Goal: Task Accomplishment & Management: Manage account settings

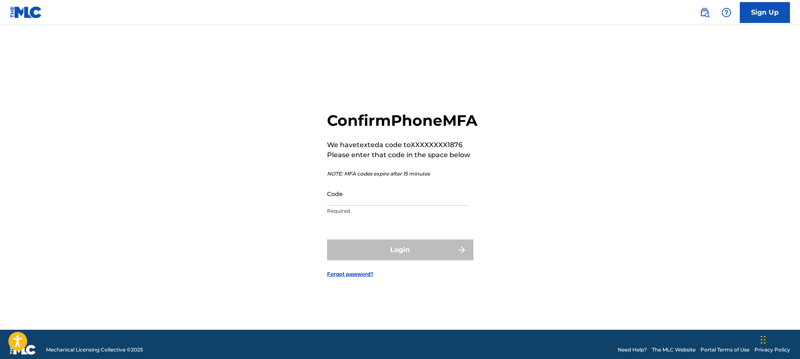
drag, startPoint x: 613, startPoint y: 61, endPoint x: 603, endPoint y: 60, distance: 10.0
click at [603, 60] on div "Confirm Phone MFA We have texted a code to XXXXXXXX1876 Please enter that code …" at bounding box center [400, 188] width 586 height 284
click at [453, 204] on input "Code" at bounding box center [397, 194] width 141 height 24
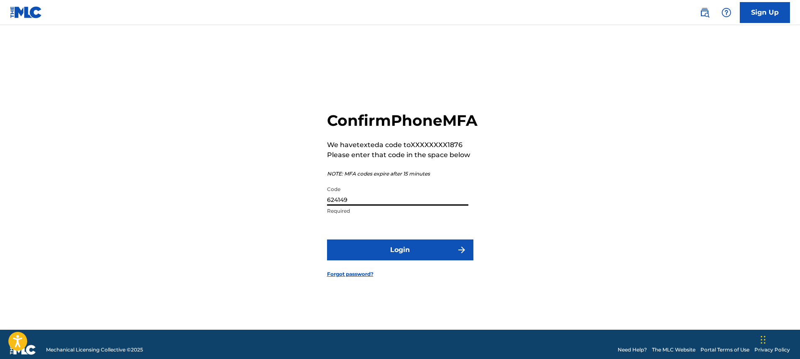
type input "624149"
click at [443, 261] on button "Login" at bounding box center [400, 250] width 146 height 21
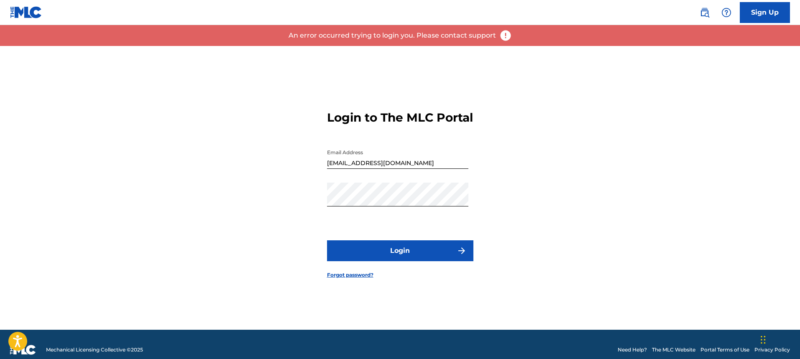
click at [441, 251] on button "Login" at bounding box center [400, 250] width 146 height 21
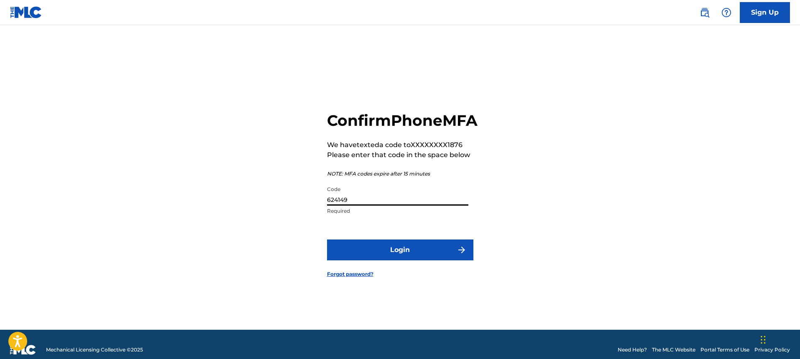
drag, startPoint x: 448, startPoint y: 206, endPoint x: 289, endPoint y: 222, distance: 159.4
click at [289, 222] on div "Confirm Phone MFA We have texted a code to XXXXXXXX1876 Please enter that code …" at bounding box center [400, 188] width 586 height 284
type input "777370"
click at [327, 240] on button "Login" at bounding box center [400, 250] width 146 height 21
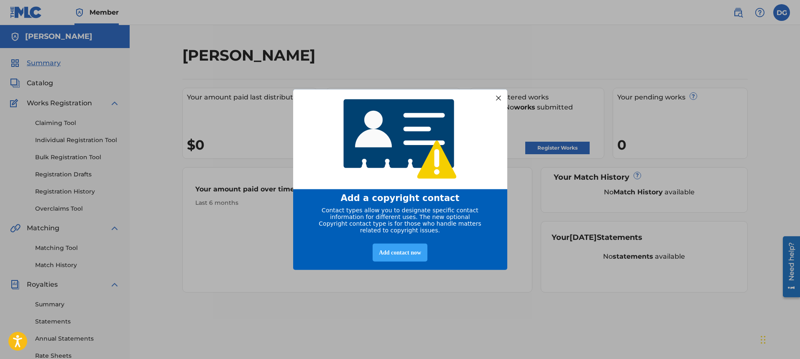
click at [410, 255] on div "Add contact now" at bounding box center [400, 253] width 55 height 18
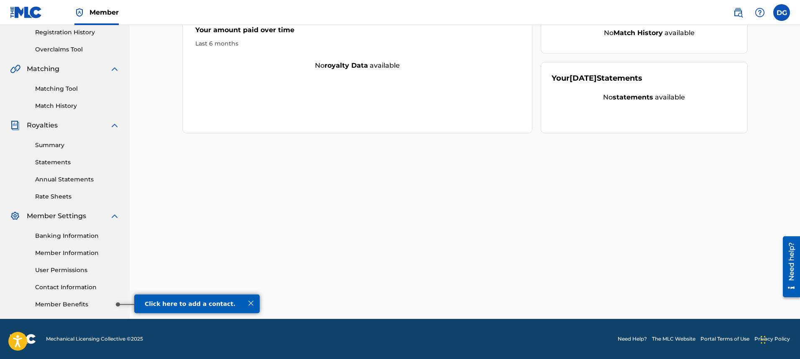
click at [36, 303] on link "Member Benefits" at bounding box center [77, 304] width 84 height 9
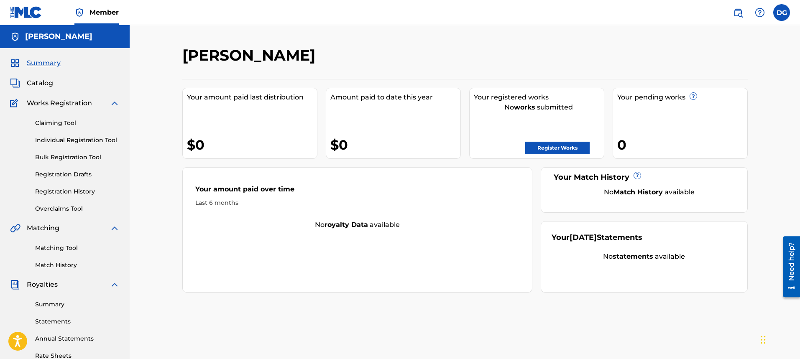
click at [113, 105] on img at bounding box center [115, 103] width 10 height 10
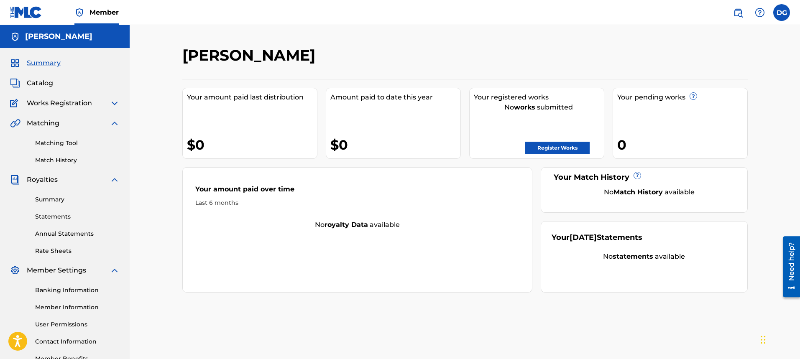
click at [102, 82] on div "Catalog" at bounding box center [65, 83] width 110 height 10
click at [38, 87] on span "Catalog" at bounding box center [40, 83] width 26 height 10
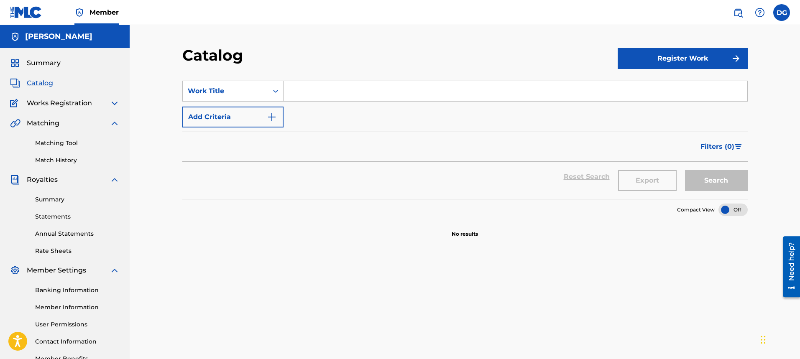
click at [264, 113] on button "Add Criteria" at bounding box center [232, 117] width 101 height 21
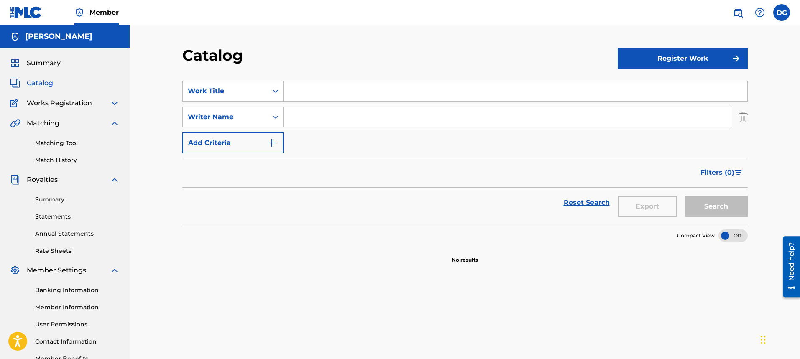
click at [380, 94] on input "Search Form" at bounding box center [516, 91] width 464 height 20
click at [32, 60] on span "Summary" at bounding box center [44, 63] width 34 height 10
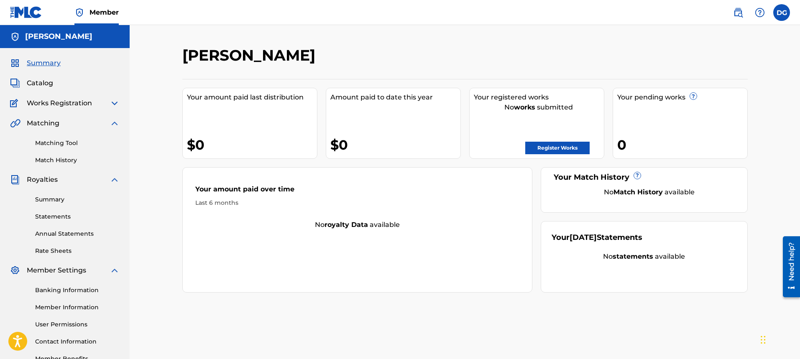
click at [113, 104] on img at bounding box center [115, 103] width 10 height 10
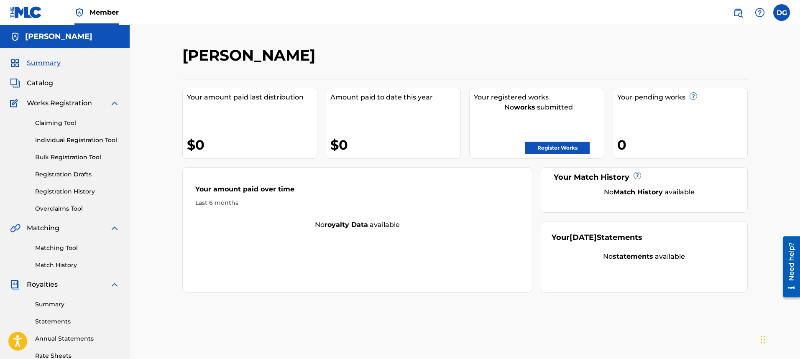
click at [68, 121] on link "Claiming Tool" at bounding box center [77, 123] width 84 height 9
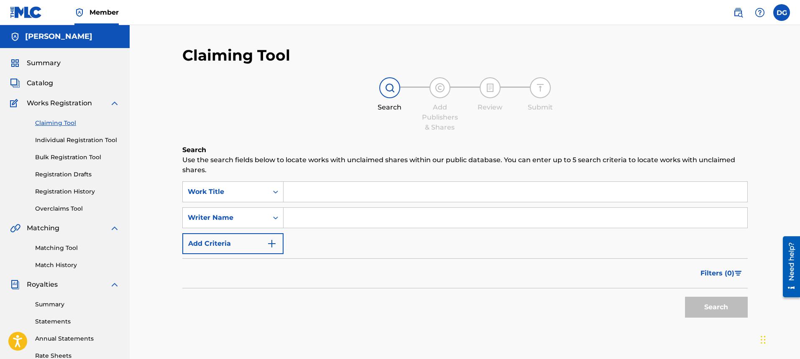
click at [301, 194] on input "Search Form" at bounding box center [516, 192] width 464 height 20
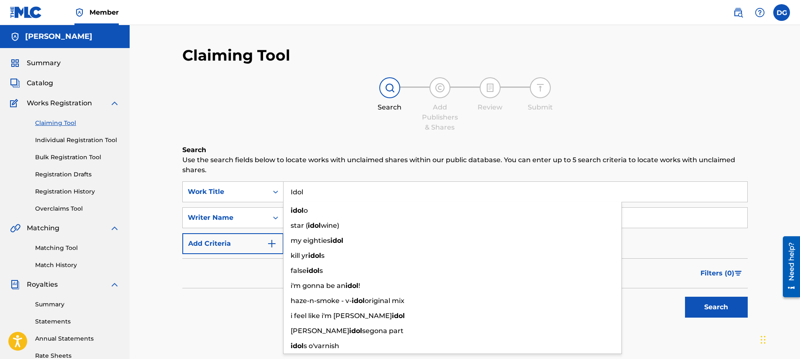
type input "Idol"
click at [269, 273] on div "Filters ( 0 )" at bounding box center [464, 273] width 565 height 30
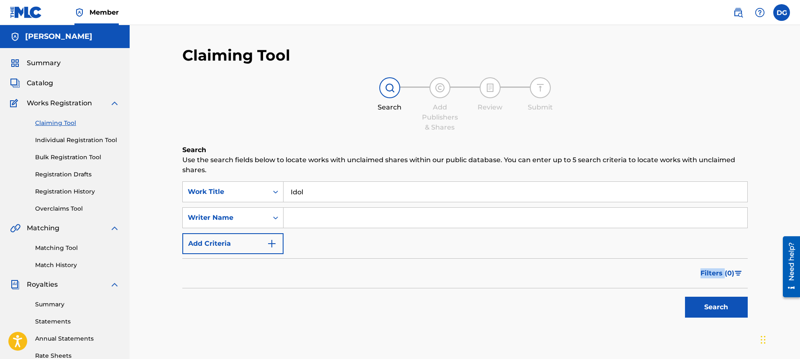
click at [269, 273] on div "Filters ( 0 )" at bounding box center [464, 273] width 565 height 30
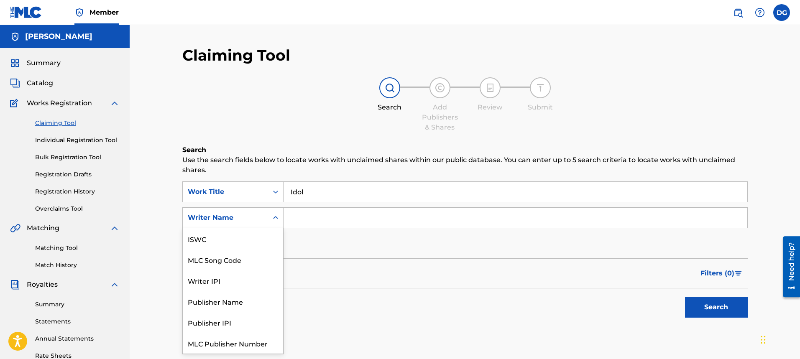
click at [269, 220] on div "Search Form" at bounding box center [275, 217] width 15 height 15
click at [238, 310] on div "Publisher Name" at bounding box center [233, 301] width 100 height 21
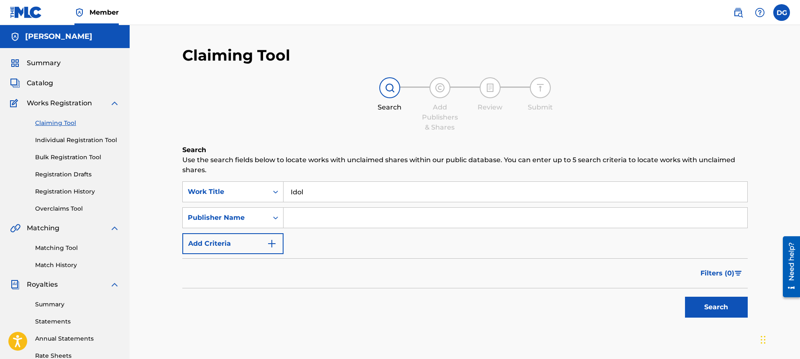
click at [327, 224] on input "Search Form" at bounding box center [516, 218] width 464 height 20
type input "UMG"
click at [724, 311] on button "Search" at bounding box center [716, 307] width 63 height 21
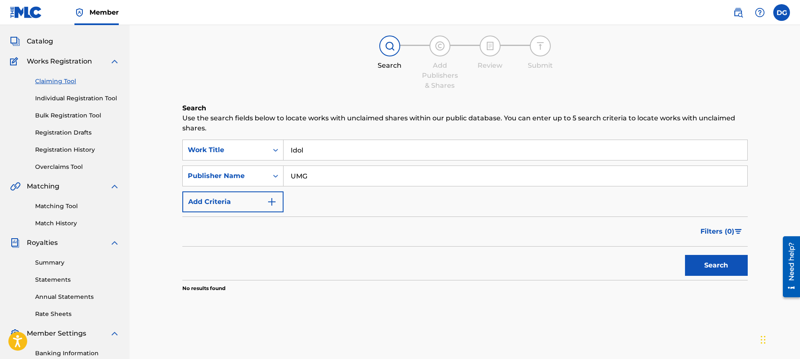
drag, startPoint x: 353, startPoint y: 171, endPoint x: 289, endPoint y: 169, distance: 64.9
click at [289, 169] on input "UMG" at bounding box center [516, 176] width 464 height 20
type input "Dominique Jones"
click at [700, 264] on button "Search" at bounding box center [716, 265] width 63 height 21
click at [246, 181] on div "Publisher Name" at bounding box center [225, 176] width 85 height 16
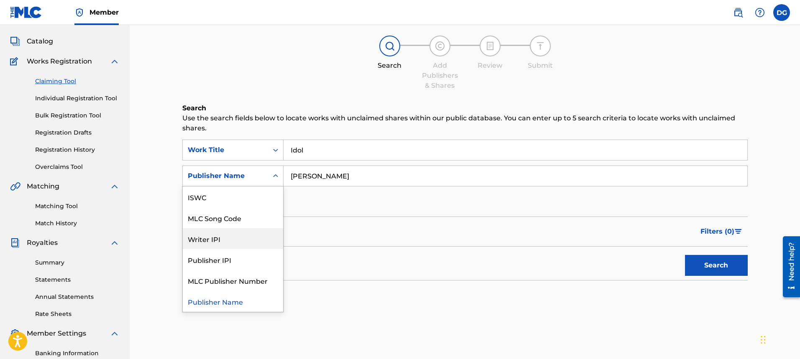
scroll to position [0, 0]
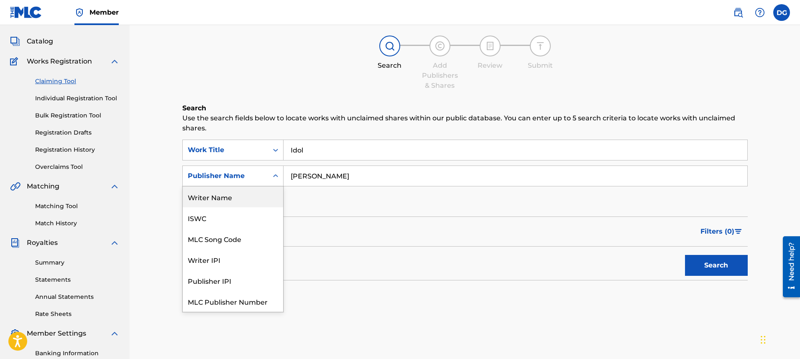
click at [227, 204] on div "Writer Name" at bounding box center [233, 197] width 100 height 21
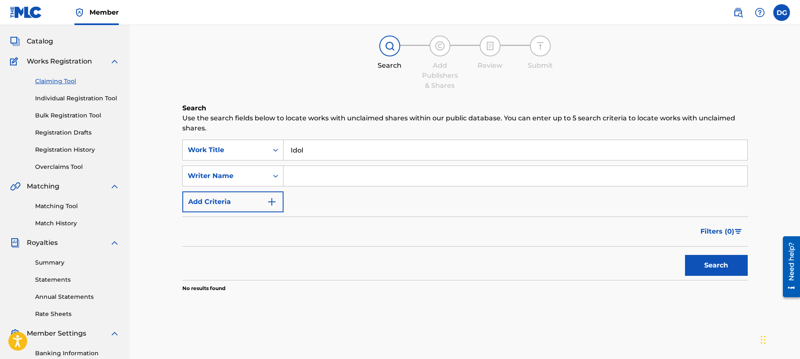
click at [345, 185] on input "Search Form" at bounding box center [516, 176] width 464 height 20
type input "Dominique Jones"
click at [722, 270] on button "Search" at bounding box center [716, 265] width 63 height 21
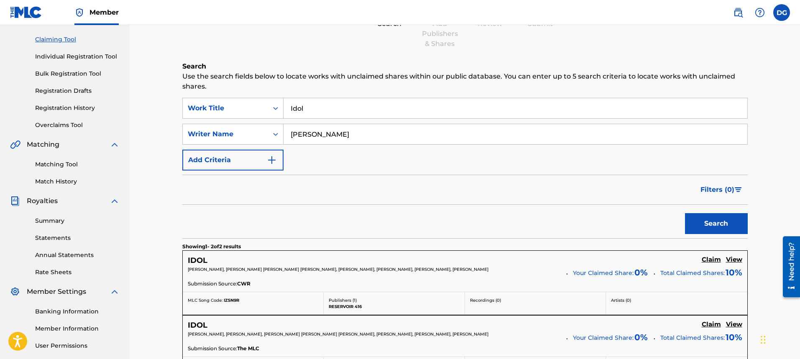
scroll to position [226, 0]
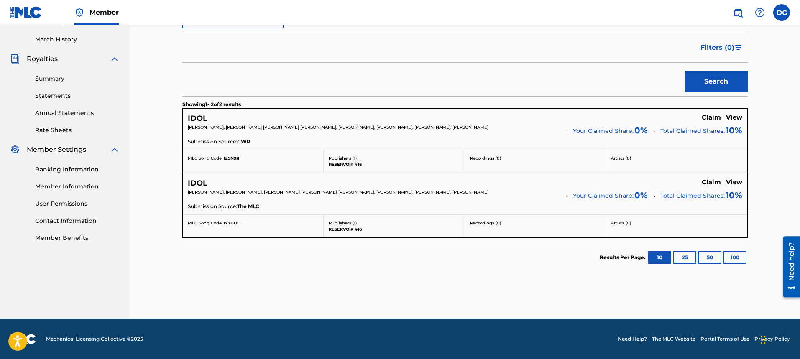
click at [735, 118] on h5 "View" at bounding box center [734, 118] width 16 height 8
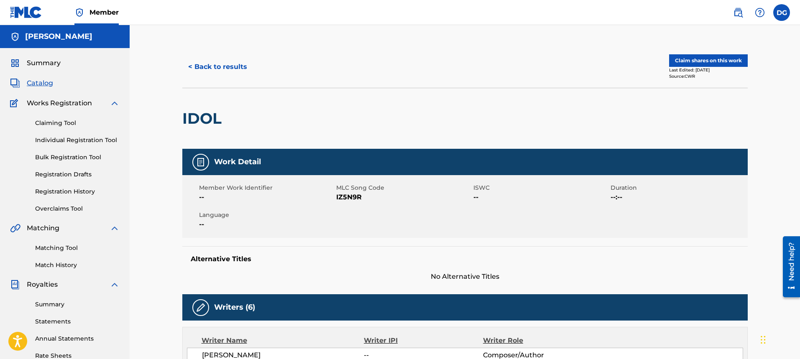
click at [705, 64] on button "Claim shares on this work" at bounding box center [708, 60] width 79 height 13
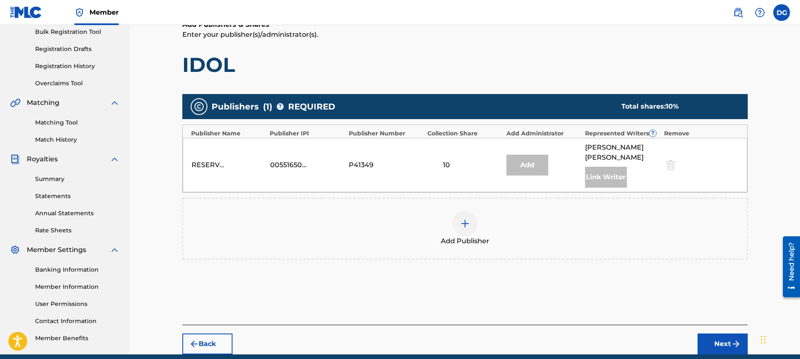
scroll to position [84, 0]
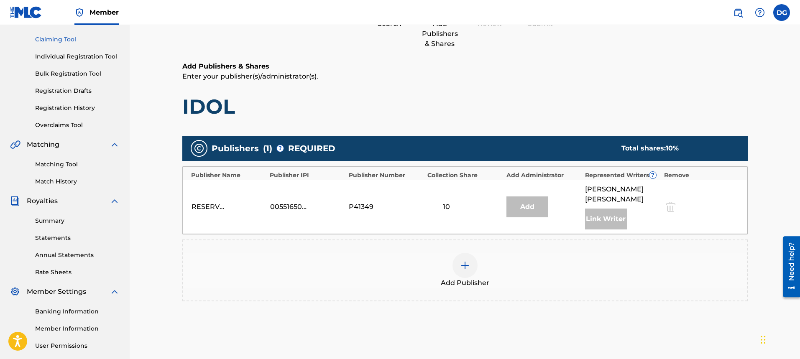
click at [466, 262] on div at bounding box center [465, 265] width 25 height 25
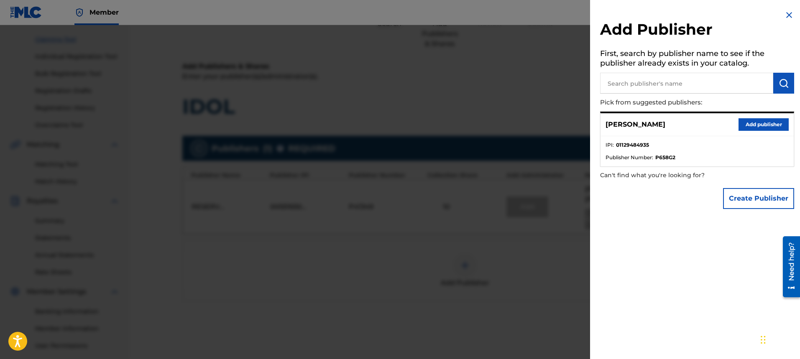
click at [767, 119] on button "Add publisher" at bounding box center [764, 124] width 50 height 13
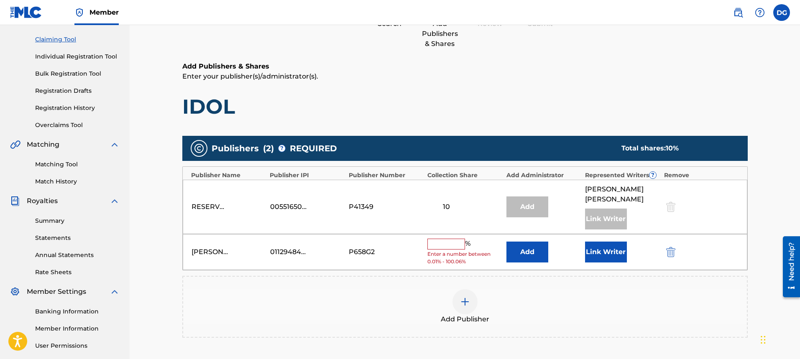
click at [448, 239] on input "text" at bounding box center [446, 244] width 38 height 11
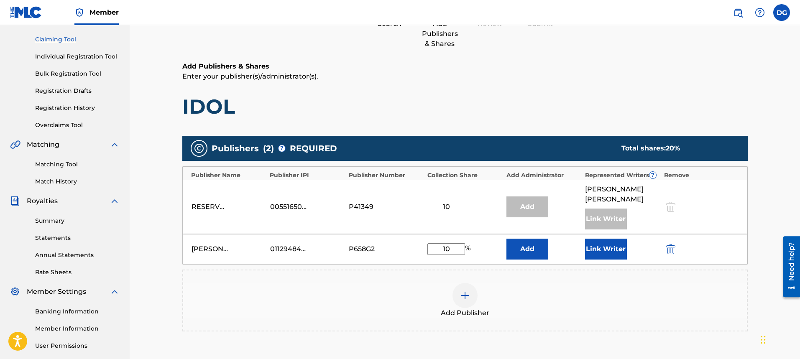
type input "10"
click at [598, 240] on button "Link Writer" at bounding box center [606, 249] width 42 height 21
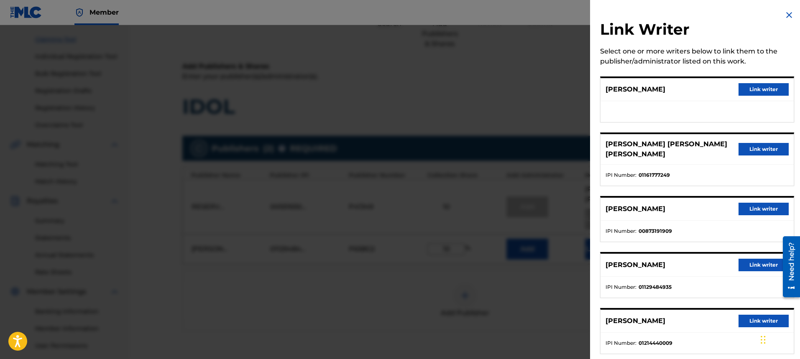
click at [777, 256] on div at bounding box center [788, 266] width 23 height 67
click at [767, 259] on button "Link writer" at bounding box center [764, 265] width 50 height 13
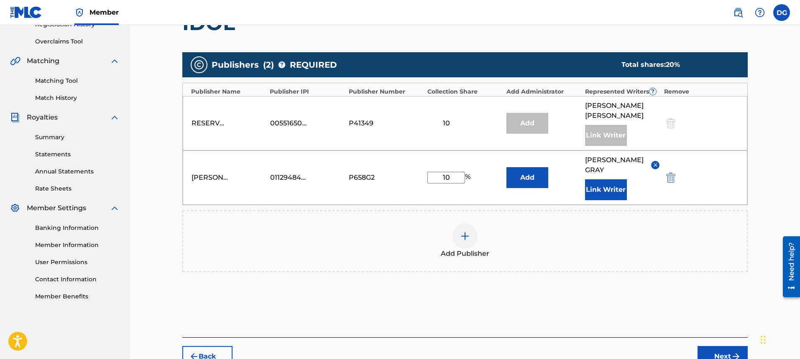
scroll to position [195, 0]
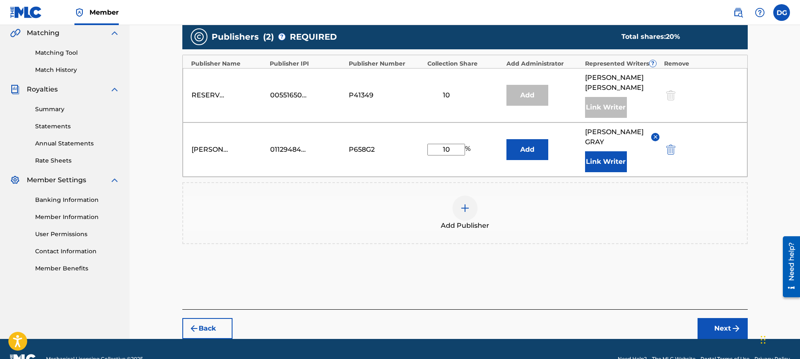
click at [711, 318] on button "Next" at bounding box center [723, 328] width 50 height 21
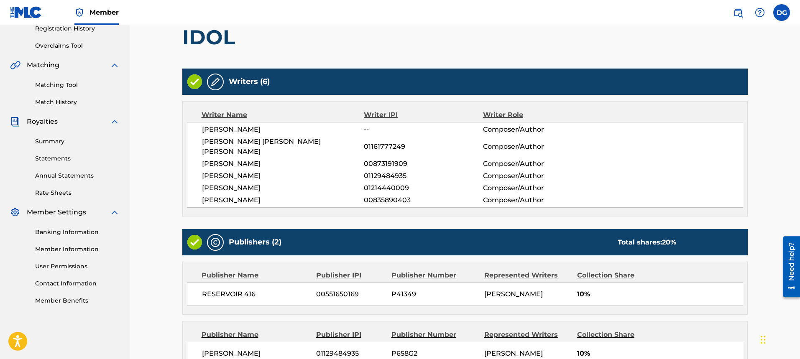
scroll to position [251, 0]
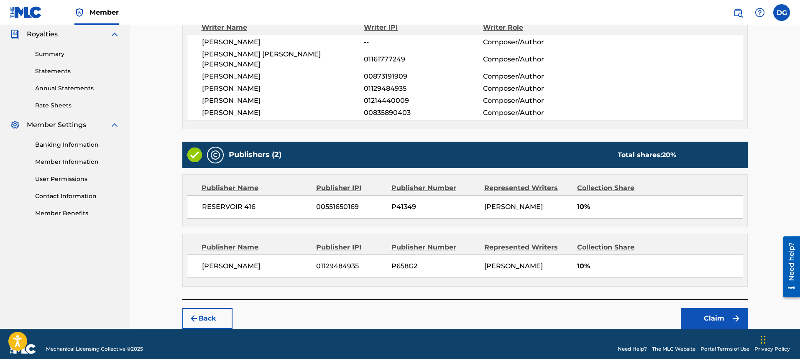
click at [693, 308] on button "Claim" at bounding box center [714, 318] width 67 height 21
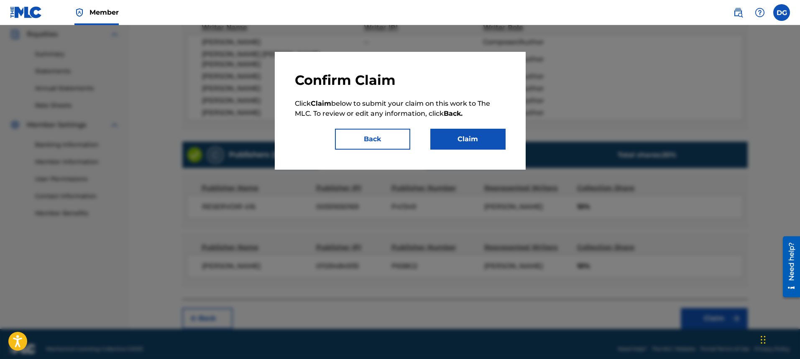
click at [463, 141] on button "Claim" at bounding box center [467, 139] width 75 height 21
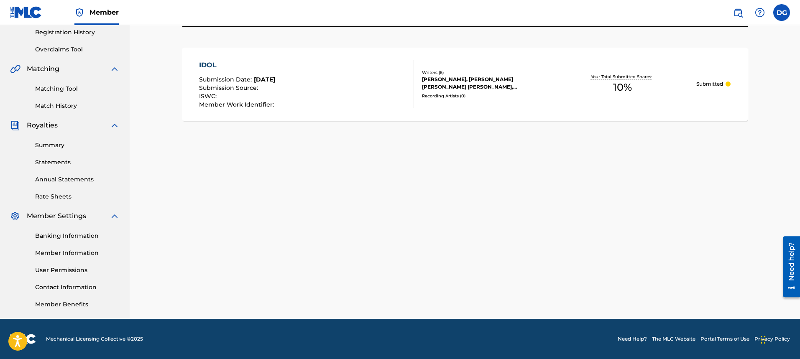
scroll to position [0, 0]
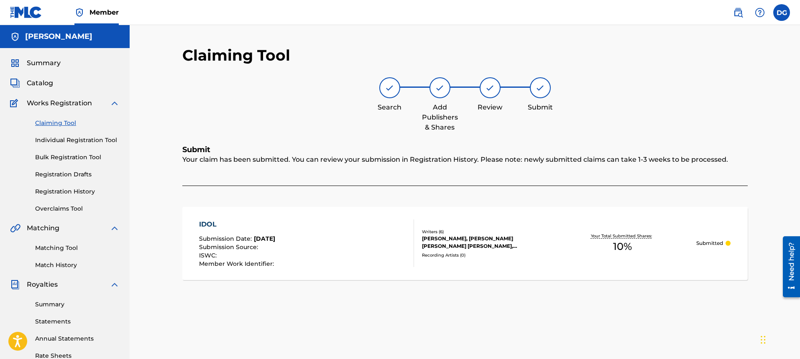
click at [59, 125] on link "Claiming Tool" at bounding box center [77, 123] width 84 height 9
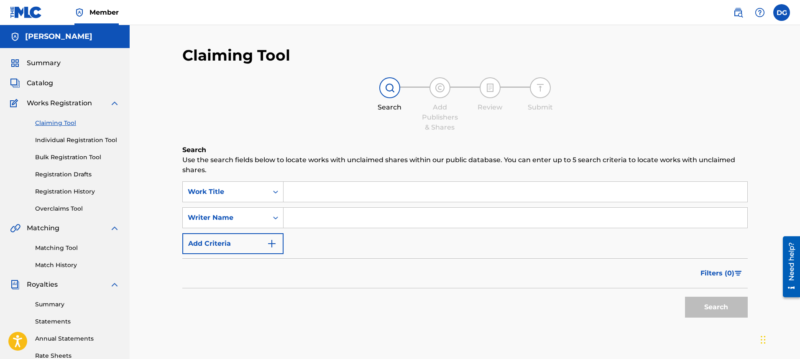
click at [299, 193] on input "Search Form" at bounding box center [516, 192] width 464 height 20
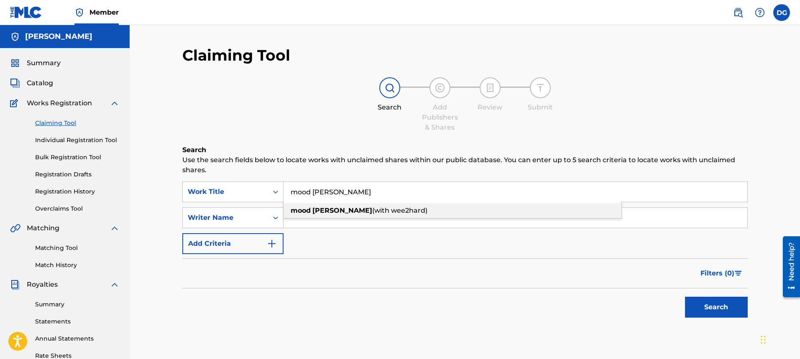
click at [372, 210] on span "(with wee2hard)" at bounding box center [399, 211] width 55 height 8
type input "mood petty (with wee2hard)"
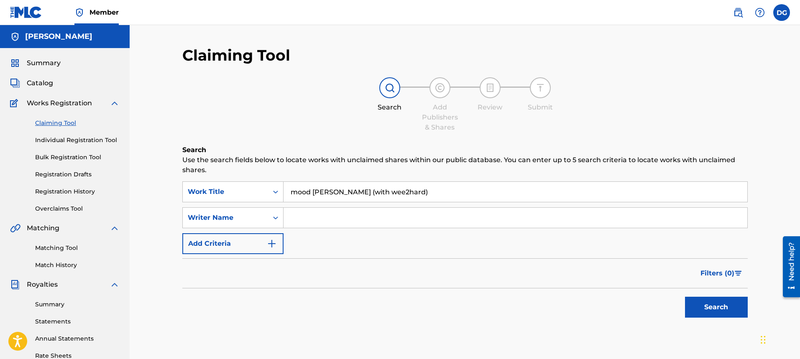
click at [333, 219] on input "Search Form" at bounding box center [516, 218] width 464 height 20
type input "ola"
click at [729, 304] on button "Search" at bounding box center [716, 307] width 63 height 21
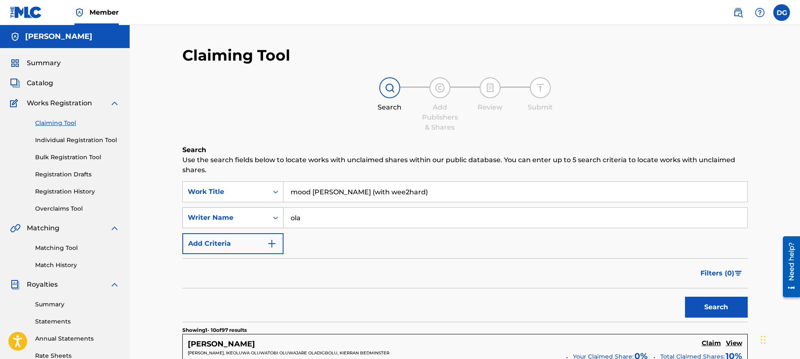
drag, startPoint x: 382, startPoint y: 223, endPoint x: 271, endPoint y: 227, distance: 110.9
click at [271, 227] on div "SearchWithCriteriabb74aa5e-4e5e-4d27-bc0d-99630f1209f0 Writer Name ola" at bounding box center [464, 217] width 565 height 21
click at [741, 312] on button "Search" at bounding box center [716, 307] width 63 height 21
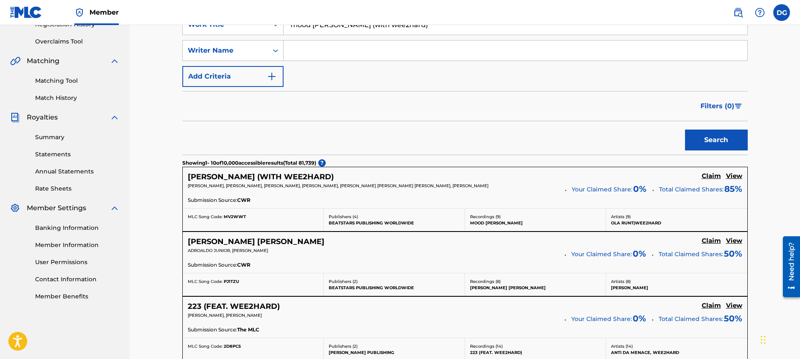
scroll to position [125, 0]
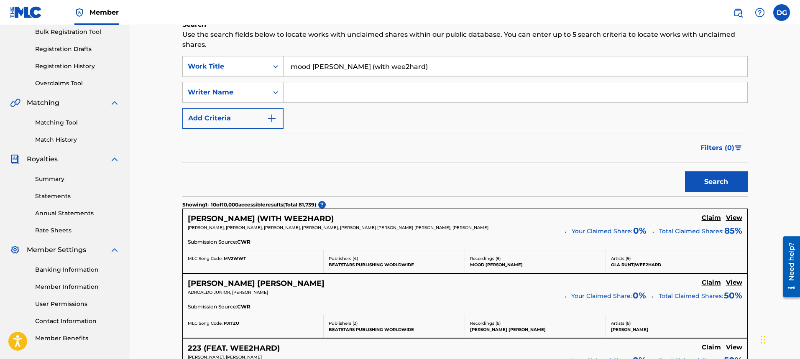
click at [717, 223] on link "Claim" at bounding box center [711, 218] width 19 height 9
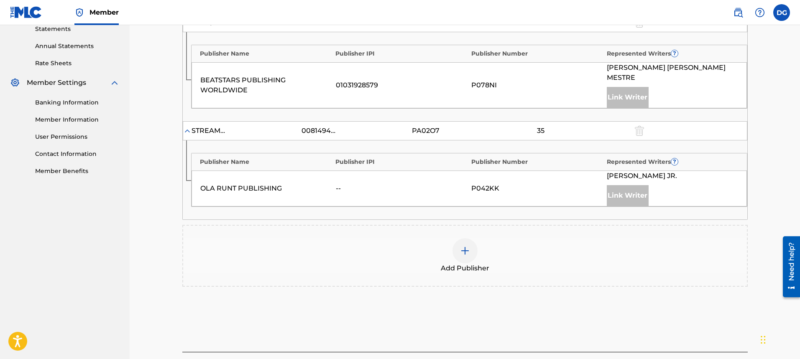
scroll to position [167, 0]
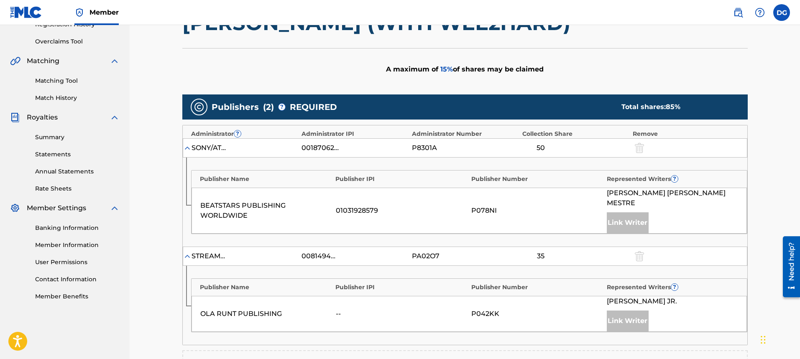
click at [189, 149] on img at bounding box center [187, 148] width 8 height 8
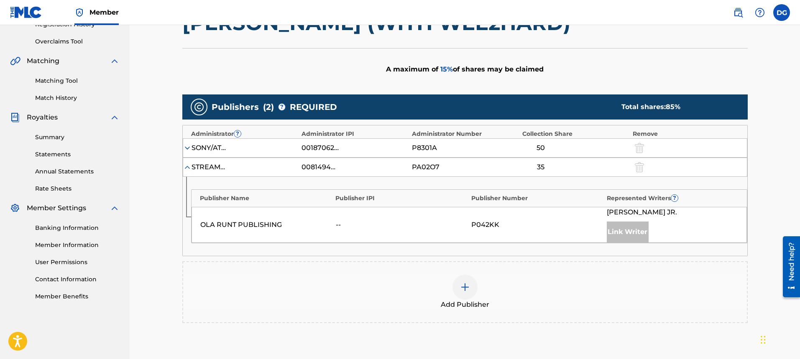
click at [192, 167] on div "STREAMCUT MEDIA, LLC" at bounding box center [211, 167] width 38 height 10
click at [479, 289] on div "Add Publisher" at bounding box center [465, 292] width 564 height 35
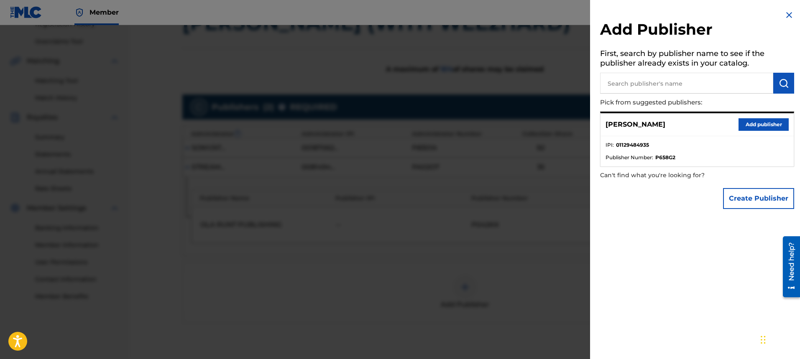
click at [755, 128] on button "Add publisher" at bounding box center [764, 124] width 50 height 13
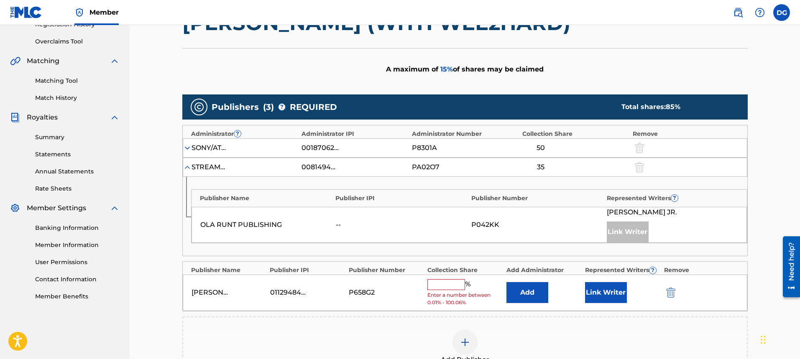
click at [456, 285] on input "text" at bounding box center [446, 284] width 38 height 11
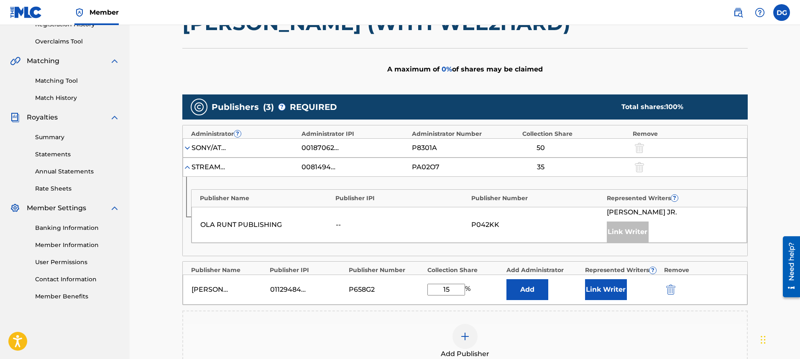
type input "15"
click at [535, 280] on button "Add" at bounding box center [528, 289] width 42 height 21
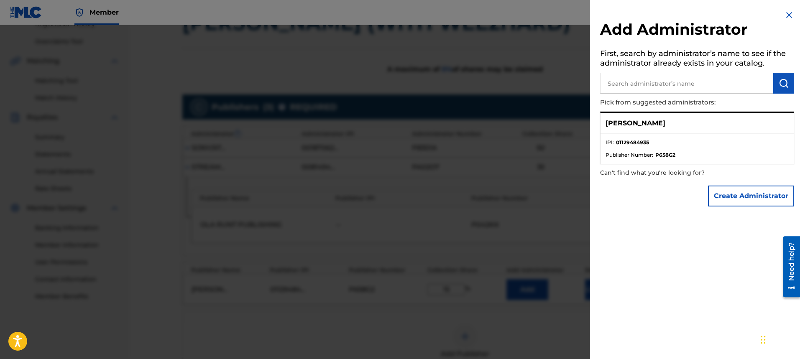
click at [789, 19] on img at bounding box center [789, 15] width 10 height 10
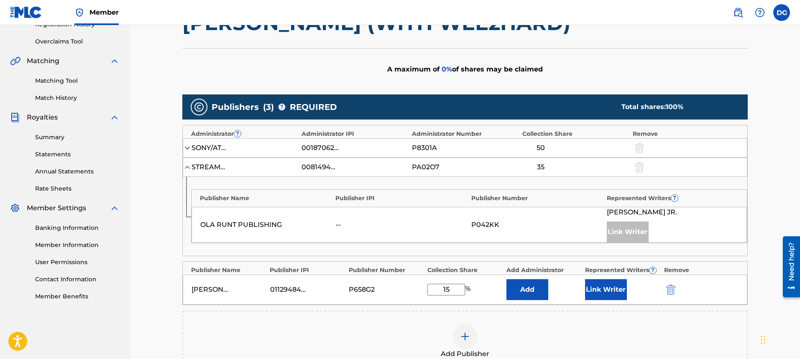
click at [586, 281] on button "Link Writer" at bounding box center [606, 289] width 42 height 21
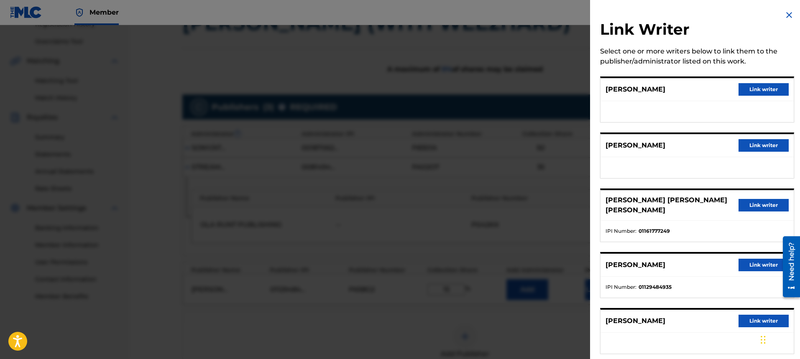
click at [764, 259] on button "Link writer" at bounding box center [764, 265] width 50 height 13
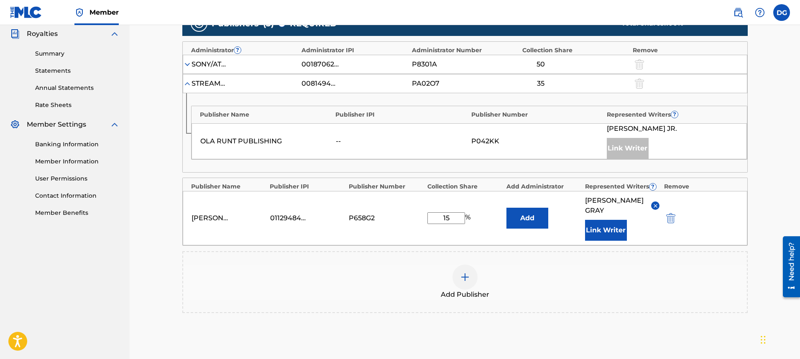
scroll to position [330, 0]
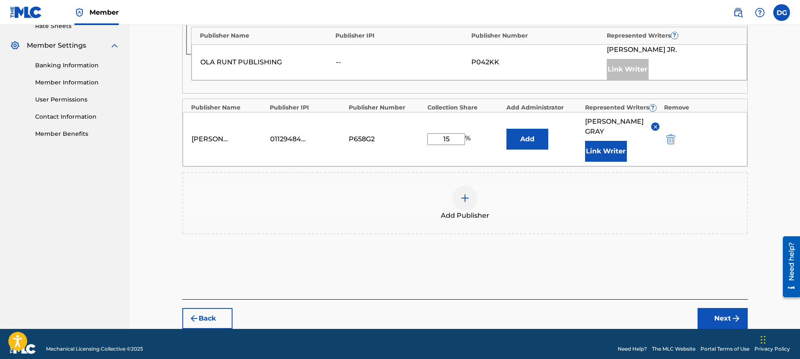
click at [544, 133] on button "Add" at bounding box center [528, 139] width 42 height 21
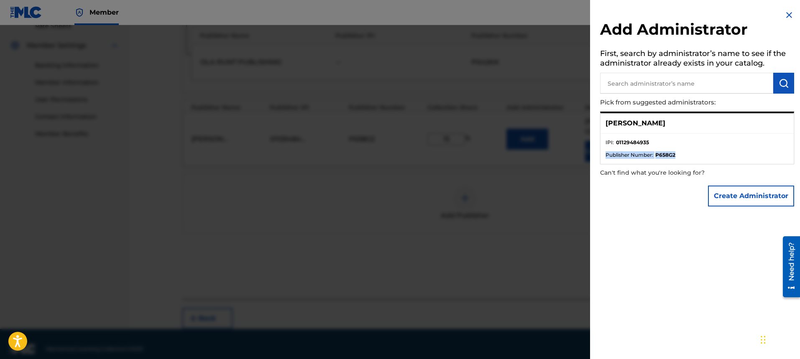
drag, startPoint x: 712, startPoint y: 152, endPoint x: 702, endPoint y: 135, distance: 19.7
click at [711, 149] on ul "IPI : 01129484935 Publisher Number : P658G2" at bounding box center [697, 149] width 193 height 30
click at [683, 127] on div "[PERSON_NAME]" at bounding box center [697, 123] width 193 height 20
click at [661, 130] on div "[PERSON_NAME]" at bounding box center [697, 123] width 193 height 20
click at [633, 121] on p "[PERSON_NAME]" at bounding box center [636, 123] width 60 height 10
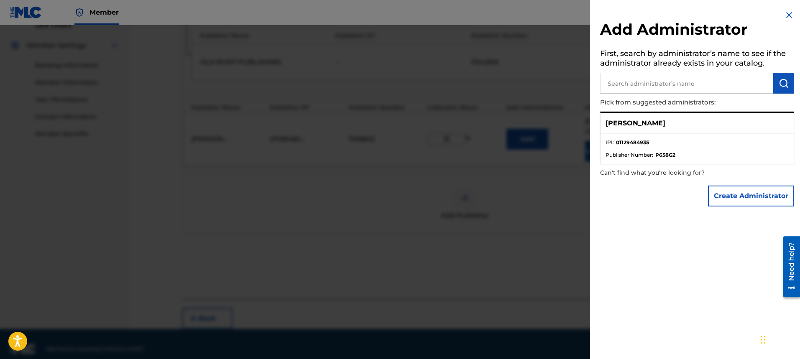
click at [644, 163] on ul "IPI : 01129484935 Publisher Number : P658G2" at bounding box center [697, 149] width 193 height 30
click at [679, 88] on input "text" at bounding box center [686, 83] width 173 height 21
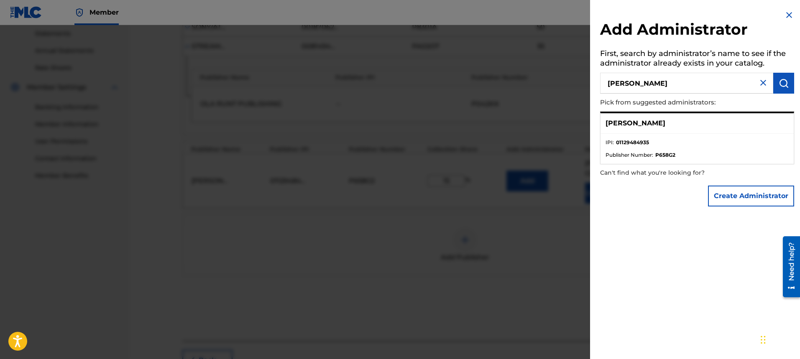
type input "[PERSON_NAME]"
click at [777, 91] on button "submit" at bounding box center [783, 83] width 21 height 21
click at [739, 169] on p "Can't find what you're looking for?" at bounding box center [673, 172] width 146 height 17
click at [732, 155] on li "Publisher Number : P658G2" at bounding box center [697, 155] width 183 height 8
click at [723, 146] on li "IPI : 01129484935" at bounding box center [697, 145] width 183 height 13
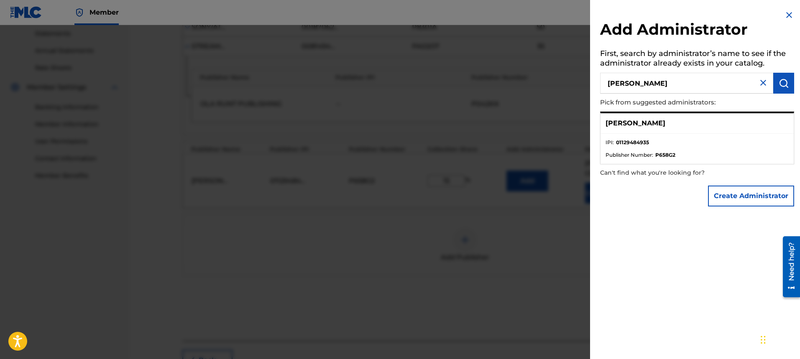
click at [723, 146] on li "IPI : 01129484935" at bounding box center [697, 145] width 183 height 13
click at [701, 107] on p "Pick from suggested administrators:" at bounding box center [673, 103] width 146 height 18
click at [673, 122] on div "[PERSON_NAME]" at bounding box center [697, 123] width 193 height 20
click at [644, 129] on div "[PERSON_NAME]" at bounding box center [697, 123] width 193 height 20
click at [630, 137] on ul "IPI : 01129484935 Publisher Number : P658G2" at bounding box center [697, 149] width 193 height 30
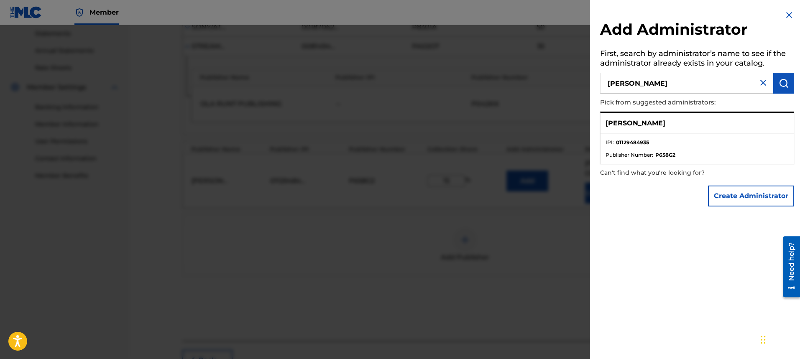
click at [673, 156] on strong "P658G2" at bounding box center [665, 155] width 20 height 8
click at [727, 188] on button "Create Administrator" at bounding box center [751, 196] width 86 height 21
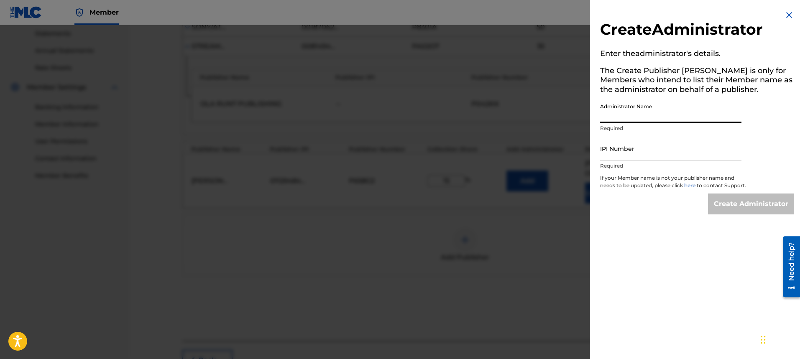
click at [657, 120] on input "Administrator Name" at bounding box center [670, 111] width 141 height 24
type input "d"
type input "[PERSON_NAME]"
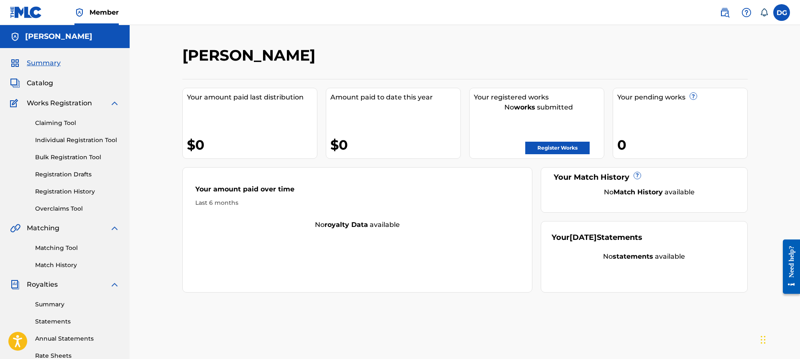
click at [114, 102] on img at bounding box center [115, 103] width 10 height 10
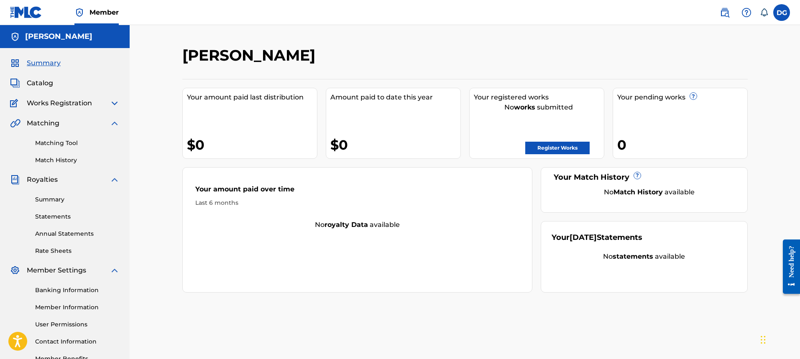
click at [114, 102] on img at bounding box center [115, 103] width 10 height 10
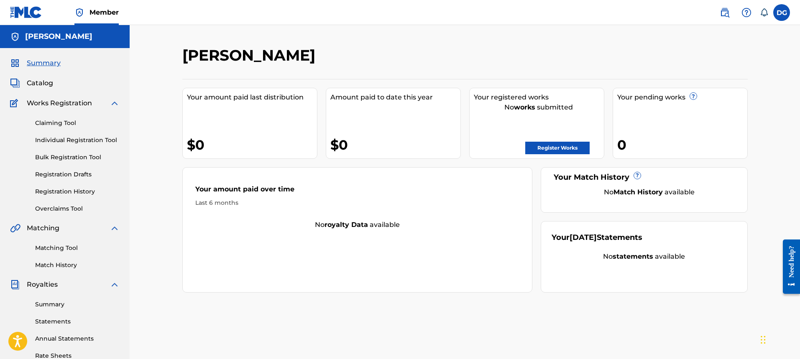
click at [87, 120] on link "Claiming Tool" at bounding box center [77, 123] width 84 height 9
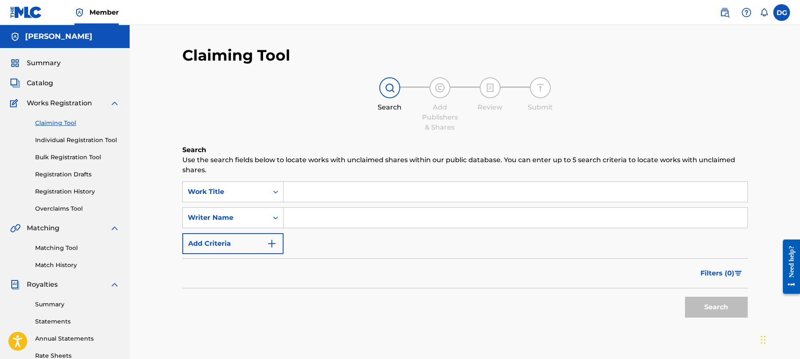
click at [314, 193] on input "Search Form" at bounding box center [516, 192] width 464 height 20
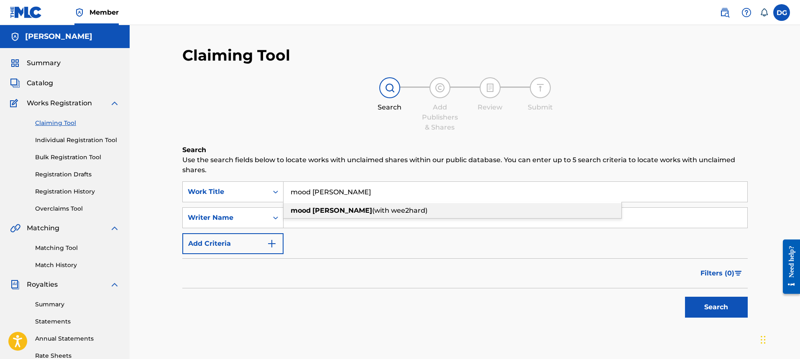
click at [380, 217] on div "mood petty (with wee2hard)" at bounding box center [453, 210] width 338 height 15
type input "mood petty (with wee2hard)"
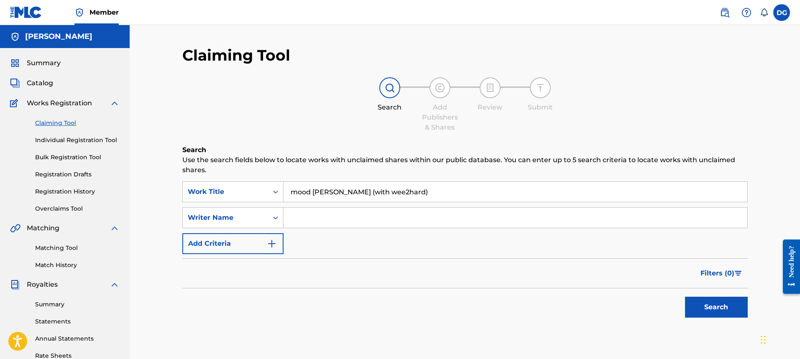
click at [720, 301] on button "Search" at bounding box center [716, 307] width 63 height 21
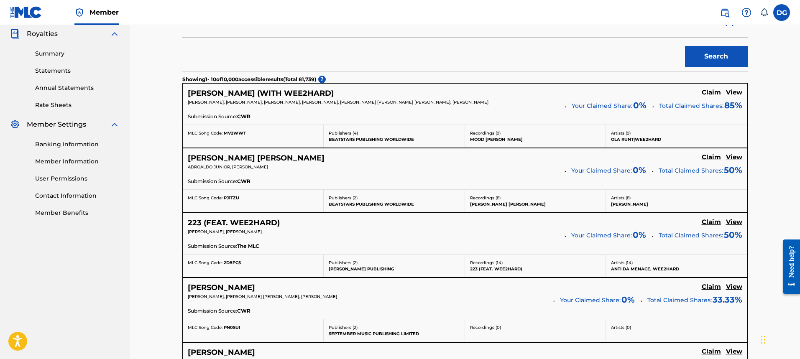
scroll to position [167, 0]
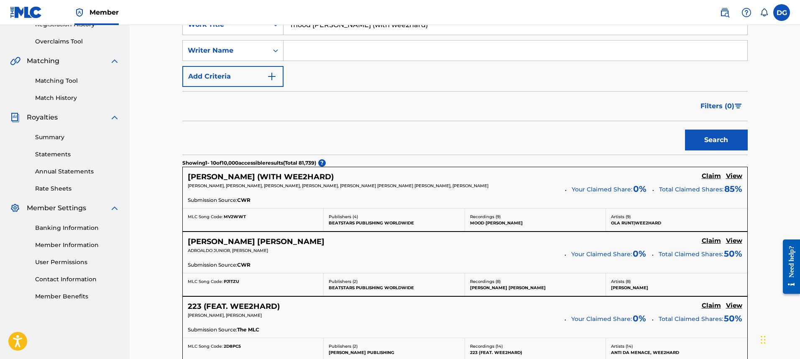
click at [729, 177] on h5 "View" at bounding box center [734, 176] width 16 height 8
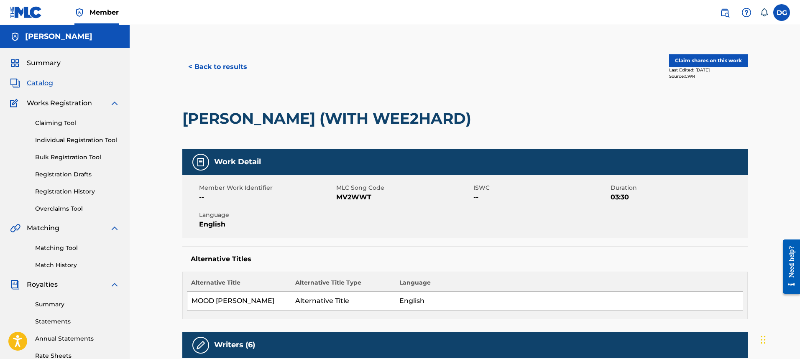
click at [697, 59] on button "Claim shares on this work" at bounding box center [708, 60] width 79 height 13
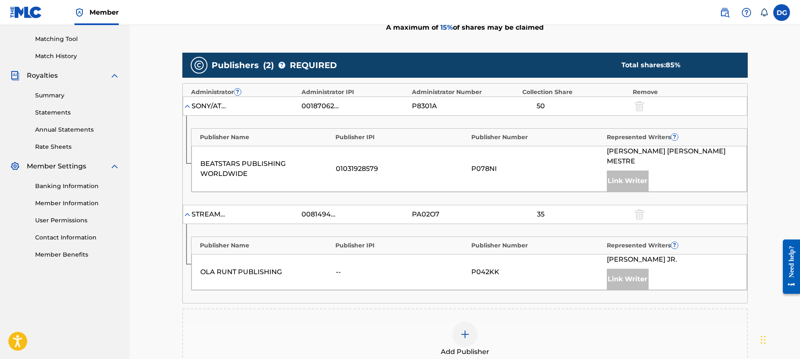
scroll to position [251, 0]
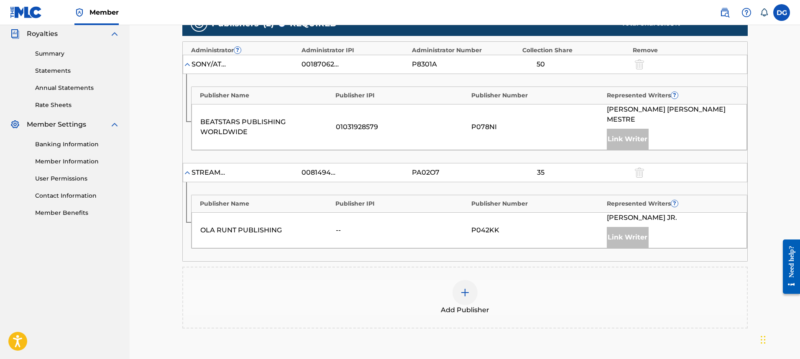
click at [461, 280] on div at bounding box center [465, 292] width 25 height 25
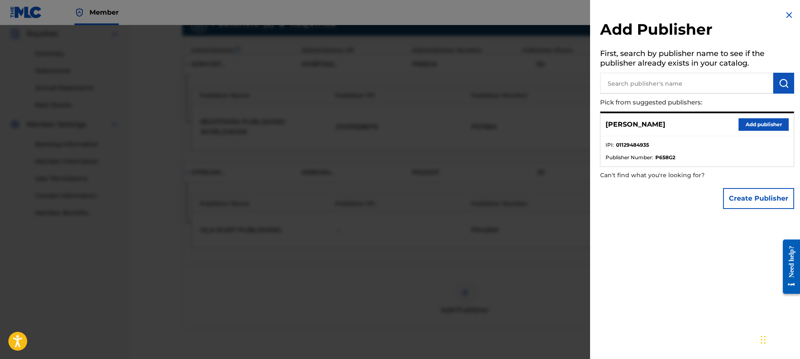
click at [762, 124] on button "Add publisher" at bounding box center [764, 124] width 50 height 13
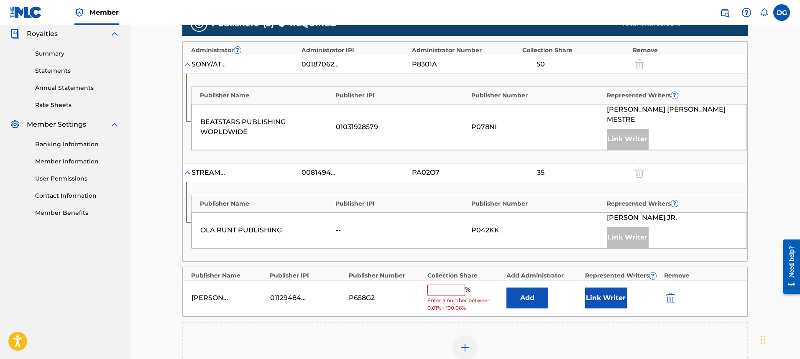
click at [454, 285] on input "text" at bounding box center [446, 290] width 38 height 11
type input "15"
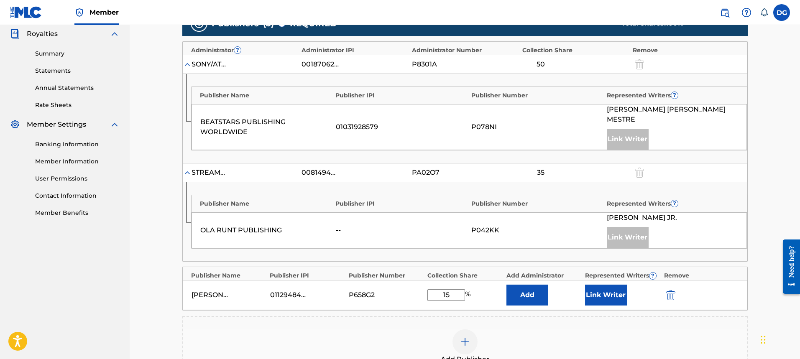
click at [518, 287] on button "Add" at bounding box center [528, 295] width 42 height 21
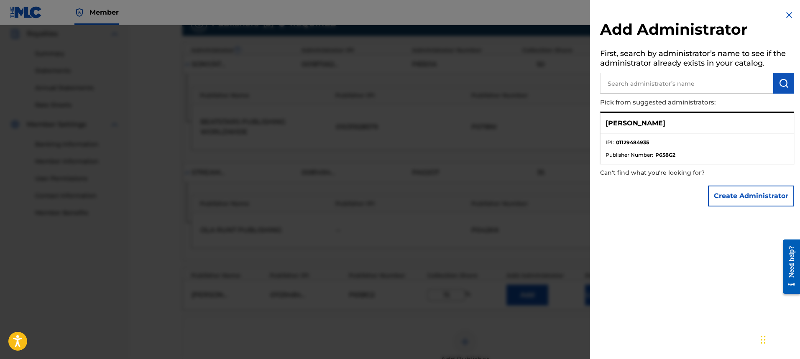
click at [702, 158] on li "Publisher Number : P658G2" at bounding box center [697, 155] width 183 height 8
click at [732, 194] on button "Create Administrator" at bounding box center [751, 196] width 86 height 21
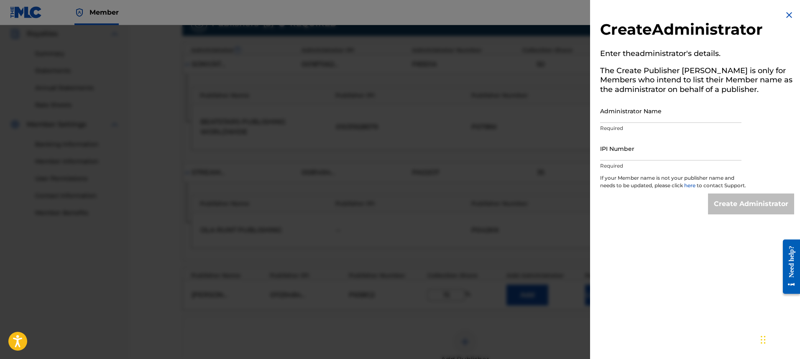
click at [646, 115] on input "Administrator Name" at bounding box center [670, 111] width 141 height 24
type input "[PERSON_NAME]"
click at [618, 154] on input "IPI Number" at bounding box center [670, 149] width 141 height 24
paste input "01129484935"
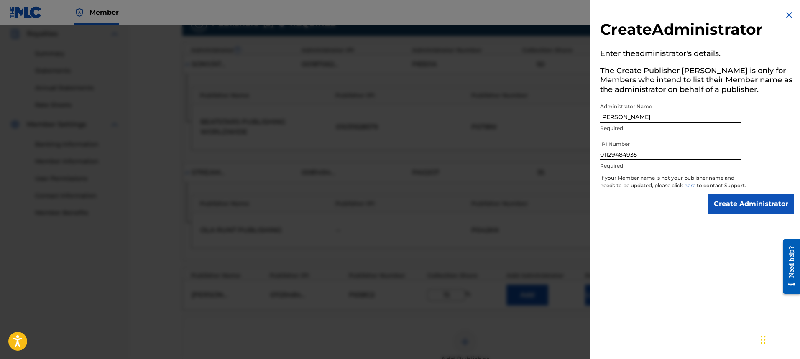
type input "01129484935"
click at [724, 203] on input "Create Administrator" at bounding box center [751, 204] width 86 height 21
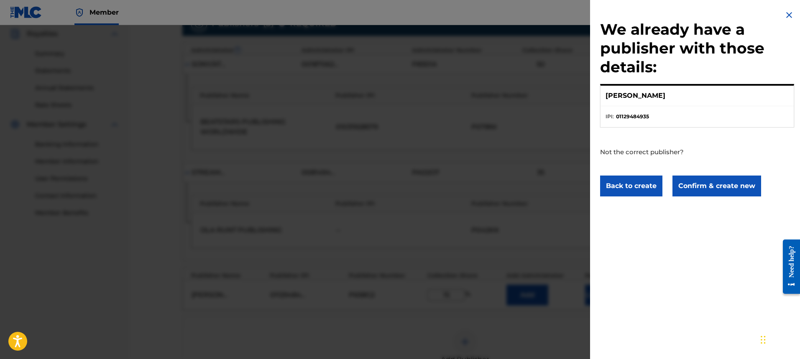
click at [706, 181] on button "Confirm & create new" at bounding box center [717, 186] width 89 height 21
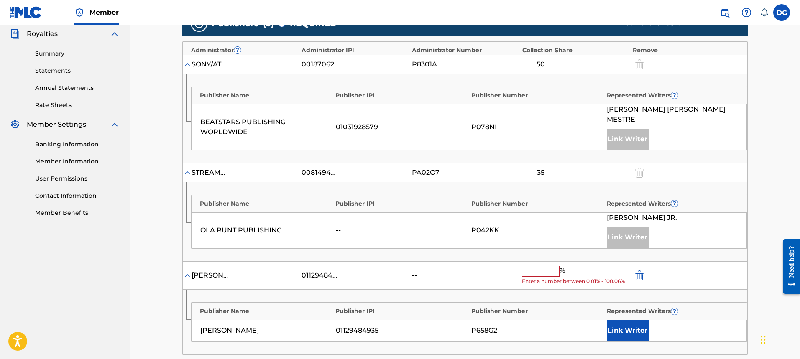
click at [544, 266] on input "text" at bounding box center [541, 271] width 38 height 11
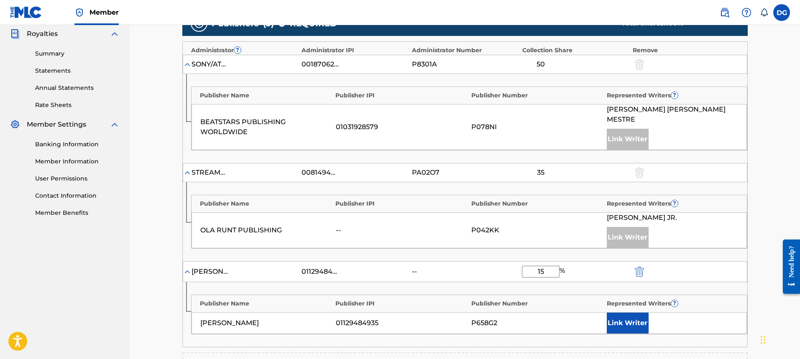
type input "15"
click at [184, 169] on img at bounding box center [187, 173] width 8 height 8
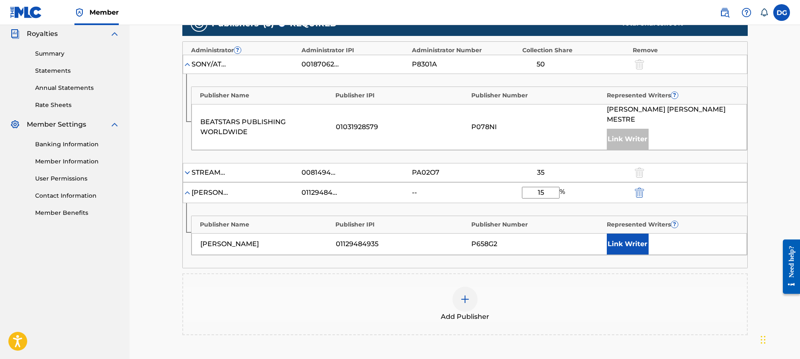
click at [192, 168] on div "STREAMCUT MEDIA, LLC" at bounding box center [211, 173] width 38 height 10
click at [187, 169] on img at bounding box center [187, 173] width 8 height 8
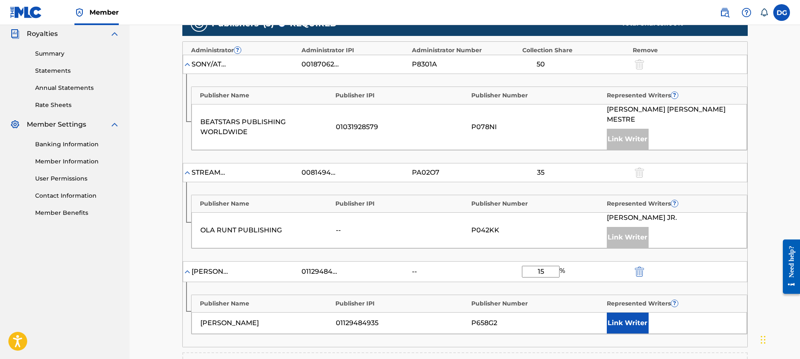
click at [186, 63] on img at bounding box center [187, 64] width 8 height 8
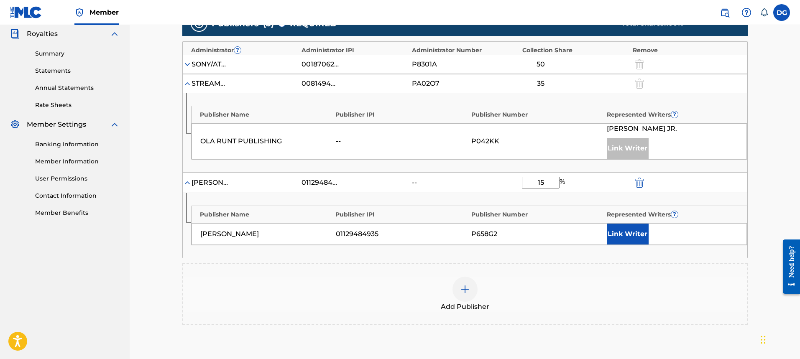
click at [191, 84] on div "STREAMCUT MEDIA, LLC 00814940046 PA02O7 35" at bounding box center [465, 83] width 565 height 19
click at [189, 84] on img at bounding box center [187, 83] width 8 height 8
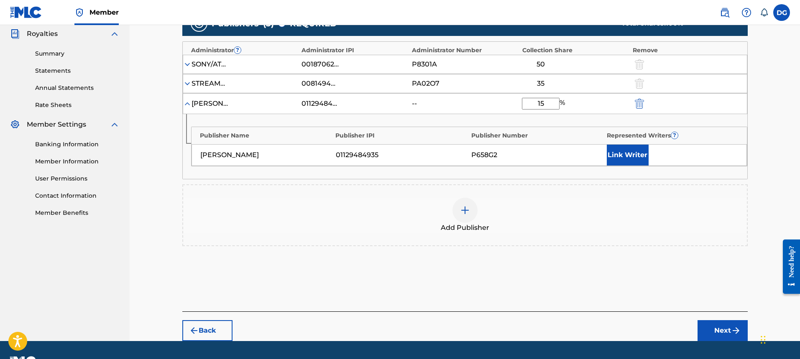
click at [186, 64] on img at bounding box center [187, 64] width 8 height 8
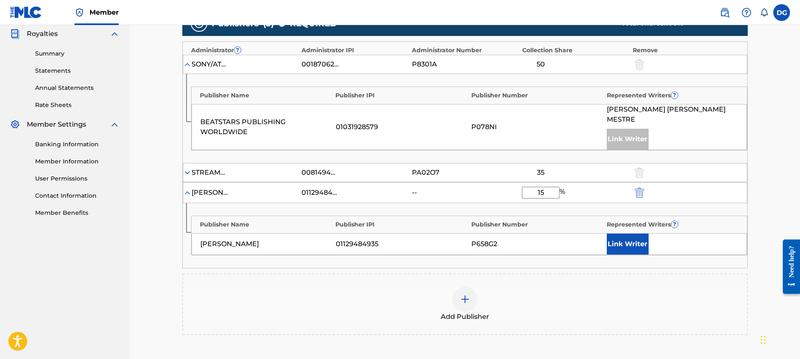
click at [610, 234] on button "Link Writer" at bounding box center [628, 244] width 42 height 21
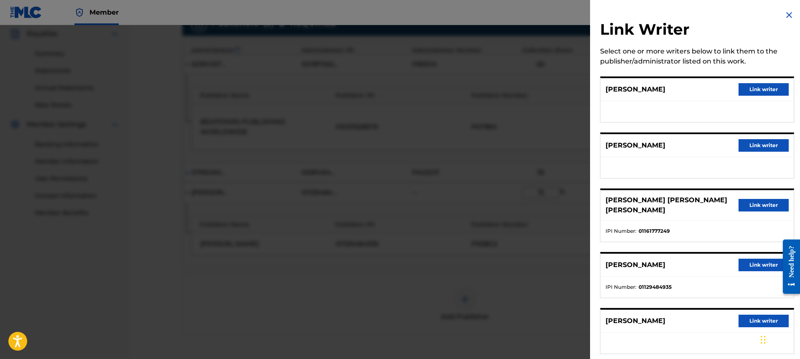
click at [750, 254] on div "DELEON GRAY Link writer" at bounding box center [697, 265] width 193 height 23
click at [750, 259] on button "Link writer" at bounding box center [764, 265] width 50 height 13
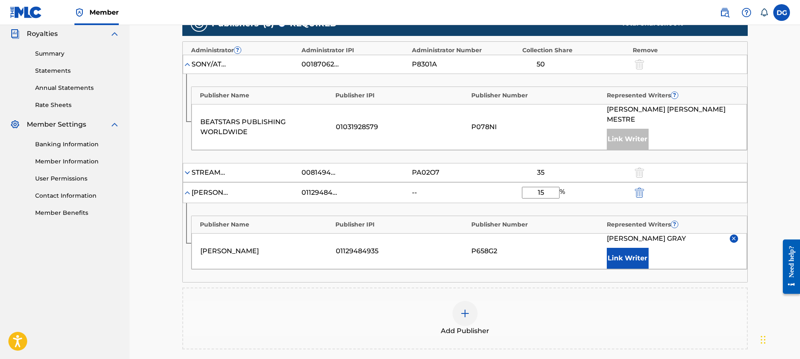
scroll to position [293, 0]
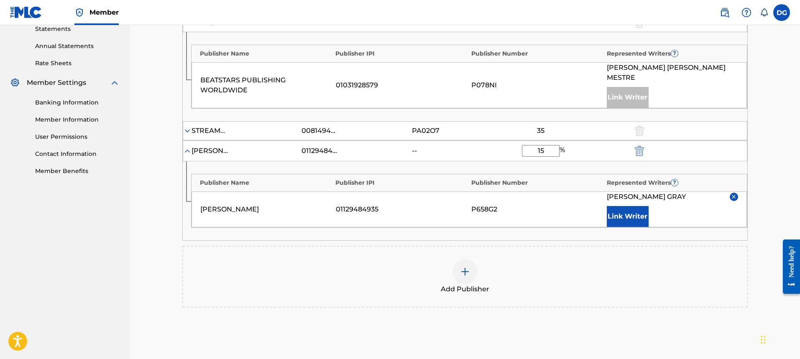
click at [628, 209] on button "Link Writer" at bounding box center [628, 216] width 42 height 21
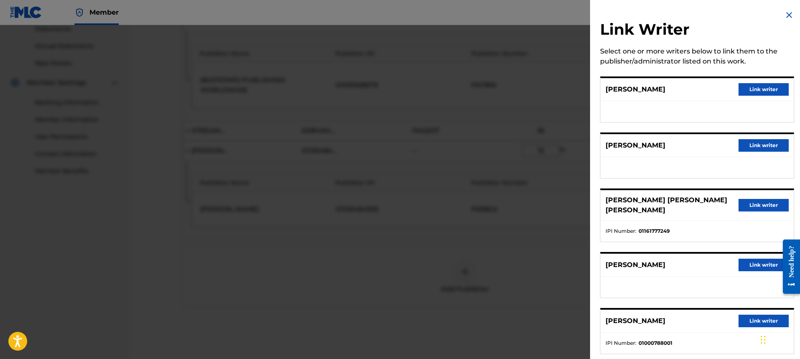
click at [683, 254] on div "AMIR GAIANOV Link writer" at bounding box center [697, 265] width 193 height 23
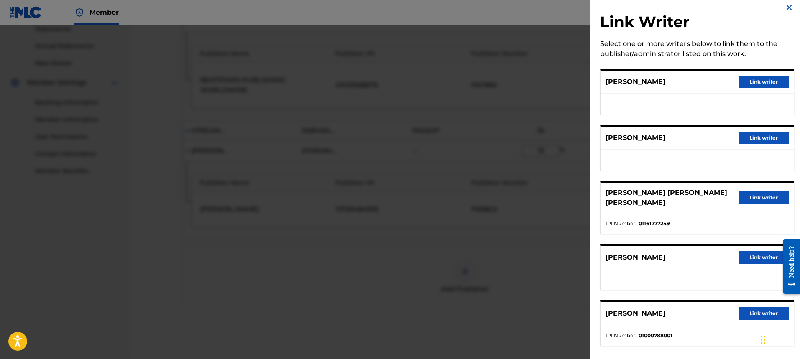
click at [788, 8] on img at bounding box center [789, 8] width 10 height 10
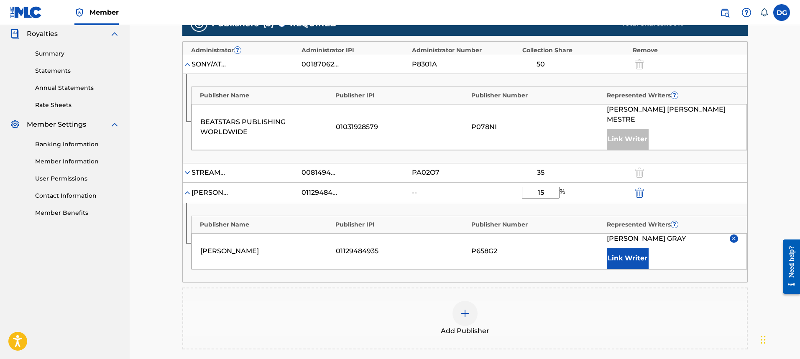
scroll to position [293, 0]
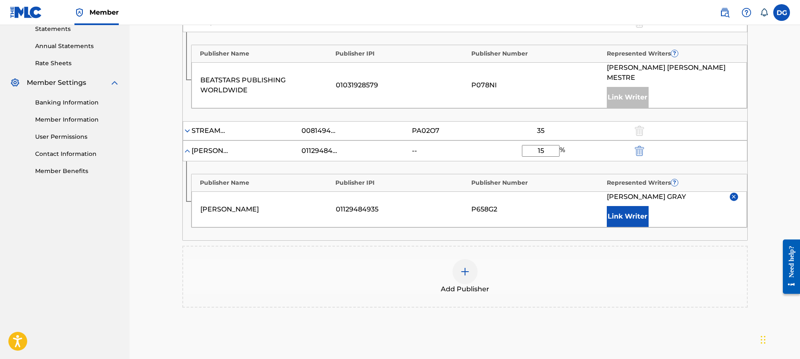
click at [646, 192] on span "DELEON GRAY" at bounding box center [646, 197] width 79 height 10
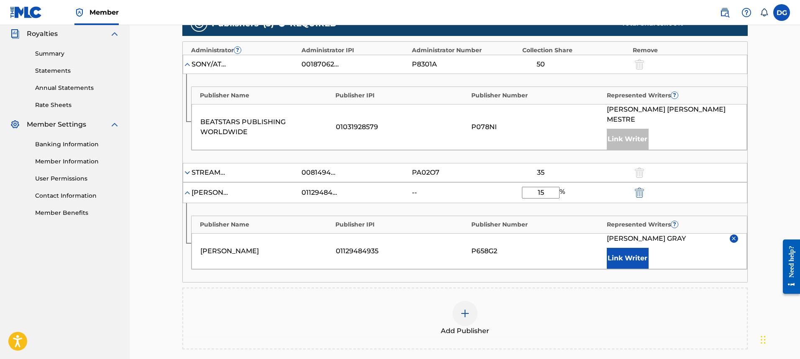
scroll to position [366, 0]
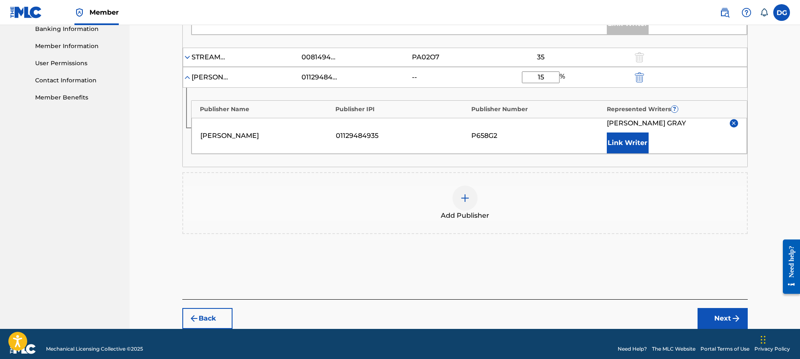
click at [709, 308] on button "Next" at bounding box center [723, 318] width 50 height 21
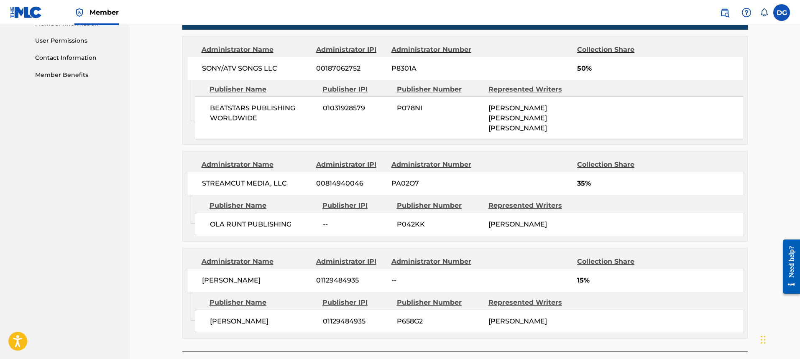
scroll to position [431, 0]
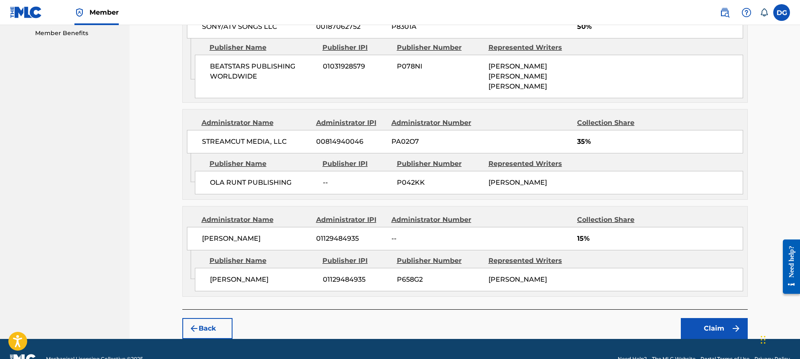
click at [704, 318] on button "Claim" at bounding box center [714, 328] width 67 height 21
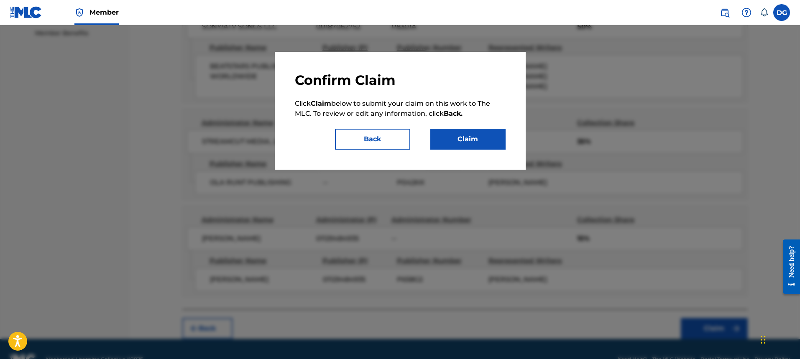
click at [485, 143] on button "Claim" at bounding box center [467, 139] width 75 height 21
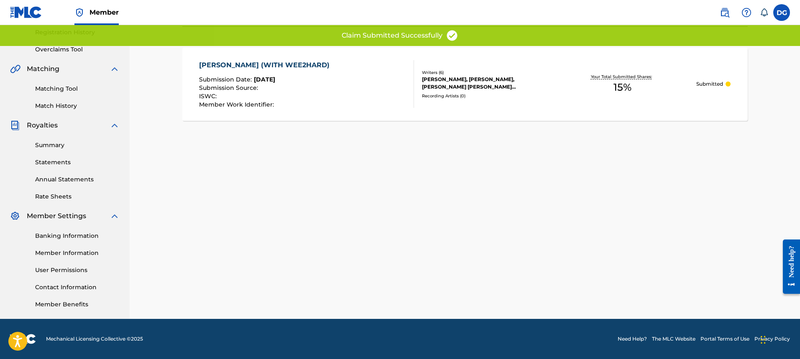
scroll to position [42, 0]
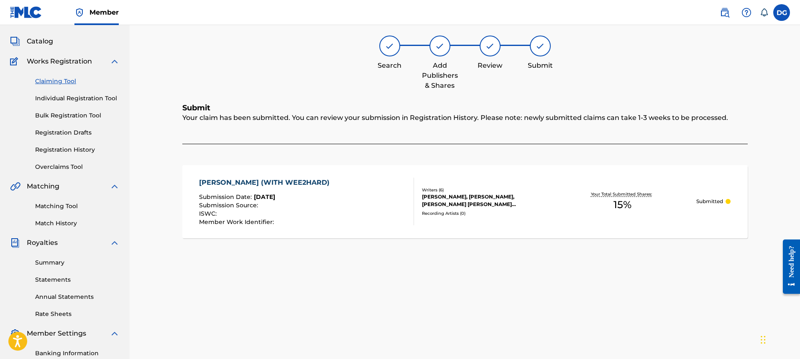
click at [69, 90] on div "Claiming Tool Individual Registration Tool Bulk Registration Tool Registration …" at bounding box center [65, 119] width 110 height 105
click at [67, 83] on link "Claiming Tool" at bounding box center [77, 81] width 84 height 9
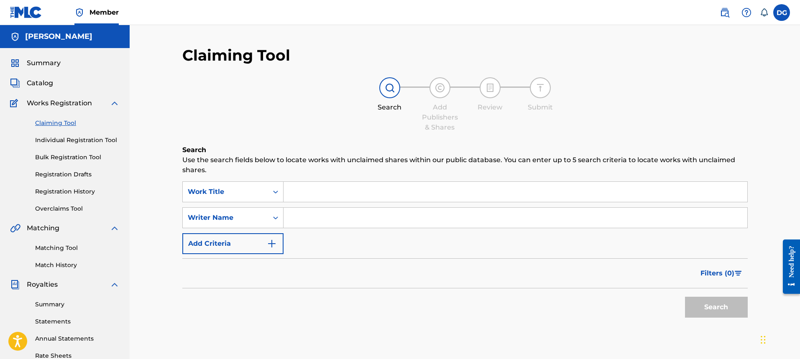
click at [325, 189] on input "Search Form" at bounding box center [516, 192] width 464 height 20
type input "y"
type input "2teflon"
click at [685, 297] on button "Search" at bounding box center [716, 307] width 63 height 21
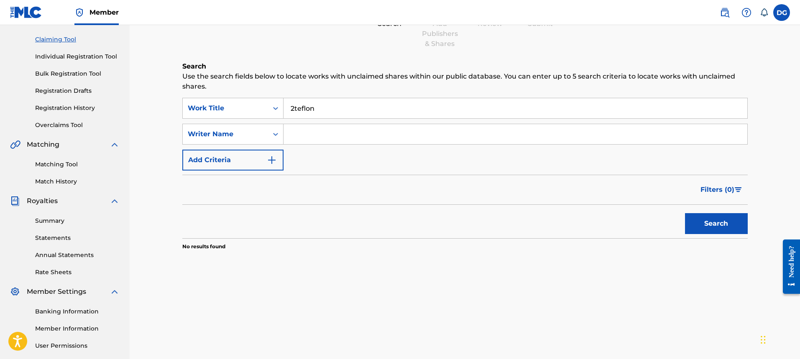
scroll to position [42, 0]
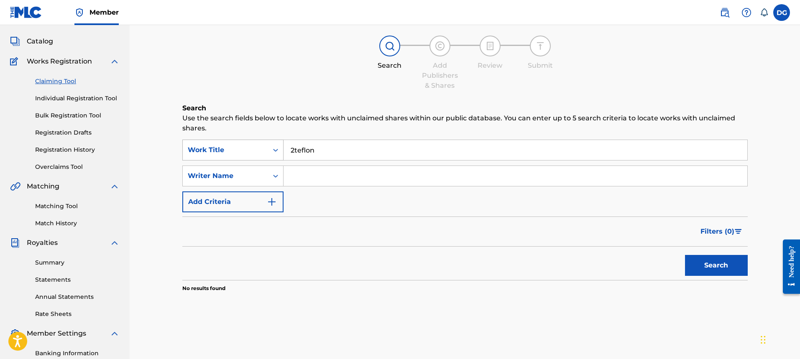
click at [259, 157] on div "Work Title" at bounding box center [225, 150] width 85 height 16
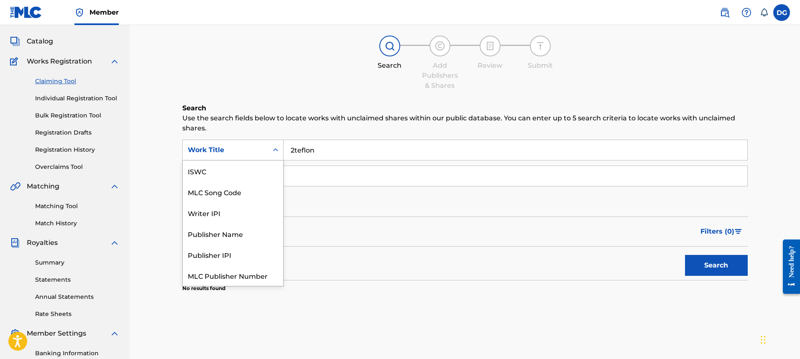
scroll to position [21, 0]
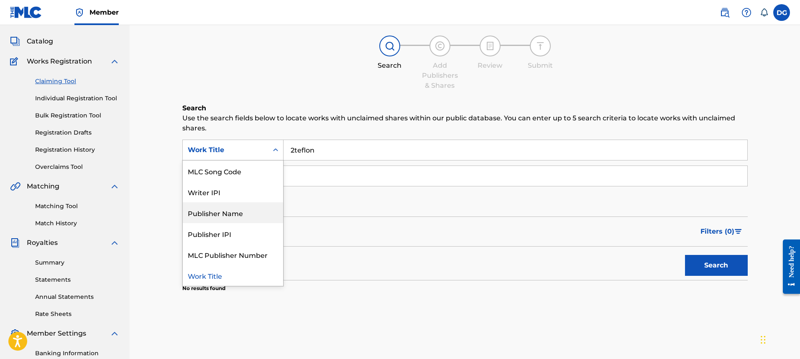
click at [245, 212] on div "Publisher Name" at bounding box center [233, 212] width 100 height 21
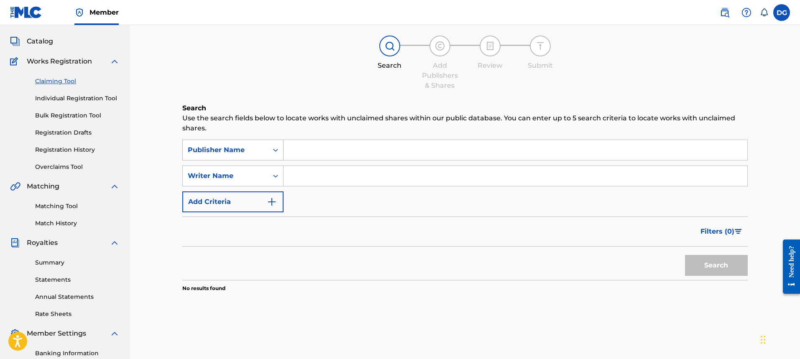
click at [232, 144] on div "Publisher Name" at bounding box center [225, 150] width 85 height 16
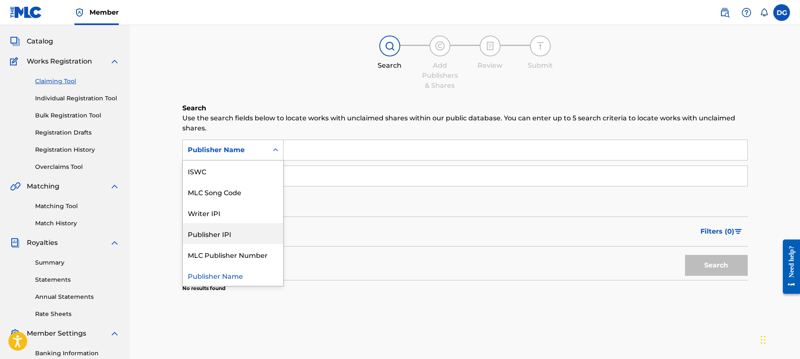
click at [332, 161] on div "SearchWithCriteriab9f9dd95-5e5e-43f8-90f5-0655000a1ddf 7 results available. Use…" at bounding box center [464, 176] width 565 height 73
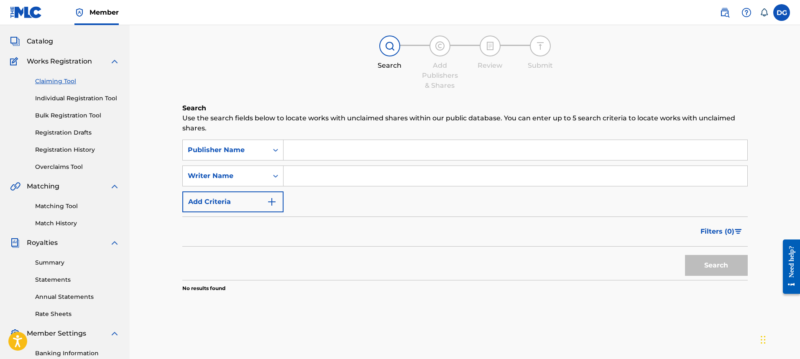
click at [347, 146] on input "Search Form" at bounding box center [516, 150] width 464 height 20
type input "[PERSON_NAME]"
click at [705, 250] on div "Search" at bounding box center [714, 263] width 67 height 33
click at [704, 260] on button "Search" at bounding box center [716, 265] width 63 height 21
click at [273, 156] on div "Search Form" at bounding box center [275, 150] width 15 height 15
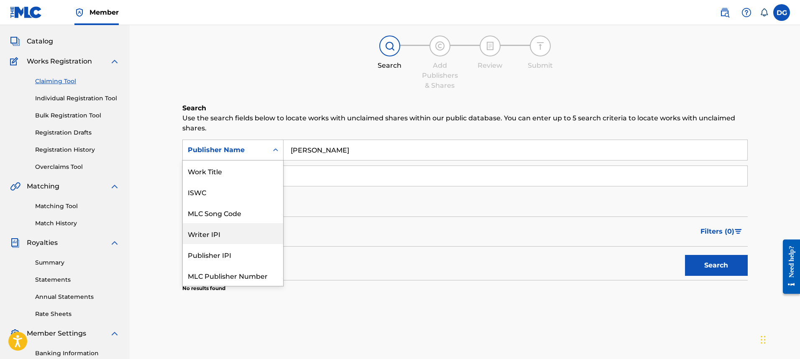
scroll to position [0, 0]
click at [247, 176] on div "Work Title" at bounding box center [233, 171] width 100 height 21
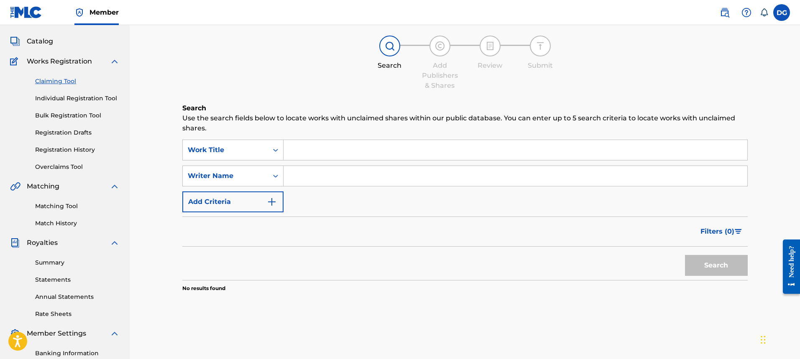
click at [306, 174] on input "Search Form" at bounding box center [516, 176] width 464 height 20
type input "[PERSON_NAME]"
click at [685, 255] on button "Search" at bounding box center [716, 265] width 63 height 21
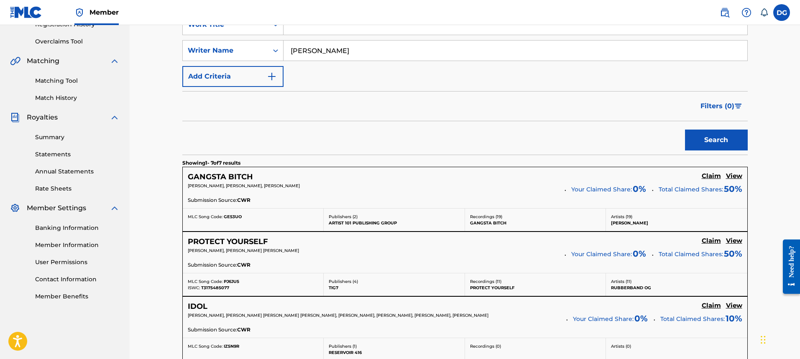
scroll to position [209, 0]
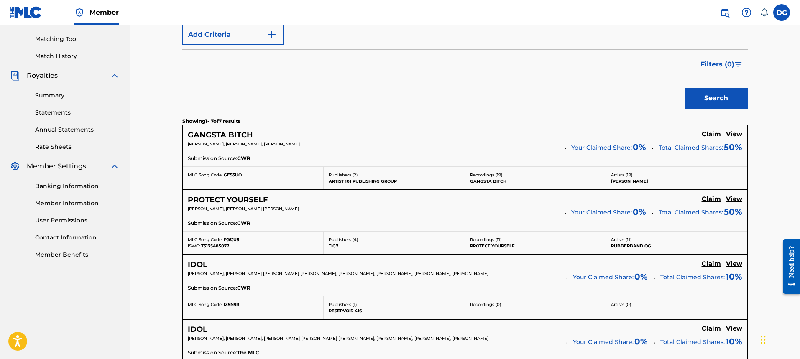
click at [728, 133] on h5 "View" at bounding box center [734, 134] width 16 height 8
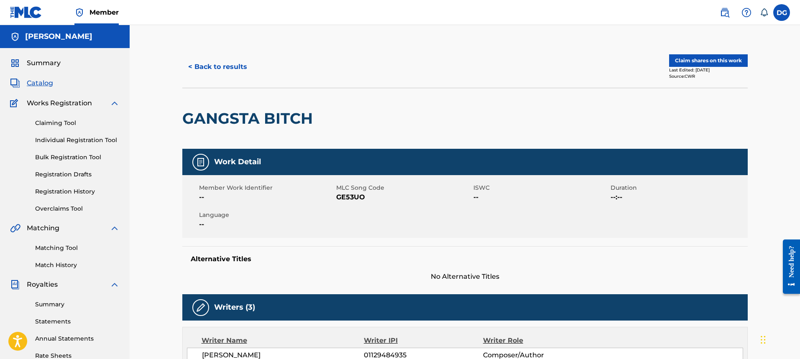
click at [723, 62] on button "Claim shares on this work" at bounding box center [708, 60] width 79 height 13
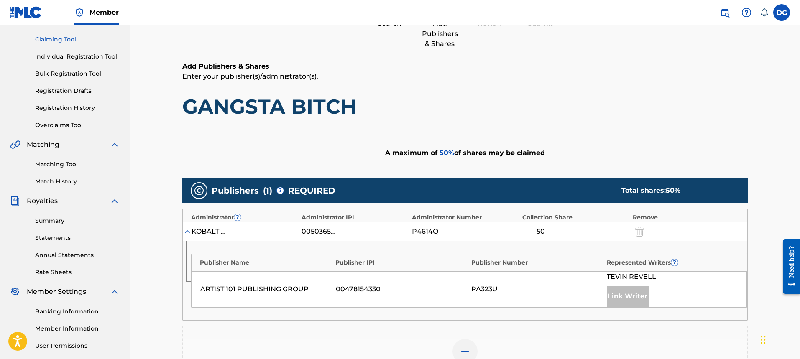
scroll to position [167, 0]
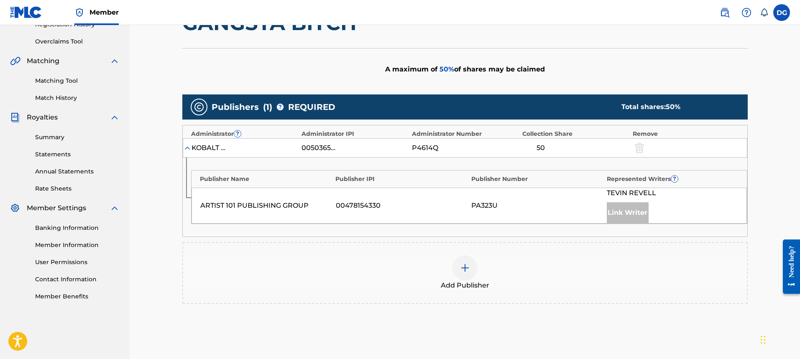
click at [458, 264] on div at bounding box center [465, 268] width 25 height 25
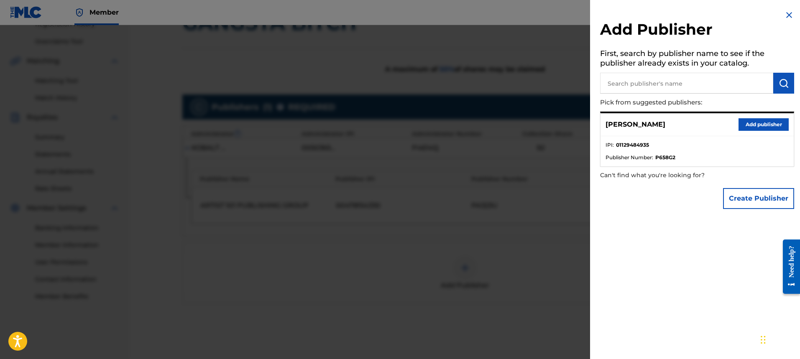
click at [742, 122] on button "Add publisher" at bounding box center [764, 124] width 50 height 13
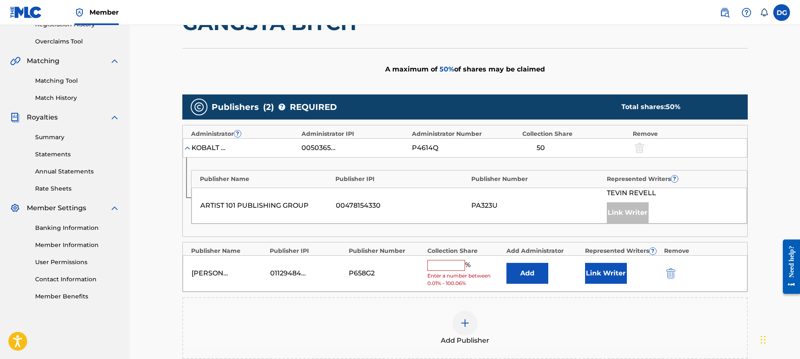
click at [452, 266] on input "text" at bounding box center [446, 265] width 38 height 11
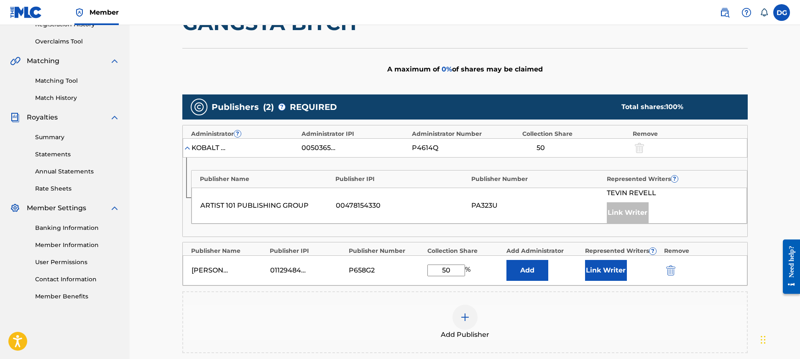
scroll to position [209, 0]
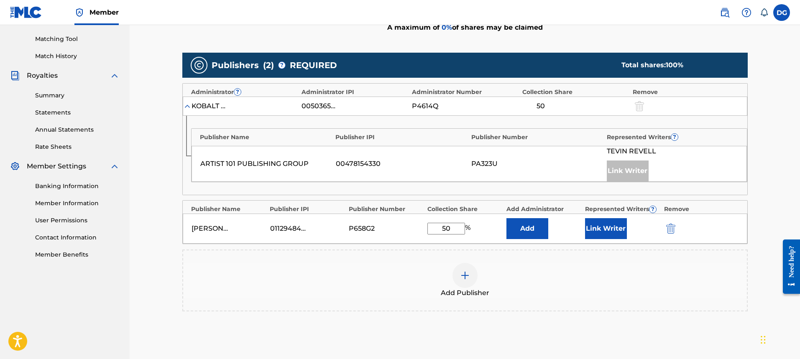
type input "50"
click at [188, 110] on img at bounding box center [187, 106] width 8 height 8
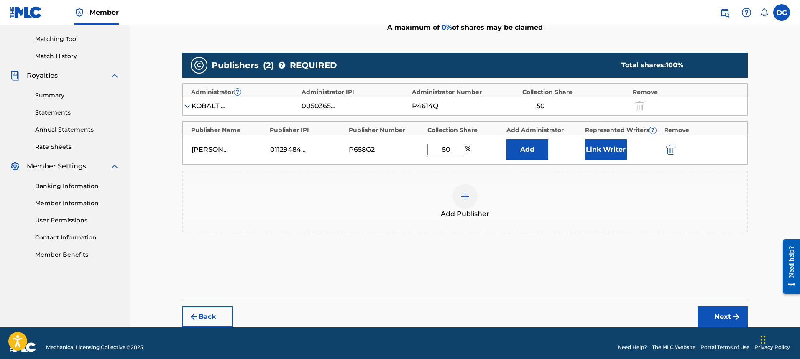
click at [188, 109] on img at bounding box center [187, 106] width 8 height 8
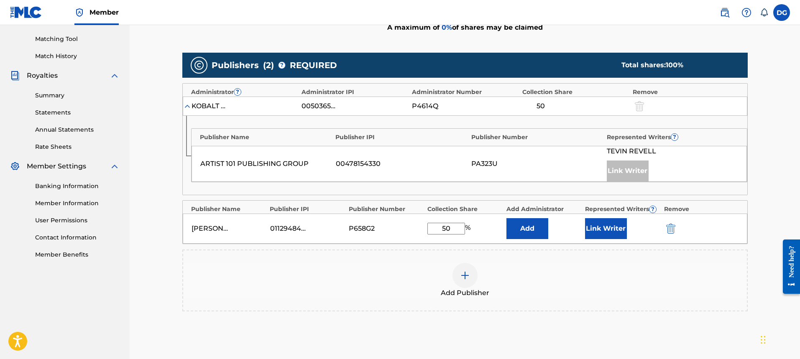
click at [212, 101] on div "KOBALT MUSIC PUB AMERICA INC" at bounding box center [211, 106] width 38 height 10
click at [212, 103] on div "KOBALT MUSIC PUB AMERICA INC" at bounding box center [211, 106] width 38 height 10
click at [224, 107] on div "KOBALT MUSIC PUB AMERICA INC" at bounding box center [211, 106] width 38 height 10
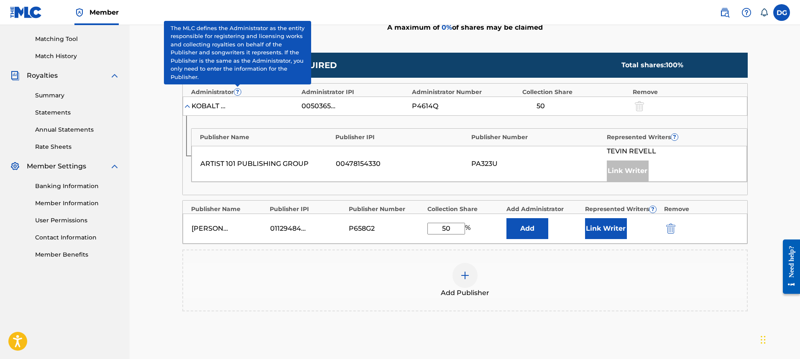
click at [234, 92] on span "?" at bounding box center [237, 92] width 7 height 7
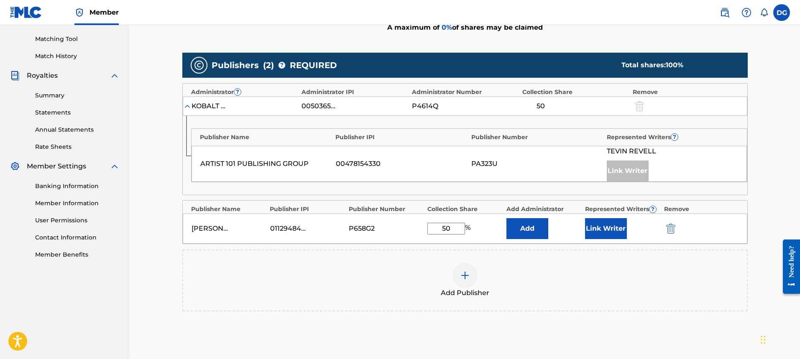
drag, startPoint x: 201, startPoint y: 104, endPoint x: 196, endPoint y: 103, distance: 5.5
click at [200, 104] on div "KOBALT MUSIC PUB AMERICA INC" at bounding box center [211, 106] width 38 height 10
click at [193, 103] on div "KOBALT MUSIC PUB AMERICA INC" at bounding box center [211, 106] width 38 height 10
click at [187, 104] on img at bounding box center [187, 106] width 8 height 8
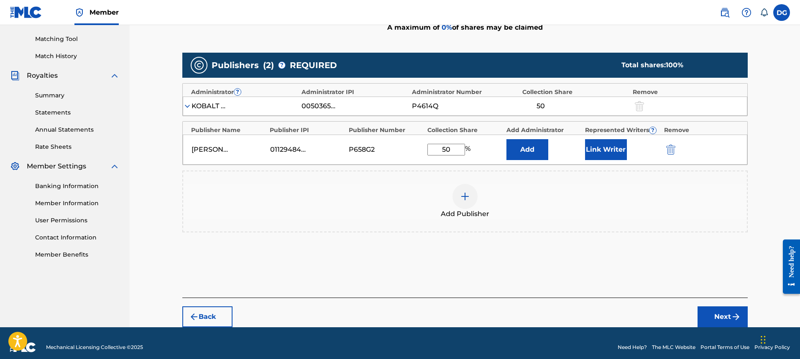
click at [517, 146] on button "Add" at bounding box center [528, 149] width 42 height 21
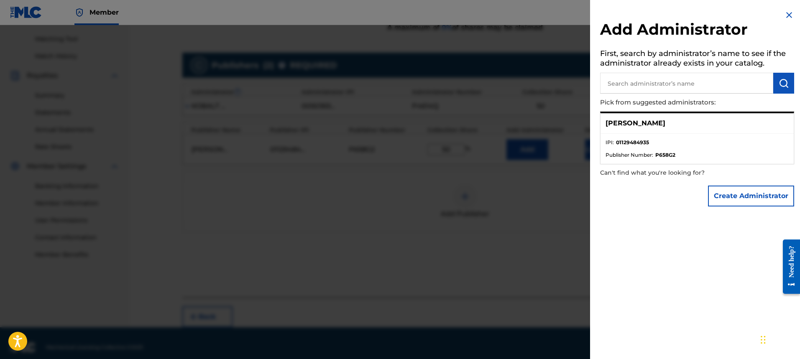
click at [788, 11] on img at bounding box center [789, 15] width 10 height 10
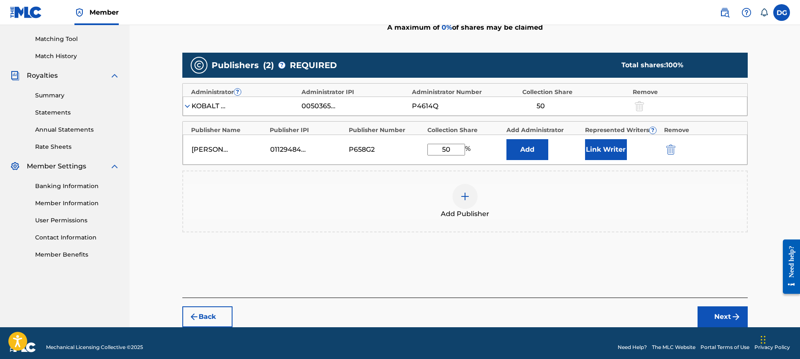
click at [713, 316] on button "Next" at bounding box center [723, 317] width 50 height 21
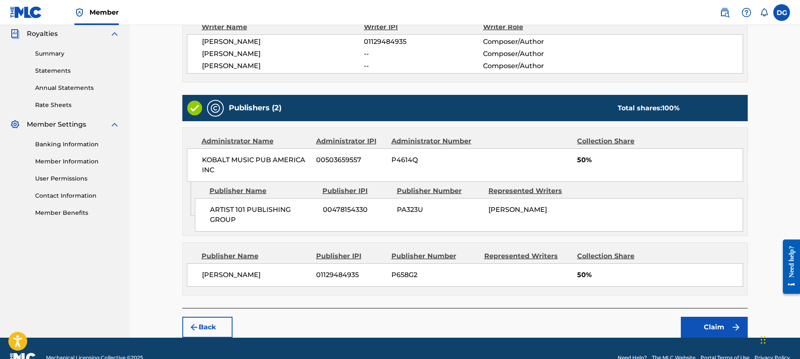
scroll to position [270, 0]
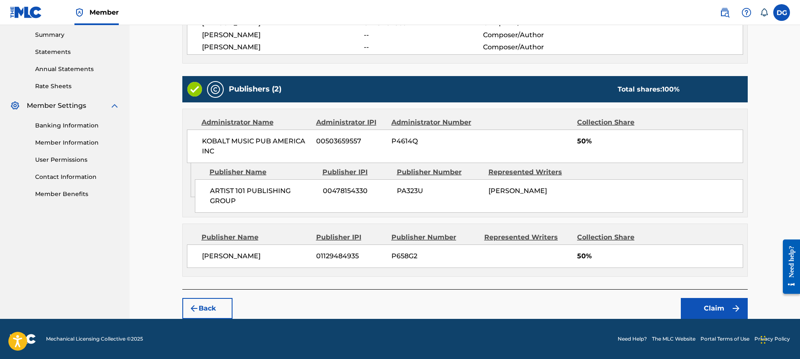
click at [711, 305] on button "Claim" at bounding box center [714, 308] width 67 height 21
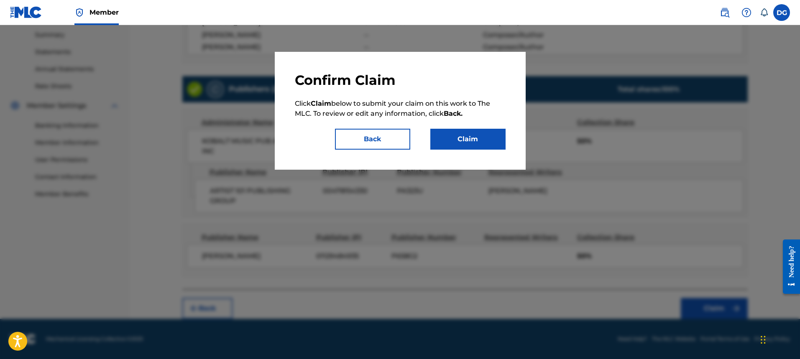
click at [480, 145] on button "Claim" at bounding box center [467, 139] width 75 height 21
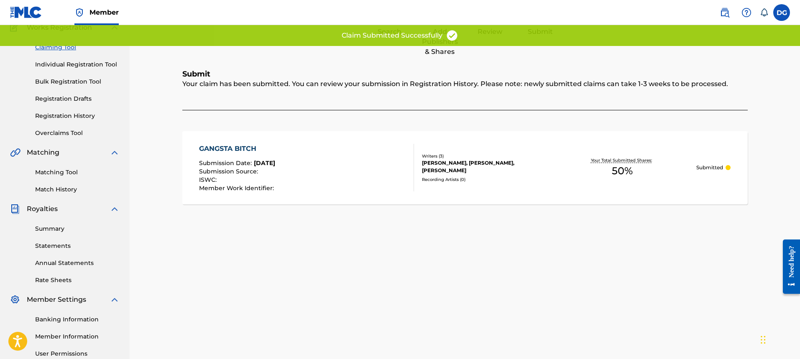
scroll to position [0, 0]
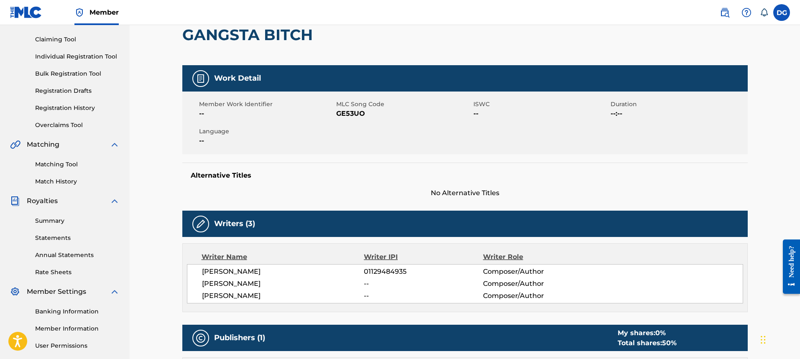
scroll to position [125, 0]
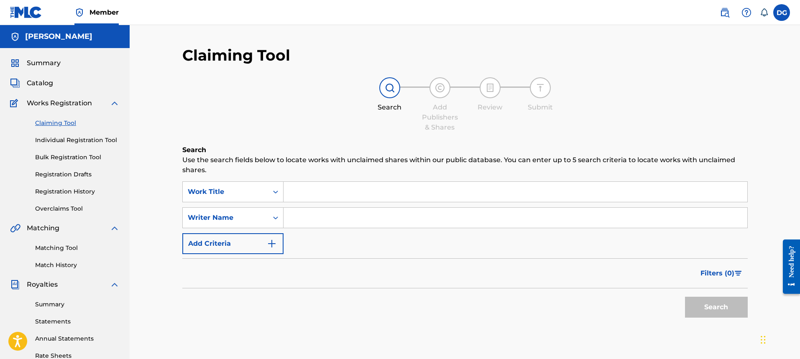
click at [53, 120] on link "Claiming Tool" at bounding box center [77, 123] width 84 height 9
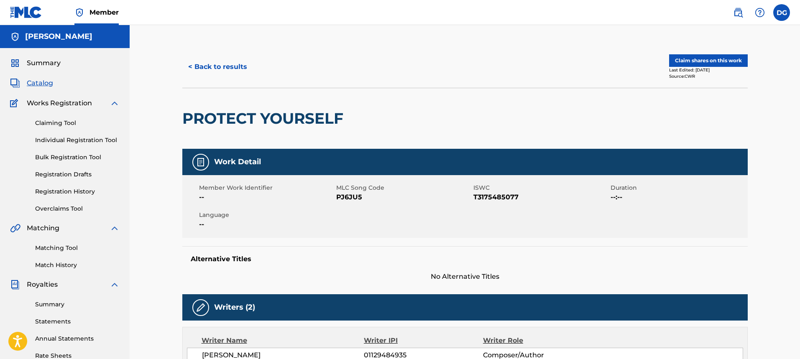
click at [713, 58] on button "Claim shares on this work" at bounding box center [708, 60] width 79 height 13
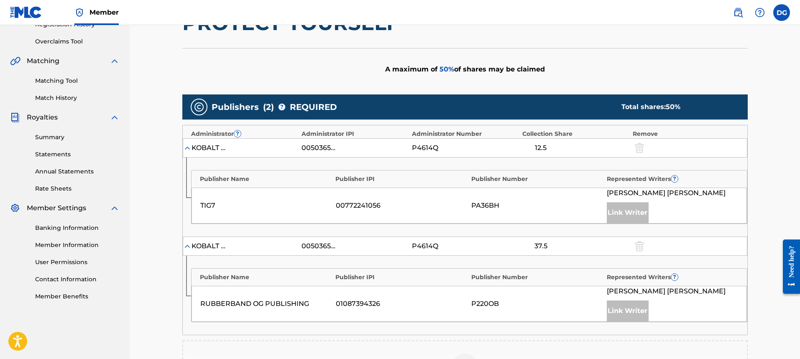
scroll to position [251, 0]
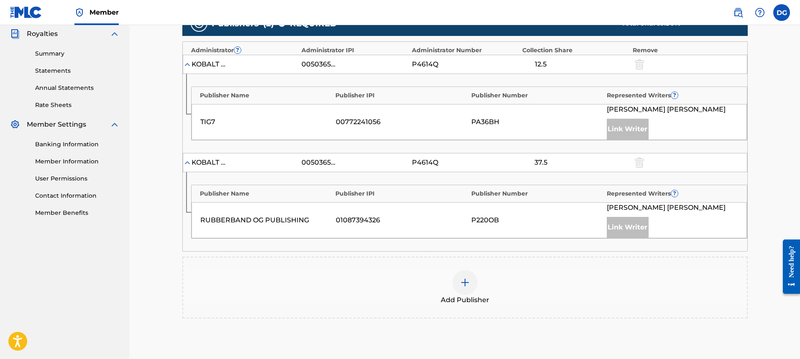
click at [474, 294] on div "Add Publisher" at bounding box center [465, 287] width 564 height 35
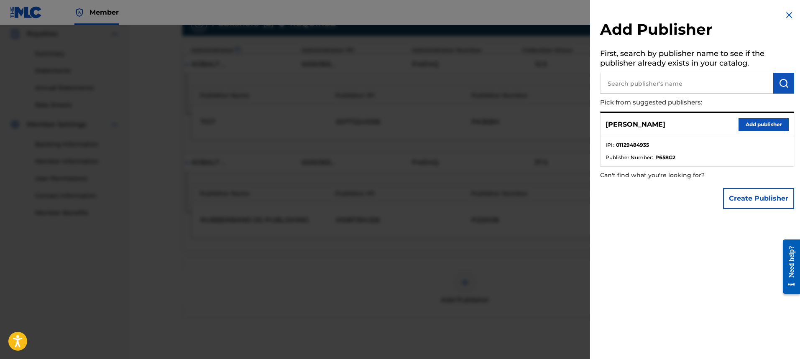
click at [771, 126] on button "Add publisher" at bounding box center [764, 124] width 50 height 13
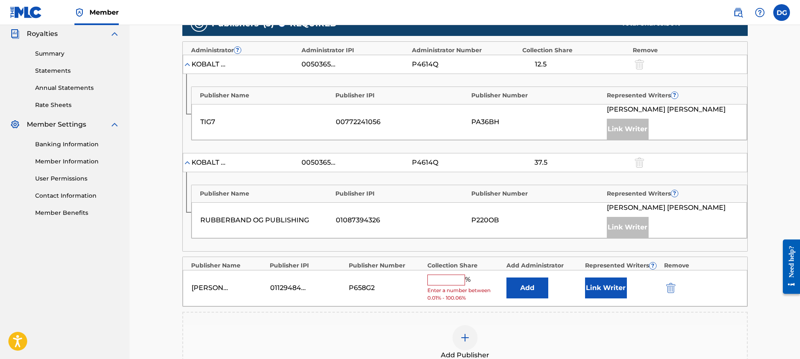
click at [437, 280] on input "text" at bounding box center [446, 280] width 38 height 11
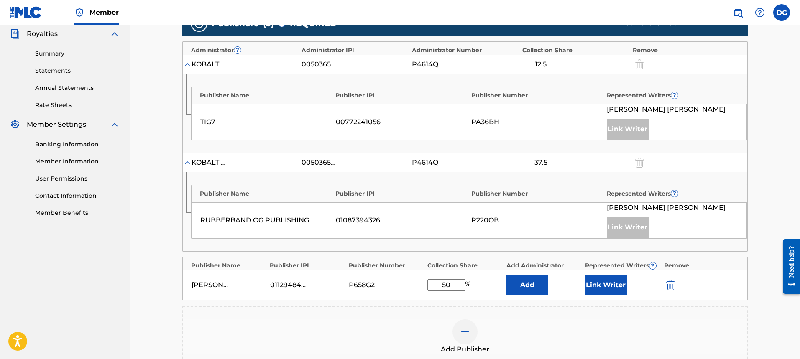
type input "50"
click at [537, 287] on button "Add" at bounding box center [528, 285] width 42 height 21
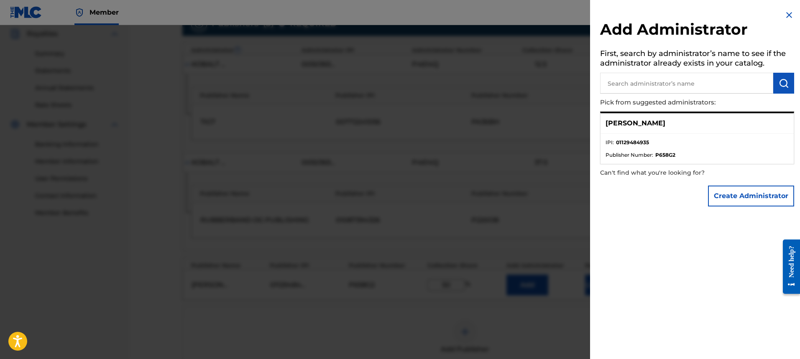
click at [677, 147] on li "IPI : 01129484935" at bounding box center [697, 145] width 183 height 13
click at [662, 124] on div "[PERSON_NAME]" at bounding box center [697, 123] width 193 height 20
click at [718, 197] on button "Create Administrator" at bounding box center [751, 196] width 86 height 21
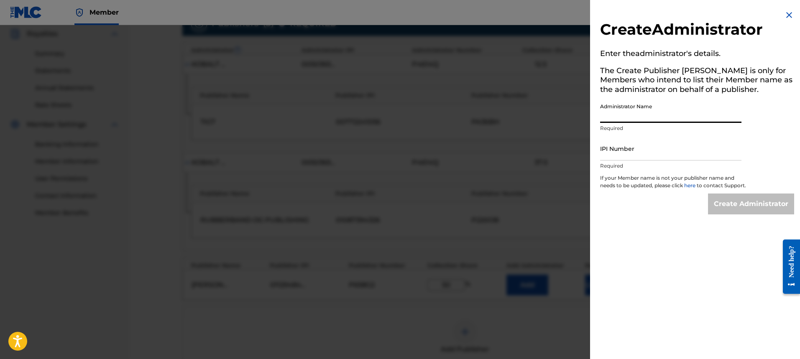
click at [642, 121] on input "Administrator Name" at bounding box center [670, 111] width 141 height 24
type input "[PERSON_NAME]"
click at [636, 161] on div "IPI Number Required" at bounding box center [670, 156] width 141 height 38
click at [635, 159] on input "IPI Number" at bounding box center [670, 149] width 141 height 24
type input "01129484935"
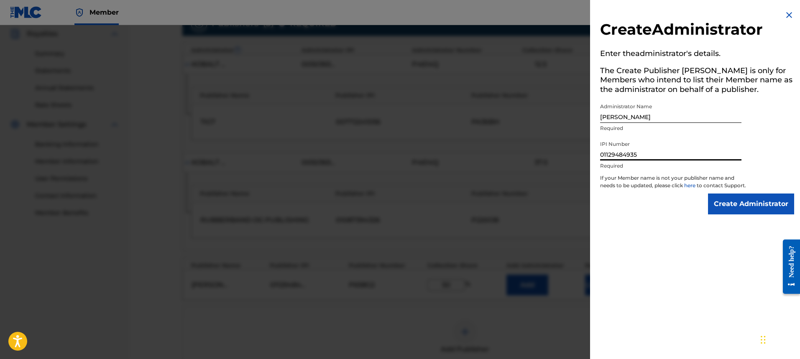
click at [729, 200] on input "Create Administrator" at bounding box center [751, 204] width 86 height 21
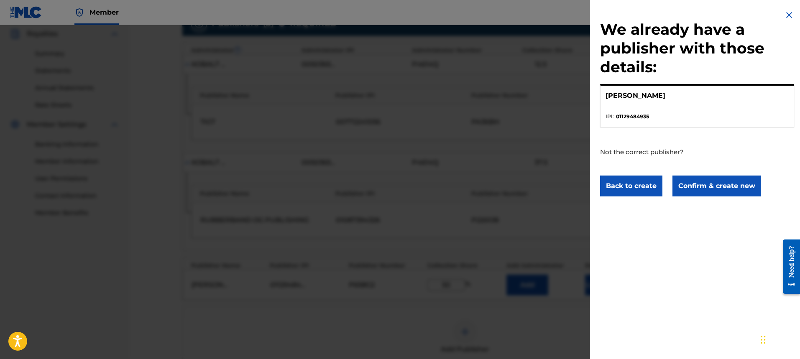
click at [676, 116] on li "IPI : 01129484935" at bounding box center [697, 117] width 183 height 8
click at [710, 187] on button "Confirm & create new" at bounding box center [717, 186] width 89 height 21
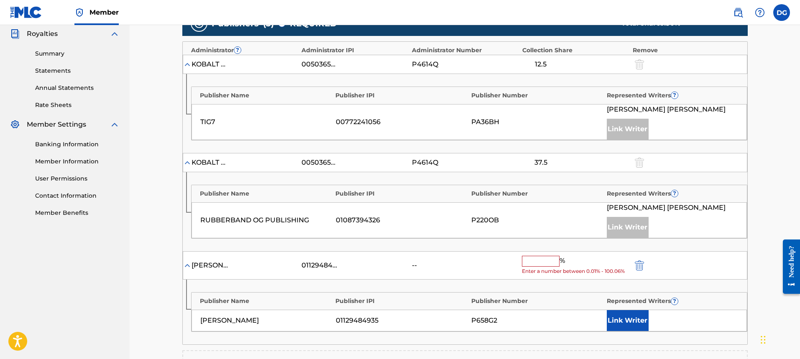
scroll to position [335, 0]
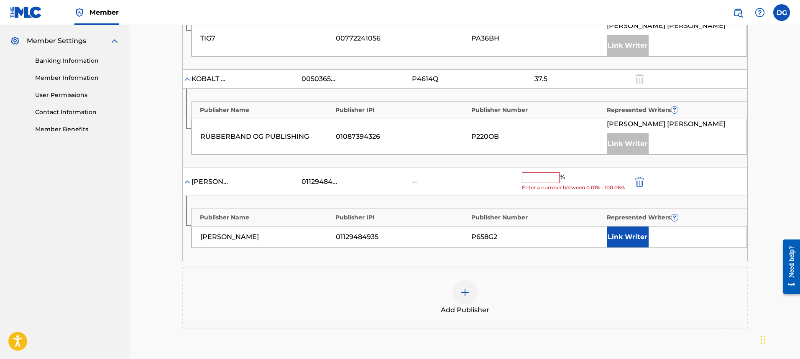
click at [558, 177] on input "text" at bounding box center [541, 177] width 38 height 11
click at [491, 180] on div "--" at bounding box center [465, 182] width 106 height 10
click at [537, 177] on input "text" at bounding box center [541, 177] width 38 height 11
type input "4"
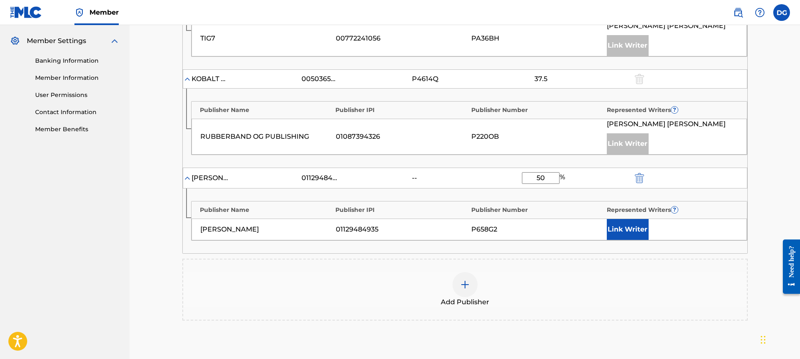
type input "50"
click at [485, 169] on div "[PERSON_NAME] 01129484935 -- 50 %" at bounding box center [465, 178] width 565 height 21
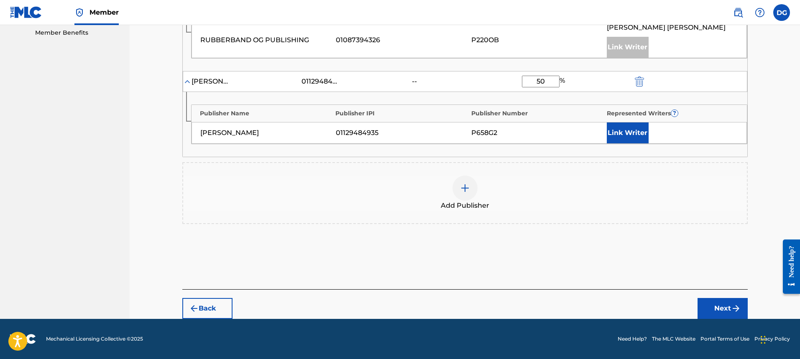
click at [723, 308] on button "Next" at bounding box center [723, 308] width 50 height 21
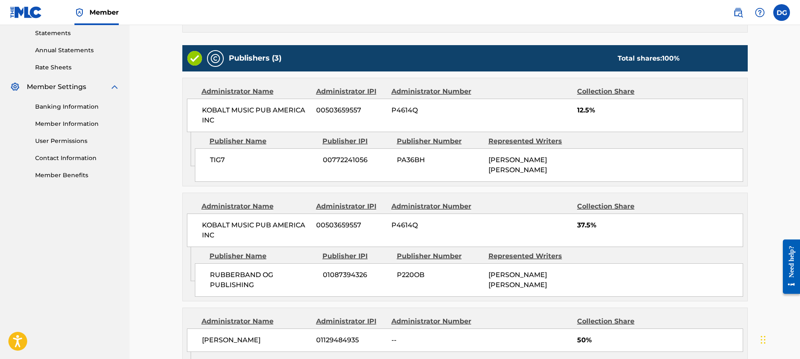
scroll to position [410, 0]
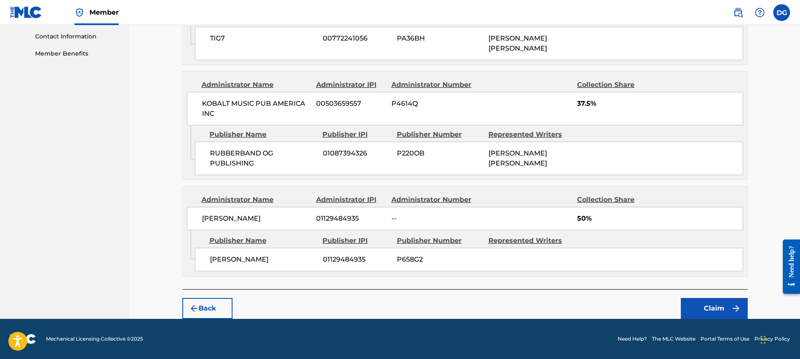
click at [207, 309] on button "Back" at bounding box center [207, 308] width 50 height 21
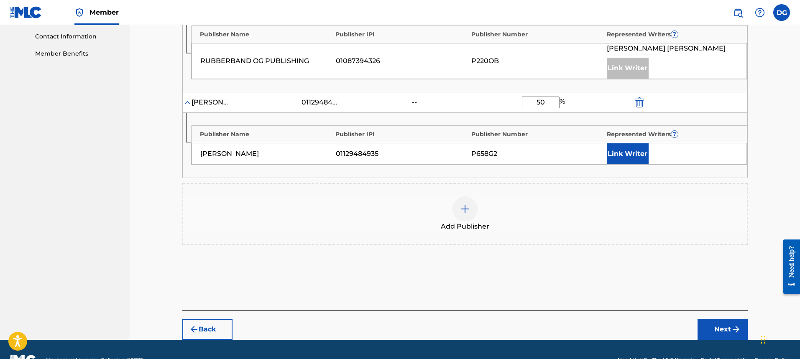
drag, startPoint x: 555, startPoint y: 104, endPoint x: 493, endPoint y: 105, distance: 61.5
click at [493, 105] on div "[PERSON_NAME] 01129484935 -- 50 %" at bounding box center [465, 102] width 565 height 21
type input "25"
click at [631, 156] on button "Link Writer" at bounding box center [628, 153] width 42 height 21
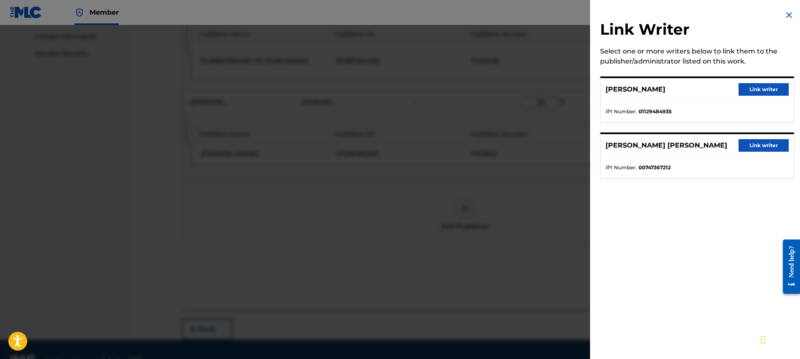
click at [535, 182] on div at bounding box center [400, 204] width 800 height 359
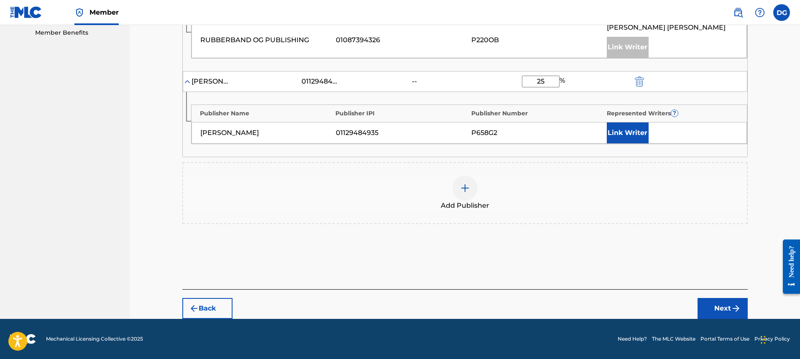
click at [725, 315] on button "Next" at bounding box center [723, 308] width 50 height 21
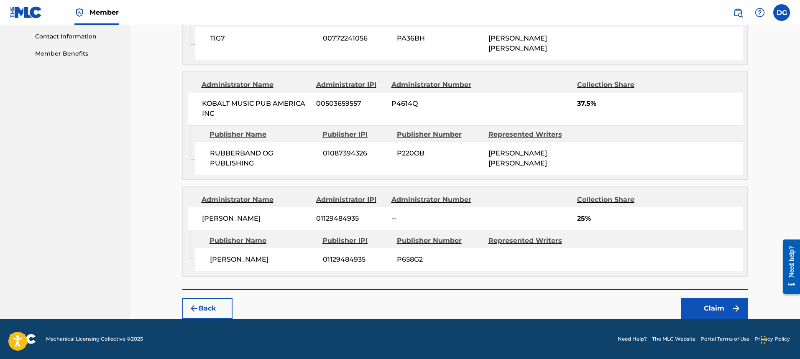
click at [721, 307] on button "Claim" at bounding box center [714, 308] width 67 height 21
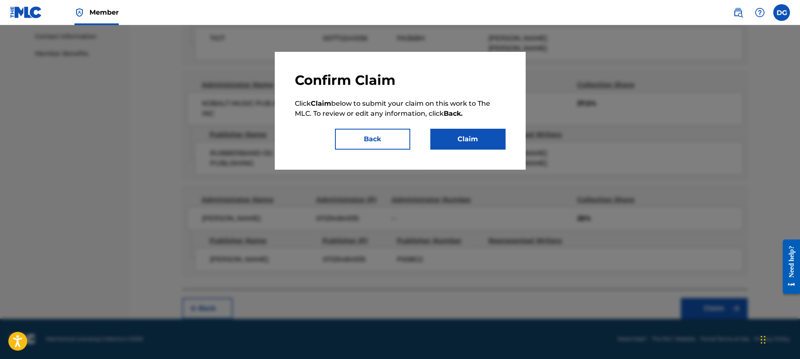
click at [468, 131] on button "Claim" at bounding box center [467, 139] width 75 height 21
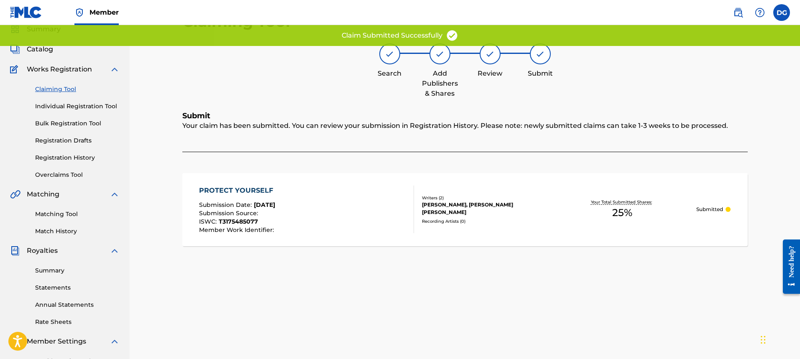
scroll to position [0, 0]
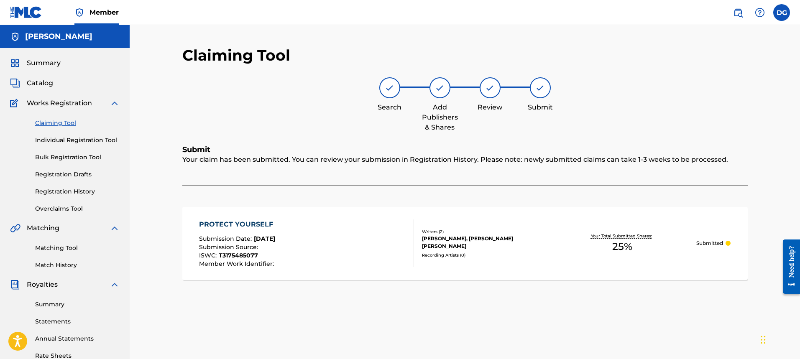
click at [67, 123] on link "Claiming Tool" at bounding box center [77, 123] width 84 height 9
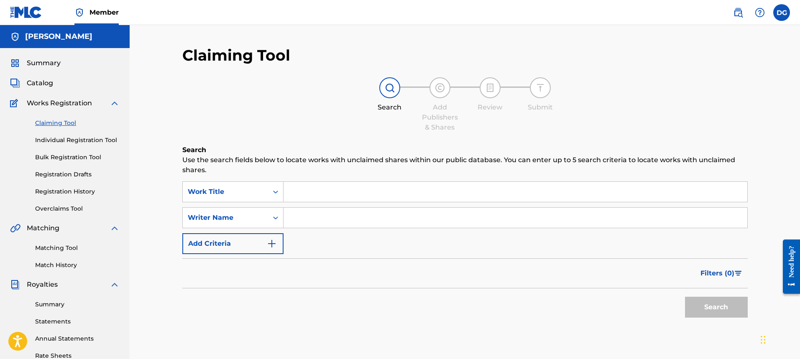
click at [341, 199] on input "Search Form" at bounding box center [516, 192] width 464 height 20
click at [335, 221] on input "Search Form" at bounding box center [516, 218] width 464 height 20
type input "[PERSON_NAME]"
drag, startPoint x: 719, startPoint y: 306, endPoint x: 705, endPoint y: 296, distance: 16.7
click at [718, 306] on button "Search" at bounding box center [716, 307] width 63 height 21
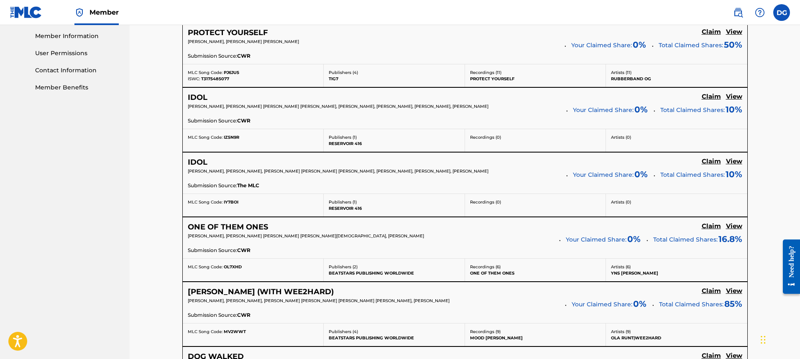
scroll to position [550, 0]
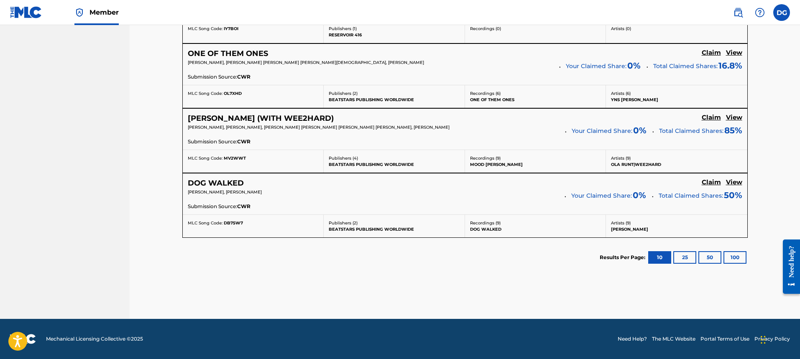
click at [686, 262] on button "25" at bounding box center [684, 257] width 23 height 13
click at [584, 192] on span "Your Claimed Share:" at bounding box center [601, 196] width 61 height 9
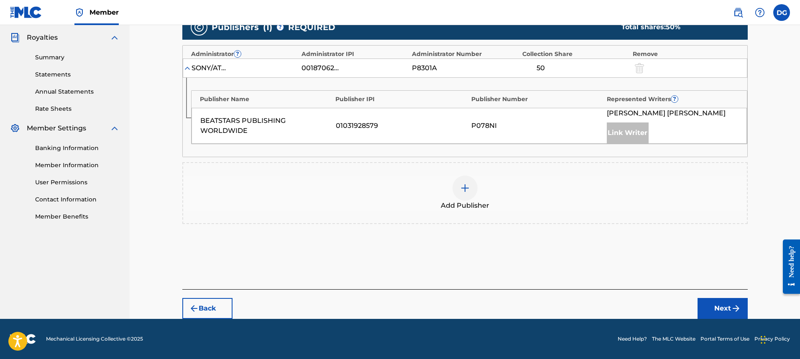
scroll to position [247, 0]
click at [456, 189] on div at bounding box center [465, 188] width 25 height 25
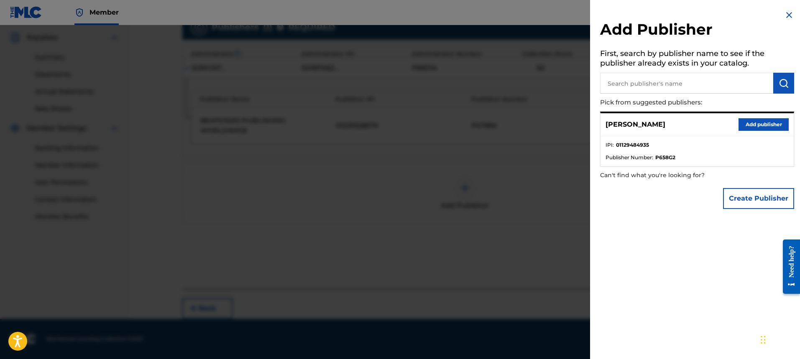
click at [756, 118] on div "[PERSON_NAME] Add publisher" at bounding box center [697, 124] width 193 height 23
click at [756, 122] on button "Add publisher" at bounding box center [764, 124] width 50 height 13
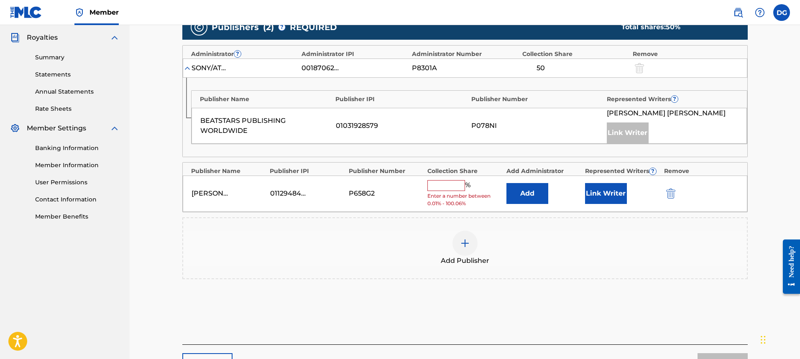
click at [448, 187] on input "text" at bounding box center [446, 185] width 38 height 11
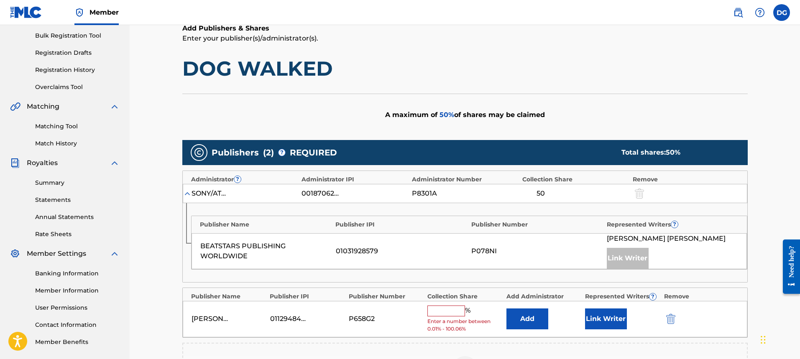
scroll to position [164, 0]
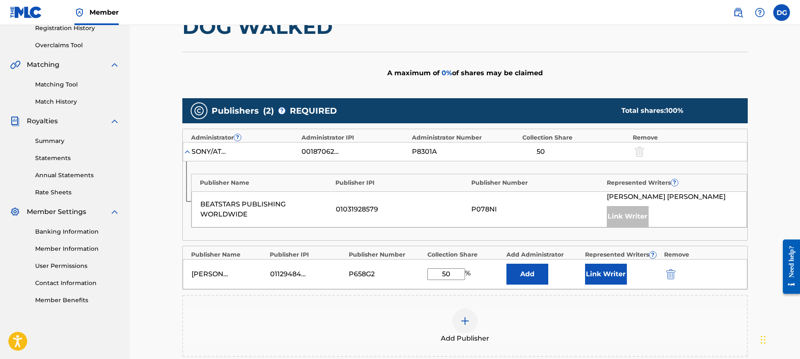
type input "5"
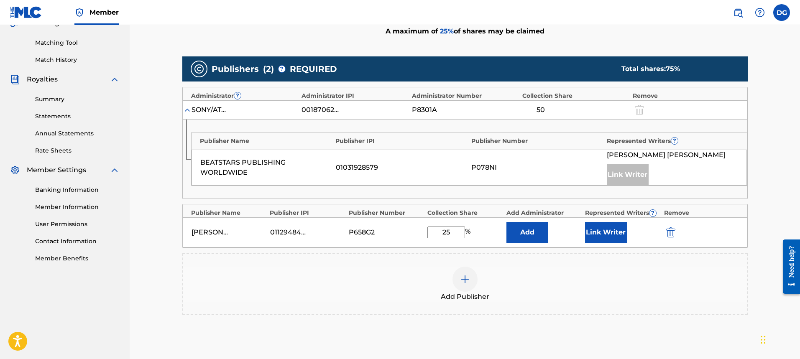
type input "25"
click at [538, 236] on button "Add" at bounding box center [528, 232] width 42 height 21
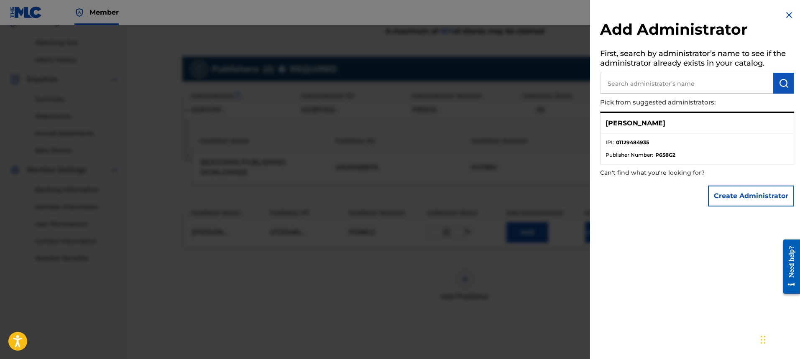
click at [686, 152] on li "Publisher Number : P658G2" at bounding box center [697, 155] width 183 height 8
click at [716, 196] on button "Create Administrator" at bounding box center [751, 196] width 86 height 21
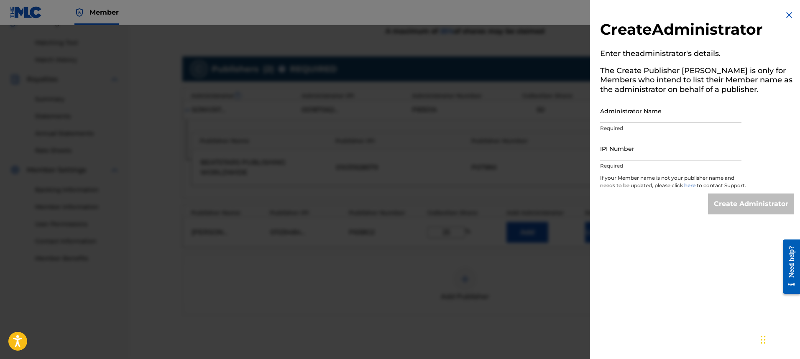
click at [677, 120] on input "Administrator Name" at bounding box center [670, 111] width 141 height 24
type input "[PERSON_NAME]"
click at [664, 149] on input "IPI Number" at bounding box center [670, 149] width 141 height 24
type input "01129484935"
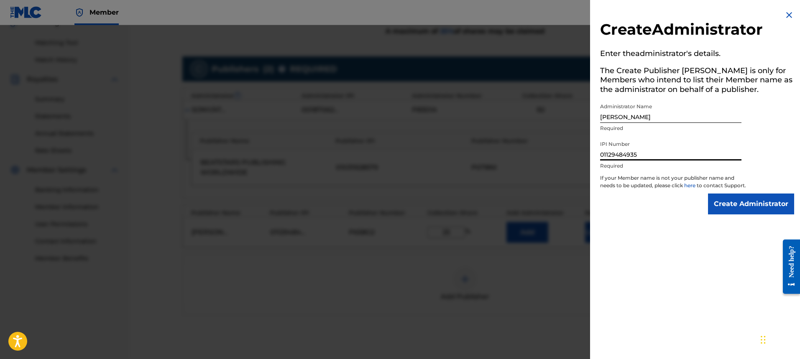
click at [732, 206] on input "Create Administrator" at bounding box center [751, 204] width 86 height 21
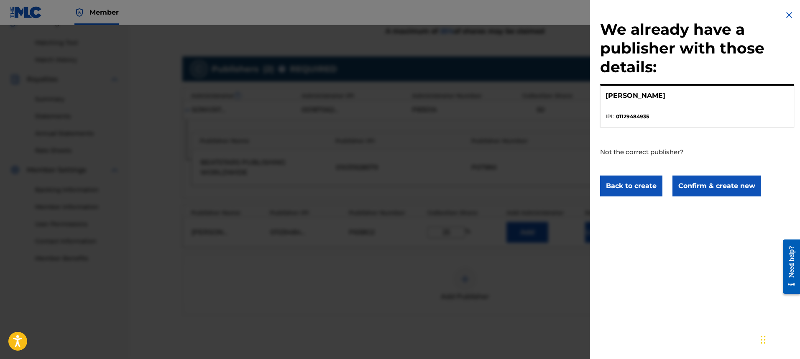
click at [704, 190] on button "Confirm & create new" at bounding box center [717, 186] width 89 height 21
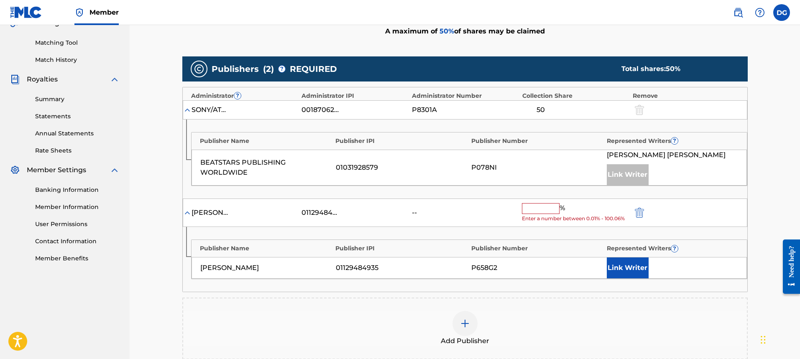
click at [538, 209] on input "text" at bounding box center [541, 208] width 38 height 11
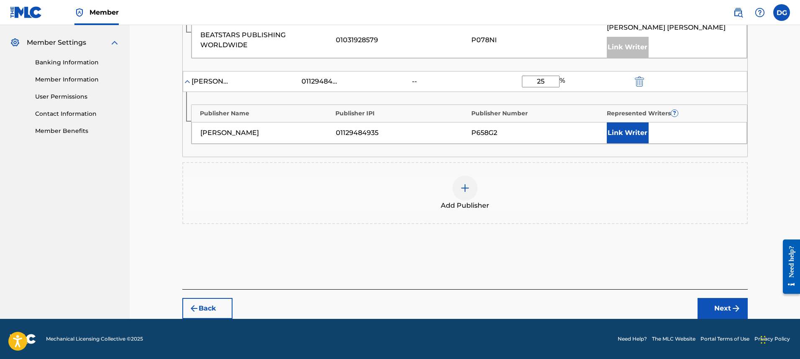
type input "25"
click at [716, 301] on button "Next" at bounding box center [723, 308] width 50 height 21
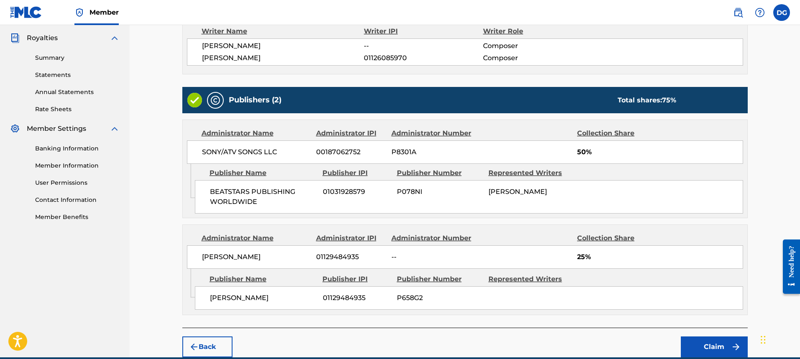
scroll to position [285, 0]
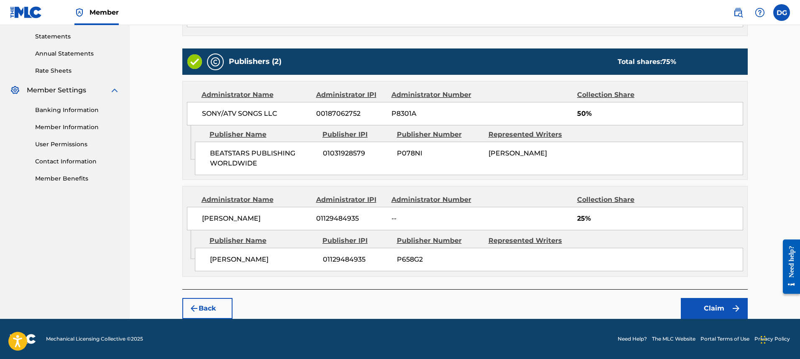
click at [709, 300] on button "Claim" at bounding box center [714, 308] width 67 height 21
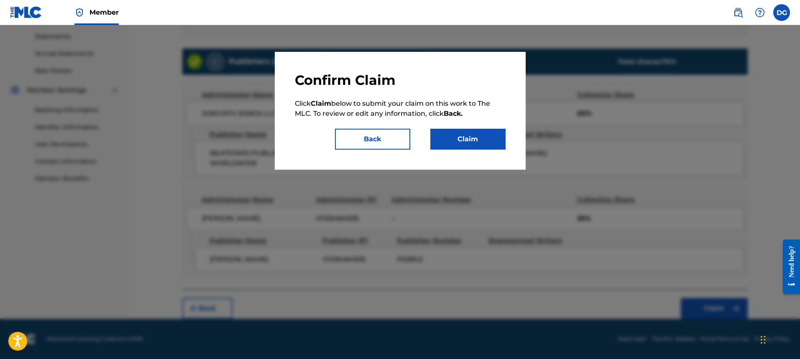
click at [456, 138] on button "Claim" at bounding box center [467, 139] width 75 height 21
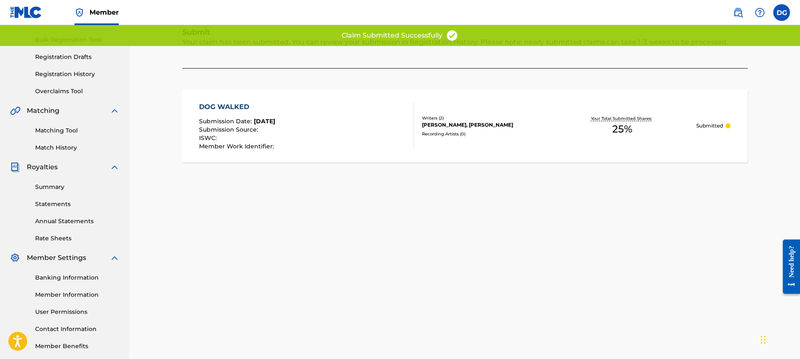
scroll to position [0, 0]
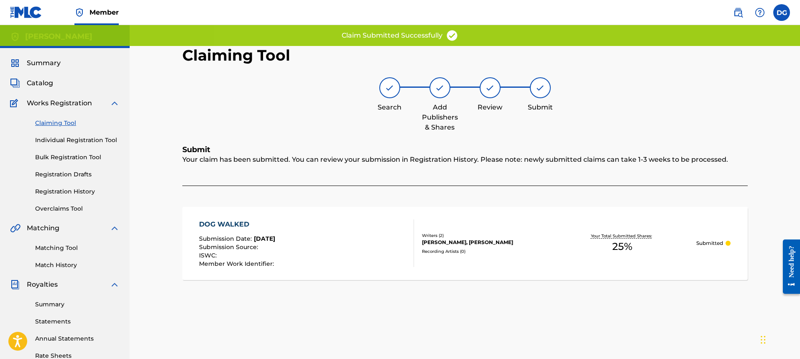
click at [77, 122] on link "Claiming Tool" at bounding box center [77, 123] width 84 height 9
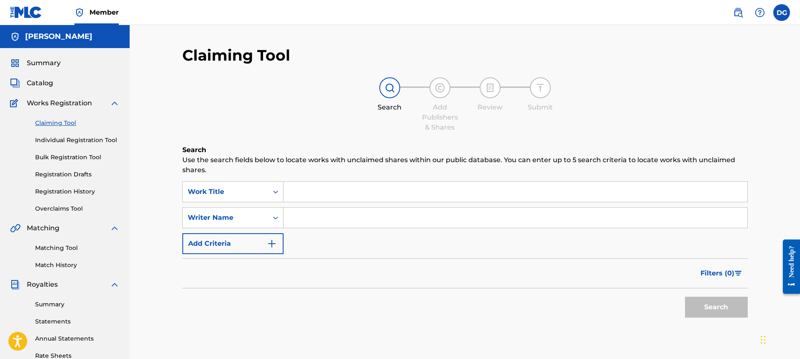
click at [318, 189] on input "Search Form" at bounding box center [516, 192] width 464 height 20
click at [685, 297] on button "Search" at bounding box center [716, 307] width 63 height 21
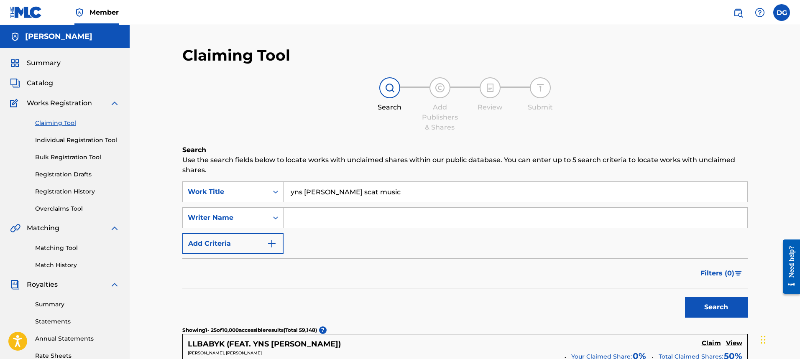
drag, startPoint x: 373, startPoint y: 187, endPoint x: 325, endPoint y: 193, distance: 48.6
click at [325, 193] on input "yns [PERSON_NAME] scat music" at bounding box center [516, 192] width 464 height 20
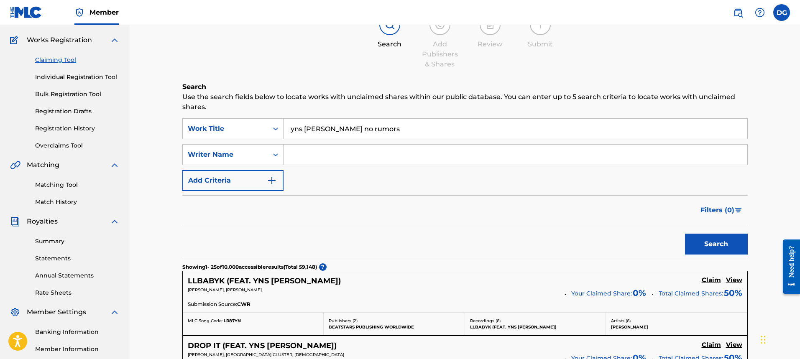
scroll to position [21, 0]
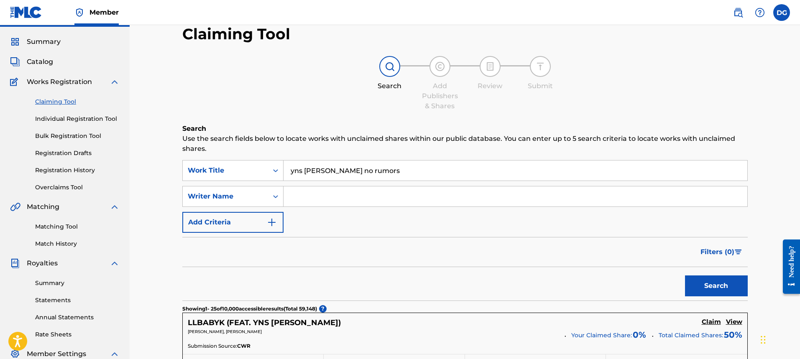
click at [685, 276] on button "Search" at bounding box center [716, 286] width 63 height 21
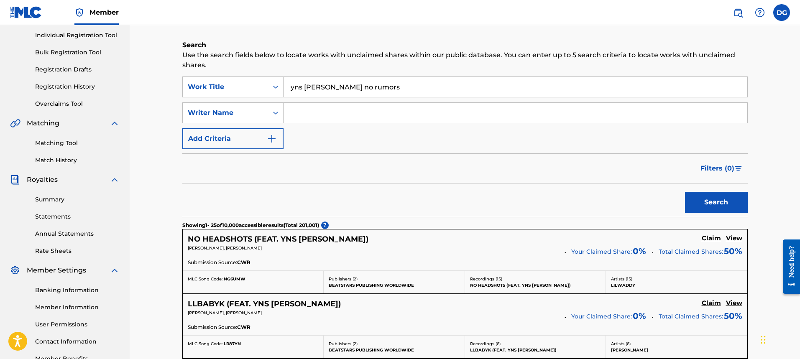
scroll to position [0, 0]
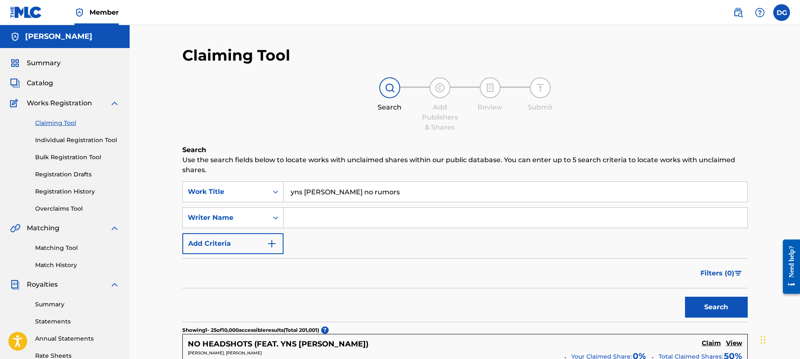
drag, startPoint x: 361, startPoint y: 198, endPoint x: 248, endPoint y: 207, distance: 112.8
click at [248, 207] on div "SearchWithCriteria89053d09-dbe1-42e9-ba0c-3a019d913a6e Work Title yns [PERSON_N…" at bounding box center [464, 218] width 565 height 73
paste input "address"
drag, startPoint x: 324, startPoint y: 194, endPoint x: 230, endPoint y: 194, distance: 93.7
click at [230, 194] on div "SearchWithCriteria89053d09-dbe1-42e9-ba0c-3a019d913a6e Work Title yns [PERSON_N…" at bounding box center [464, 192] width 565 height 21
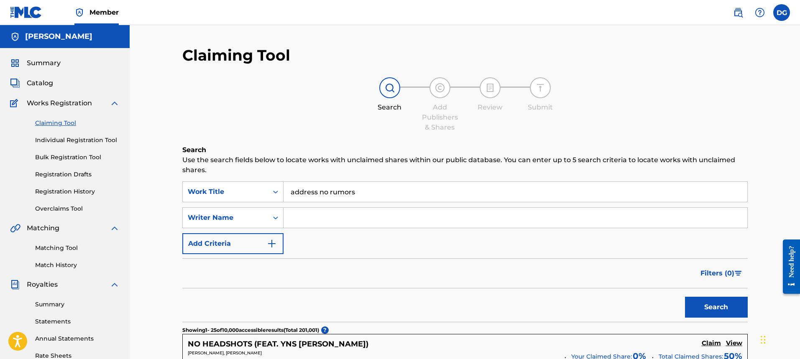
type input "address no rumors"
click at [723, 306] on button "Search" at bounding box center [716, 307] width 63 height 21
click at [308, 218] on input "Search Form" at bounding box center [516, 218] width 464 height 20
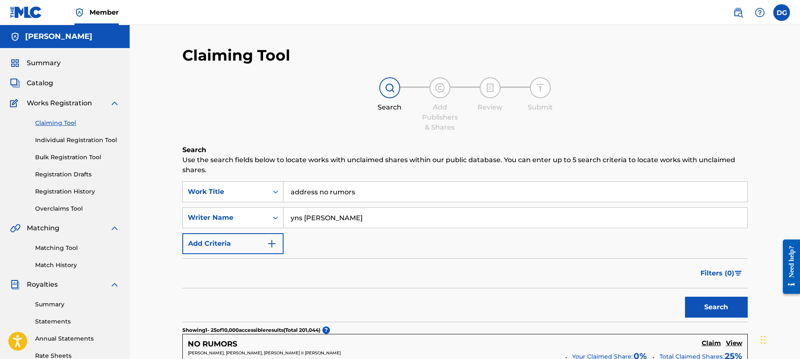
type input "yns [PERSON_NAME]"
click at [685, 297] on button "Search" at bounding box center [716, 307] width 63 height 21
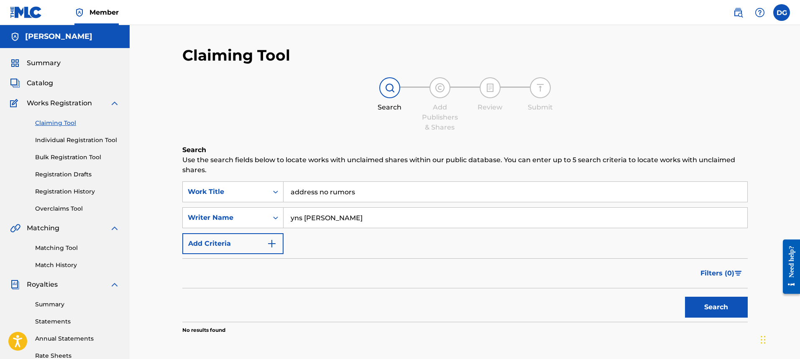
scroll to position [42, 0]
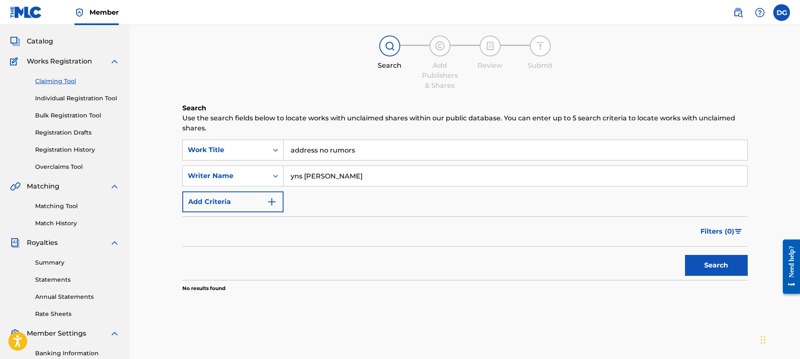
drag, startPoint x: 360, startPoint y: 147, endPoint x: 194, endPoint y: 137, distance: 165.9
click at [208, 140] on div "SearchWithCriteria89053d09-dbe1-42e9-ba0c-3a019d913a6e Work Title address no ru…" at bounding box center [464, 150] width 565 height 21
click at [685, 255] on button "Search" at bounding box center [716, 265] width 63 height 21
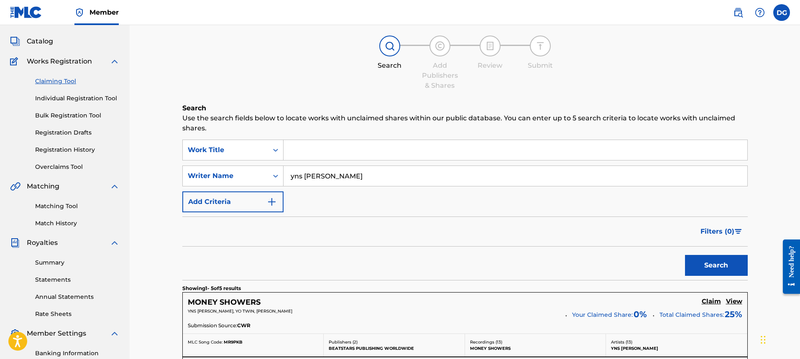
drag, startPoint x: 317, startPoint y: 146, endPoint x: 289, endPoint y: 151, distance: 28.0
click at [290, 151] on input "Search Form" at bounding box center [516, 150] width 464 height 20
paste input "Cat Music (feat. [GEOGRAPHIC_DATA])"
type input "Cat Music (feat. [GEOGRAPHIC_DATA])"
drag, startPoint x: 397, startPoint y: 161, endPoint x: 381, endPoint y: 167, distance: 16.9
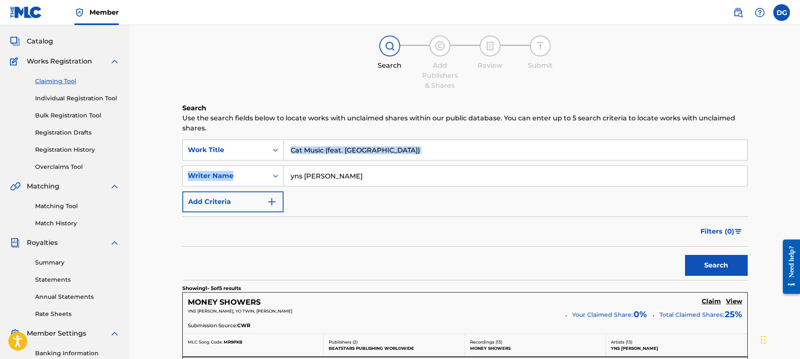
click at [382, 167] on div "SearchWithCriteria89053d09-dbe1-42e9-ba0c-3a019d913a6e Work Title Cat Music (fe…" at bounding box center [464, 176] width 565 height 73
drag, startPoint x: 368, startPoint y: 174, endPoint x: 244, endPoint y: 169, distance: 124.7
click at [252, 172] on div "SearchWithCriteriad4523fec-8c95-41b6-ae6e-e4f2c95836be Writer Name [PERSON_NAME]" at bounding box center [464, 176] width 565 height 21
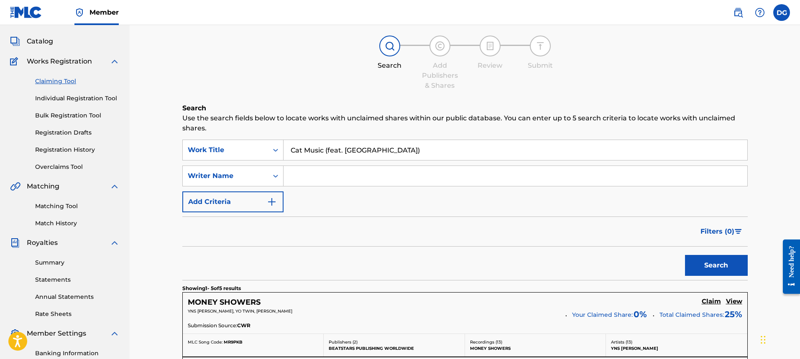
drag, startPoint x: 707, startPoint y: 267, endPoint x: 667, endPoint y: 244, distance: 45.9
click at [707, 268] on button "Search" at bounding box center [716, 265] width 63 height 21
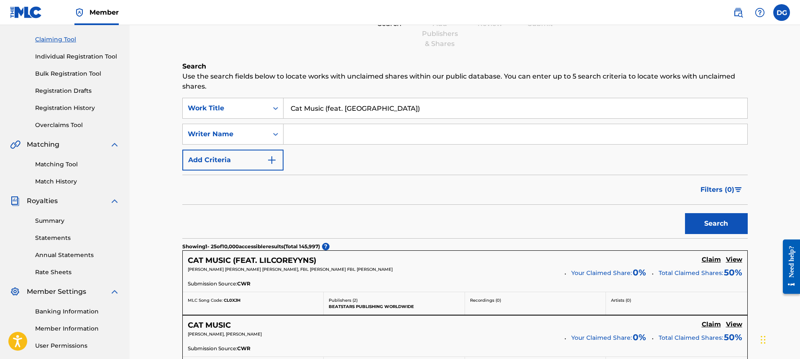
click at [728, 258] on h5 "View" at bounding box center [734, 260] width 16 height 8
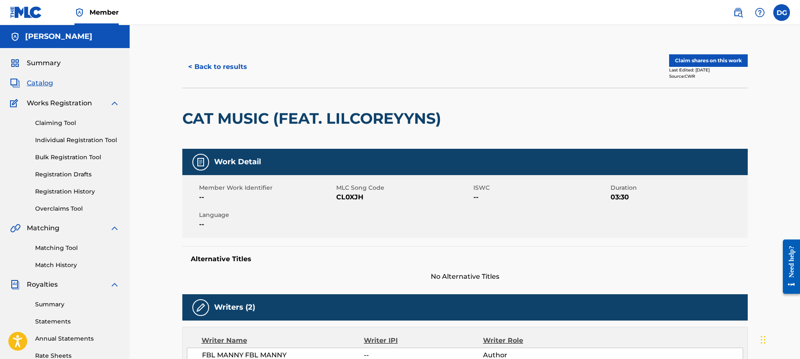
click at [693, 56] on button "Claim shares on this work" at bounding box center [708, 60] width 79 height 13
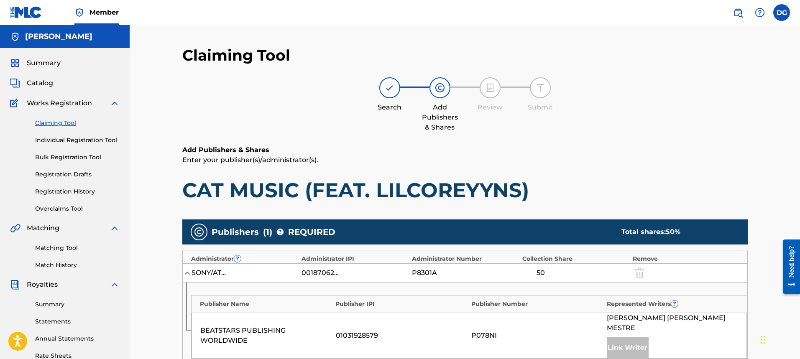
scroll to position [125, 0]
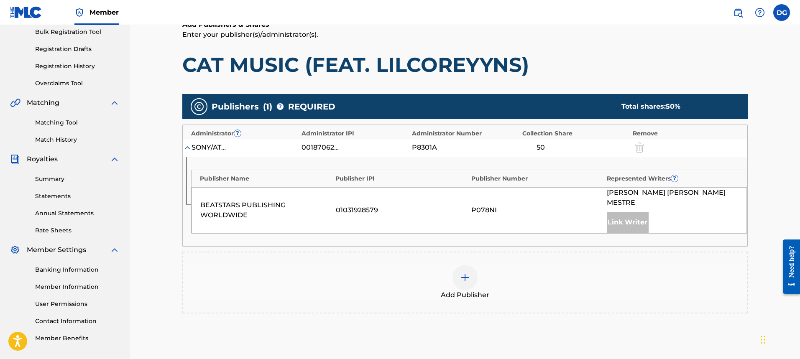
click at [461, 273] on img at bounding box center [465, 278] width 10 height 10
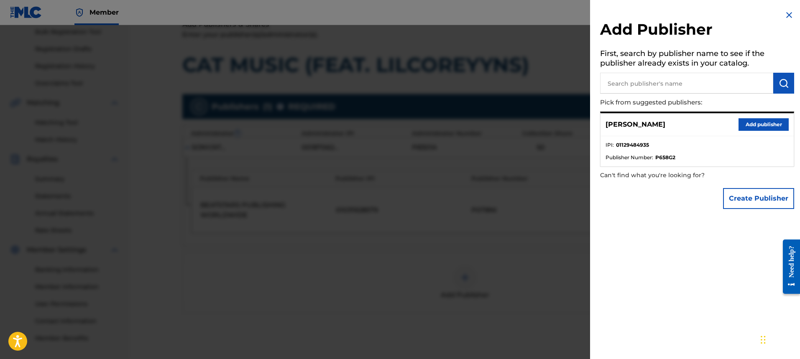
click at [755, 118] on button "Add publisher" at bounding box center [764, 124] width 50 height 13
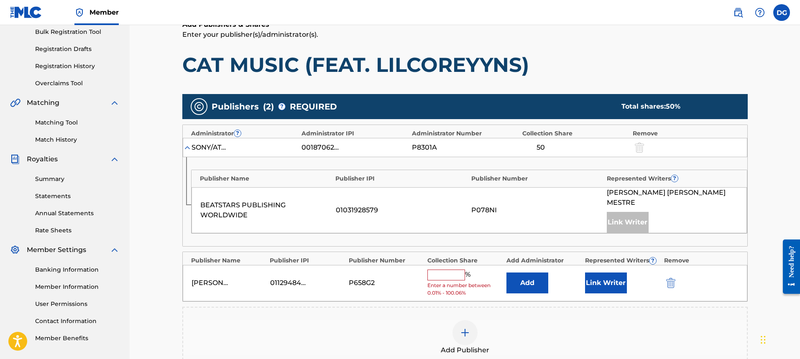
click at [446, 270] on input "text" at bounding box center [446, 275] width 38 height 11
type input "50"
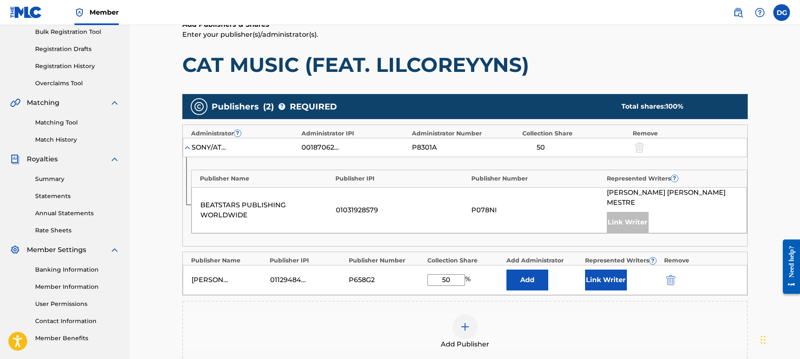
click at [530, 270] on button "Add" at bounding box center [528, 280] width 42 height 21
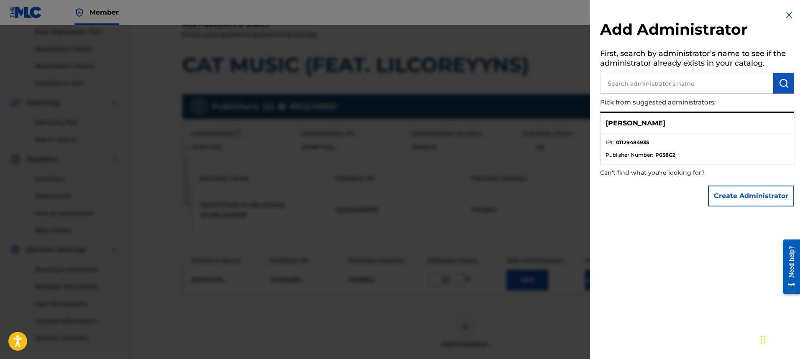
click at [703, 153] on li "Publisher Number : P658G2" at bounding box center [697, 155] width 183 height 8
drag, startPoint x: 653, startPoint y: 120, endPoint x: 646, endPoint y: 124, distance: 8.2
click at [652, 120] on div "[PERSON_NAME]" at bounding box center [697, 123] width 193 height 20
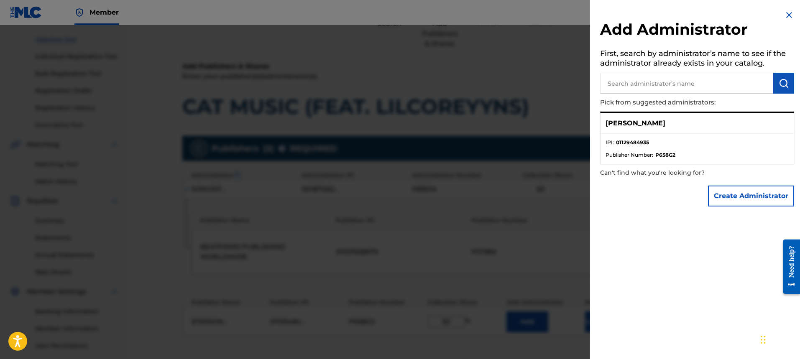
click at [691, 79] on input "text" at bounding box center [686, 83] width 173 height 21
type input "[PERSON_NAME]"
click at [738, 199] on button "Create Administrator" at bounding box center [751, 196] width 86 height 21
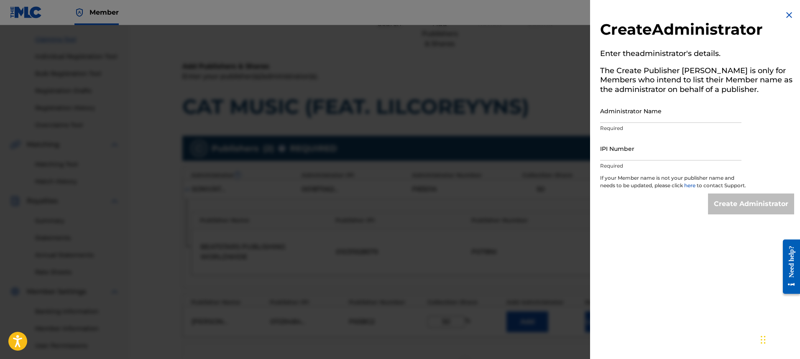
click at [646, 118] on input "Administrator Name" at bounding box center [670, 111] width 141 height 24
type input "[PERSON_NAME]"
click at [647, 154] on input "IPI Number" at bounding box center [670, 149] width 141 height 24
type input "01129484935"
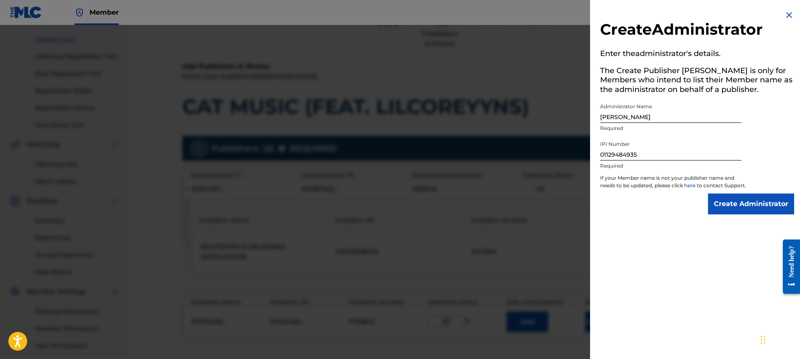
click at [756, 196] on input "Create Administrator" at bounding box center [751, 204] width 86 height 21
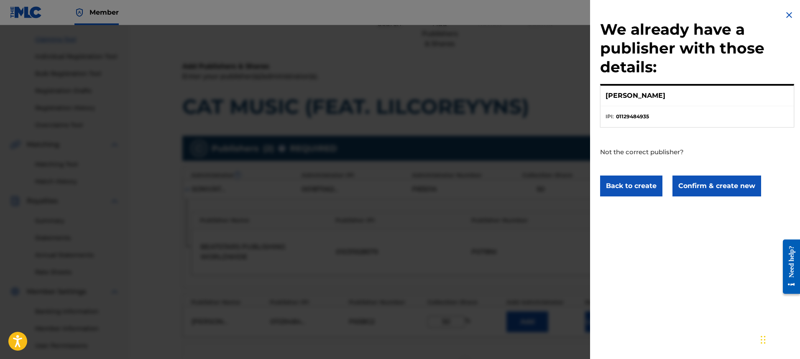
click at [702, 182] on button "Confirm & create new" at bounding box center [717, 186] width 89 height 21
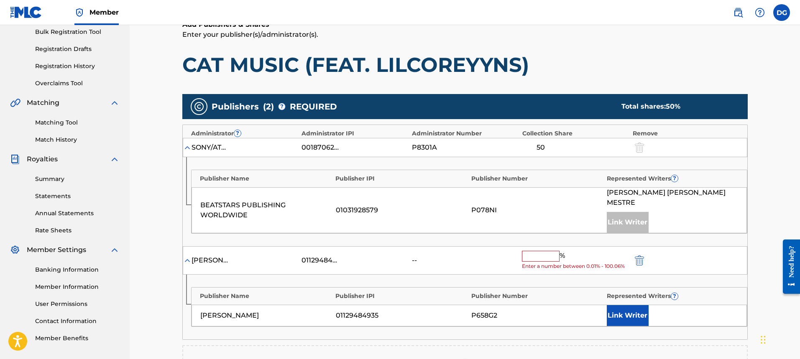
scroll to position [167, 0]
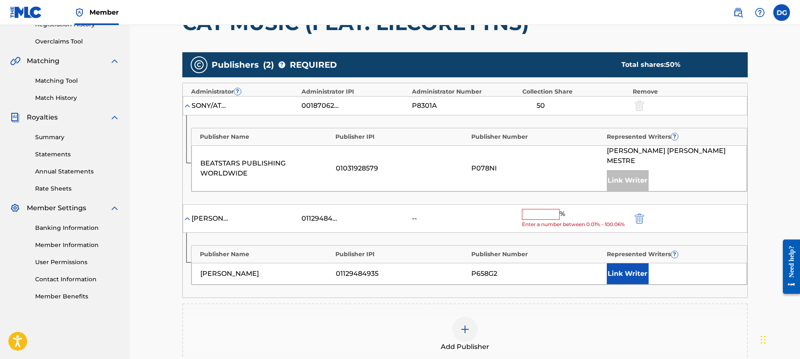
click at [547, 209] on input "text" at bounding box center [541, 214] width 38 height 11
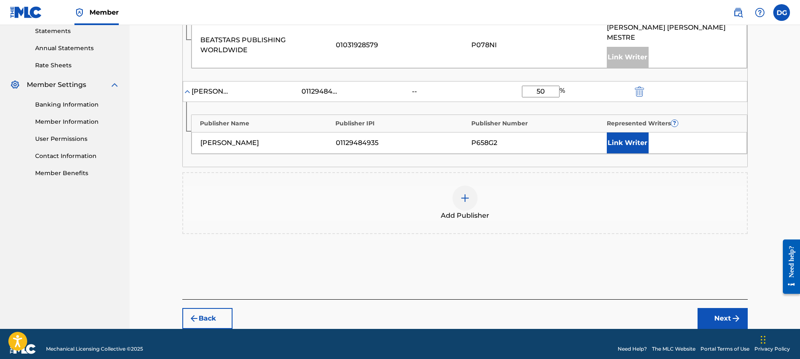
type input "50"
click at [736, 308] on button "Next" at bounding box center [723, 318] width 50 height 21
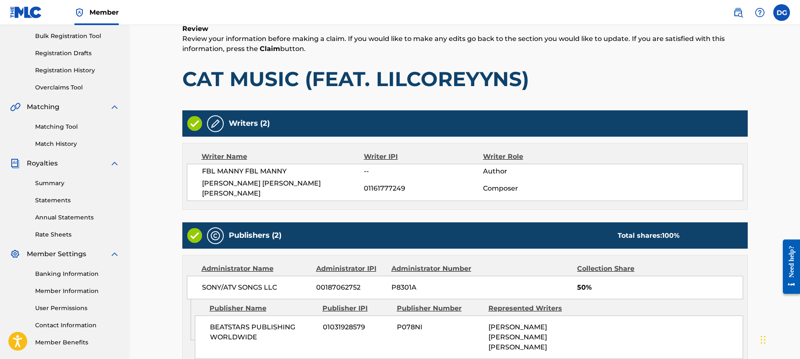
scroll to position [285, 0]
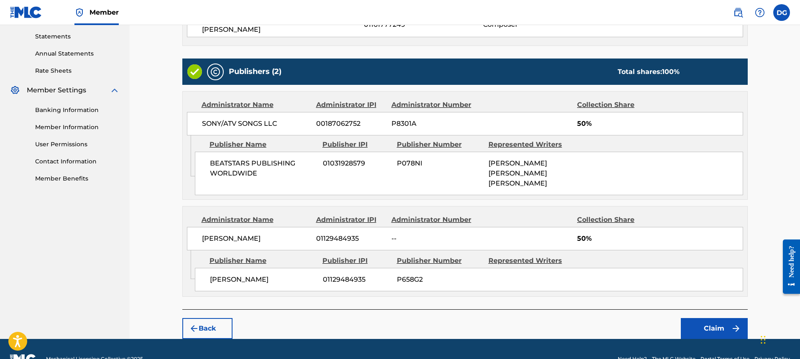
click at [729, 318] on button "Claim" at bounding box center [714, 328] width 67 height 21
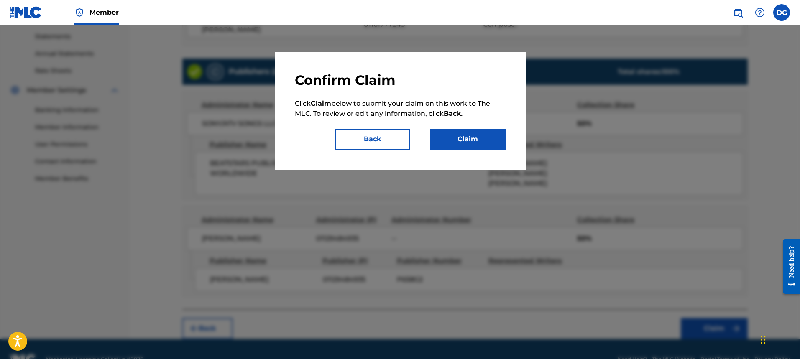
click at [473, 143] on button "Claim" at bounding box center [467, 139] width 75 height 21
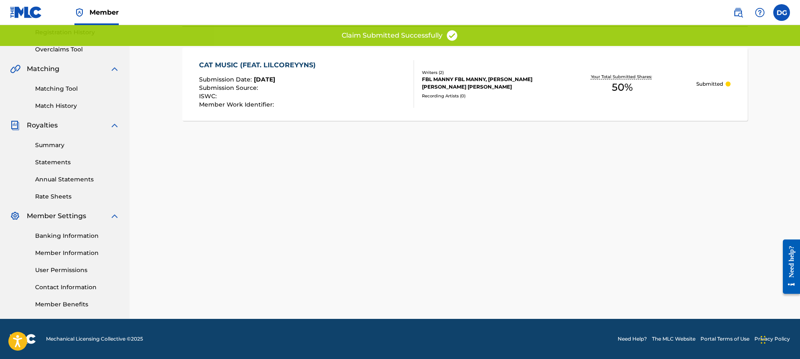
scroll to position [0, 0]
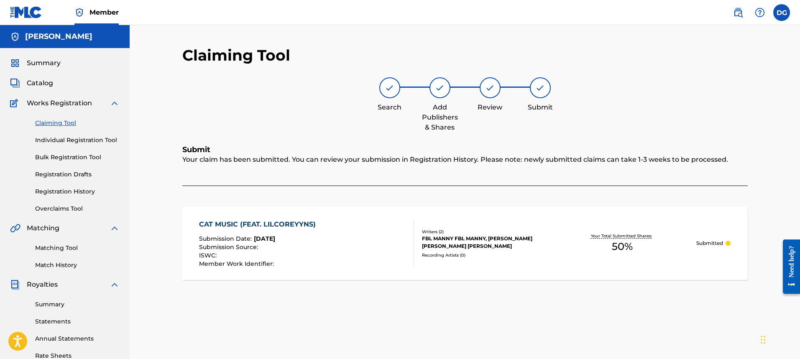
click at [70, 128] on div "Claiming Tool Individual Registration Tool Bulk Registration Tool Registration …" at bounding box center [65, 160] width 110 height 105
click at [69, 118] on div "Claiming Tool Individual Registration Tool Bulk Registration Tool Registration …" at bounding box center [65, 160] width 110 height 105
click at [66, 121] on link "Claiming Tool" at bounding box center [77, 123] width 84 height 9
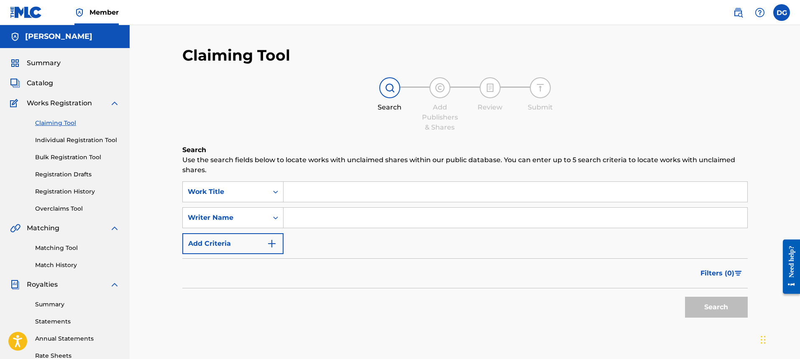
click at [345, 195] on input "Search Form" at bounding box center [516, 192] width 464 height 20
type input "w"
click at [324, 229] on div "SearchWithCriteria89053d09-dbe1-42e9-ba0c-3a019d913a6e Work Title w SearchWithC…" at bounding box center [464, 218] width 565 height 73
click at [325, 219] on input "Search Form" at bounding box center [516, 218] width 464 height 20
type input "wawg max"
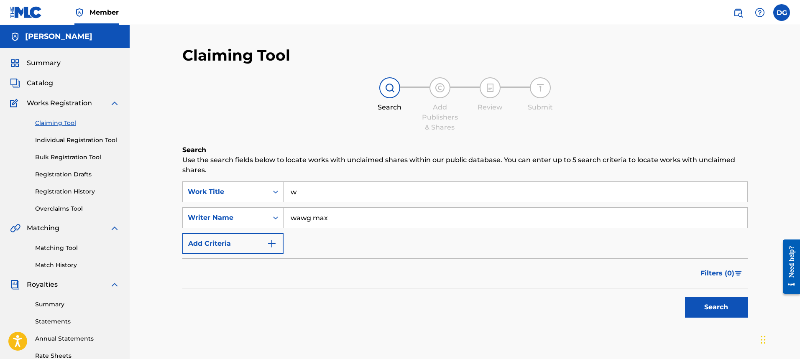
click at [685, 297] on button "Search" at bounding box center [716, 307] width 63 height 21
drag, startPoint x: 339, startPoint y: 207, endPoint x: 282, endPoint y: 200, distance: 57.0
click at [277, 205] on div "SearchWithCriteria89053d09-dbe1-42e9-ba0c-3a019d913a6e Work Title w SearchWithC…" at bounding box center [464, 218] width 565 height 73
drag, startPoint x: 324, startPoint y: 184, endPoint x: 304, endPoint y: 184, distance: 19.7
click at [305, 184] on input "w" at bounding box center [516, 192] width 464 height 20
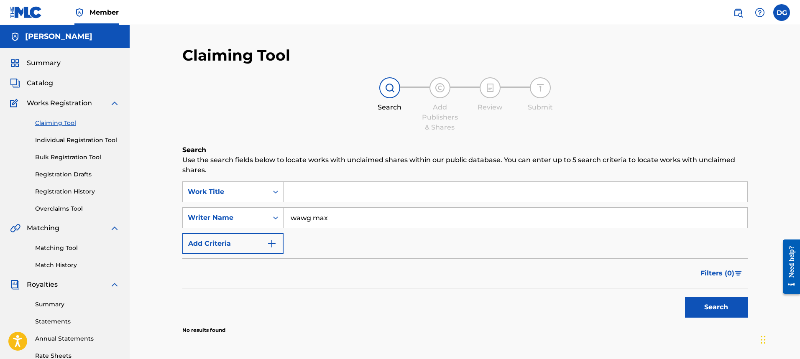
click at [685, 297] on button "Search" at bounding box center [716, 307] width 63 height 21
click at [313, 220] on input "wawg max" at bounding box center [516, 218] width 464 height 20
type input "wawgmax"
click at [685, 297] on button "Search" at bounding box center [716, 307] width 63 height 21
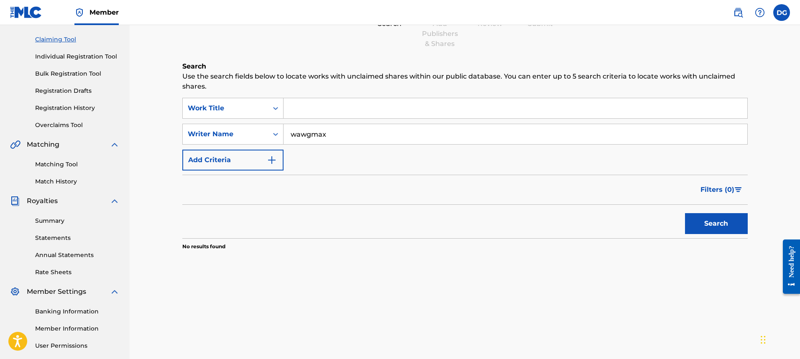
scroll to position [125, 0]
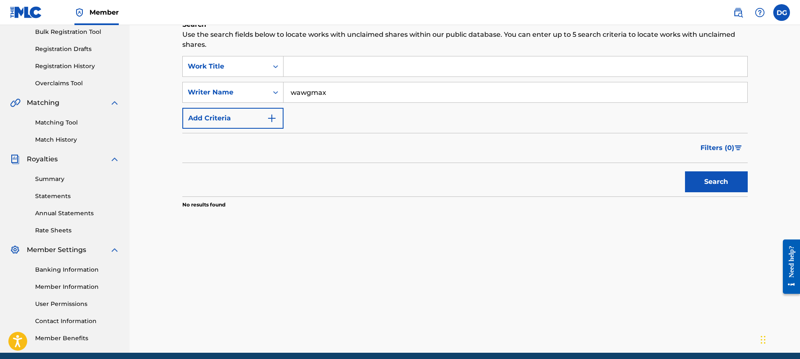
drag, startPoint x: 357, startPoint y: 83, endPoint x: 244, endPoint y: 77, distance: 113.5
click at [244, 77] on div "SearchWithCriteria89053d09-dbe1-42e9-ba0c-3a019d913a6e Work Title SearchWithCri…" at bounding box center [464, 92] width 565 height 73
click at [307, 70] on input "Search Form" at bounding box center [516, 66] width 464 height 20
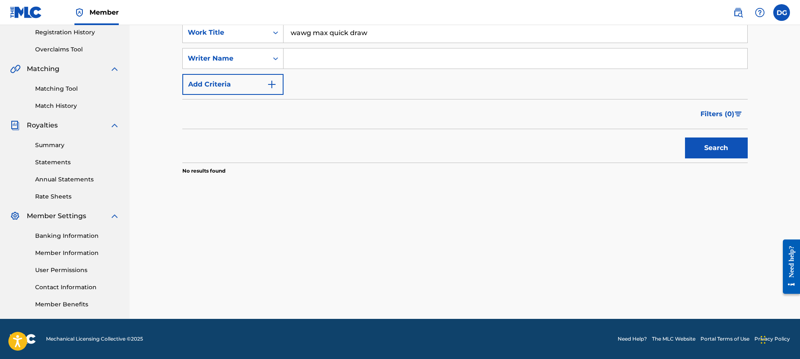
type input "wawg max quick draw"
click at [685, 138] on button "Search" at bounding box center [716, 148] width 63 height 21
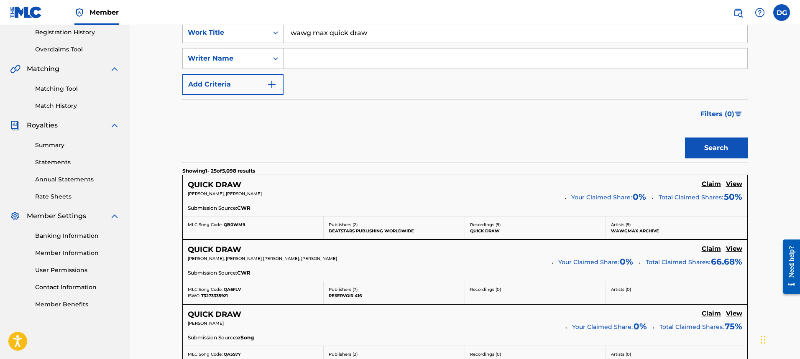
click at [363, 184] on div "QUICK DRAW Claim View" at bounding box center [465, 185] width 555 height 10
click at [716, 185] on h5 "Claim" at bounding box center [711, 184] width 19 height 8
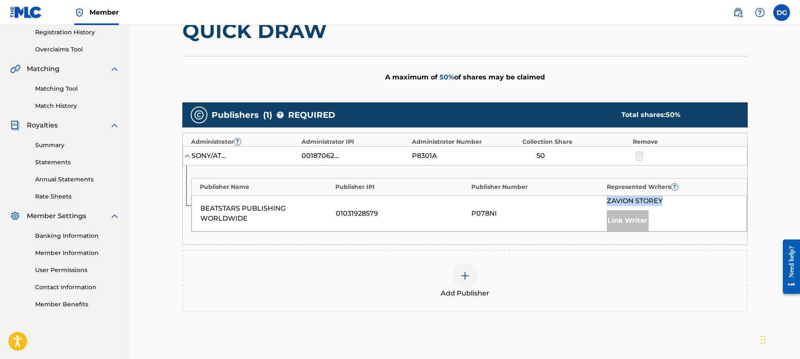
drag, startPoint x: 670, startPoint y: 201, endPoint x: 568, endPoint y: 203, distance: 101.7
click at [568, 203] on div "BEATSTARS PUBLISHING WORLDWIDE 01031928579 P078NI [PERSON_NAME] Link Writer" at bounding box center [469, 214] width 555 height 36
copy div "[PERSON_NAME]"
click at [578, 236] on div "Publisher Name Publisher IPI Publisher Number Represented Writers ? BEATSTARS P…" at bounding box center [465, 205] width 565 height 79
click at [468, 267] on div at bounding box center [465, 275] width 25 height 25
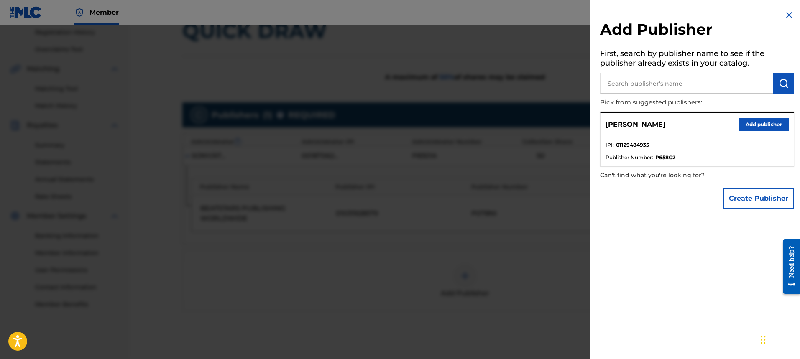
click at [746, 121] on button "Add publisher" at bounding box center [764, 124] width 50 height 13
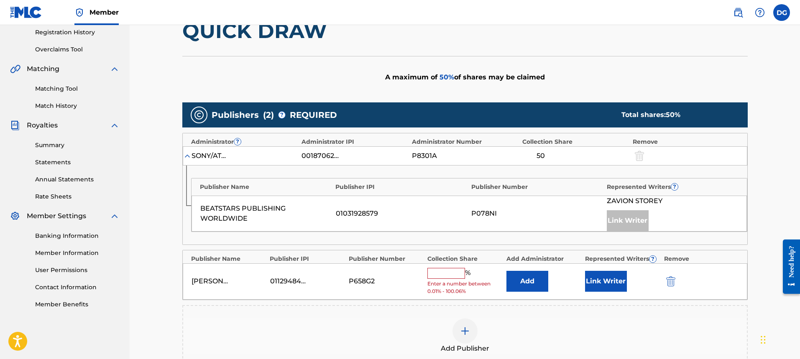
click at [442, 279] on div "% Enter a number between 0.01% - 100.06%" at bounding box center [464, 281] width 74 height 27
click at [442, 278] on input "text" at bounding box center [446, 273] width 38 height 11
type input "50"
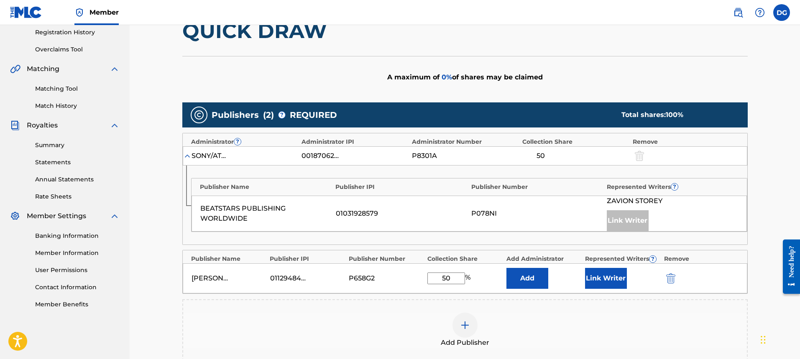
click at [532, 276] on button "Add" at bounding box center [528, 278] width 42 height 21
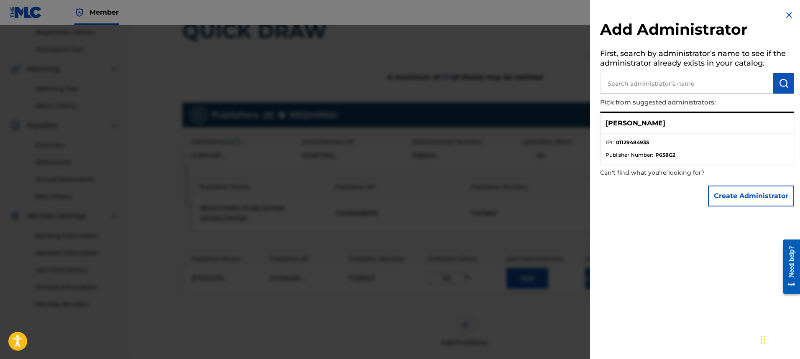
click at [730, 192] on button "Create Administrator" at bounding box center [751, 196] width 86 height 21
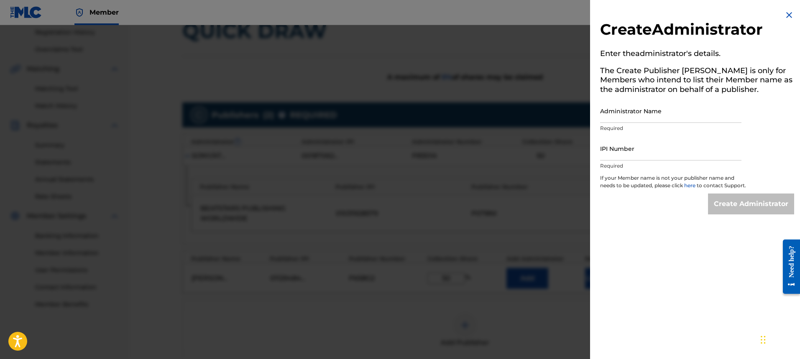
click at [644, 115] on input "Administrator Name" at bounding box center [670, 111] width 141 height 24
type input "[PERSON_NAME]"
click at [665, 150] on input "IPI Number" at bounding box center [670, 149] width 141 height 24
type input "01129484935"
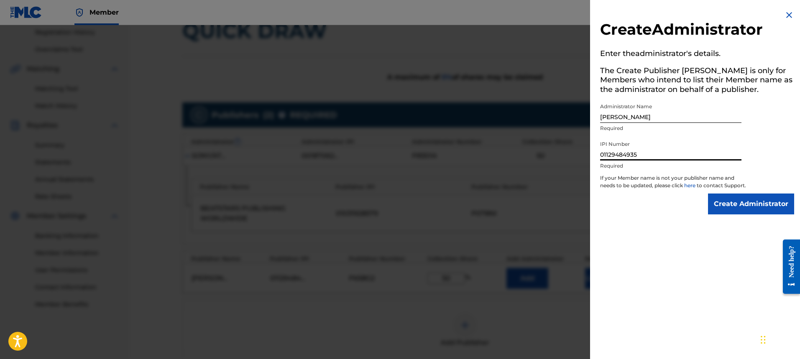
click at [757, 198] on input "Create Administrator" at bounding box center [751, 204] width 86 height 21
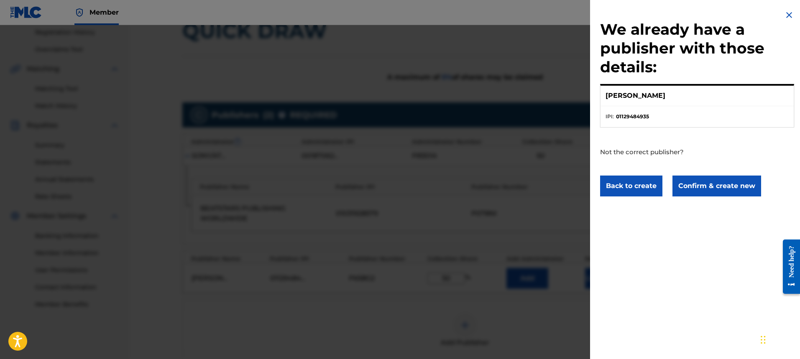
drag, startPoint x: 706, startPoint y: 189, endPoint x: 700, endPoint y: 190, distance: 5.6
click at [706, 188] on button "Confirm & create new" at bounding box center [717, 186] width 89 height 21
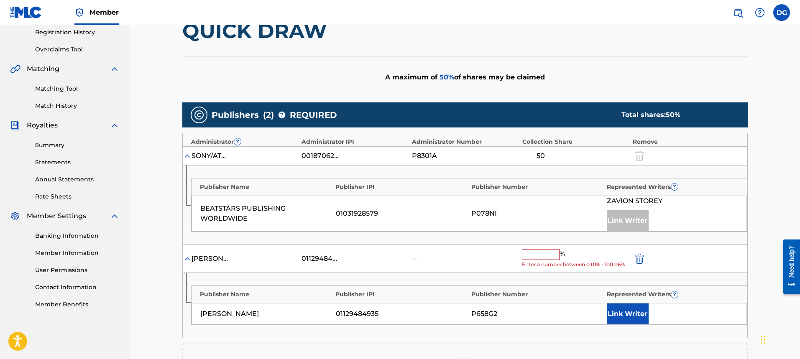
scroll to position [201, 0]
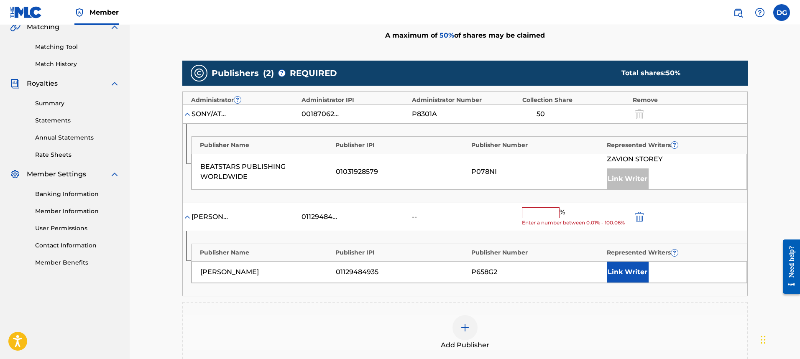
click at [543, 210] on input "text" at bounding box center [541, 212] width 38 height 11
type input "50"
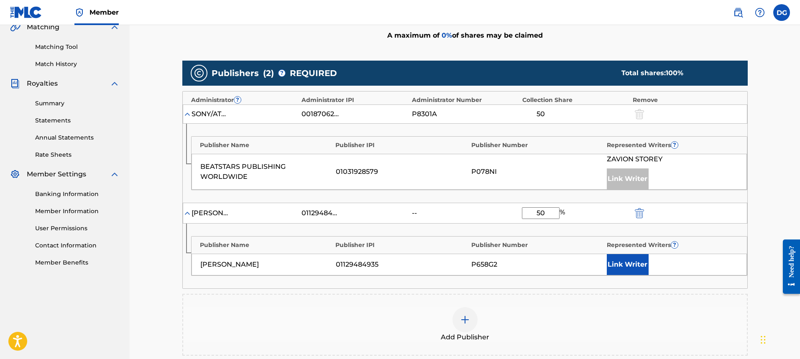
click at [636, 265] on button "Link Writer" at bounding box center [628, 264] width 42 height 21
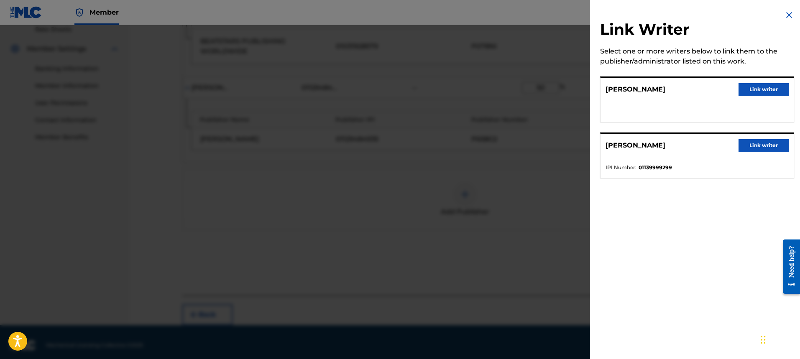
scroll to position [243, 0]
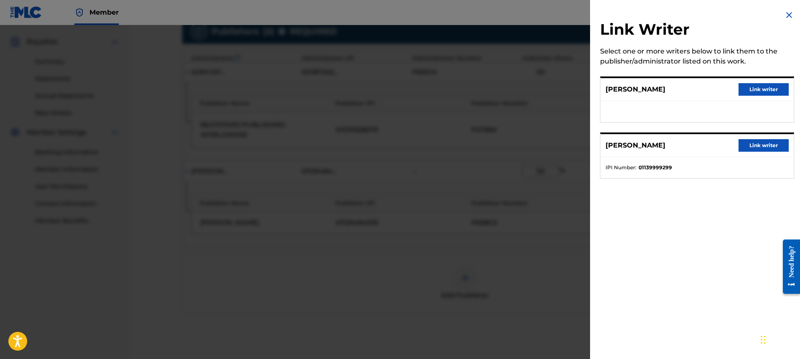
click at [785, 16] on img at bounding box center [789, 15] width 10 height 10
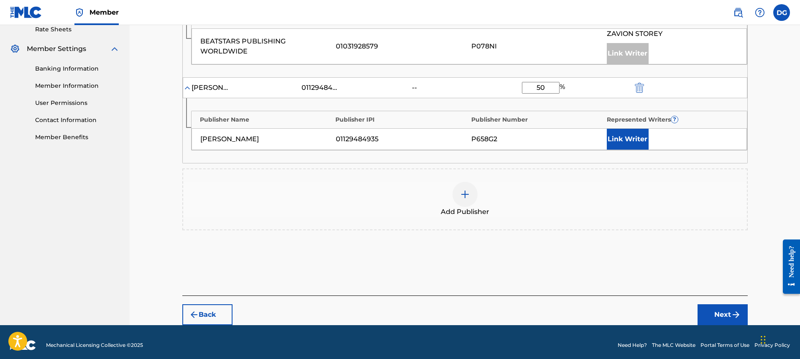
click at [737, 315] on img "submit" at bounding box center [736, 315] width 10 height 10
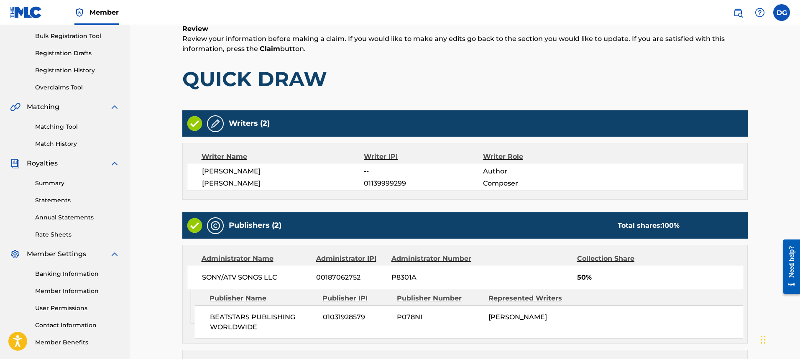
scroll to position [285, 0]
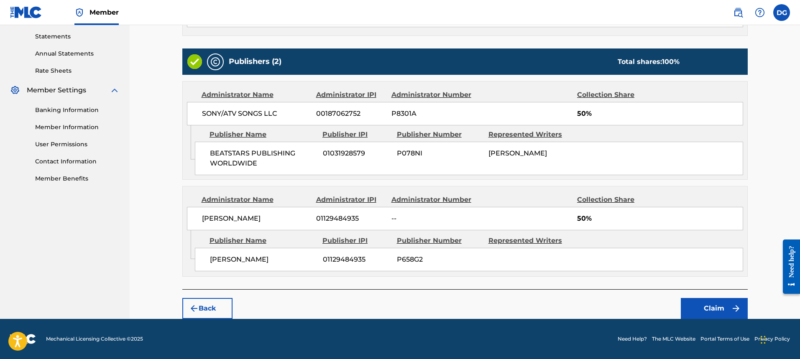
click at [719, 307] on button "Claim" at bounding box center [714, 308] width 67 height 21
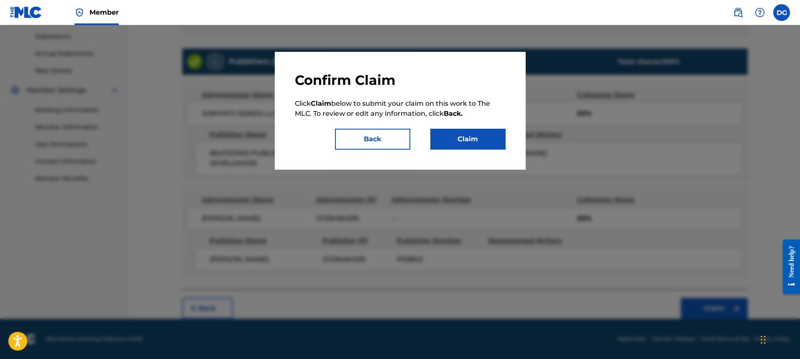
click at [478, 136] on button "Claim" at bounding box center [467, 139] width 75 height 21
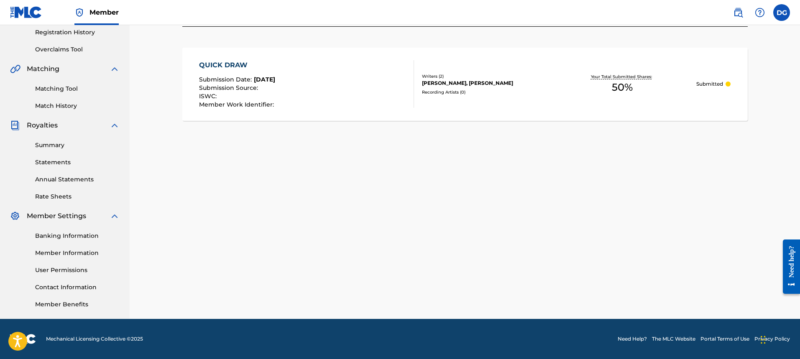
scroll to position [0, 0]
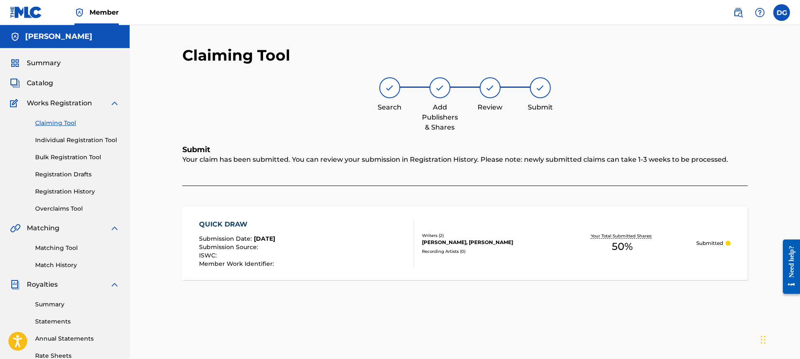
click at [73, 127] on link "Claiming Tool" at bounding box center [77, 123] width 84 height 9
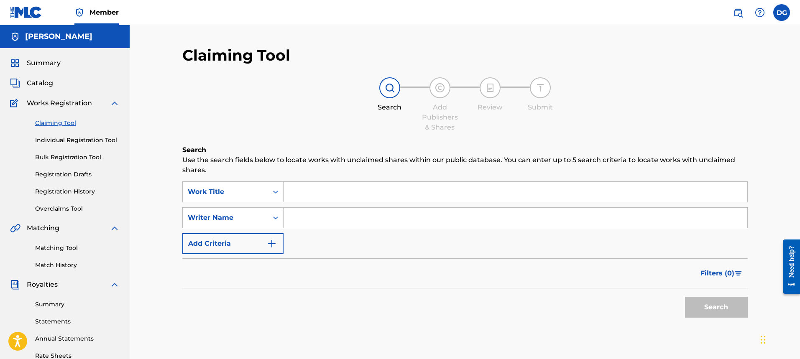
click at [321, 189] on input "Search Form" at bounding box center [516, 192] width 464 height 20
paste input "Killing Season"
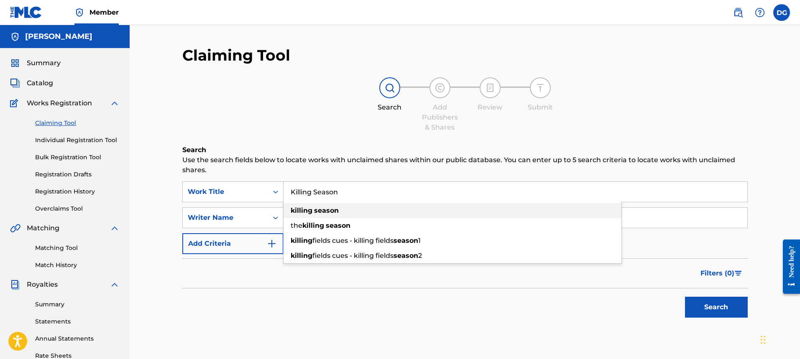
click at [297, 210] on strong "killing" at bounding box center [302, 211] width 22 height 8
type input "killing season"
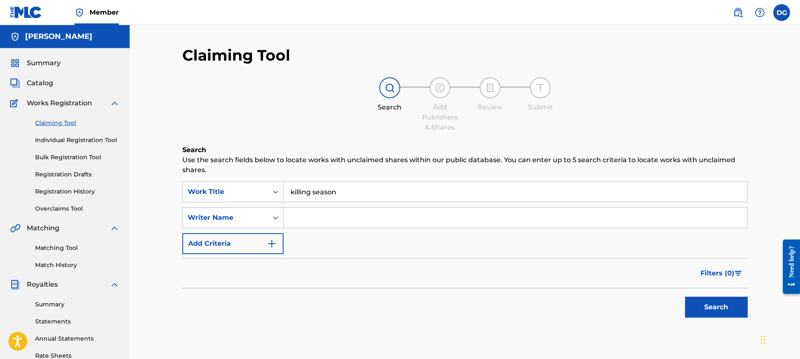
click at [692, 315] on button "Search" at bounding box center [716, 307] width 63 height 21
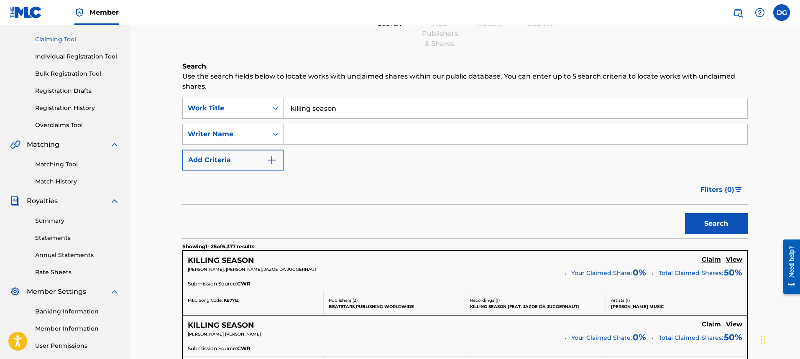
click at [335, 123] on div "SearchWithCriteria89053d09-dbe1-42e9-ba0c-3a019d913a6e Work Title killing seaso…" at bounding box center [464, 134] width 565 height 73
click at [330, 134] on input "Search Form" at bounding box center [516, 134] width 464 height 20
click at [685, 213] on button "Search" at bounding box center [716, 223] width 63 height 21
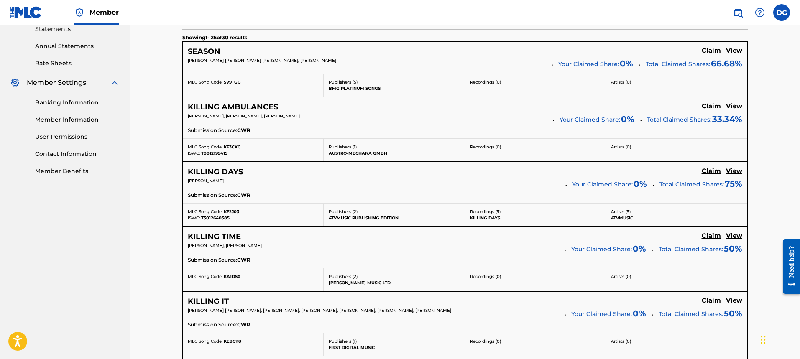
scroll to position [0, 0]
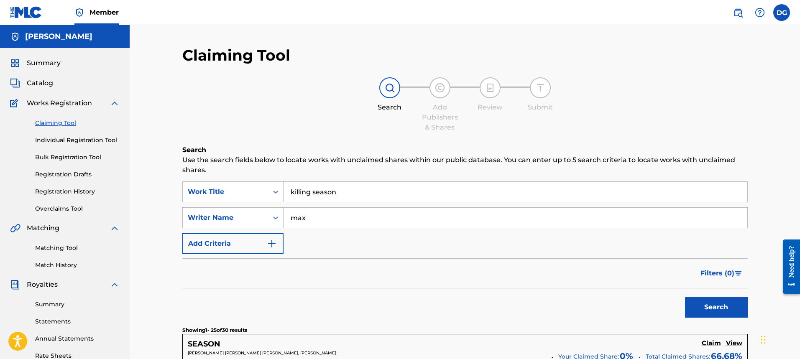
click at [291, 220] on input "max" at bounding box center [516, 218] width 464 height 20
click at [685, 297] on button "Search" at bounding box center [716, 307] width 63 height 21
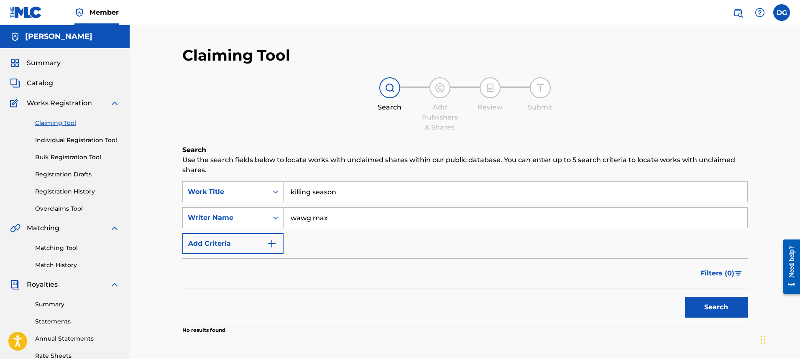
type input "wawg max"
click at [685, 297] on button "Search" at bounding box center [716, 307] width 63 height 21
drag, startPoint x: 345, startPoint y: 217, endPoint x: 255, endPoint y: 225, distance: 90.4
click at [256, 226] on div "SearchWithCriteriad4523fec-8c95-41b6-ae6e-e4f2c95836be Writer Name wawg max" at bounding box center [464, 217] width 565 height 21
click at [685, 297] on button "Search" at bounding box center [716, 307] width 63 height 21
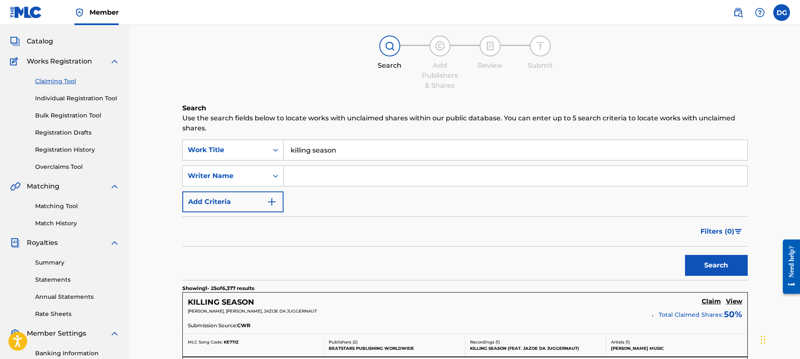
scroll to position [125, 0]
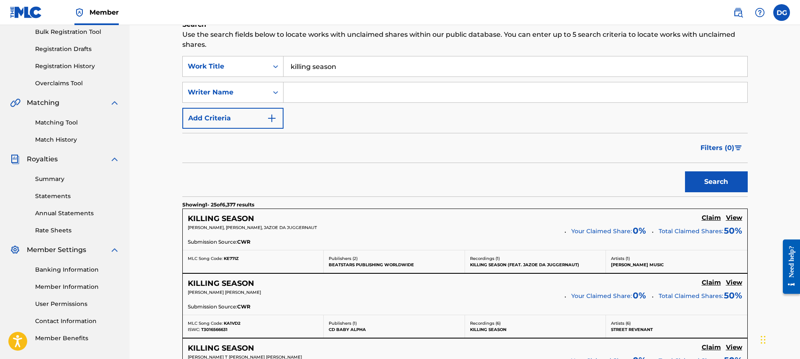
click at [262, 287] on div "KILLING SEASON" at bounding box center [226, 284] width 77 height 10
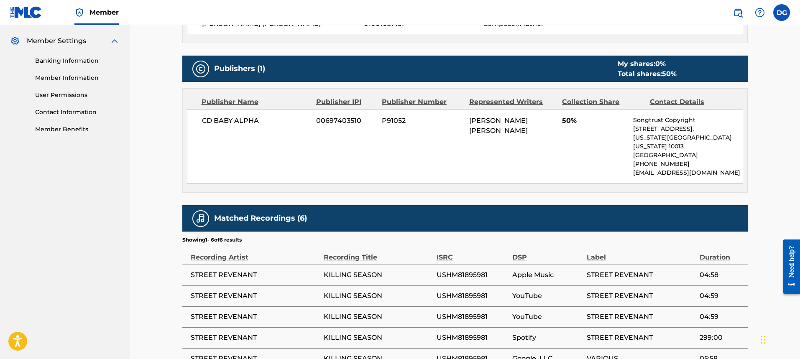
scroll to position [376, 0]
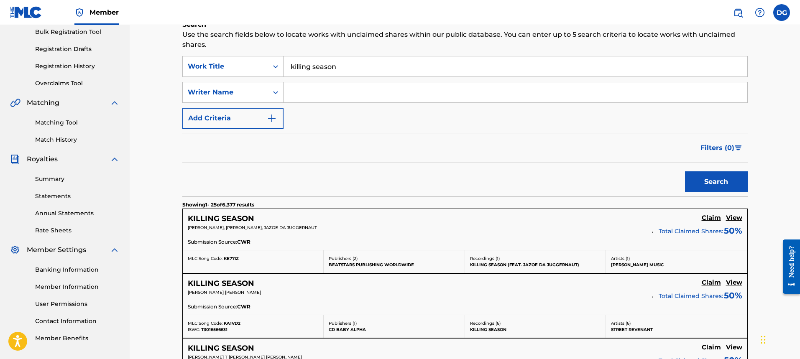
scroll to position [167, 0]
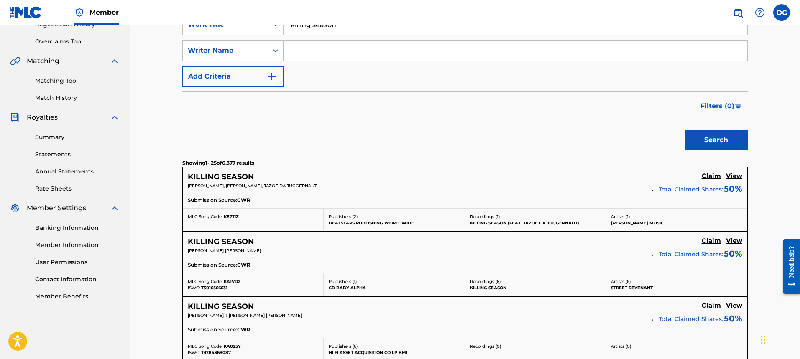
click at [261, 179] on div "KILLING SEASON" at bounding box center [226, 177] width 77 height 10
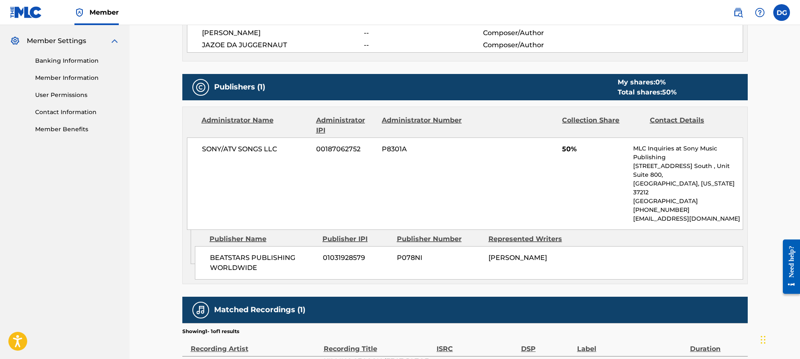
scroll to position [376, 0]
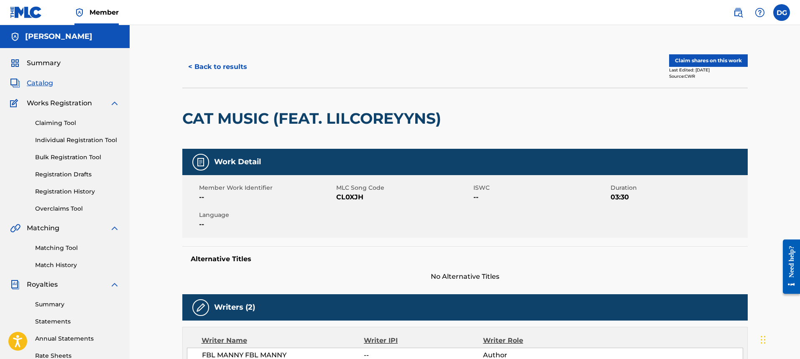
click at [691, 59] on button "Claim shares on this work" at bounding box center [708, 60] width 79 height 13
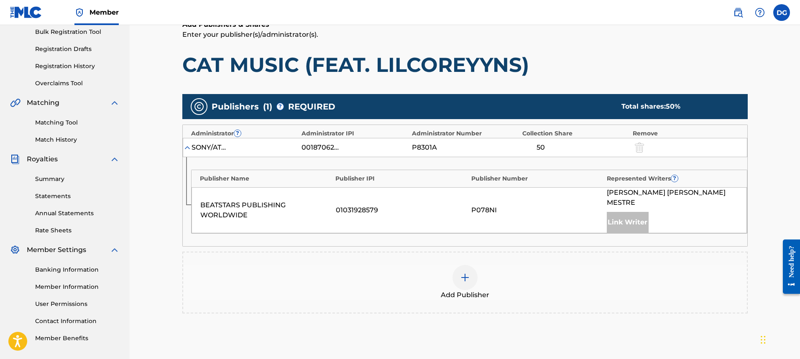
scroll to position [205, 0]
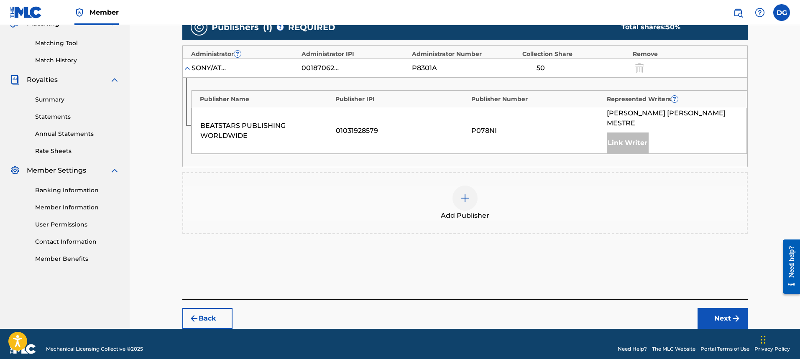
click at [458, 192] on div at bounding box center [465, 198] width 25 height 25
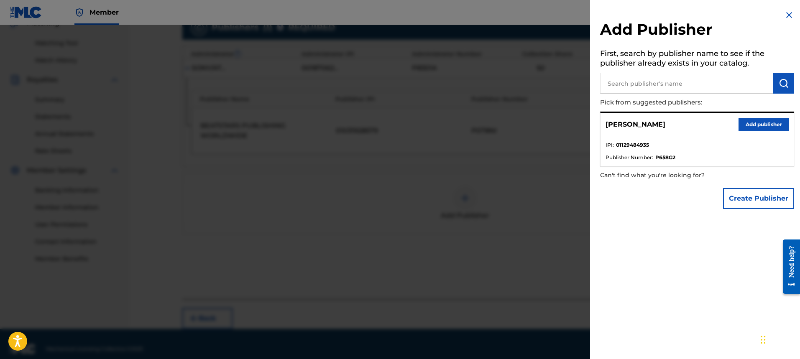
click at [755, 128] on button "Add publisher" at bounding box center [764, 124] width 50 height 13
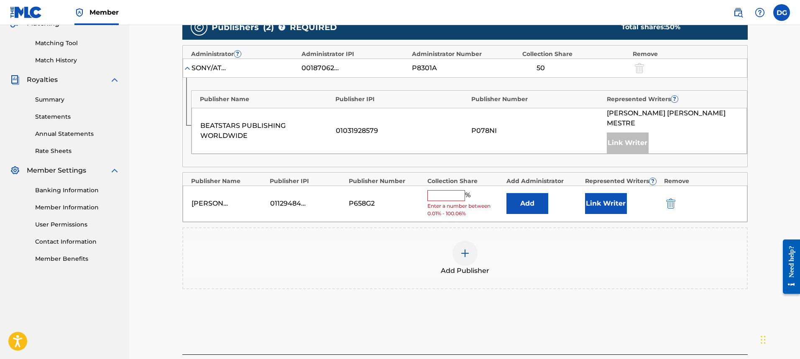
click at [455, 190] on input "text" at bounding box center [446, 195] width 38 height 11
type input "50"
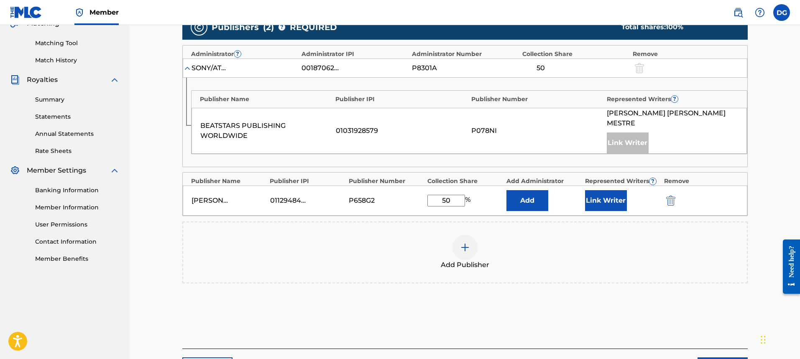
click at [516, 190] on button "Add" at bounding box center [528, 200] width 42 height 21
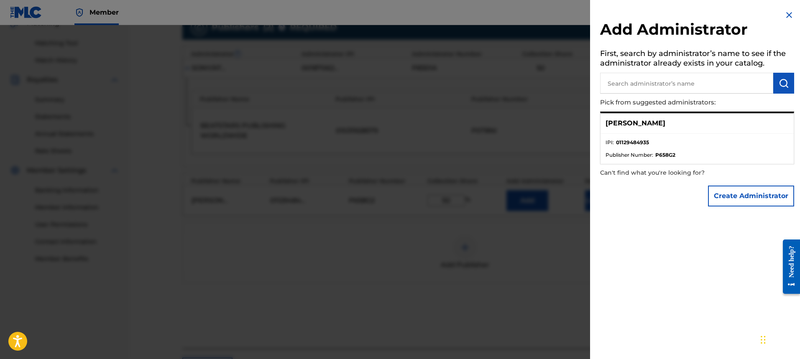
click at [670, 143] on li "IPI : 01129484935" at bounding box center [697, 145] width 183 height 13
click at [737, 197] on button "Create Administrator" at bounding box center [751, 196] width 86 height 21
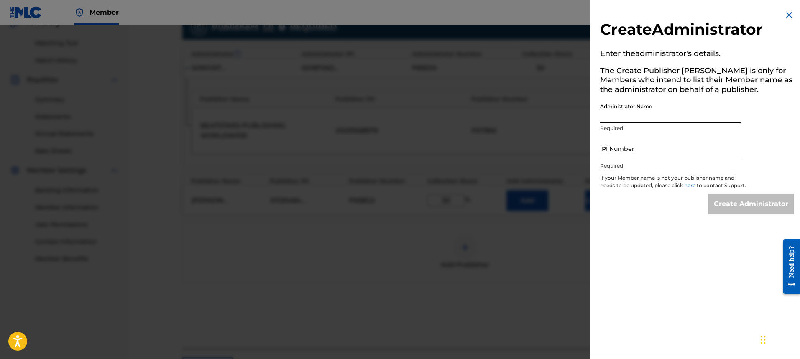
click at [658, 118] on input "Administrator Name" at bounding box center [670, 111] width 141 height 24
click at [661, 154] on input "IPI Number" at bounding box center [670, 149] width 141 height 24
type input "01129484935"
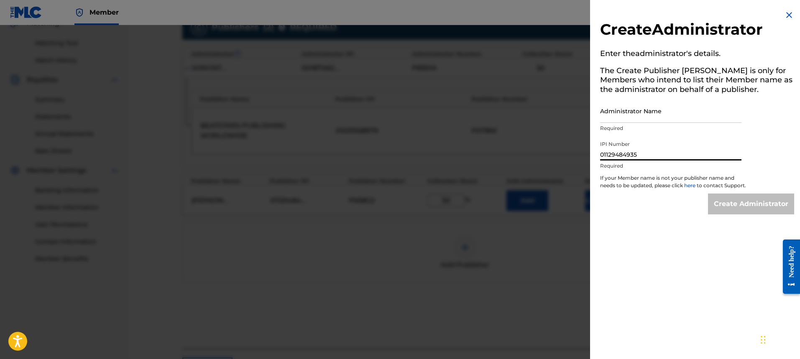
click at [724, 194] on div "Create Administrator Enter the administrator 's details. The Create Publisher b…" at bounding box center [697, 112] width 214 height 225
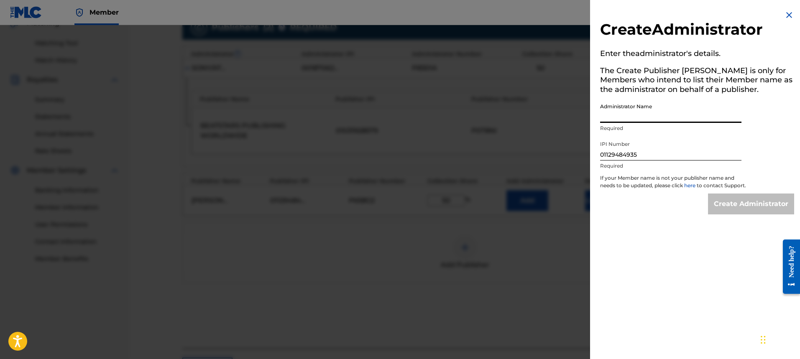
click at [645, 118] on input "Administrator Name" at bounding box center [670, 111] width 141 height 24
type input "[PERSON_NAME]"
click at [730, 198] on input "Create Administrator" at bounding box center [751, 204] width 86 height 21
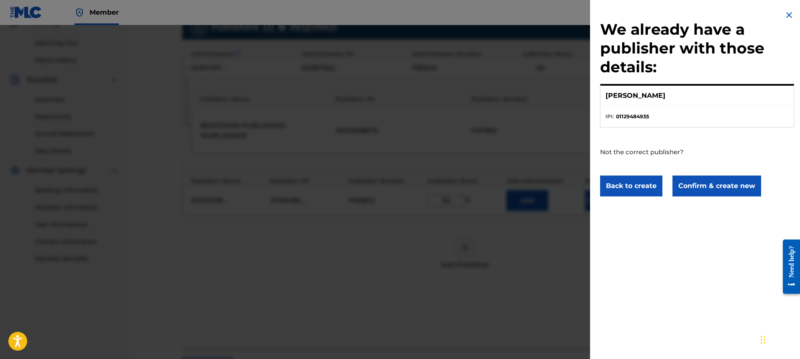
click at [699, 182] on button "Confirm & create new" at bounding box center [717, 186] width 89 height 21
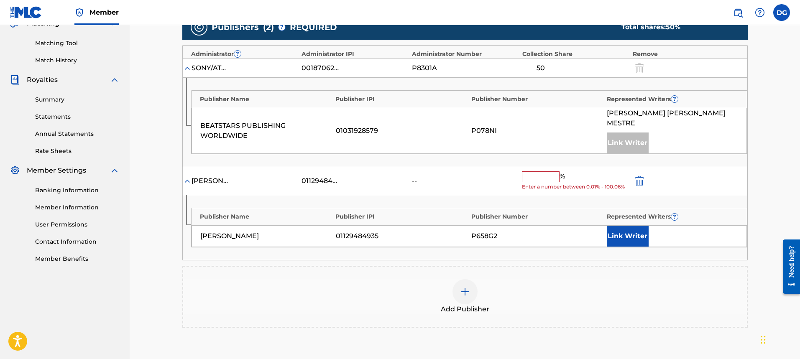
click at [548, 172] on div "% Enter a number between 0.01% - 100.06%" at bounding box center [575, 181] width 106 height 20
click at [544, 171] on input "text" at bounding box center [541, 176] width 38 height 11
type input "50"
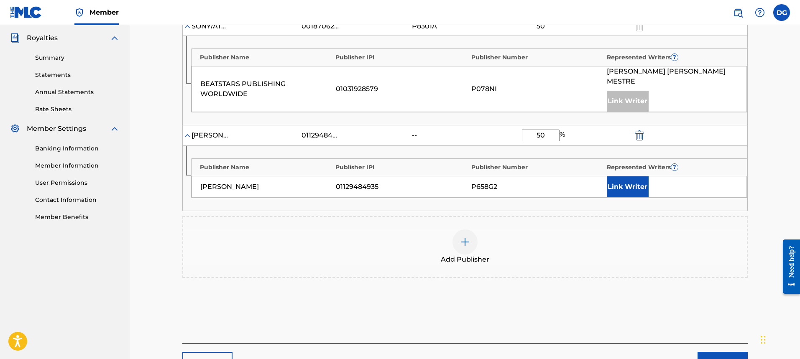
scroll to position [291, 0]
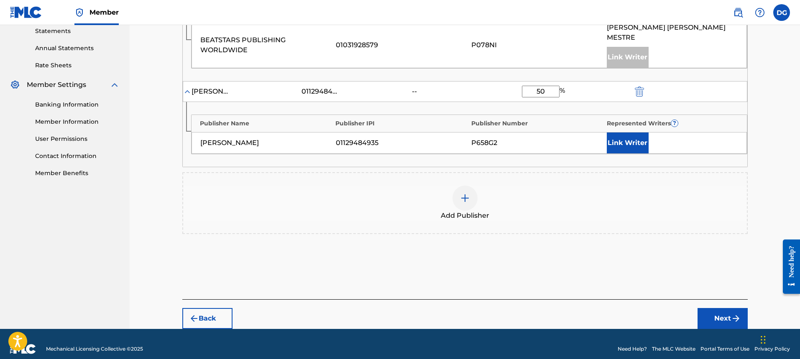
click at [638, 136] on button "Link Writer" at bounding box center [628, 143] width 42 height 21
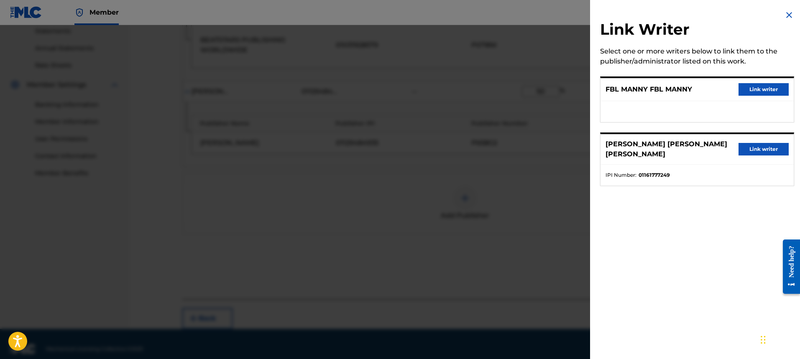
click at [787, 15] on img at bounding box center [789, 15] width 10 height 10
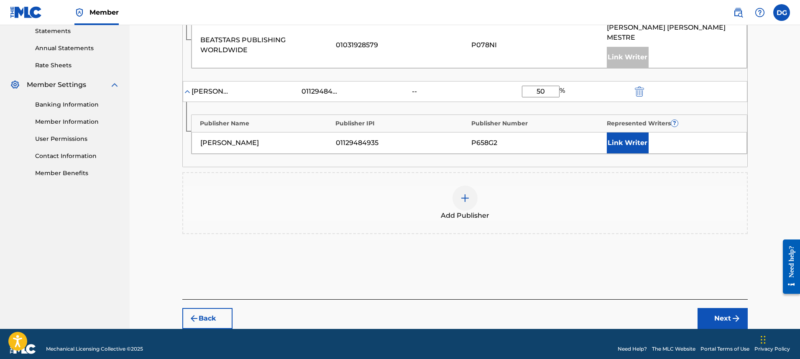
click at [731, 314] on img "submit" at bounding box center [736, 319] width 10 height 10
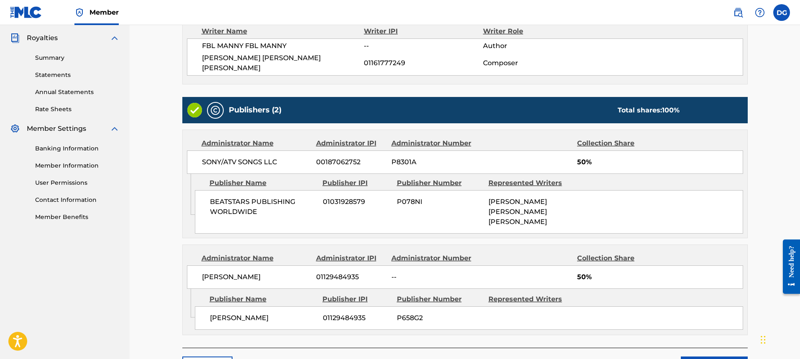
scroll to position [285, 0]
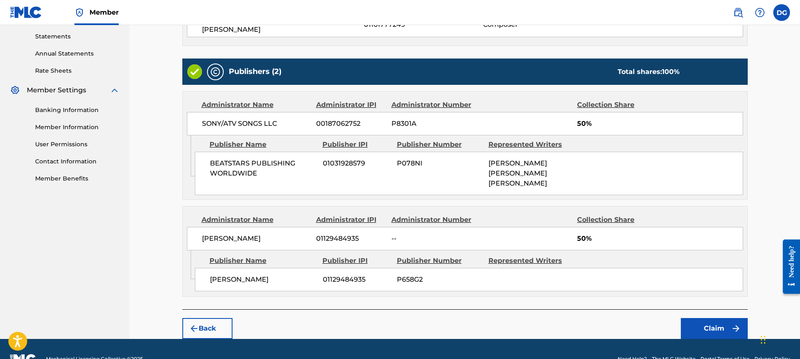
click at [696, 318] on button "Claim" at bounding box center [714, 328] width 67 height 21
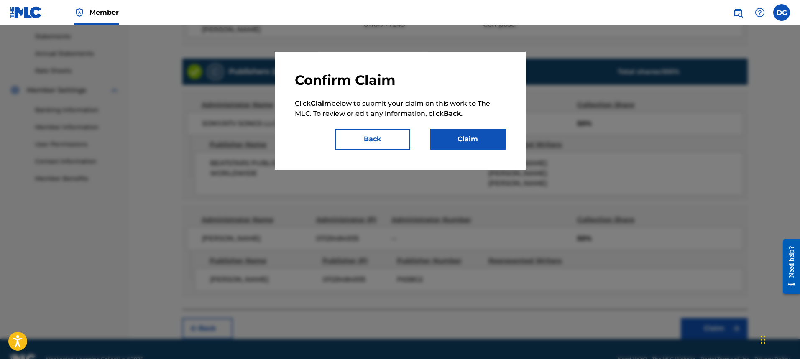
click at [489, 140] on button "Claim" at bounding box center [467, 139] width 75 height 21
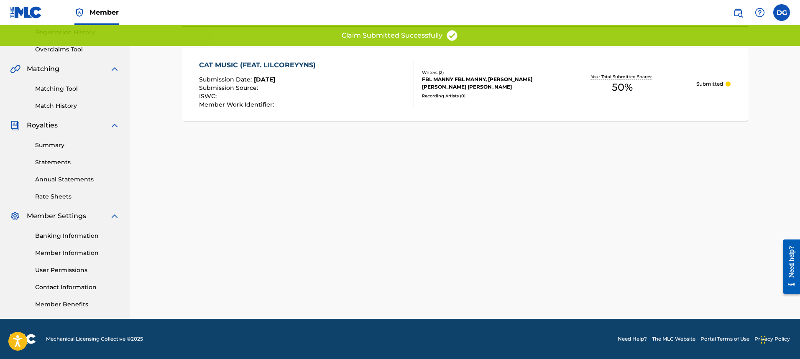
scroll to position [42, 0]
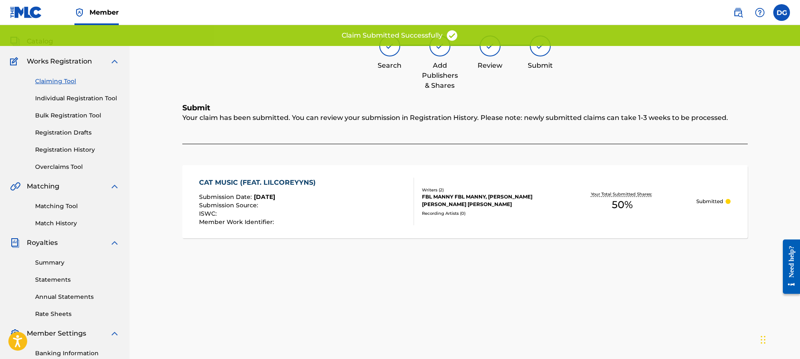
click at [67, 82] on link "Claiming Tool" at bounding box center [77, 81] width 84 height 9
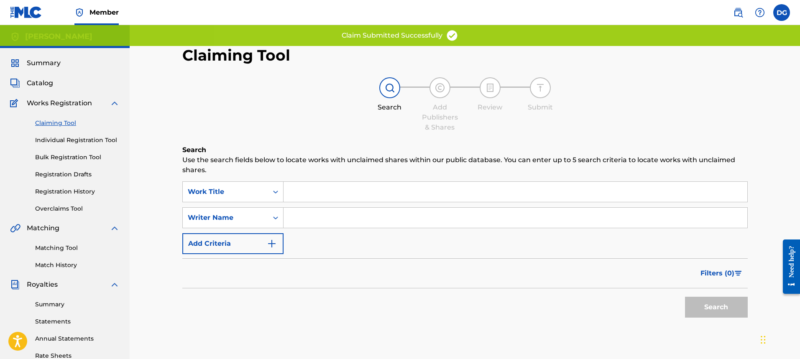
click at [321, 189] on input "Search Form" at bounding box center [516, 192] width 464 height 20
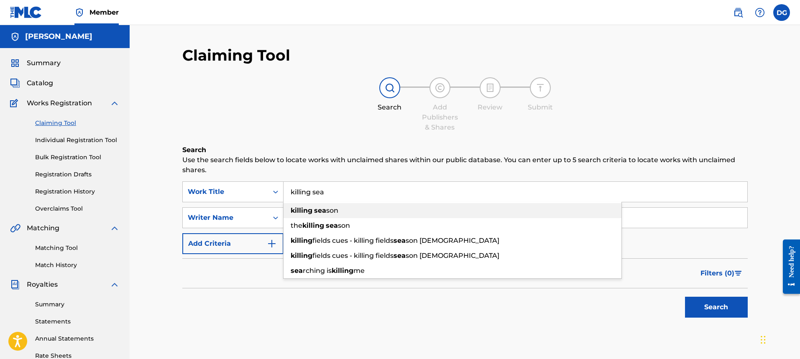
click at [322, 210] on strong "sea" at bounding box center [320, 211] width 12 height 8
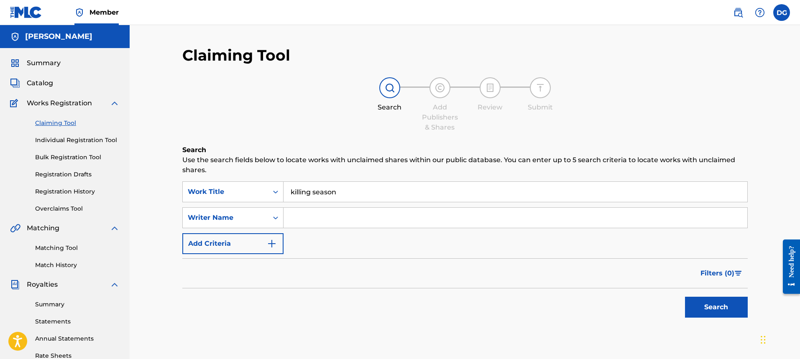
click at [702, 305] on button "Search" at bounding box center [716, 307] width 63 height 21
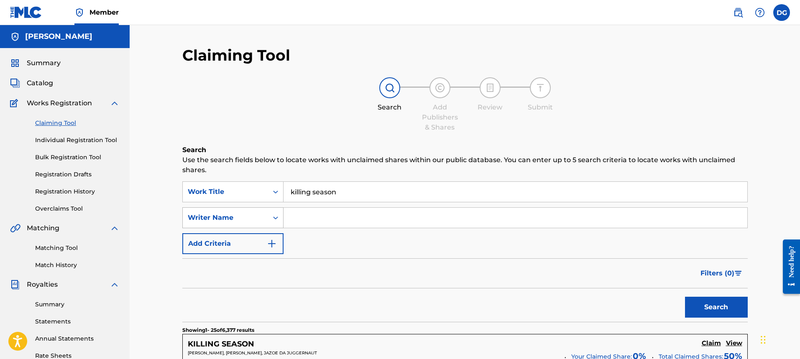
drag, startPoint x: 434, startPoint y: 193, endPoint x: 246, endPoint y: 223, distance: 189.8
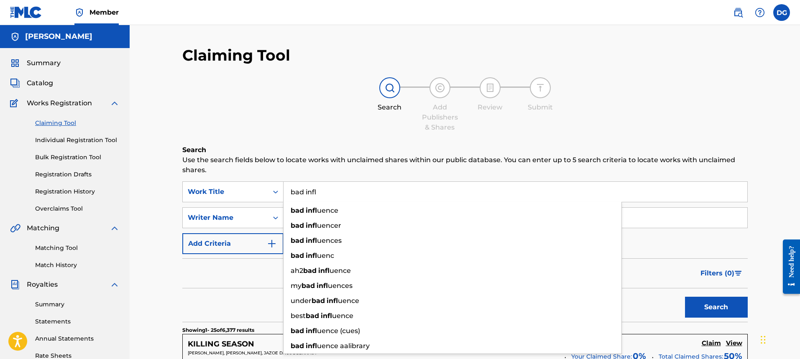
click at [414, 203] on div "bad infl uence" at bounding box center [453, 210] width 338 height 15
type input "bad influence"
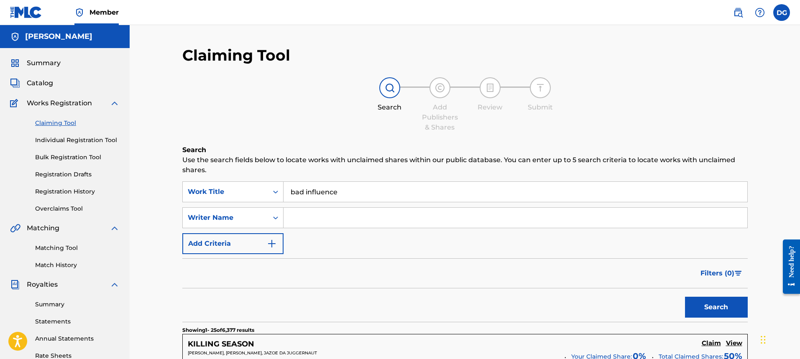
click at [685, 297] on button "Search" at bounding box center [716, 307] width 63 height 21
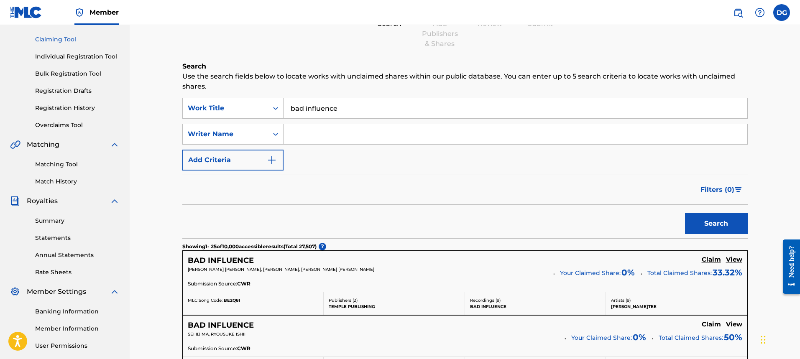
scroll to position [42, 0]
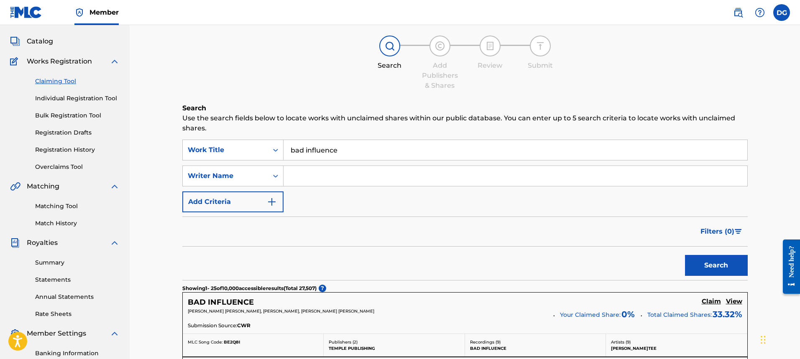
click at [401, 183] on input "Search Form" at bounding box center [516, 176] width 464 height 20
click at [685, 255] on button "Search" at bounding box center [716, 265] width 63 height 21
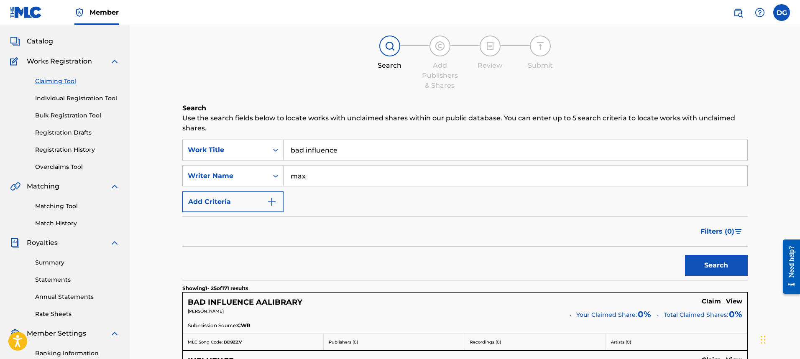
scroll to position [0, 0]
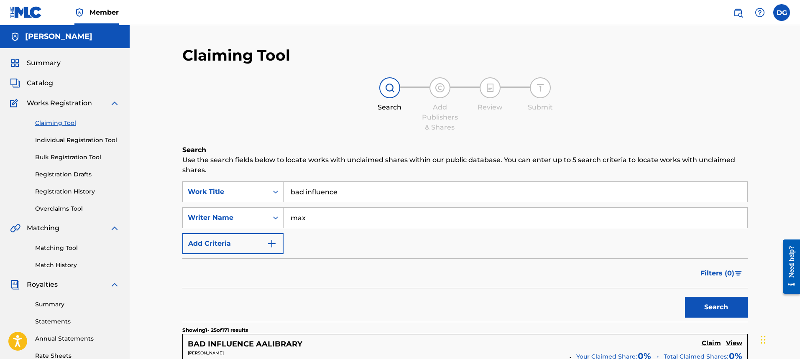
click at [354, 220] on input "max" at bounding box center [516, 218] width 464 height 20
type input "[PERSON_NAME]"
click at [685, 297] on button "Search" at bounding box center [716, 307] width 63 height 21
drag, startPoint x: 341, startPoint y: 217, endPoint x: 284, endPoint y: 220, distance: 57.8
click at [284, 220] on input "[PERSON_NAME]" at bounding box center [516, 218] width 464 height 20
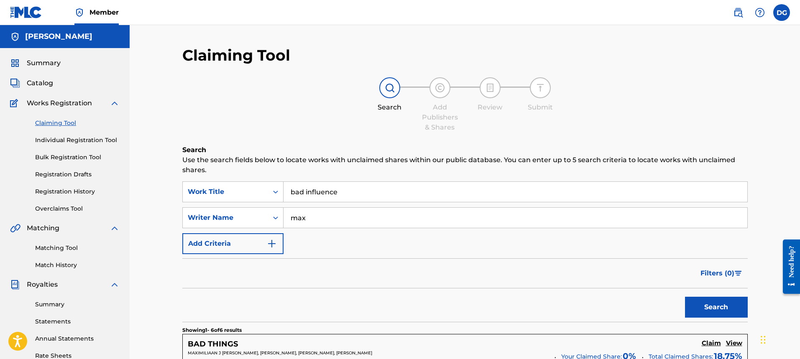
type input "max"
click at [685, 297] on button "Search" at bounding box center [716, 307] width 63 height 21
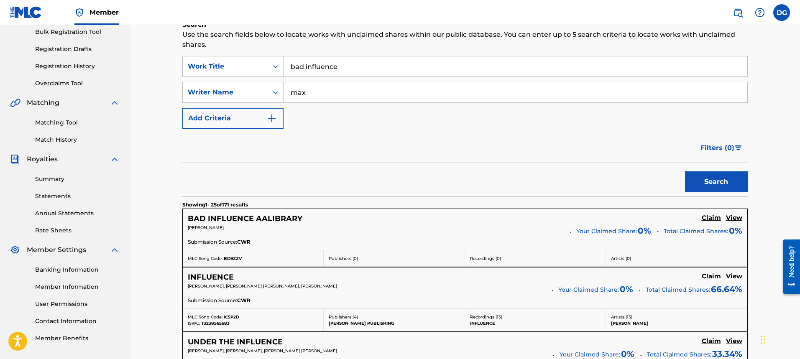
scroll to position [42, 0]
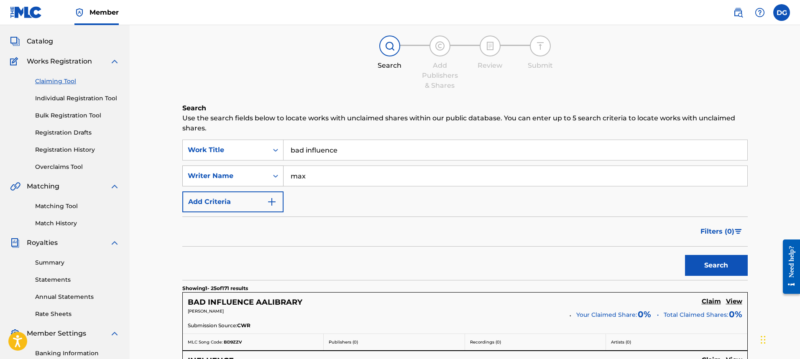
drag, startPoint x: 279, startPoint y: 174, endPoint x: 253, endPoint y: 175, distance: 25.5
click at [252, 175] on div "SearchWithCriteriad4523fec-8c95-41b6-ae6e-e4f2c95836be Writer Name [PERSON_NAME]" at bounding box center [464, 176] width 565 height 21
drag, startPoint x: 370, startPoint y: 150, endPoint x: 254, endPoint y: 150, distance: 115.9
click at [254, 150] on div "SearchWithCriteria89053d09-dbe1-42e9-ba0c-3a019d913a6e Work Title bad influence" at bounding box center [464, 150] width 565 height 21
click at [312, 177] on input "Search Form" at bounding box center [516, 176] width 464 height 20
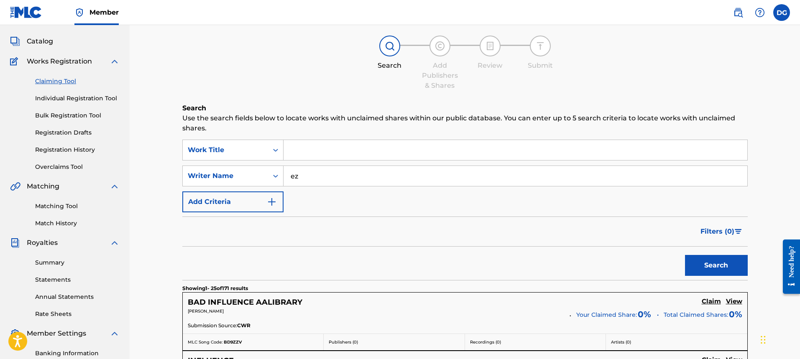
type input "e"
click at [310, 156] on input "Search Form" at bounding box center [516, 150] width 464 height 20
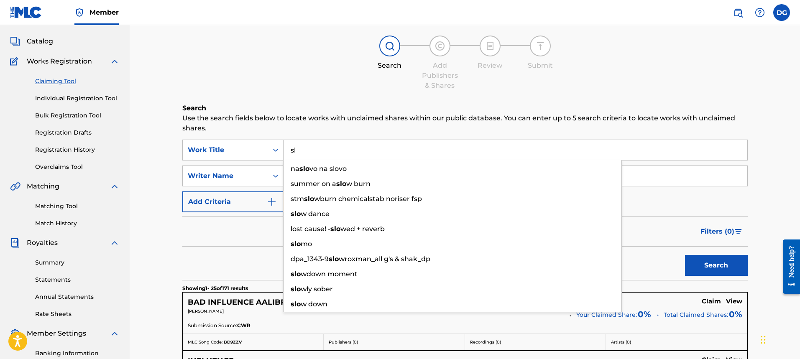
type input "s"
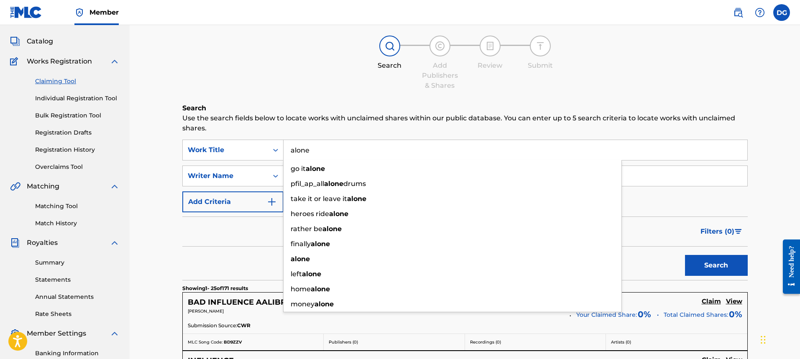
type input "alone"
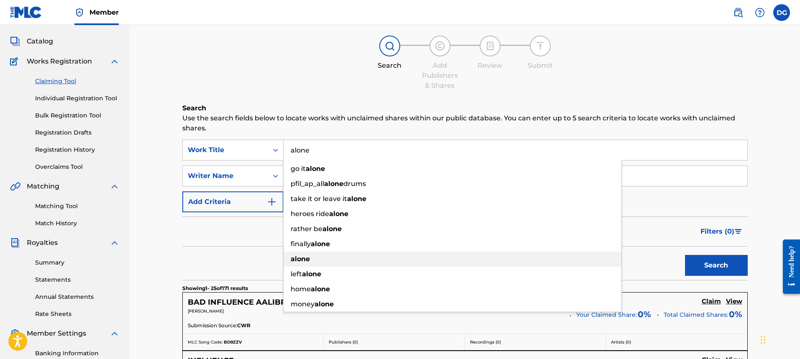
click at [296, 253] on div "alone" at bounding box center [453, 259] width 338 height 15
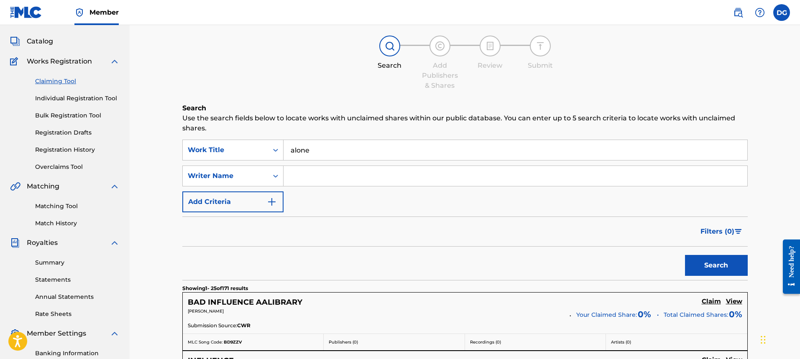
click at [318, 183] on input "Search Form" at bounding box center [516, 176] width 464 height 20
click at [723, 275] on button "Search" at bounding box center [716, 265] width 63 height 21
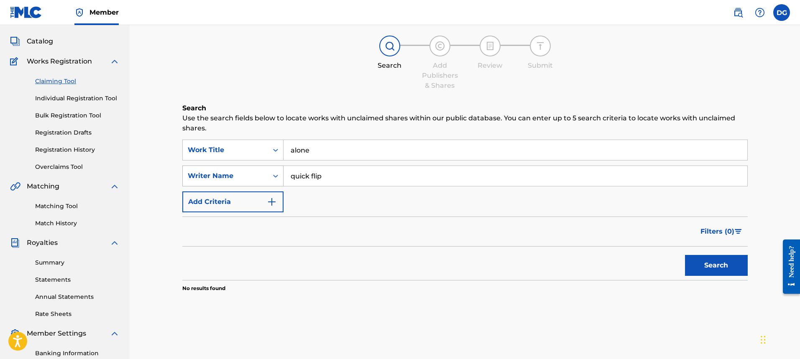
drag, startPoint x: 440, startPoint y: 181, endPoint x: 249, endPoint y: 168, distance: 190.7
click at [249, 168] on div "SearchWithCriteriad4523fec-8c95-41b6-ae6e-e4f2c95836be Writer Name quick flip" at bounding box center [464, 176] width 565 height 21
click at [704, 258] on button "Search" at bounding box center [716, 265] width 63 height 21
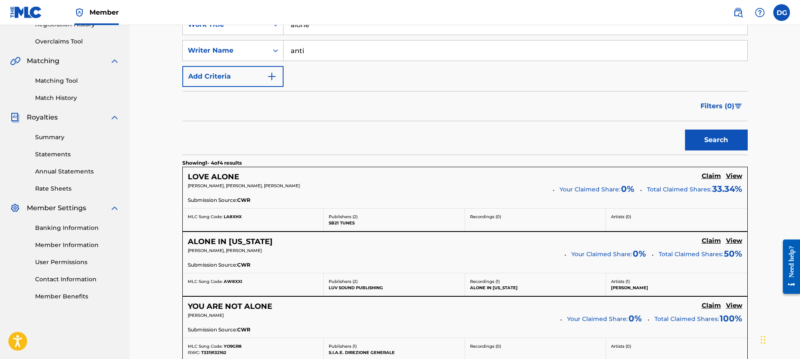
scroll to position [0, 0]
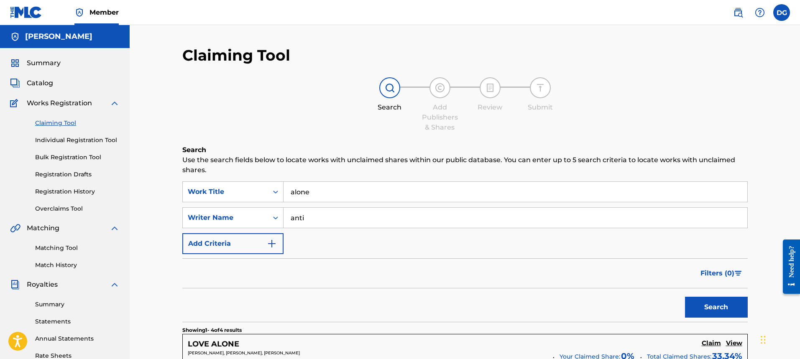
click at [378, 218] on input "anti" at bounding box center [516, 218] width 464 height 20
type input "anti da menace"
click at [730, 308] on button "Search" at bounding box center [716, 307] width 63 height 21
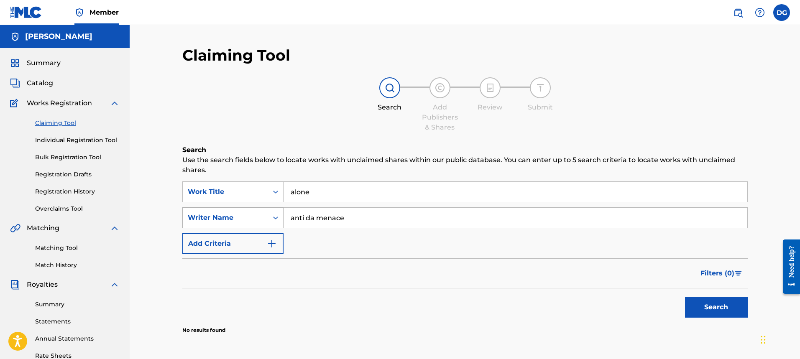
drag, startPoint x: 364, startPoint y: 215, endPoint x: 247, endPoint y: 207, distance: 117.8
click at [255, 210] on div "SearchWithCriteriad4523fec-8c95-41b6-ae6e-e4f2c95836be Writer Name anti da mena…" at bounding box center [464, 217] width 565 height 21
click at [279, 181] on div "Search Use the search fields below to locate works with unclaimed shares within…" at bounding box center [464, 260] width 565 height 231
click at [338, 219] on input "tri" at bounding box center [516, 218] width 464 height 20
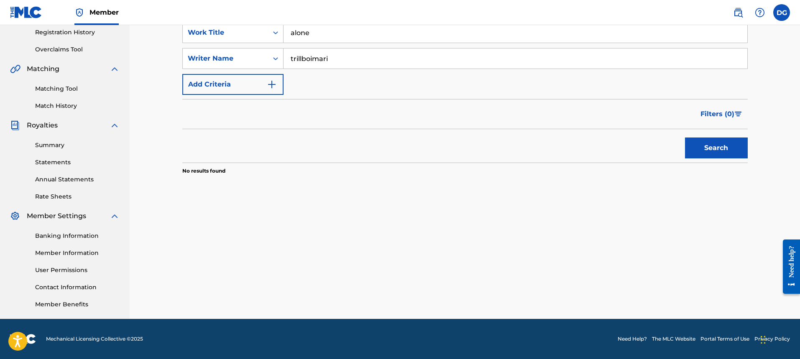
type input "trillboimari"
click at [703, 146] on button "Search" at bounding box center [716, 148] width 63 height 21
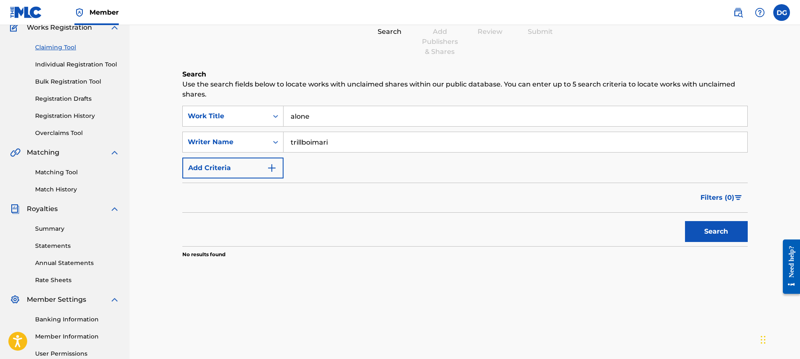
drag, startPoint x: 425, startPoint y: 116, endPoint x: 221, endPoint y: 131, distance: 204.3
click at [227, 128] on div "SearchWithCriteria89053d09-dbe1-42e9-ba0c-3a019d913a6e Work Title alone SearchW…" at bounding box center [464, 142] width 565 height 73
click at [710, 240] on button "Search" at bounding box center [716, 231] width 63 height 21
drag, startPoint x: 235, startPoint y: 136, endPoint x: 180, endPoint y: 133, distance: 55.3
click at [180, 133] on div "Claiming Tool Search Add Publishers & Shares Review Submit Search Use the searc…" at bounding box center [465, 186] width 586 height 432
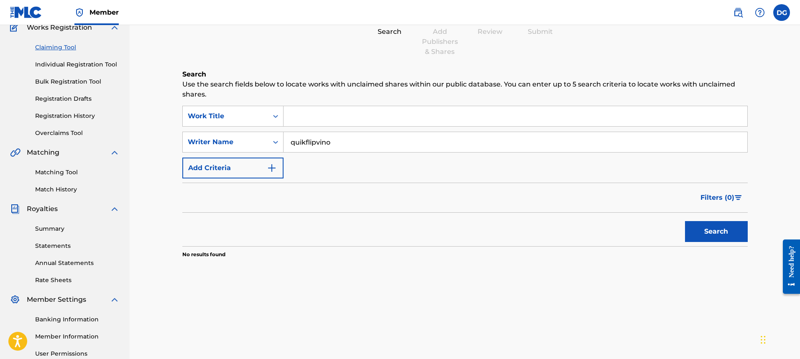
type input "quikflipvino"
click at [685, 221] on button "Search" at bounding box center [716, 231] width 63 height 21
click at [258, 141] on div "Writer Name" at bounding box center [225, 142] width 75 height 10
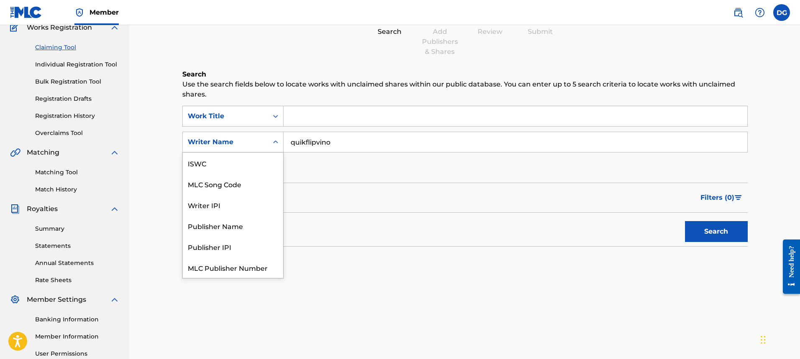
scroll to position [21, 0]
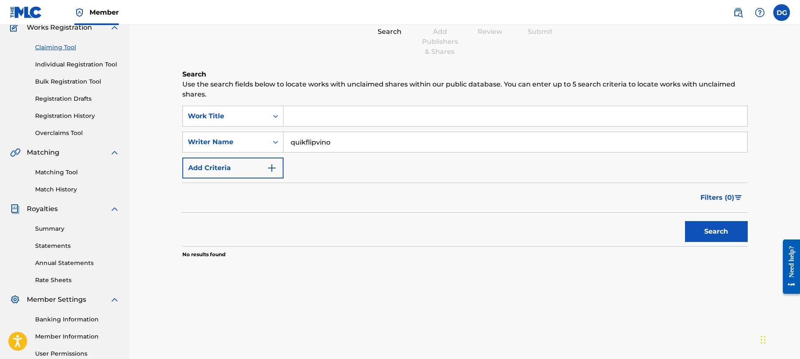
click at [258, 141] on div "Writer Name" at bounding box center [225, 142] width 75 height 10
click at [339, 140] on input "quikflipvino" at bounding box center [516, 142] width 464 height 20
drag, startPoint x: 339, startPoint y: 140, endPoint x: 243, endPoint y: 138, distance: 96.2
click at [243, 138] on div "SearchWithCriteriad4523fec-8c95-41b6-ae6e-e4f2c95836be Writer Name quikflipvino" at bounding box center [464, 142] width 565 height 21
click at [327, 114] on input "Search Form" at bounding box center [516, 116] width 464 height 20
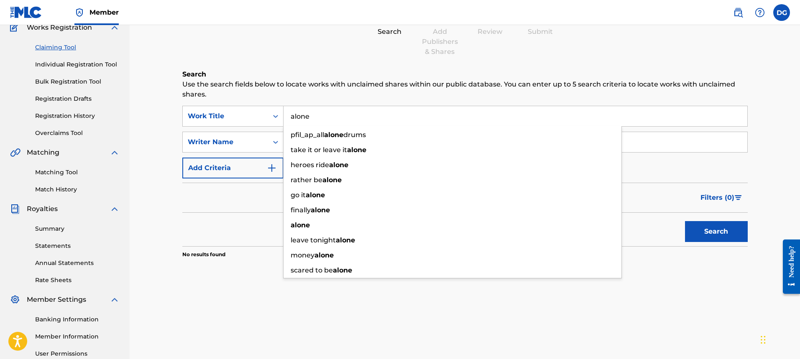
type input "alone"
click at [685, 221] on button "Search" at bounding box center [716, 231] width 63 height 21
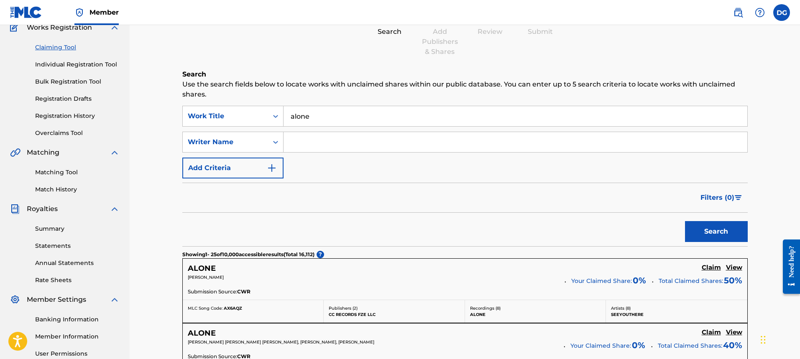
click at [328, 143] on input "Search Form" at bounding box center [516, 142] width 464 height 20
click at [269, 139] on div "Search Form" at bounding box center [275, 142] width 15 height 15
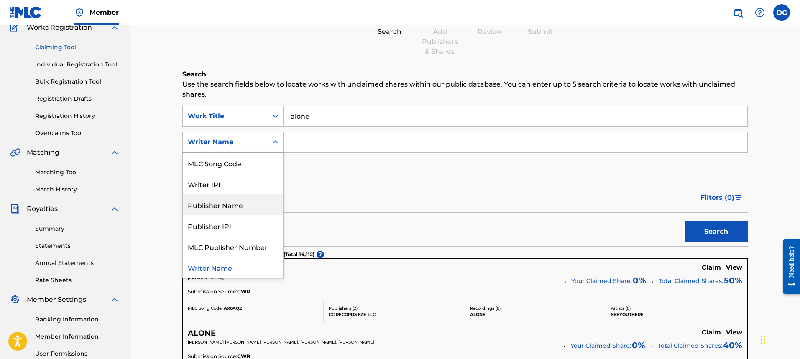
click at [331, 147] on input "Search Form" at bounding box center [516, 142] width 464 height 20
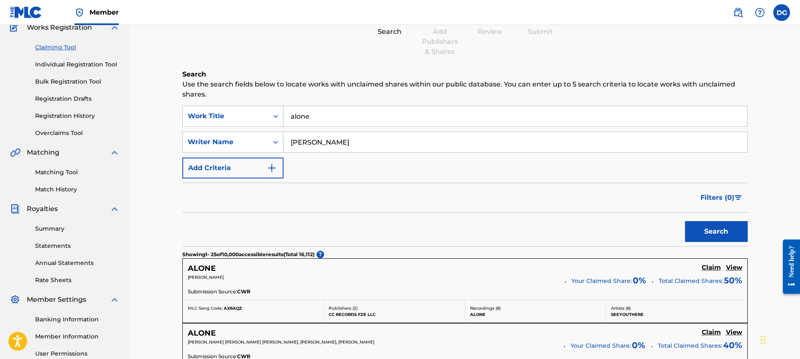
type input "[PERSON_NAME]"
click at [685, 221] on button "Search" at bounding box center [716, 231] width 63 height 21
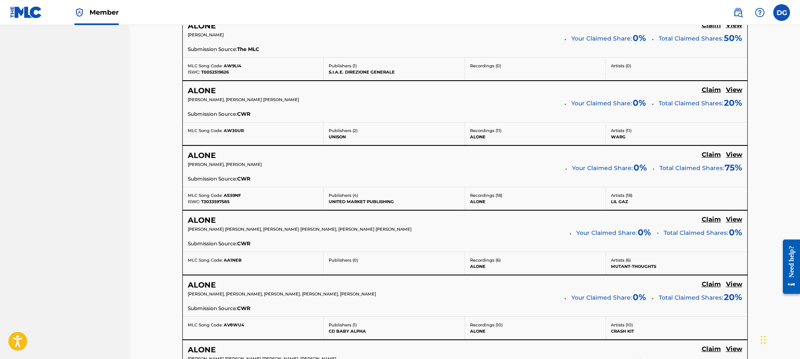
scroll to position [661, 0]
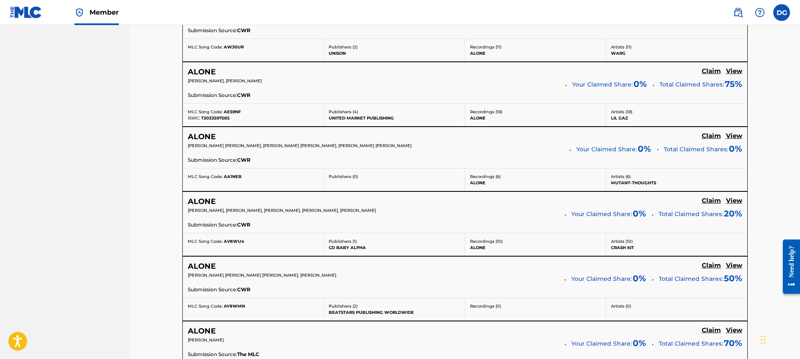
click at [286, 279] on div "[PERSON_NAME] [PERSON_NAME] [PERSON_NAME], [PERSON_NAME]" at bounding box center [373, 278] width 371 height 12
click at [341, 287] on div "Submission Source: CWR" at bounding box center [465, 290] width 555 height 9
click at [723, 267] on div "Claim View" at bounding box center [722, 266] width 41 height 9
click at [722, 264] on div "Claim View" at bounding box center [722, 266] width 41 height 9
drag, startPoint x: 636, startPoint y: 274, endPoint x: 558, endPoint y: 271, distance: 77.8
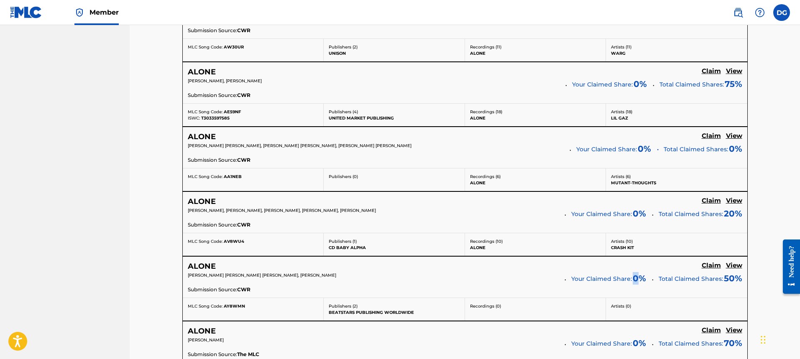
click at [633, 274] on span "0 %" at bounding box center [639, 278] width 13 height 13
drag, startPoint x: 519, startPoint y: 270, endPoint x: 476, endPoint y: 282, distance: 44.8
click at [517, 270] on div "ALONE Claim View" at bounding box center [465, 267] width 555 height 10
click at [475, 282] on div "[PERSON_NAME] [PERSON_NAME] [PERSON_NAME], [PERSON_NAME]" at bounding box center [373, 278] width 371 height 12
click at [780, 153] on div "Claiming Tool Search Add Publishers & Shares Review Submit Search Use the searc…" at bounding box center [465, 363] width 670 height 1998
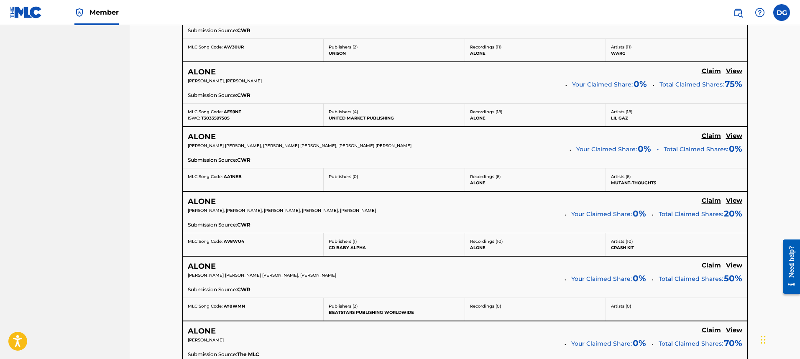
click at [780, 152] on div "Claiming Tool Search Add Publishers & Shares Review Submit Search Use the searc…" at bounding box center [465, 363] width 670 height 1998
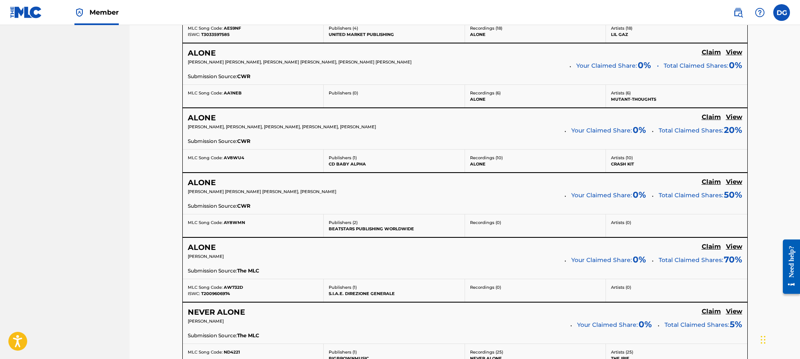
click at [313, 251] on div "ALONE Claim View" at bounding box center [465, 248] width 555 height 10
click at [257, 263] on div "[PERSON_NAME]" at bounding box center [373, 259] width 371 height 12
click at [241, 279] on div "ALONE Claim View [PERSON_NAME] Your Claimed Share: 0 % Total Claimed Shares: 70…" at bounding box center [465, 258] width 565 height 41
click at [238, 285] on div "MLC Song Code: AW732D" at bounding box center [253, 287] width 131 height 6
click at [383, 279] on div "MLC Song Code: AW732D ISWC: T2009606974 Publishers ( 1 ) S.I.A.E. DIREZIONE GEN…" at bounding box center [465, 290] width 565 height 23
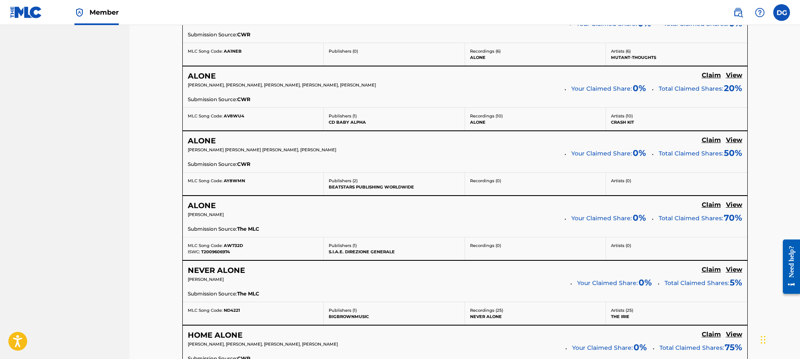
scroll to position [829, 0]
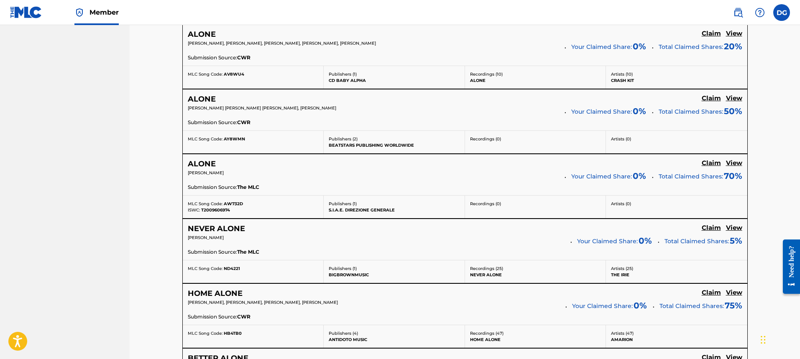
click at [731, 226] on h5 "View" at bounding box center [734, 228] width 16 height 8
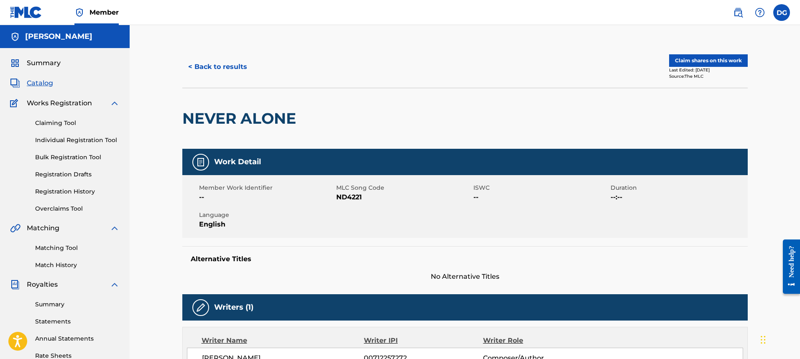
scroll to position [829, 0]
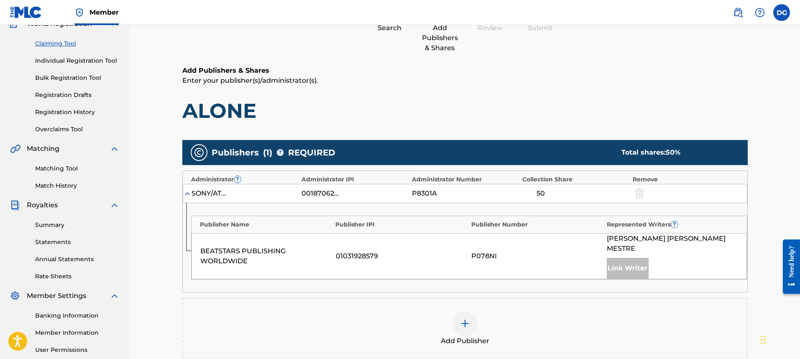
scroll to position [163, 0]
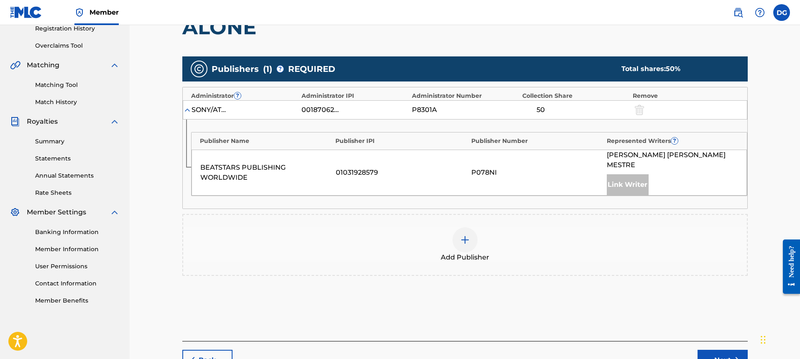
click at [464, 228] on div at bounding box center [465, 240] width 25 height 25
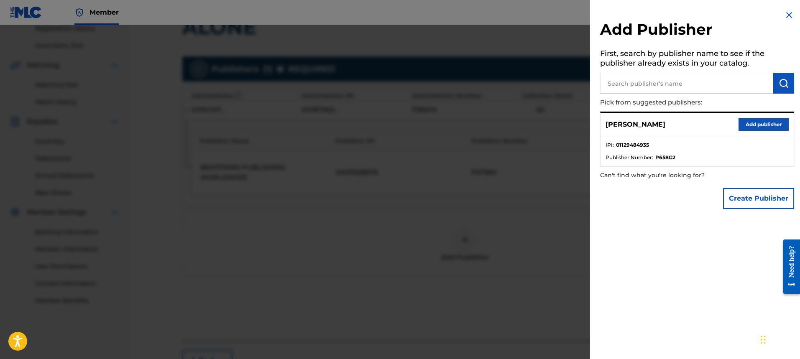
click at [753, 202] on button "Create Publisher" at bounding box center [758, 198] width 71 height 21
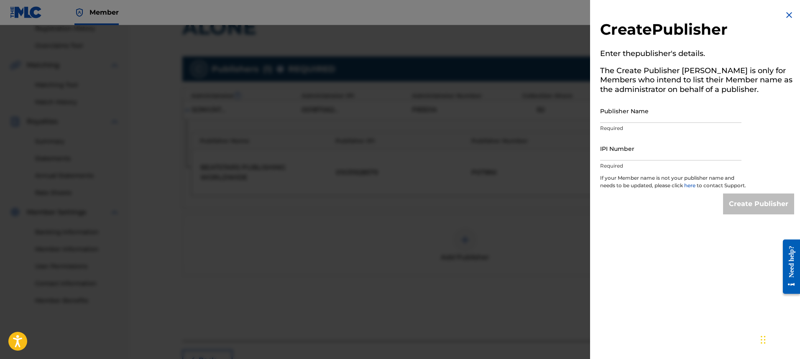
click at [656, 119] on input "Publisher Name" at bounding box center [670, 111] width 141 height 24
type input "[PERSON_NAME]"
click at [641, 153] on input "IPI Number" at bounding box center [670, 149] width 141 height 24
type input "01129484935"
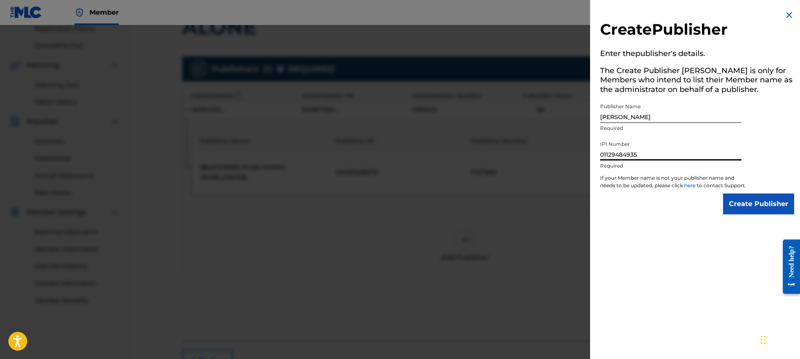
click at [736, 192] on p "If your Member name is not your publisher name and needs to be updated, please …" at bounding box center [673, 183] width 146 height 19
click at [741, 197] on input "Create Publisher" at bounding box center [758, 204] width 71 height 21
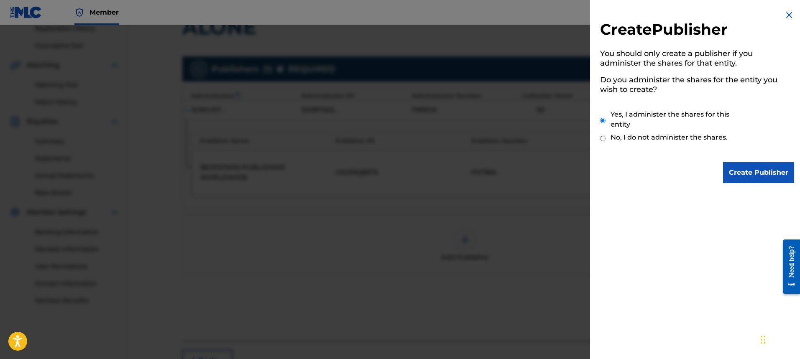
click at [627, 138] on label "No, I do not administer the shares." at bounding box center [669, 138] width 117 height 10
click at [606, 138] on input "No, I do not administer the shares." at bounding box center [602, 139] width 5 height 8
radio input "true"
click at [738, 169] on input "Create Publisher" at bounding box center [758, 172] width 71 height 21
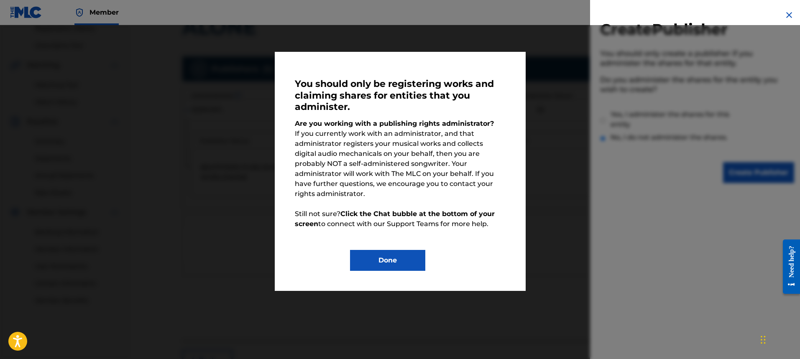
click at [528, 170] on div "You should only be registering works and claiming shares for entities that you …" at bounding box center [400, 144] width 800 height 239
click at [389, 245] on div "You should only be registering works and claiming shares for entities that you …" at bounding box center [400, 171] width 211 height 199
click at [415, 254] on button "Done" at bounding box center [387, 260] width 75 height 21
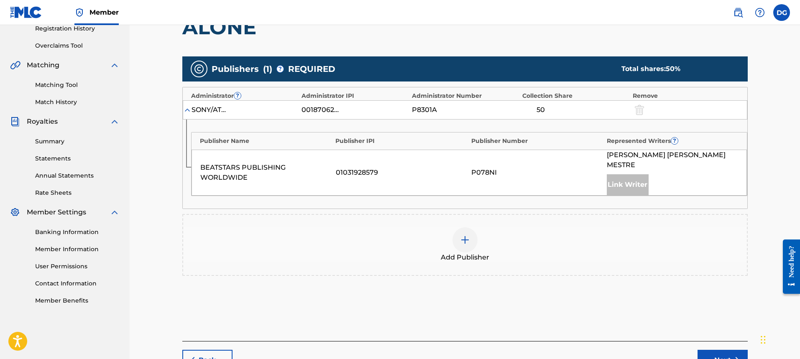
click at [471, 231] on div at bounding box center [465, 240] width 25 height 25
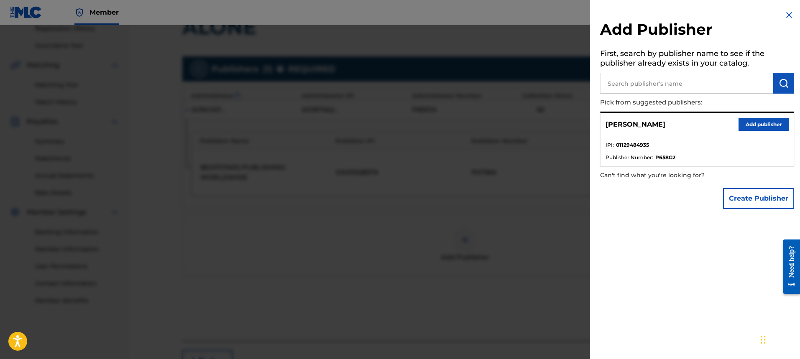
click at [745, 125] on button "Add publisher" at bounding box center [764, 124] width 50 height 13
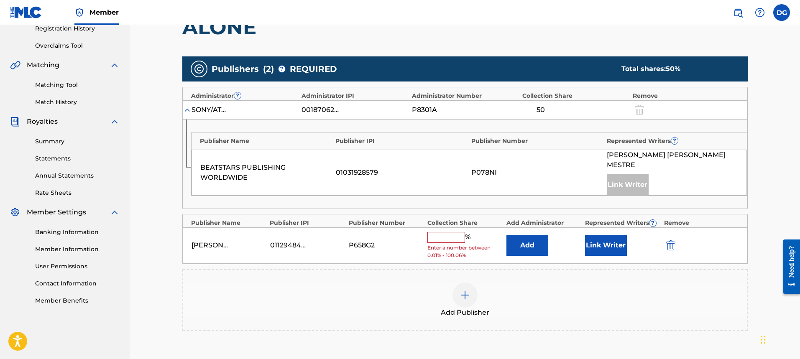
click at [446, 232] on input "text" at bounding box center [446, 237] width 38 height 11
type input "50"
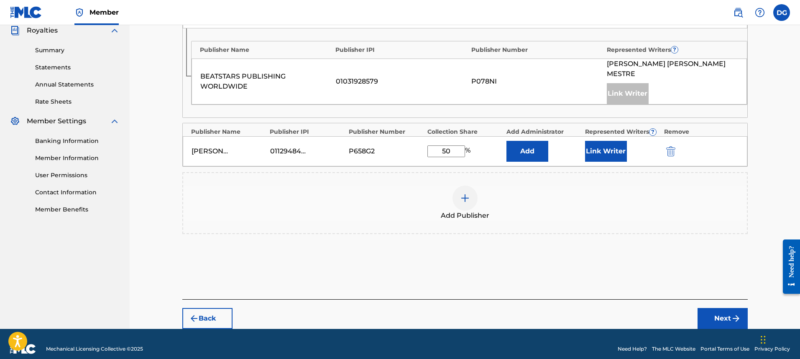
scroll to position [212, 0]
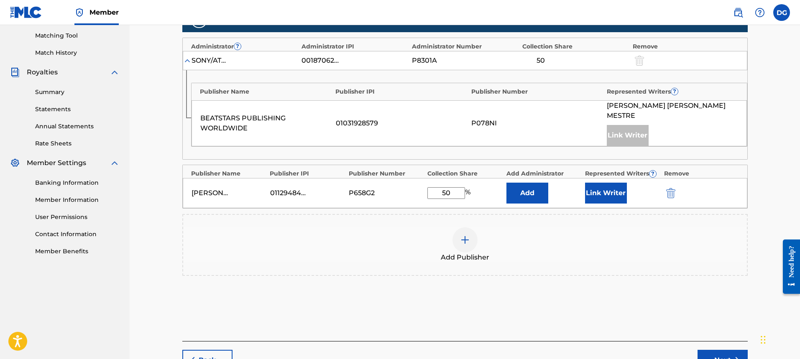
click at [725, 350] on button "Next" at bounding box center [723, 360] width 50 height 21
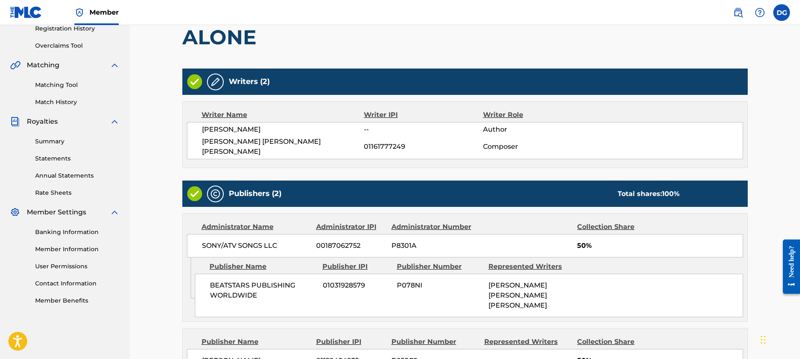
scroll to position [248, 0]
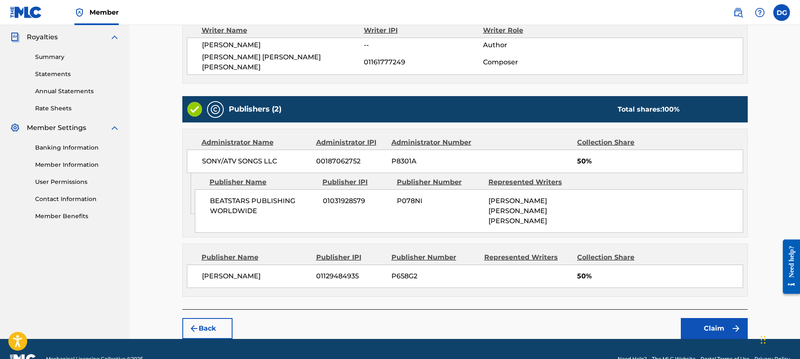
click at [739, 324] on img "submit" at bounding box center [736, 329] width 10 height 10
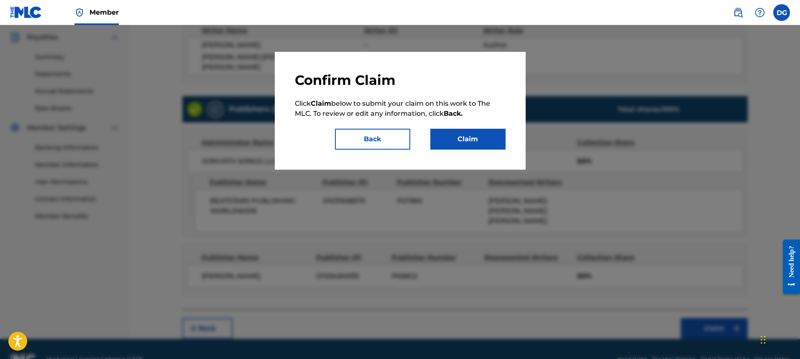
click at [477, 136] on button "Claim" at bounding box center [467, 139] width 75 height 21
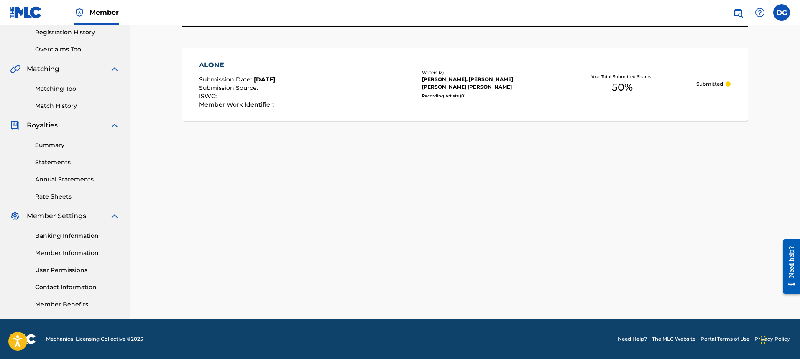
scroll to position [0, 0]
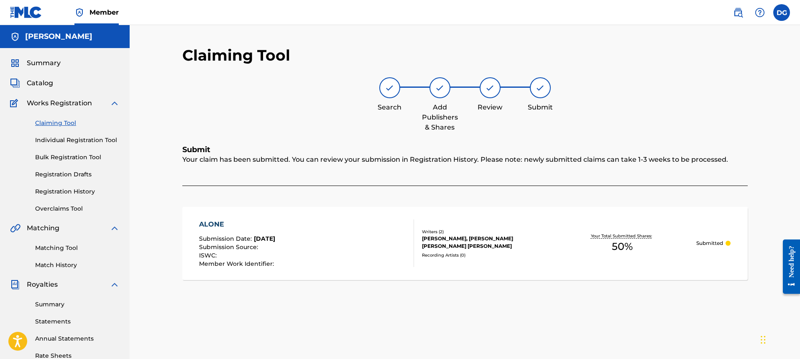
click at [53, 120] on link "Claiming Tool" at bounding box center [77, 123] width 84 height 9
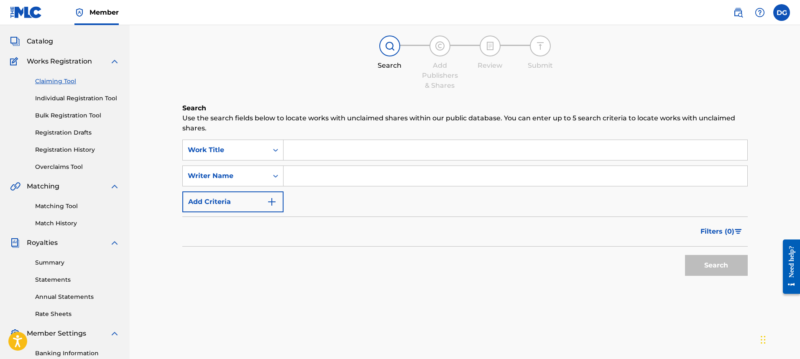
click at [311, 153] on input "Search Form" at bounding box center [516, 150] width 464 height 20
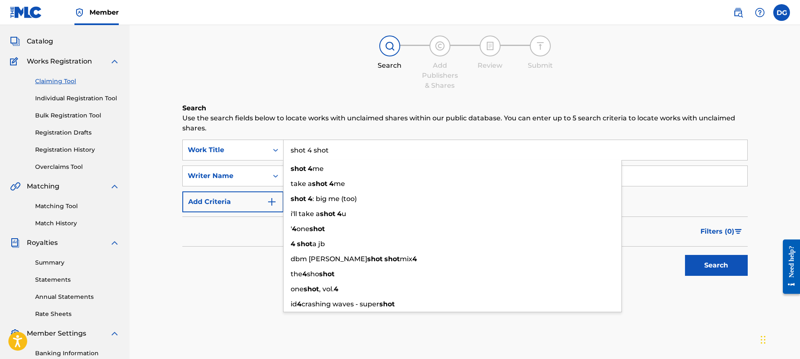
type input "shot 4 shot"
click at [685, 255] on button "Search" at bounding box center [716, 265] width 63 height 21
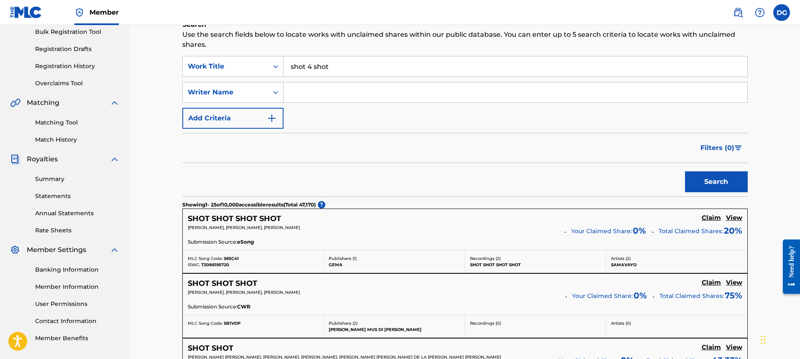
scroll to position [0, 0]
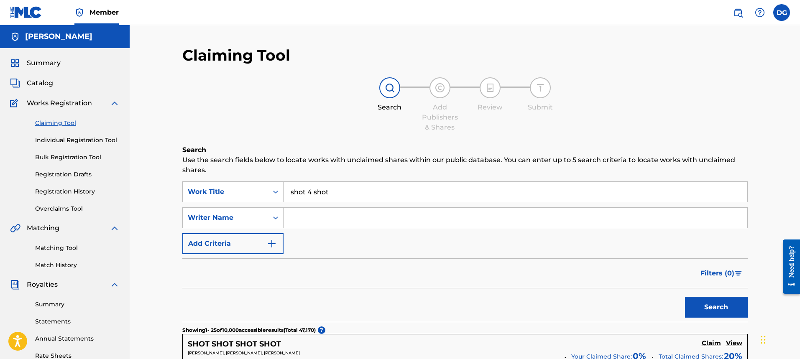
click at [301, 220] on input "Search Form" at bounding box center [516, 218] width 464 height 20
click at [685, 297] on button "Search" at bounding box center [716, 307] width 63 height 21
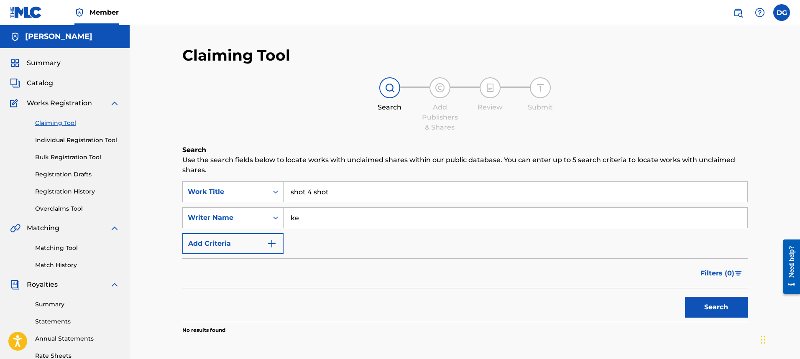
type input "k"
click at [685, 297] on button "Search" at bounding box center [716, 307] width 63 height 21
drag, startPoint x: 353, startPoint y: 213, endPoint x: 261, endPoint y: 204, distance: 92.5
click at [262, 204] on div "SearchWithCriteria89053d09-dbe1-42e9-ba0c-3a019d913a6e Work Title shot 4 shot S…" at bounding box center [464, 218] width 565 height 73
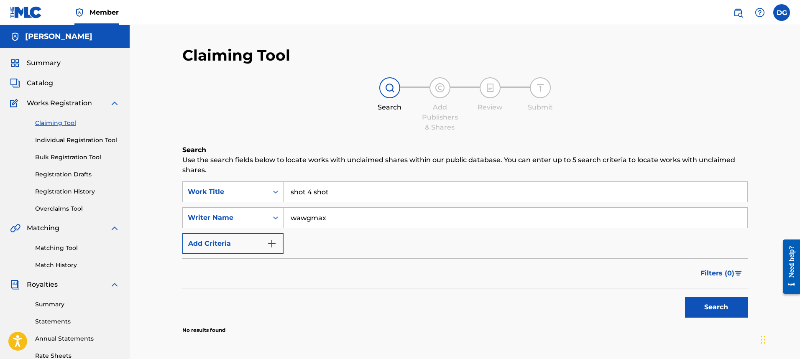
type input "wawgmax"
click at [685, 297] on button "Search" at bounding box center [716, 307] width 63 height 21
drag, startPoint x: 373, startPoint y: 196, endPoint x: 170, endPoint y: 213, distance: 203.2
click at [174, 213] on div "Claiming Tool Search Add Publishers & Shares Review Submit Search Use the searc…" at bounding box center [465, 262] width 586 height 432
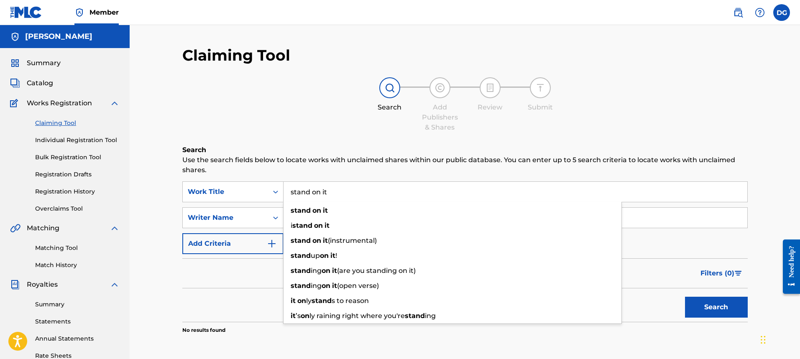
type input "stand on it"
click at [685, 297] on button "Search" at bounding box center [716, 307] width 63 height 21
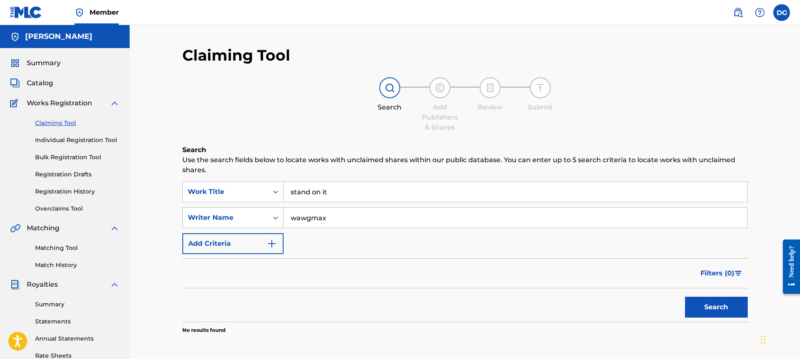
drag, startPoint x: 350, startPoint y: 219, endPoint x: 251, endPoint y: 220, distance: 98.3
click at [252, 220] on div "SearchWithCriteriad4523fec-8c95-41b6-ae6e-e4f2c95836be Writer Name wawgmax" at bounding box center [464, 217] width 565 height 21
type input "rotation mvp"
click at [685, 297] on button "Search" at bounding box center [716, 307] width 63 height 21
drag, startPoint x: 362, startPoint y: 214, endPoint x: 238, endPoint y: 229, distance: 125.1
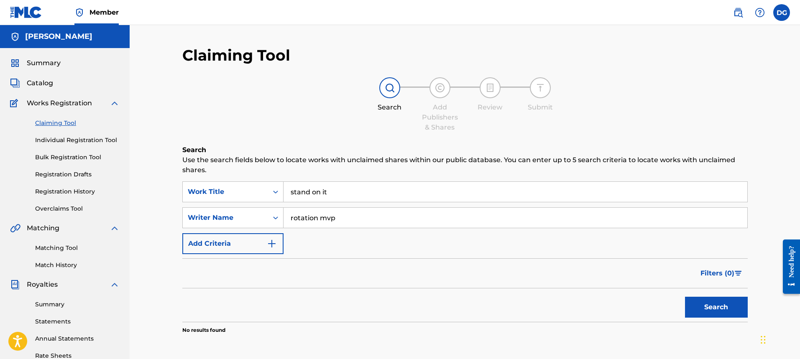
click at [238, 229] on div "SearchWithCriteria89053d09-dbe1-42e9-ba0c-3a019d913a6e Work Title stand on it S…" at bounding box center [464, 218] width 565 height 73
drag, startPoint x: 336, startPoint y: 193, endPoint x: 226, endPoint y: 149, distance: 118.3
click at [239, 155] on div "Search Use the search fields below to locate works with unclaimed shares within…" at bounding box center [464, 260] width 565 height 231
type input "[PERSON_NAME] [PERSON_NAME]"
click at [685, 297] on button "Search" at bounding box center [716, 307] width 63 height 21
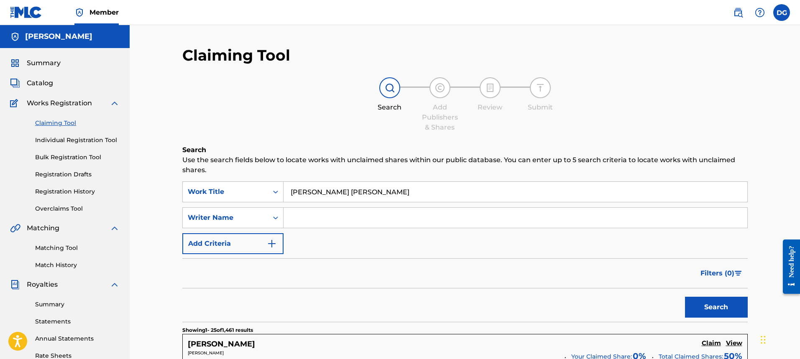
scroll to position [42, 0]
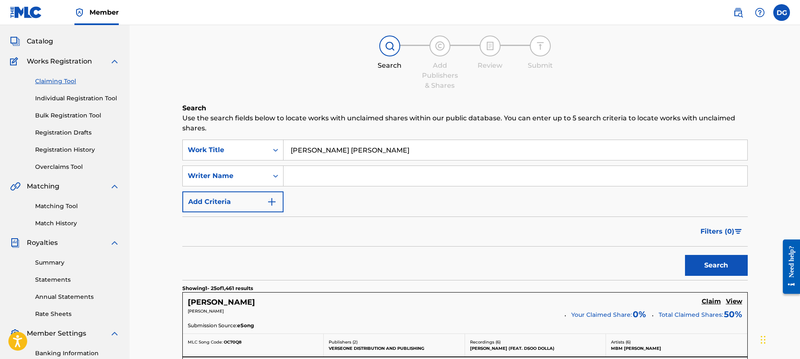
click at [338, 171] on input "Search Form" at bounding box center [516, 176] width 464 height 20
type input "stand on it"
click at [685, 255] on button "Search" at bounding box center [716, 265] width 63 height 21
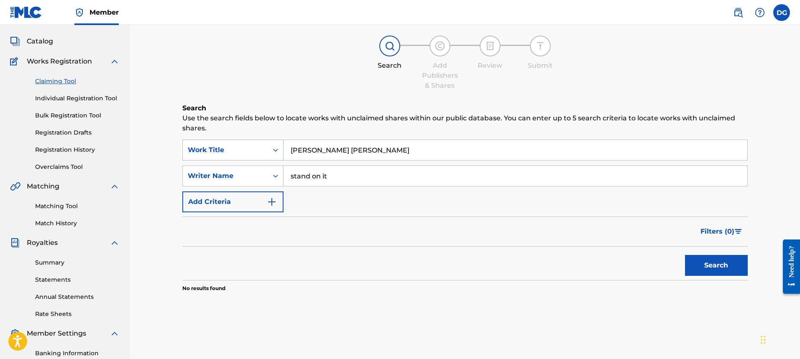
drag, startPoint x: 360, startPoint y: 148, endPoint x: 191, endPoint y: 146, distance: 168.6
click at [191, 146] on div "SearchWithCriteria89053d09-dbe1-42e9-ba0c-3a019d913a6e Work Title [PERSON_NAME]…" at bounding box center [464, 150] width 565 height 21
click at [312, 152] on input "baby [PERSON_NAME]" at bounding box center [516, 150] width 464 height 20
click at [310, 153] on input "baby [PERSON_NAME]" at bounding box center [516, 150] width 464 height 20
type input "[PERSON_NAME]"
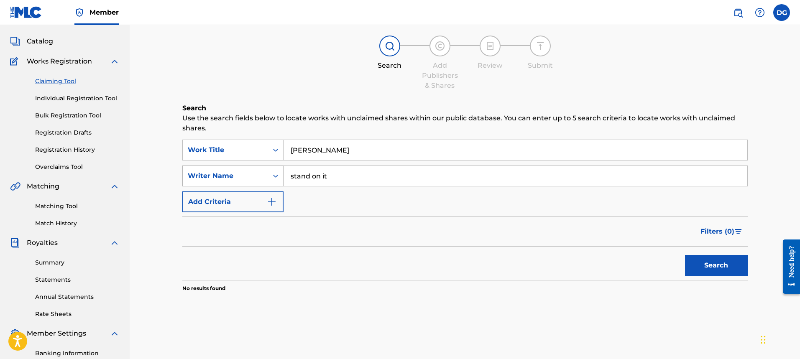
drag, startPoint x: 357, startPoint y: 174, endPoint x: 231, endPoint y: 172, distance: 125.9
click at [231, 172] on div "SearchWithCriteriad4523fec-8c95-41b6-ae6e-e4f2c95836be Writer Name stand on it" at bounding box center [464, 176] width 565 height 21
type input "cantaloupe"
click at [685, 255] on button "Search" at bounding box center [716, 265] width 63 height 21
drag, startPoint x: 279, startPoint y: 173, endPoint x: 248, endPoint y: 173, distance: 30.1
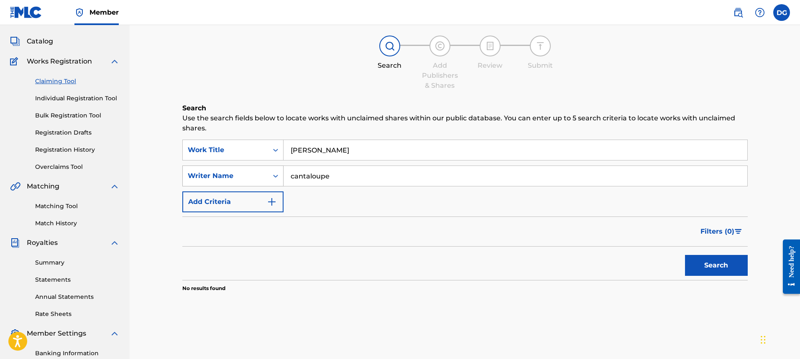
click at [248, 173] on div "SearchWithCriteriad4523fec-8c95-41b6-ae6e-e4f2c95836be Writer Name cantaloupe" at bounding box center [464, 176] width 565 height 21
drag, startPoint x: 349, startPoint y: 147, endPoint x: 238, endPoint y: 157, distance: 110.9
click at [238, 157] on div "SearchWithCriteria89053d09-dbe1-42e9-ba0c-3a019d913a6e Work Title [PERSON_NAME]" at bounding box center [464, 150] width 565 height 21
paste input "cantaloupe"
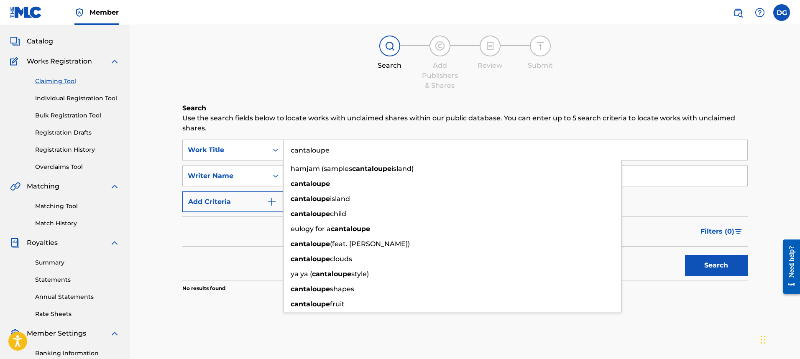
type input "cantaloupe"
click at [252, 228] on div "Filters ( 0 )" at bounding box center [464, 232] width 565 height 30
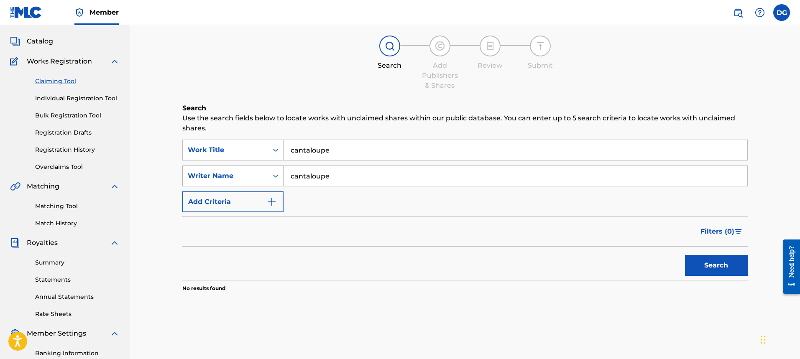
drag, startPoint x: 307, startPoint y: 177, endPoint x: 214, endPoint y: 181, distance: 92.9
click at [214, 181] on div "SearchWithCriteriad4523fec-8c95-41b6-ae6e-e4f2c95836be Writer Name cantaloupe" at bounding box center [464, 176] width 565 height 21
click at [685, 255] on button "Search" at bounding box center [716, 265] width 63 height 21
drag, startPoint x: 350, startPoint y: 174, endPoint x: 304, endPoint y: 182, distance: 46.7
click at [304, 182] on input "[PERSON_NAME]" at bounding box center [516, 176] width 464 height 20
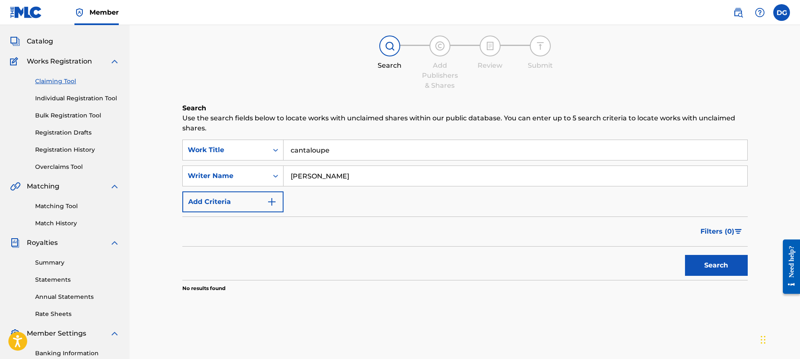
click at [351, 173] on input "[PERSON_NAME]" at bounding box center [516, 176] width 464 height 20
drag, startPoint x: 351, startPoint y: 173, endPoint x: 327, endPoint y: 176, distance: 24.5
click at [327, 176] on input "[PERSON_NAME]" at bounding box center [516, 176] width 464 height 20
click at [356, 173] on input "[PERSON_NAME]" at bounding box center [516, 176] width 464 height 20
drag, startPoint x: 359, startPoint y: 177, endPoint x: 315, endPoint y: 178, distance: 43.9
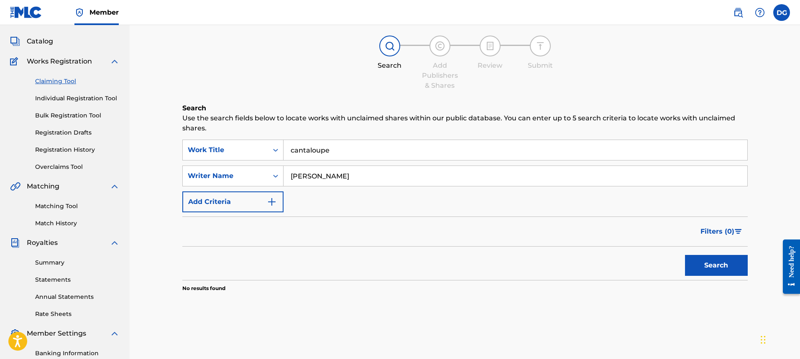
click at [315, 178] on input "[PERSON_NAME]" at bounding box center [516, 176] width 464 height 20
click at [346, 169] on input "[PERSON_NAME]" at bounding box center [516, 176] width 464 height 20
drag, startPoint x: 349, startPoint y: 172, endPoint x: 315, endPoint y: 178, distance: 35.3
click at [315, 178] on input "[PERSON_NAME]" at bounding box center [516, 176] width 464 height 20
type input "babyk"
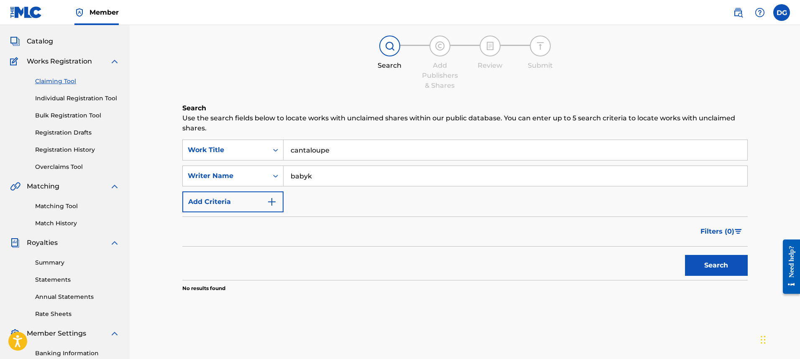
click at [685, 255] on button "Search" at bounding box center [716, 265] width 63 height 21
drag, startPoint x: 321, startPoint y: 177, endPoint x: 287, endPoint y: 180, distance: 34.0
click at [287, 180] on input "babyk" at bounding box center [516, 176] width 464 height 20
click at [685, 255] on button "Search" at bounding box center [716, 265] width 63 height 21
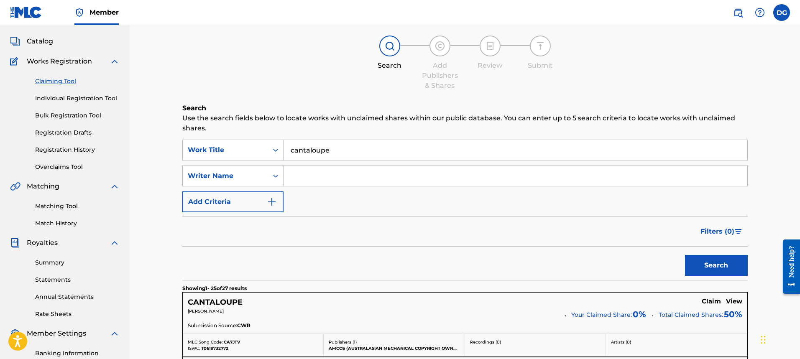
scroll to position [125, 0]
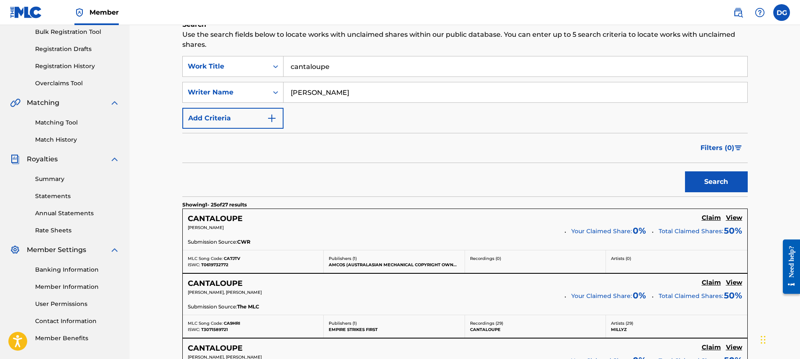
click at [685, 171] on button "Search" at bounding box center [716, 181] width 63 height 21
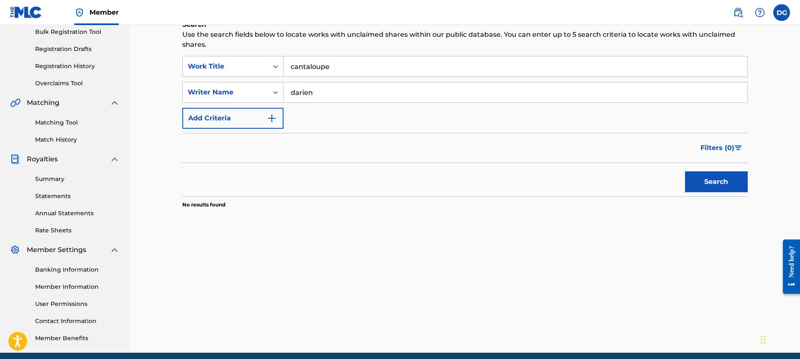
click at [685, 171] on button "Search" at bounding box center [716, 181] width 63 height 21
type input "d"
type input "[PERSON_NAME]"
click at [685, 171] on button "Search" at bounding box center [716, 181] width 63 height 21
drag, startPoint x: 290, startPoint y: 94, endPoint x: 222, endPoint y: 94, distance: 68.2
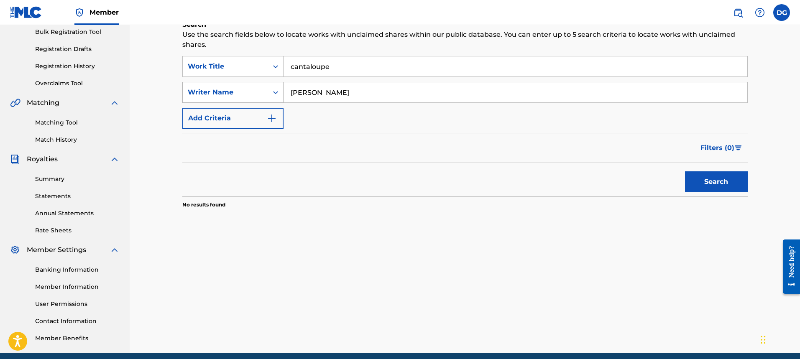
click at [224, 95] on div "SearchWithCriteriad4523fec-8c95-41b6-ae6e-e4f2c95836be Writer Name [PERSON_NAME]" at bounding box center [464, 92] width 565 height 21
drag, startPoint x: 337, startPoint y: 74, endPoint x: 258, endPoint y: 72, distance: 79.5
click at [258, 73] on div "SearchWithCriteria89053d09-dbe1-42e9-ba0c-3a019d913a6e Work Title cantaloupe" at bounding box center [464, 66] width 565 height 21
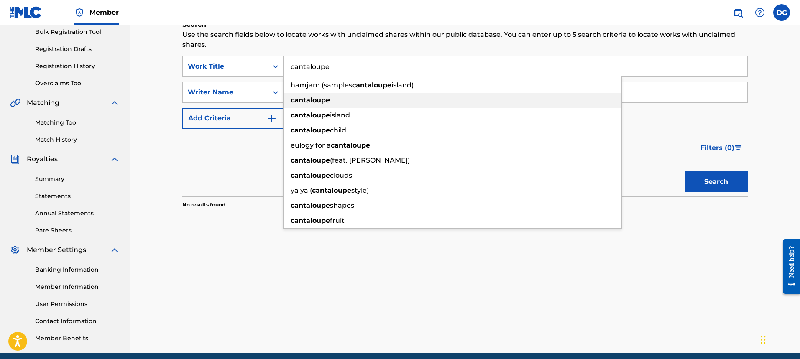
click at [356, 102] on div "cantaloupe" at bounding box center [453, 100] width 338 height 15
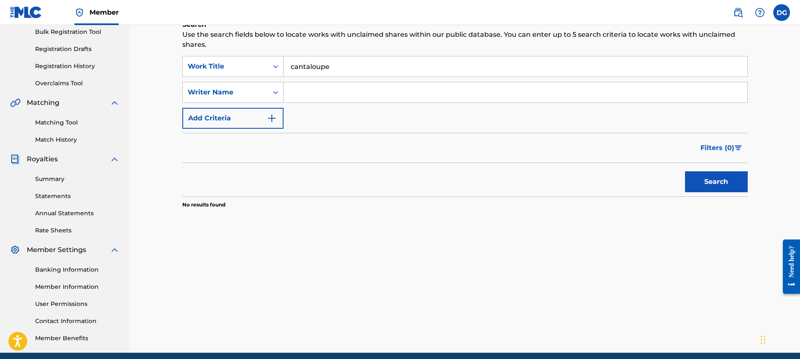
click at [373, 63] on input "cantaloupe" at bounding box center [516, 66] width 464 height 20
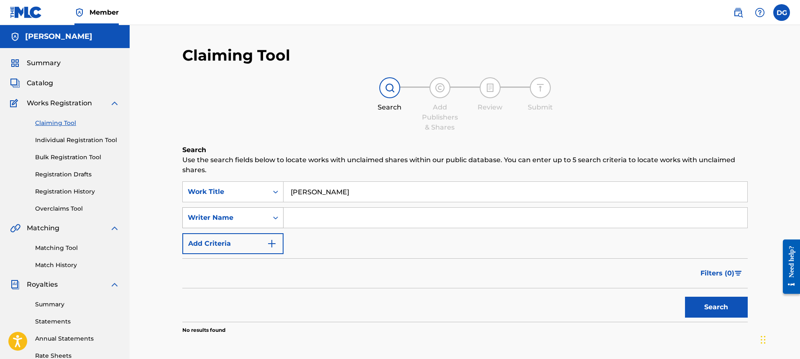
drag, startPoint x: 328, startPoint y: 196, endPoint x: 225, endPoint y: 207, distance: 103.5
click at [252, 205] on div "SearchWithCriteria89053d09-dbe1-42e9-ba0c-3a019d913a6e Work Title [PERSON_NAME]…" at bounding box center [464, 218] width 565 height 73
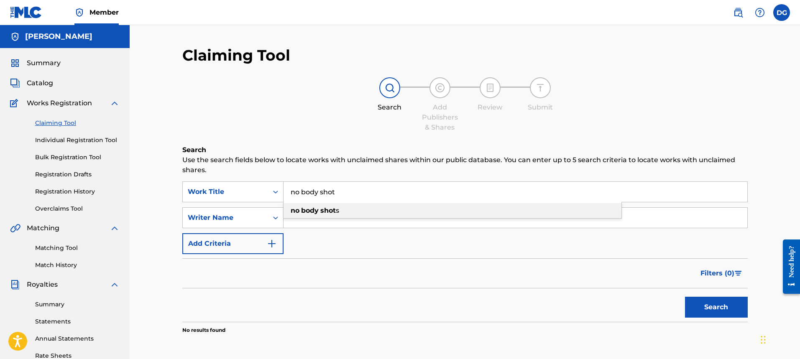
click at [299, 208] on strong "no" at bounding box center [295, 211] width 9 height 8
type input "no body shots"
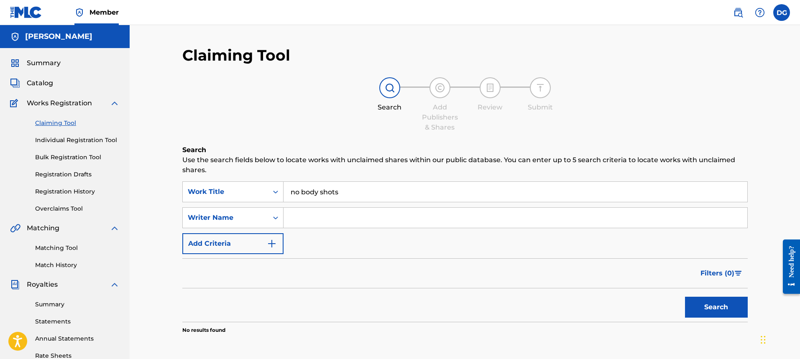
click at [740, 309] on button "Search" at bounding box center [716, 307] width 63 height 21
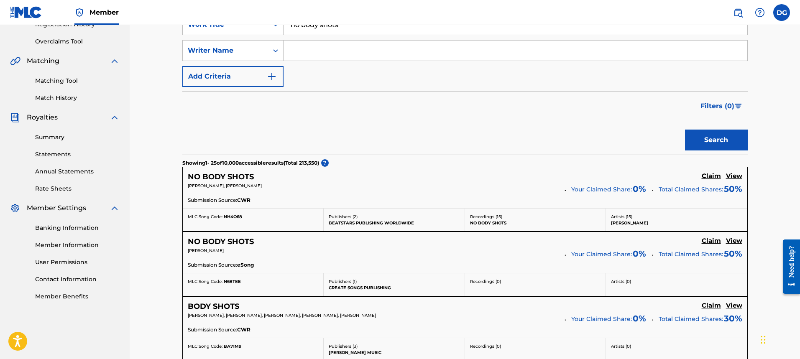
scroll to position [42, 0]
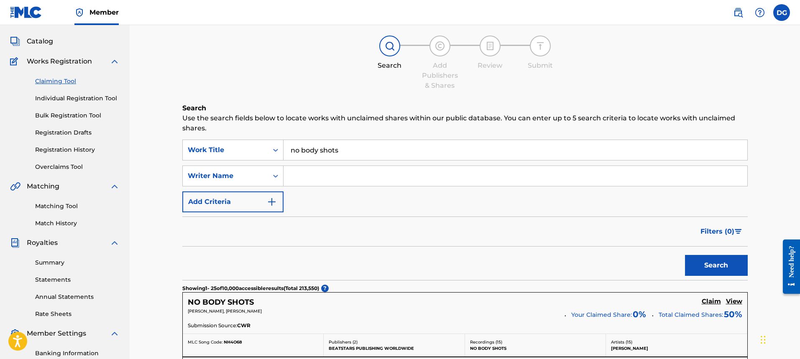
click at [323, 178] on input "Search Form" at bounding box center [516, 176] width 464 height 20
type input "[PERSON_NAME]"
drag, startPoint x: 323, startPoint y: 179, endPoint x: 376, endPoint y: 206, distance: 59.1
click at [376, 206] on div "SearchWithCriteria89053d09-dbe1-42e9-ba0c-3a019d913a6e Work Title no body shots…" at bounding box center [464, 176] width 565 height 73
click at [373, 174] on input "[PERSON_NAME]" at bounding box center [516, 176] width 464 height 20
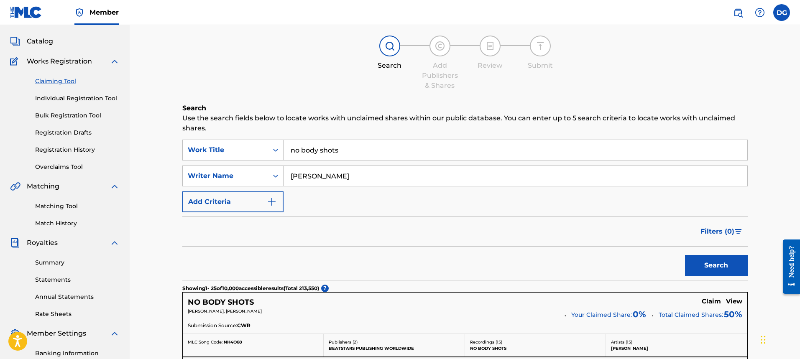
click at [685, 255] on button "Search" at bounding box center [716, 265] width 63 height 21
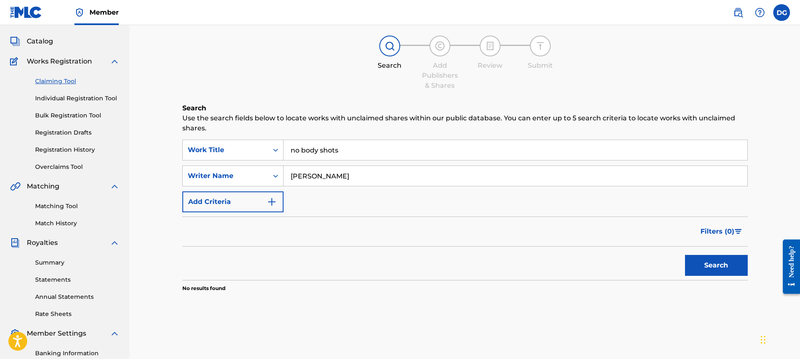
drag, startPoint x: 393, startPoint y: 149, endPoint x: 386, endPoint y: 148, distance: 7.7
click at [386, 148] on input "no body shots" at bounding box center [516, 150] width 464 height 20
click at [317, 203] on div "SearchWithCriteria89053d09-dbe1-42e9-ba0c-3a019d913a6e Work Title no body shots…" at bounding box center [464, 176] width 565 height 73
drag, startPoint x: 366, startPoint y: 171, endPoint x: 217, endPoint y: 172, distance: 148.9
click at [217, 172] on div "SearchWithCriteriad4523fec-8c95-41b6-ae6e-e4f2c95836be Writer Name [PERSON_NAME]" at bounding box center [464, 176] width 565 height 21
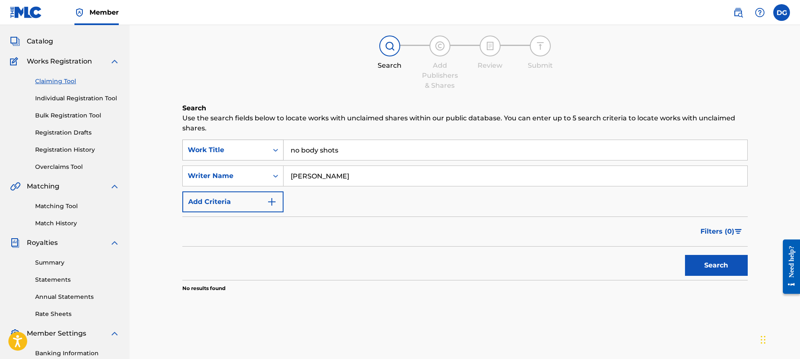
drag, startPoint x: 364, startPoint y: 144, endPoint x: 199, endPoint y: 144, distance: 165.2
click at [199, 144] on div "SearchWithCriteria89053d09-dbe1-42e9-ba0c-3a019d913a6e Work Title no body shots" at bounding box center [464, 150] width 565 height 21
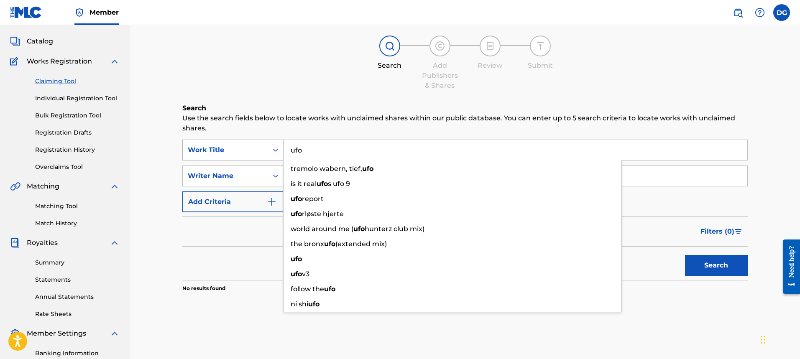
type input "ufo"
click at [685, 255] on button "Search" at bounding box center [716, 265] width 63 height 21
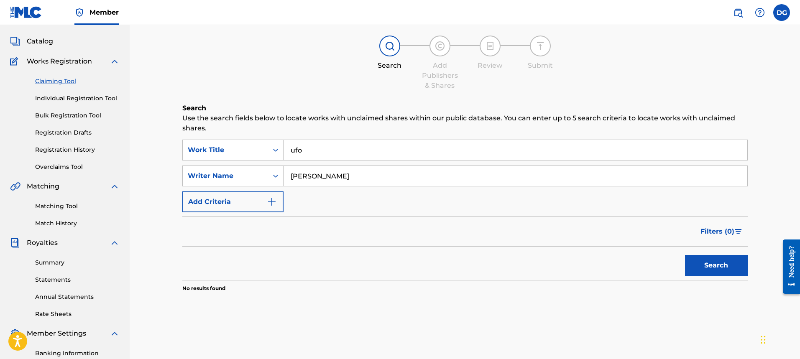
drag, startPoint x: 367, startPoint y: 174, endPoint x: 227, endPoint y: 192, distance: 140.9
click at [228, 192] on div "SearchWithCriteria89053d09-dbe1-42e9-ba0c-3a019d913a6e Work Title ufo SearchWit…" at bounding box center [464, 176] width 565 height 73
click at [685, 255] on button "Search" at bounding box center [716, 265] width 63 height 21
type input "j"
click at [248, 174] on div "Writer Name" at bounding box center [225, 176] width 75 height 10
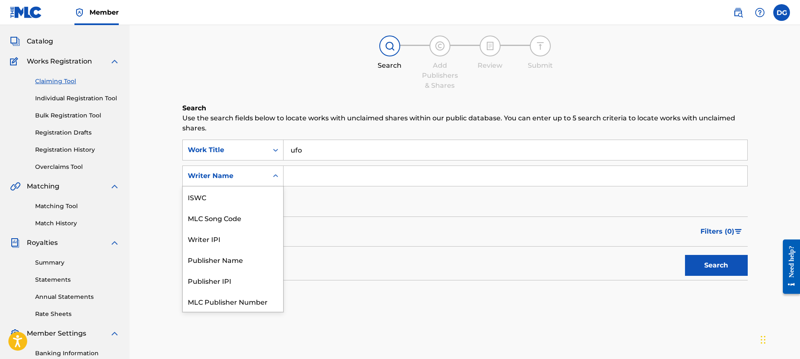
scroll to position [21, 0]
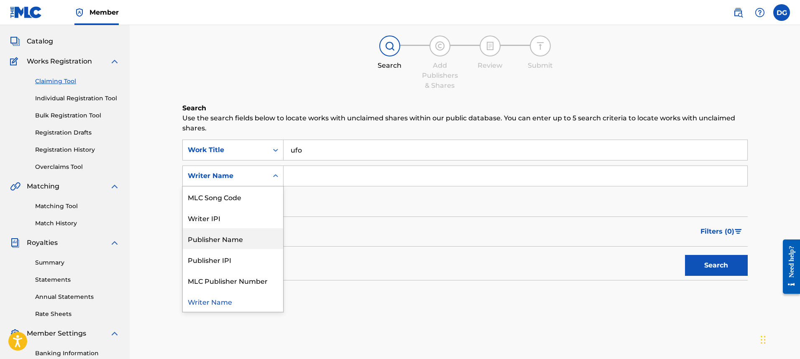
click at [343, 176] on input "Search Form" at bounding box center [516, 176] width 464 height 20
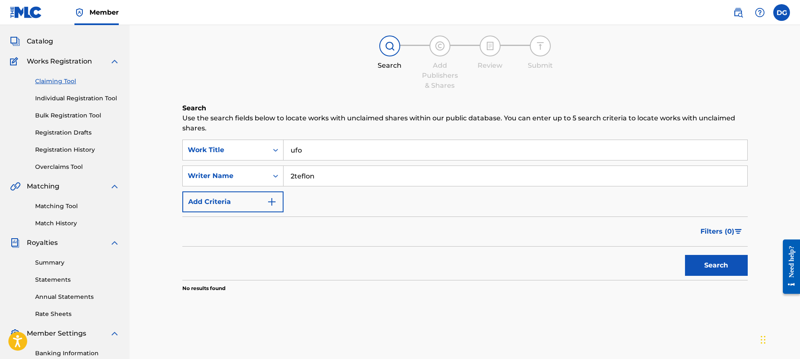
type input "2teflon"
click at [685, 255] on button "Search" at bounding box center [716, 265] width 63 height 21
drag, startPoint x: 380, startPoint y: 155, endPoint x: 214, endPoint y: 163, distance: 166.2
click at [217, 163] on div "SearchWithCriteria89053d09-dbe1-42e9-ba0c-3a019d913a6e Work Title ufo SearchWit…" at bounding box center [464, 176] width 565 height 73
click at [685, 255] on button "Search" at bounding box center [716, 265] width 63 height 21
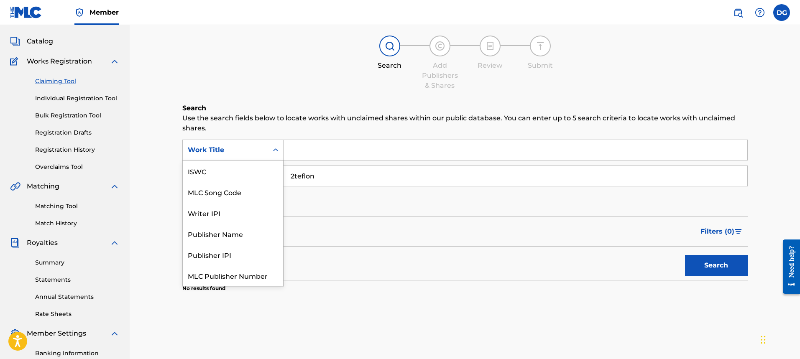
click at [281, 149] on div "Search Form" at bounding box center [275, 150] width 15 height 15
click at [304, 191] on div "SearchWithCriteria89053d09-dbe1-42e9-ba0c-3a019d913a6e 7 results available. Use…" at bounding box center [464, 176] width 565 height 73
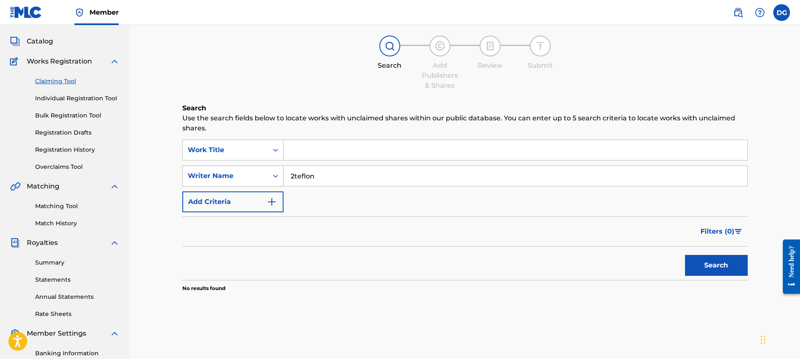
click at [273, 175] on icon "Search Form" at bounding box center [275, 176] width 8 height 8
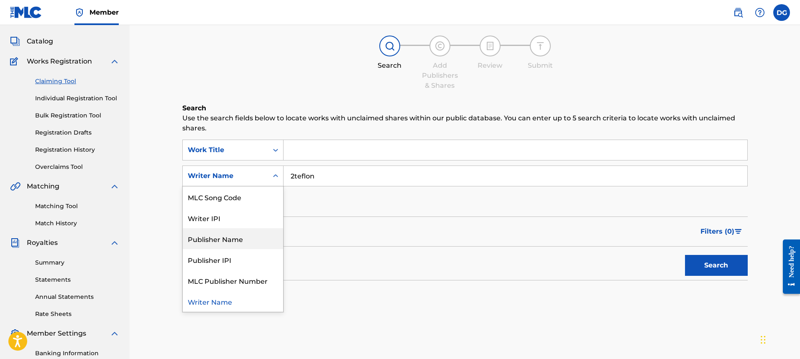
scroll to position [0, 0]
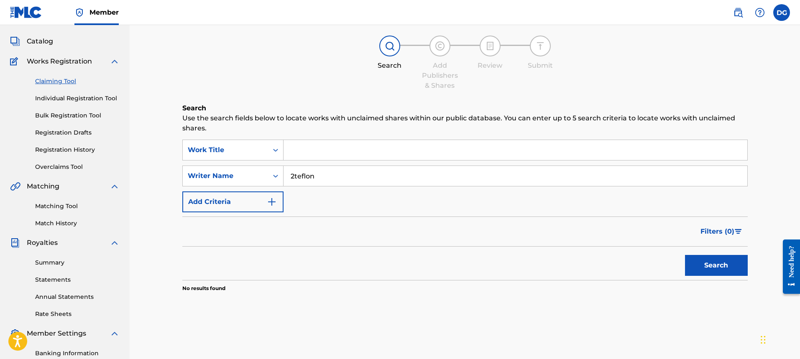
click at [329, 202] on div "SearchWithCriteria89053d09-dbe1-42e9-ba0c-3a019d913a6e Work Title SearchWithCri…" at bounding box center [464, 176] width 565 height 73
drag, startPoint x: 280, startPoint y: 171, endPoint x: 218, endPoint y: 168, distance: 62.0
click at [219, 168] on div "SearchWithCriteriad4523fec-8c95-41b6-ae6e-e4f2c95836be Writer Name 2teflon" at bounding box center [464, 176] width 565 height 21
click at [685, 255] on button "Search" at bounding box center [716, 265] width 63 height 21
drag, startPoint x: 217, startPoint y: 176, endPoint x: 206, endPoint y: 177, distance: 11.8
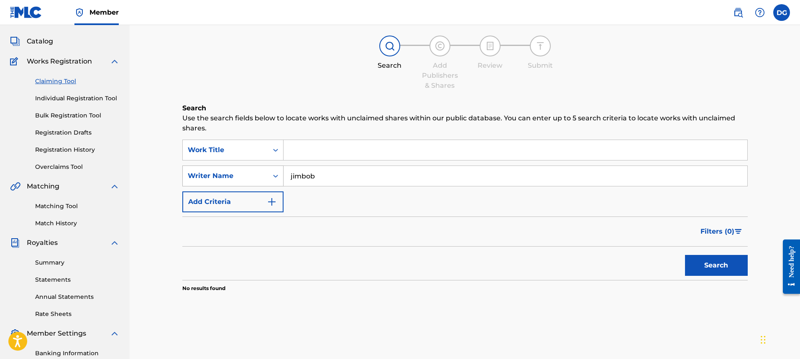
click at [206, 177] on div "SearchWithCriteriad4523fec-8c95-41b6-ae6e-e4f2c95836be Writer Name [PERSON_NAME]" at bounding box center [464, 176] width 565 height 21
click at [685, 255] on button "Search" at bounding box center [716, 265] width 63 height 21
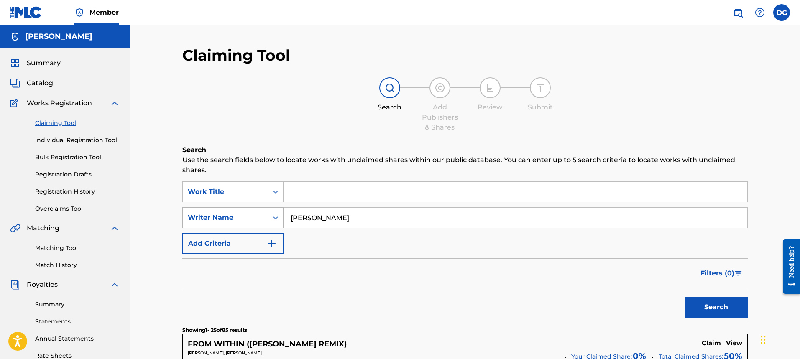
drag, startPoint x: 358, startPoint y: 217, endPoint x: 279, endPoint y: 212, distance: 79.2
click at [279, 212] on div "SearchWithCriteriad4523fec-8c95-41b6-ae6e-e4f2c95836be Writer Name [PERSON_NAME]" at bounding box center [464, 217] width 565 height 21
type input "\"
click at [316, 215] on input "Search Form" at bounding box center [516, 218] width 464 height 20
type input "[PERSON_NAME]"
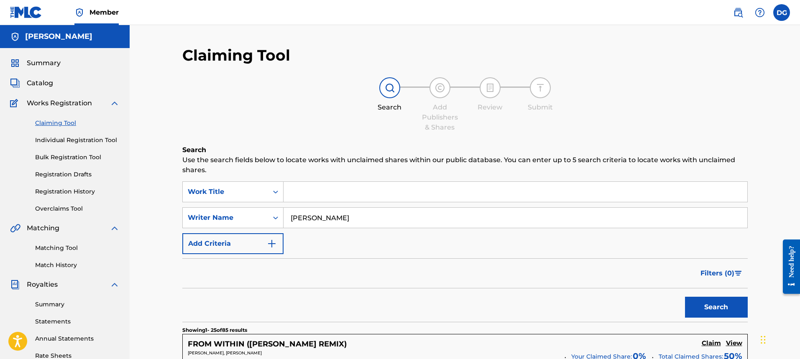
click at [685, 297] on button "Search" at bounding box center [716, 307] width 63 height 21
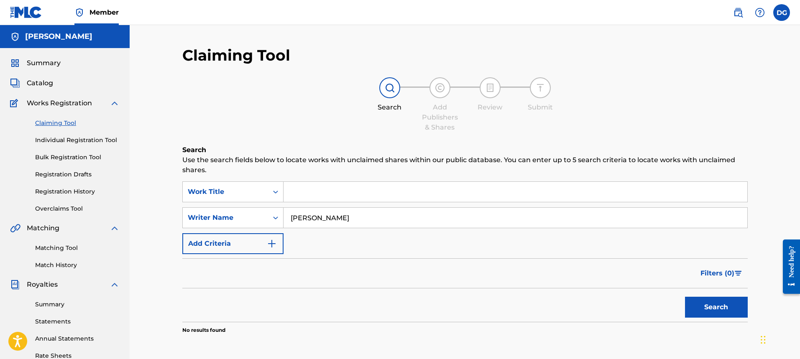
click at [354, 192] on input "Search Form" at bounding box center [516, 192] width 464 height 20
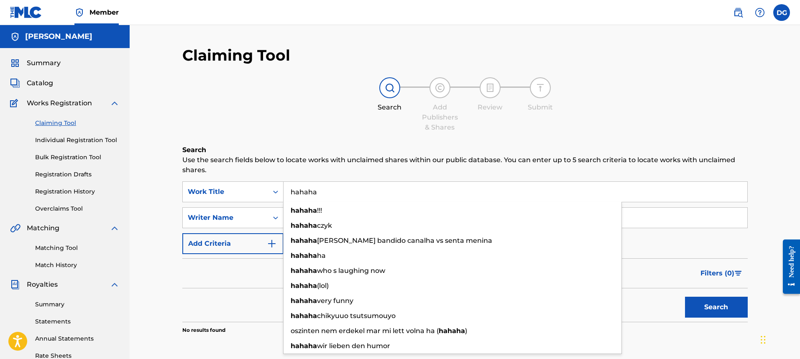
type input "hahaha"
click at [685, 297] on button "Search" at bounding box center [716, 307] width 63 height 21
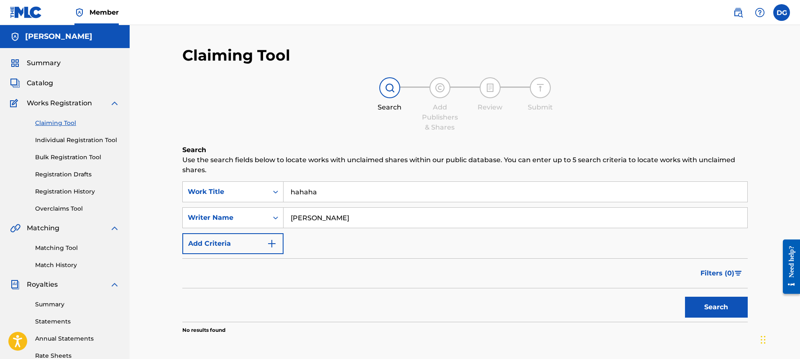
drag, startPoint x: 344, startPoint y: 215, endPoint x: 286, endPoint y: 223, distance: 58.4
click at [286, 223] on input "[PERSON_NAME]" at bounding box center [516, 218] width 464 height 20
click at [685, 297] on button "Search" at bounding box center [716, 307] width 63 height 21
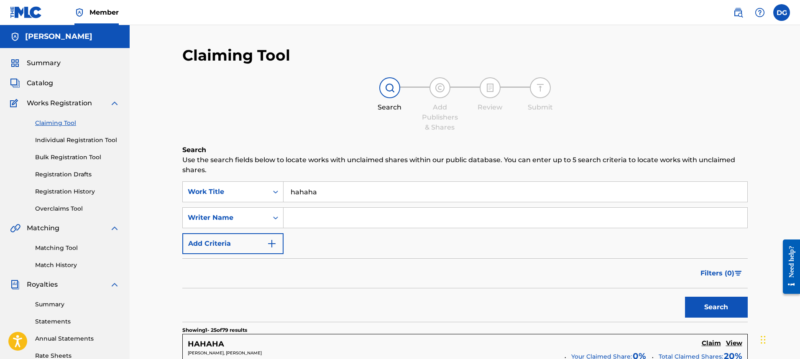
drag, startPoint x: 351, startPoint y: 192, endPoint x: 125, endPoint y: 208, distance: 226.9
type input "UFO Fish grease"
click at [685, 297] on button "Search" at bounding box center [716, 307] width 63 height 21
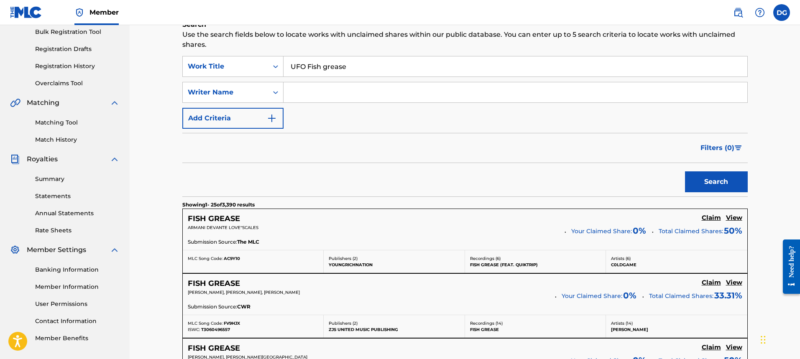
scroll to position [84, 0]
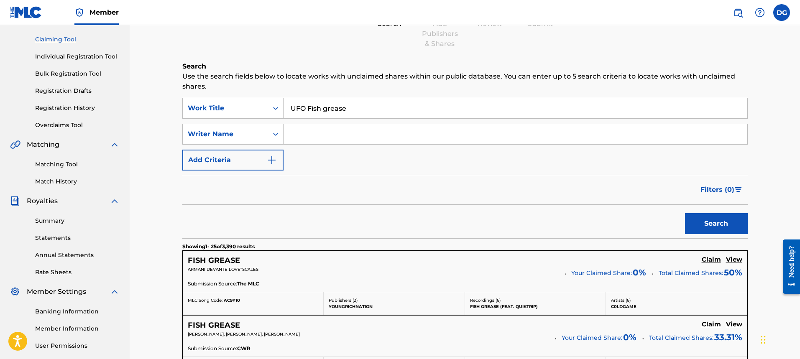
drag, startPoint x: 350, startPoint y: 108, endPoint x: 308, endPoint y: 114, distance: 43.0
click at [308, 114] on input "UFO Fish grease" at bounding box center [516, 108] width 464 height 20
click at [313, 135] on input "Search Form" at bounding box center [516, 134] width 464 height 20
paste input "Fish grease"
type input "Fish grease"
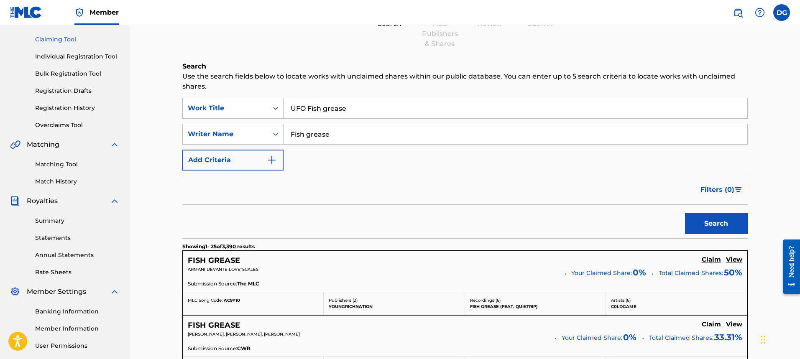
drag, startPoint x: 340, startPoint y: 111, endPoint x: 312, endPoint y: 111, distance: 28.0
click at [312, 111] on input "UFO Fish grease" at bounding box center [516, 108] width 464 height 20
drag, startPoint x: 307, startPoint y: 109, endPoint x: 357, endPoint y: 107, distance: 50.6
click at [357, 107] on input "UFO Fish grease" at bounding box center [516, 108] width 464 height 20
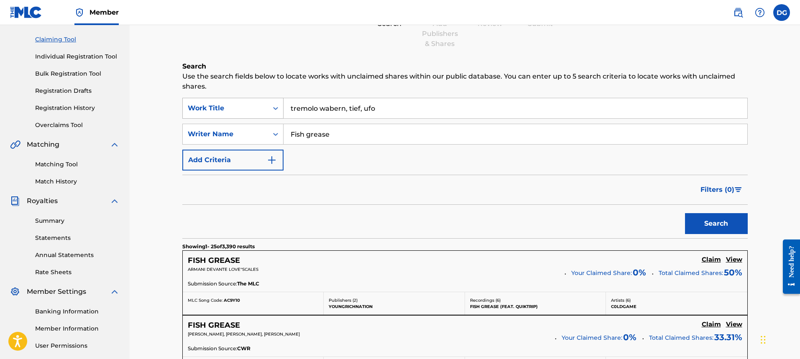
drag, startPoint x: 348, startPoint y: 110, endPoint x: 250, endPoint y: 116, distance: 98.9
click at [250, 116] on div "SearchWithCriteria89053d09-dbe1-42e9-ba0c-3a019d913a6e Work Title tremolo waber…" at bounding box center [464, 108] width 565 height 21
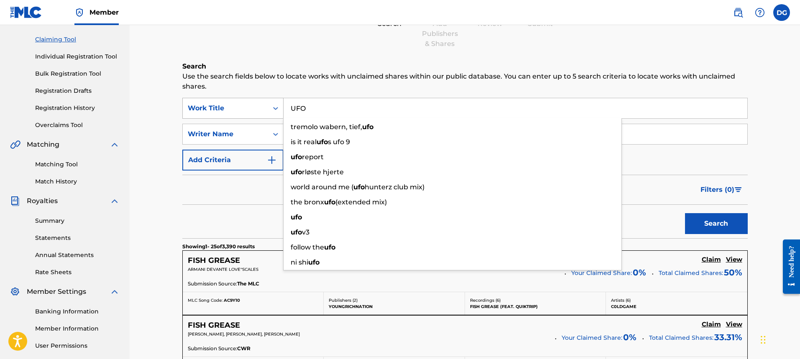
type input "UFO"
click at [685, 213] on button "Search" at bounding box center [716, 223] width 63 height 21
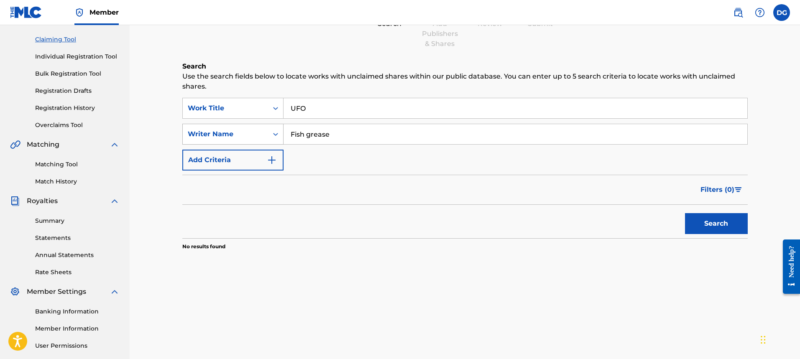
drag, startPoint x: 344, startPoint y: 140, endPoint x: 277, endPoint y: 141, distance: 66.5
click at [277, 141] on div "SearchWithCriteriad4523fec-8c95-41b6-ae6e-e4f2c95836be Writer Name Fish grease" at bounding box center [464, 134] width 565 height 21
type input "2"
type input "teflon"
click at [685, 213] on button "Search" at bounding box center [716, 223] width 63 height 21
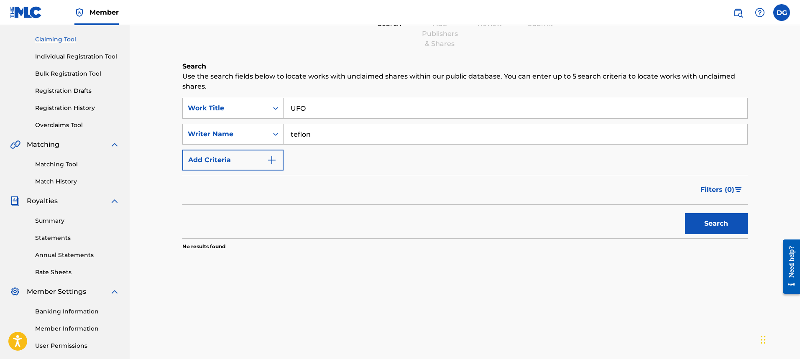
drag, startPoint x: 330, startPoint y: 111, endPoint x: 265, endPoint y: 119, distance: 65.3
click at [265, 119] on div "SearchWithCriteria89053d09-dbe1-42e9-ba0c-3a019d913a6e Work Title UFO SearchWit…" at bounding box center [464, 134] width 565 height 73
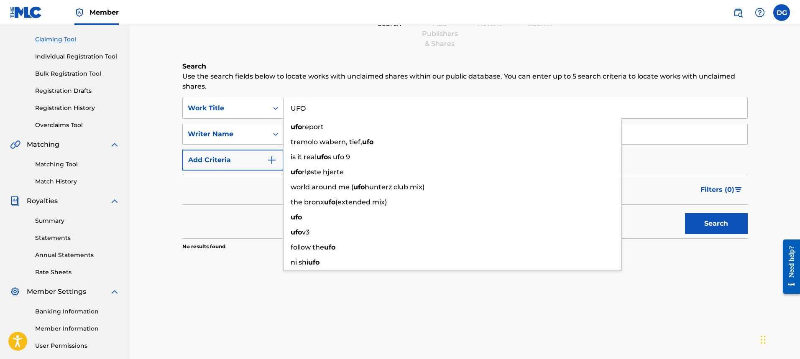
paste input "La Cracka x Paso x [PERSON_NAME] "Step""
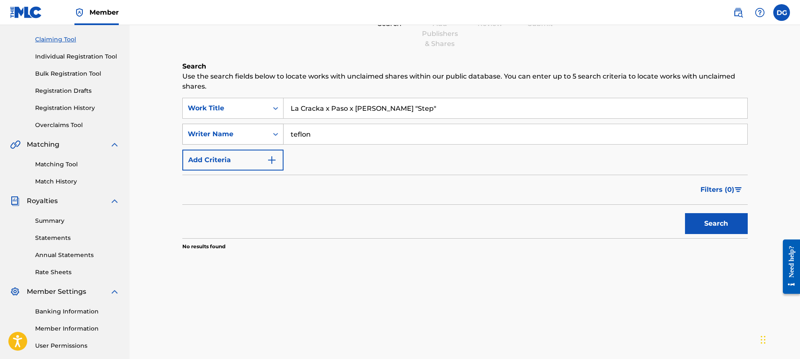
type input "La Cracka x Paso x [PERSON_NAME] "Step""
click at [246, 137] on div "SearchWithCriteriad4523fec-8c95-41b6-ae6e-e4f2c95836be Writer Name teflon" at bounding box center [464, 134] width 565 height 21
paste input "La Cracka x Paso x [PERSON_NAME] "Step""
drag, startPoint x: 399, startPoint y: 134, endPoint x: 377, endPoint y: 134, distance: 21.3
click at [377, 134] on input "La Cracka x Paso x [PERSON_NAME] "Step"" at bounding box center [516, 134] width 464 height 20
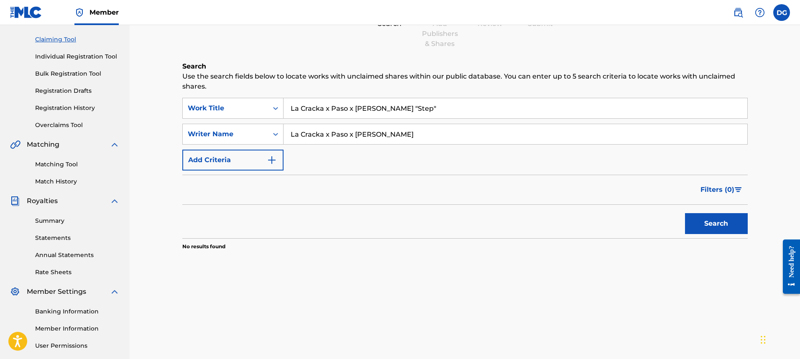
type input "La Cracka x Paso x [PERSON_NAME]"
drag, startPoint x: 375, startPoint y: 109, endPoint x: 209, endPoint y: 86, distance: 167.2
click at [209, 86] on div "Search Use the search fields below to locate works with unclaimed shares within…" at bounding box center [464, 176] width 565 height 231
click at [747, 227] on button "Search" at bounding box center [716, 223] width 63 height 21
click at [355, 111] on input ""Step"" at bounding box center [516, 108] width 464 height 20
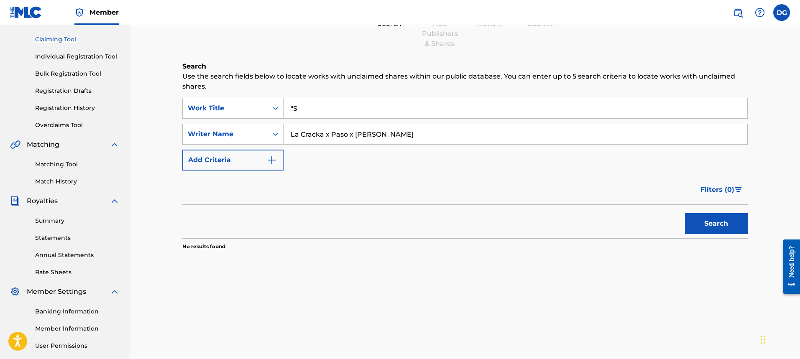
type input """
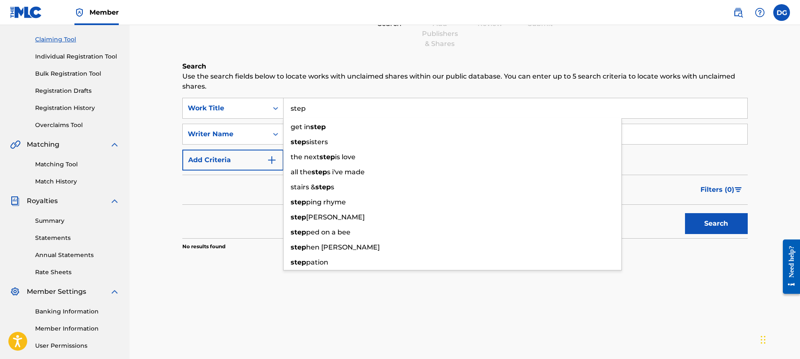
type input "step"
click at [685, 213] on button "Search" at bounding box center [716, 223] width 63 height 21
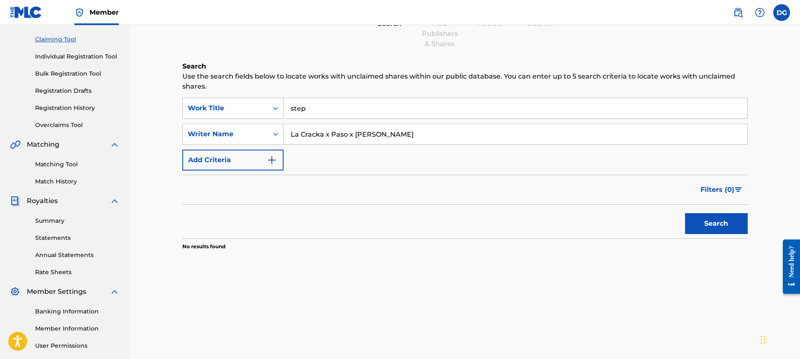
drag, startPoint x: 365, startPoint y: 135, endPoint x: 330, endPoint y: 137, distance: 34.8
click at [330, 137] on input "La Cracka x Paso x [PERSON_NAME]" at bounding box center [516, 134] width 464 height 20
click at [685, 213] on button "Search" at bounding box center [716, 223] width 63 height 21
click at [737, 229] on button "Search" at bounding box center [716, 223] width 63 height 21
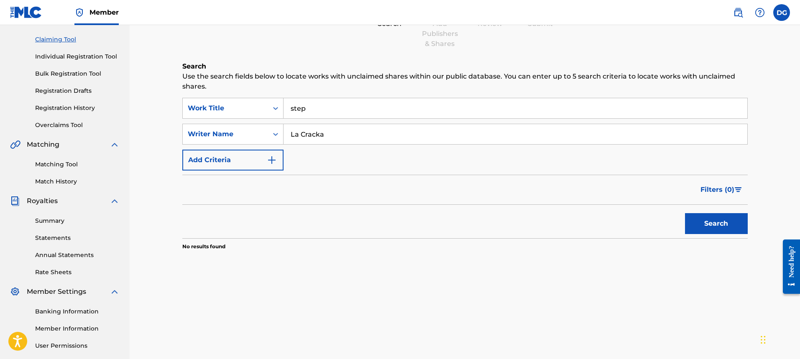
click at [737, 229] on button "Search" at bounding box center [716, 223] width 63 height 21
drag, startPoint x: 338, startPoint y: 129, endPoint x: 235, endPoint y: 139, distance: 103.3
click at [235, 139] on div "SearchWithCriteriad4523fec-8c95-41b6-ae6e-e4f2c95836be Writer Name La Cracka" at bounding box center [464, 134] width 565 height 21
type input "[PERSON_NAME]"
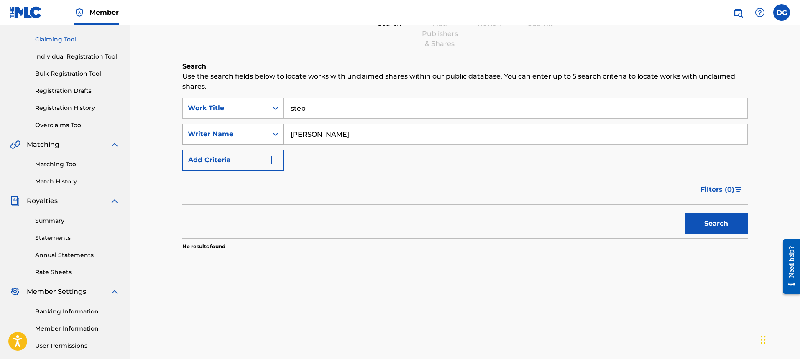
click at [685, 213] on button "Search" at bounding box center [716, 223] width 63 height 21
drag, startPoint x: 325, startPoint y: 111, endPoint x: 237, endPoint y: 98, distance: 89.1
click at [267, 102] on div "SearchWithCriteria89053d09-dbe1-42e9-ba0c-3a019d913a6e Work Title step" at bounding box center [464, 108] width 565 height 21
click at [685, 213] on button "Search" at bounding box center [716, 223] width 63 height 21
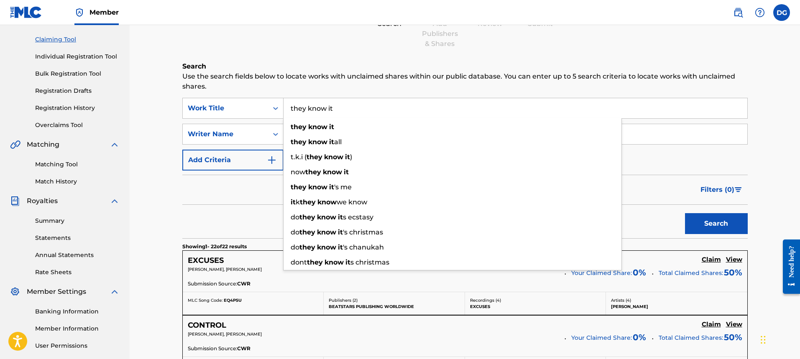
type input "they know it"
click at [685, 213] on button "Search" at bounding box center [716, 223] width 63 height 21
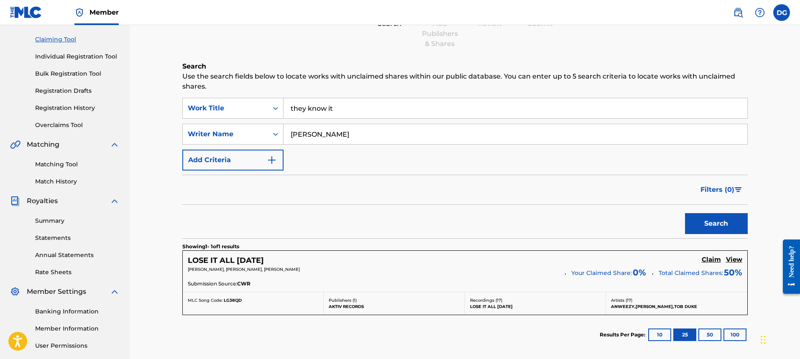
scroll to position [125, 0]
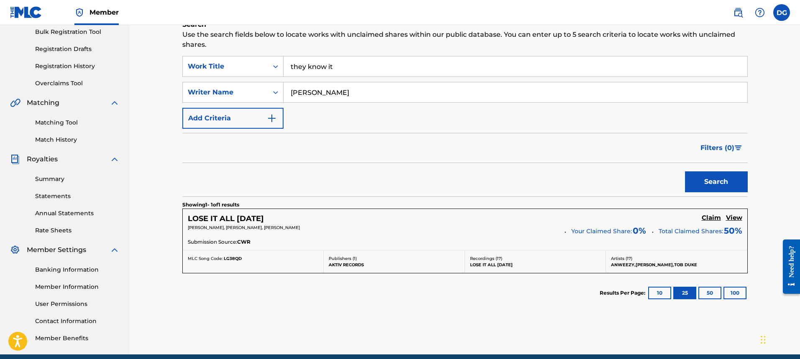
drag, startPoint x: 349, startPoint y: 93, endPoint x: 311, endPoint y: 92, distance: 38.1
click at [316, 94] on input "[PERSON_NAME]" at bounding box center [516, 92] width 464 height 20
type input "d"
click at [685, 171] on button "Search" at bounding box center [716, 181] width 63 height 21
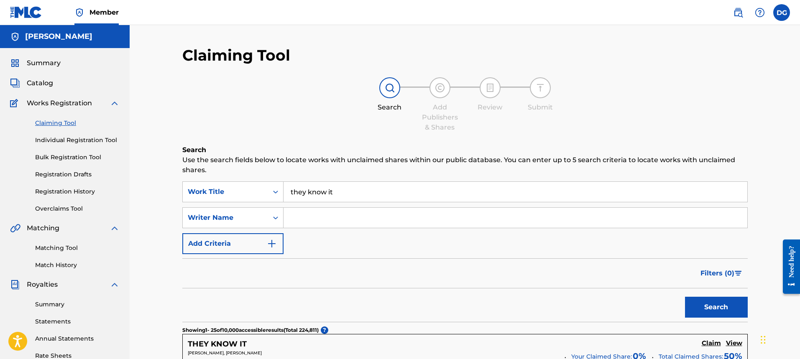
scroll to position [42, 0]
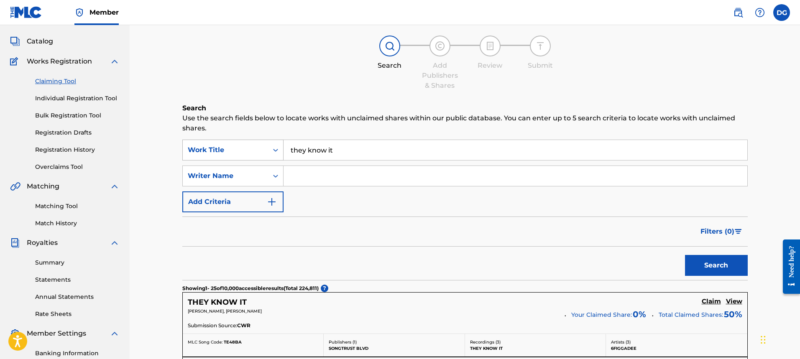
drag, startPoint x: 344, startPoint y: 151, endPoint x: 227, endPoint y: 152, distance: 117.1
click at [225, 159] on div "SearchWithCriteria89053d09-dbe1-42e9-ba0c-3a019d913a6e Work Title they know it" at bounding box center [464, 150] width 565 height 21
paste input "357 Part 2"
type input "357 Part 2"
click at [685, 255] on button "Search" at bounding box center [716, 265] width 63 height 21
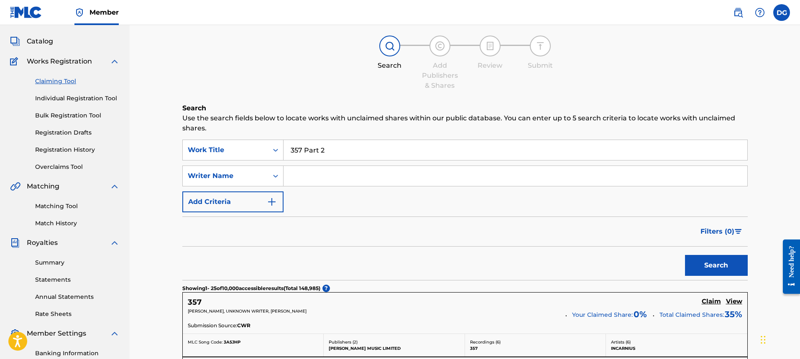
click at [299, 180] on input "Search Form" at bounding box center [516, 176] width 464 height 20
type input "baby kia"
click at [685, 255] on button "Search" at bounding box center [716, 265] width 63 height 21
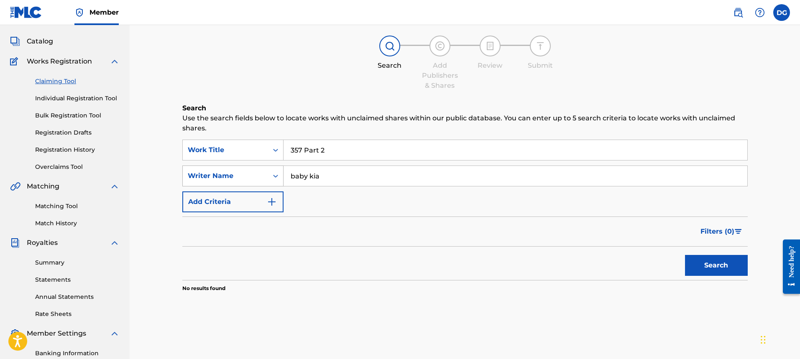
drag, startPoint x: 328, startPoint y: 174, endPoint x: 247, endPoint y: 166, distance: 81.9
click at [259, 175] on div "SearchWithCriteriad4523fec-8c95-41b6-ae6e-e4f2c95836be Writer Name baby kia" at bounding box center [464, 176] width 565 height 21
drag, startPoint x: 374, startPoint y: 152, endPoint x: 260, endPoint y: 149, distance: 114.6
click at [261, 149] on div "SearchWithCriteria89053d09-dbe1-42e9-ba0c-3a019d913a6e Work Title 357 Part 2" at bounding box center [464, 150] width 565 height 21
paste input "[PERSON_NAME]"
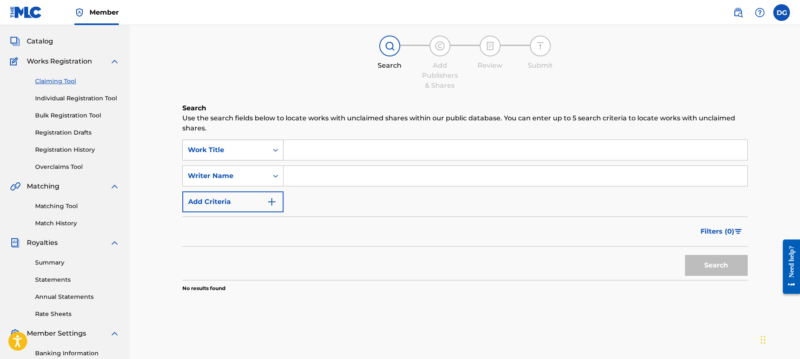
type input "[PERSON_NAME]"
drag, startPoint x: 348, startPoint y: 149, endPoint x: 267, endPoint y: 156, distance: 81.1
click at [268, 156] on div "SearchWithCriteria89053d09-dbe1-42e9-ba0c-3a019d913a6e Work Title [PERSON_NAME]" at bounding box center [464, 150] width 565 height 21
click at [329, 194] on div "SearchWithCriteria89053d09-dbe1-42e9-ba0c-3a019d913a6e Work Title SearchWithCri…" at bounding box center [464, 176] width 565 height 73
click at [333, 177] on input "Search Form" at bounding box center [516, 176] width 464 height 20
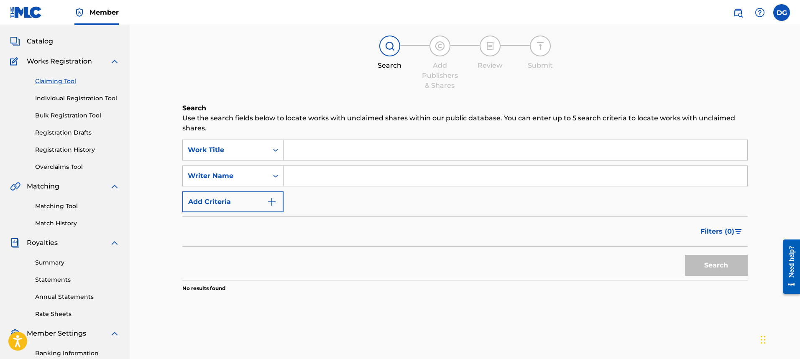
paste input "[PERSON_NAME]"
type input "[PERSON_NAME]"
click at [714, 270] on button "Search" at bounding box center [716, 265] width 63 height 21
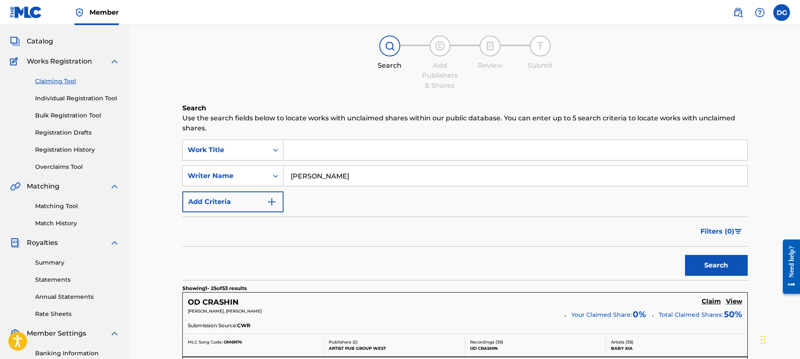
click at [344, 146] on input "Search Form" at bounding box center [516, 150] width 464 height 20
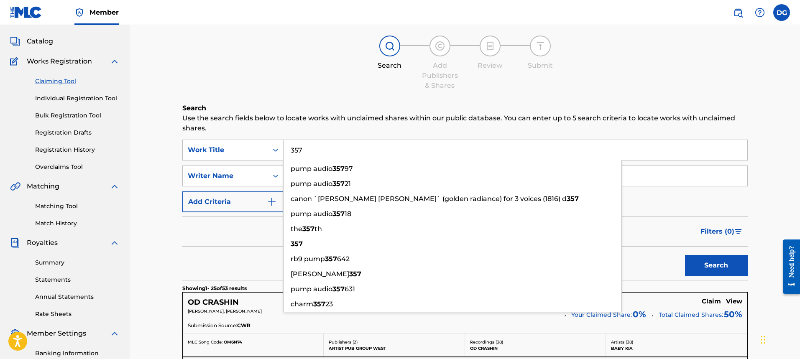
click at [685, 255] on button "Search" at bounding box center [716, 265] width 63 height 21
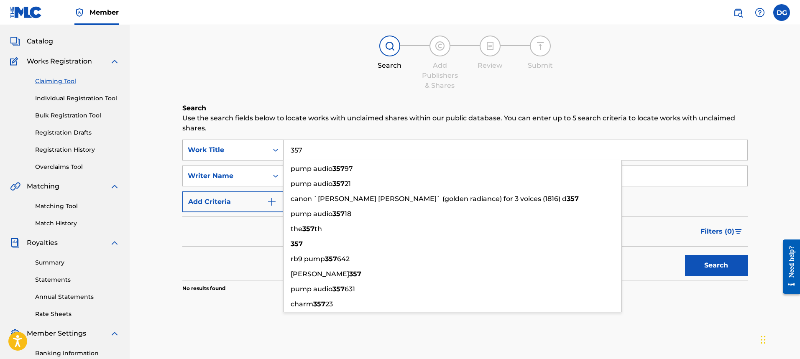
drag, startPoint x: 316, startPoint y: 151, endPoint x: 201, endPoint y: 147, distance: 114.6
click at [201, 147] on div "SearchWithCriteria89053d09-dbe1-42e9-ba0c-3a019d913a6e Work Title 357 pump audi…" at bounding box center [464, 150] width 565 height 21
paste input "Thai Stick Prod by ‪@2teflon‬"
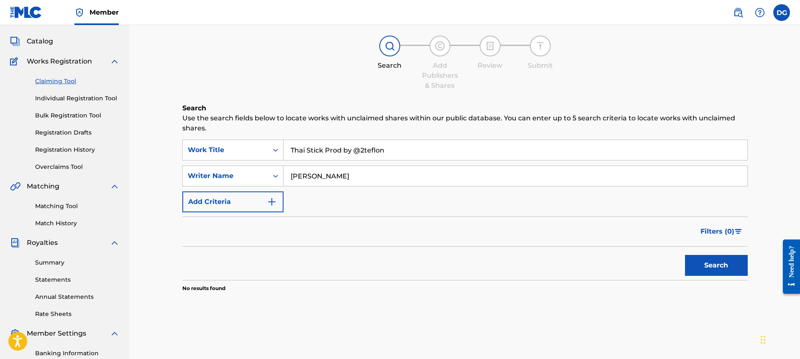
drag, startPoint x: 395, startPoint y: 151, endPoint x: 328, endPoint y: 157, distance: 67.1
click at [328, 157] on input "Thai Stick Prod by ‪@2teflon‬" at bounding box center [516, 150] width 464 height 20
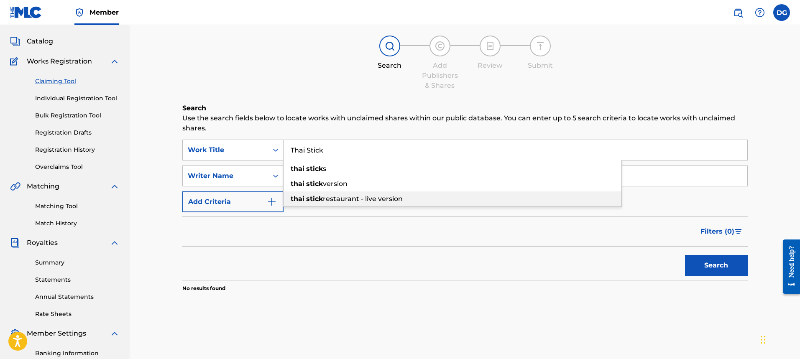
scroll to position [0, 0]
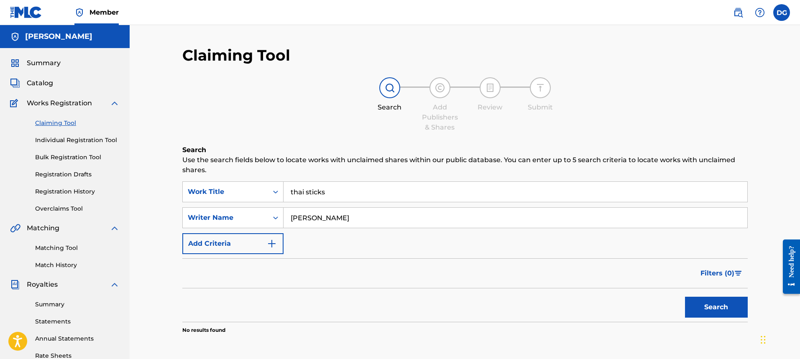
type input "thai sticks"
drag, startPoint x: 361, startPoint y: 220, endPoint x: 243, endPoint y: 220, distance: 118.8
click at [243, 220] on div "SearchWithCriteriad4523fec-8c95-41b6-ae6e-e4f2c95836be Writer Name [PERSON_NAME]" at bounding box center [464, 217] width 565 height 21
click at [691, 308] on button "Search" at bounding box center [716, 307] width 63 height 21
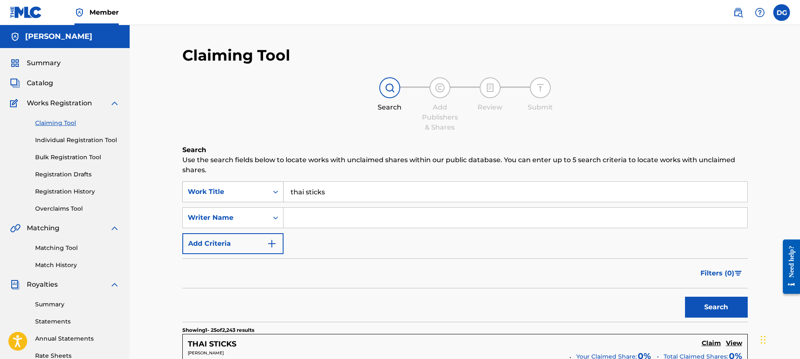
scroll to position [42, 0]
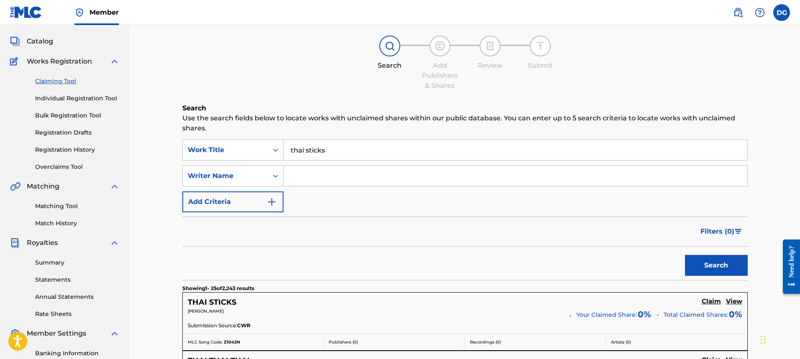
click at [363, 153] on input "thai sticks" at bounding box center [516, 150] width 464 height 20
click at [685, 255] on button "Search" at bounding box center [716, 265] width 63 height 21
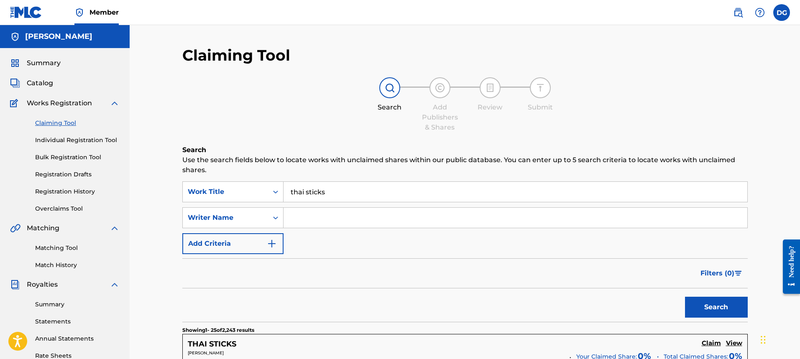
click at [363, 153] on h6 "Search" at bounding box center [464, 150] width 565 height 10
drag, startPoint x: 353, startPoint y: 195, endPoint x: 349, endPoint y: 195, distance: 4.2
click at [351, 195] on input "thai sticks" at bounding box center [516, 192] width 464 height 20
type input "thai stick"
click at [685, 297] on button "Search" at bounding box center [716, 307] width 63 height 21
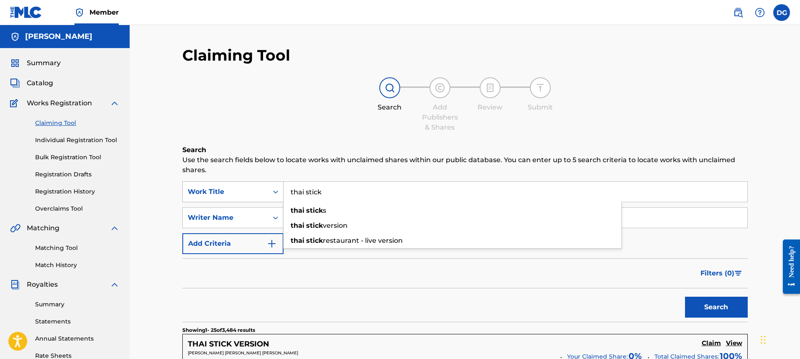
drag, startPoint x: 344, startPoint y: 194, endPoint x: 270, endPoint y: 189, distance: 74.2
click at [270, 189] on div "SearchWithCriteria89053d09-dbe1-42e9-ba0c-3a019d913a6e Work Title thai stick th…" at bounding box center [464, 192] width 565 height 21
paste input "Search Form"
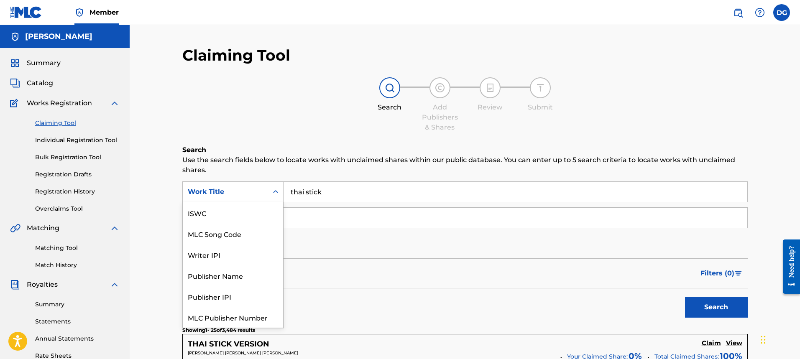
drag, startPoint x: 270, startPoint y: 188, endPoint x: 295, endPoint y: 163, distance: 35.5
click at [318, 218] on input "Search Form" at bounding box center [516, 218] width 464 height 20
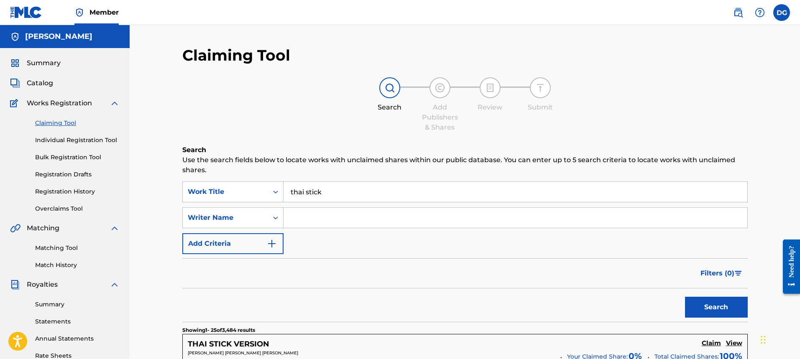
paste input "Chochoobaby"
type input "Chochoobaby"
click at [709, 304] on button "Search" at bounding box center [716, 307] width 63 height 21
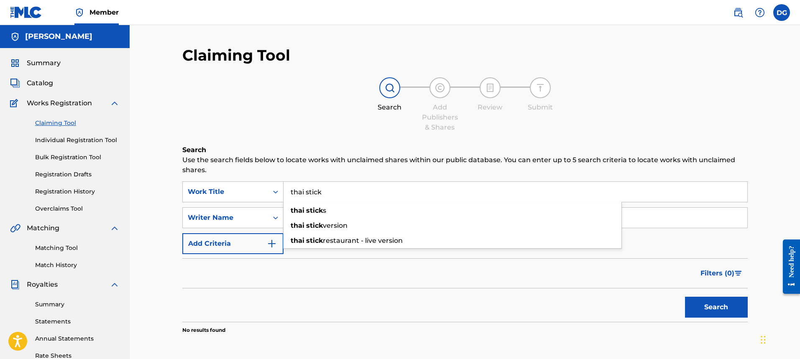
drag, startPoint x: 346, startPoint y: 195, endPoint x: 298, endPoint y: 200, distance: 48.3
click at [298, 200] on input "thai stick" at bounding box center [516, 192] width 464 height 20
click at [344, 189] on input "thai stick" at bounding box center [516, 192] width 464 height 20
drag, startPoint x: 344, startPoint y: 189, endPoint x: 260, endPoint y: 192, distance: 84.1
click at [261, 192] on div "SearchWithCriteria89053d09-dbe1-42e9-ba0c-3a019d913a6e Work Title thai stick th…" at bounding box center [464, 192] width 565 height 21
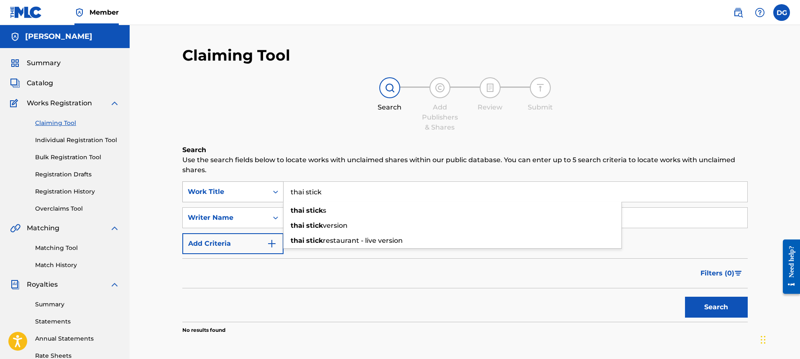
paste input "ChoChoobaby - Purple"
type input "ChoChoobaby - Purple"
drag, startPoint x: 284, startPoint y: 222, endPoint x: 257, endPoint y: 219, distance: 26.9
click at [258, 220] on div "SearchWithCriteriad4523fec-8c95-41b6-ae6e-e4f2c95836be Writer Name Chochoobaby" at bounding box center [464, 217] width 565 height 21
click at [701, 312] on button "Search" at bounding box center [716, 307] width 63 height 21
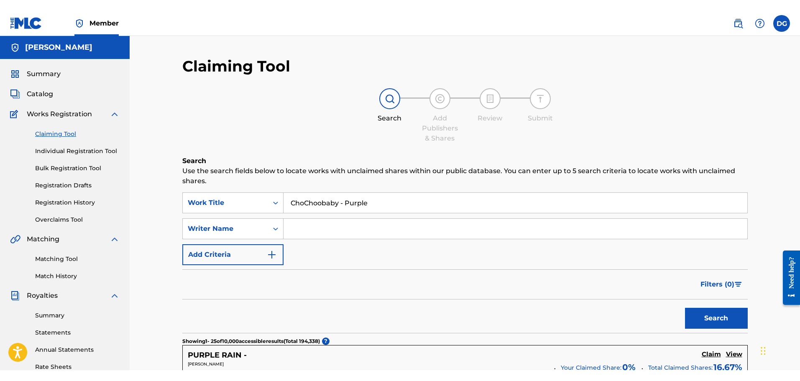
scroll to position [84, 0]
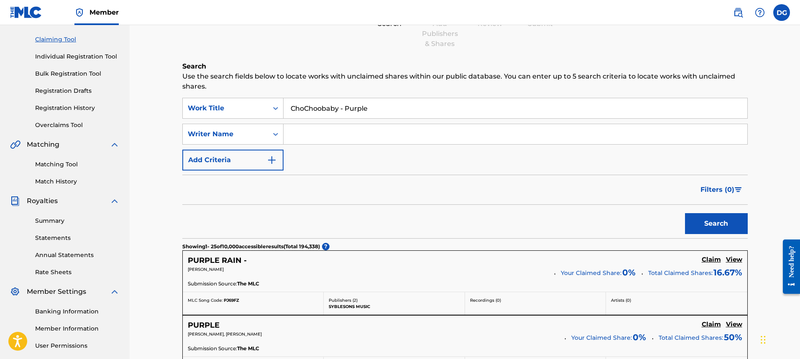
drag, startPoint x: 384, startPoint y: 110, endPoint x: 341, endPoint y: 113, distance: 42.7
click at [341, 113] on input "ChoChoobaby - Purple" at bounding box center [516, 108] width 464 height 20
click at [353, 113] on input "ChoChoobaby" at bounding box center [516, 108] width 464 height 20
paste input "Pound Of Za P"
drag, startPoint x: 266, startPoint y: 106, endPoint x: 369, endPoint y: 118, distance: 103.9
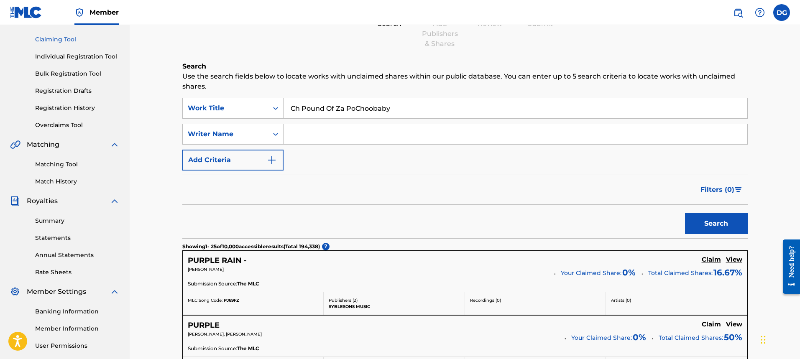
drag, startPoint x: 397, startPoint y: 110, endPoint x: 240, endPoint y: 89, distance: 159.1
paste input "Pound Of Za P"
type input "Pound Of Za P"
